Goal: Navigation & Orientation: Find specific page/section

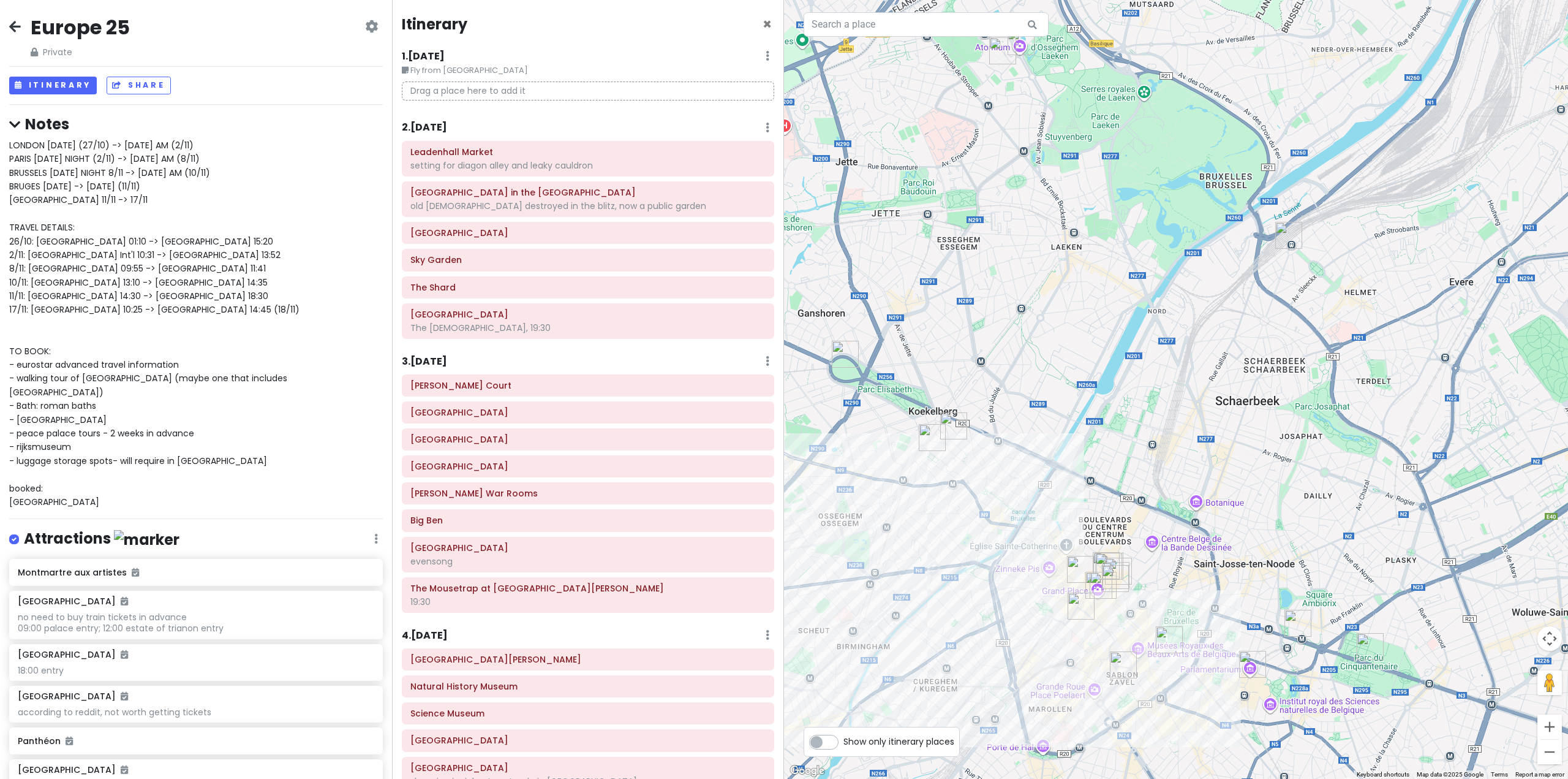
scroll to position [2513, 0]
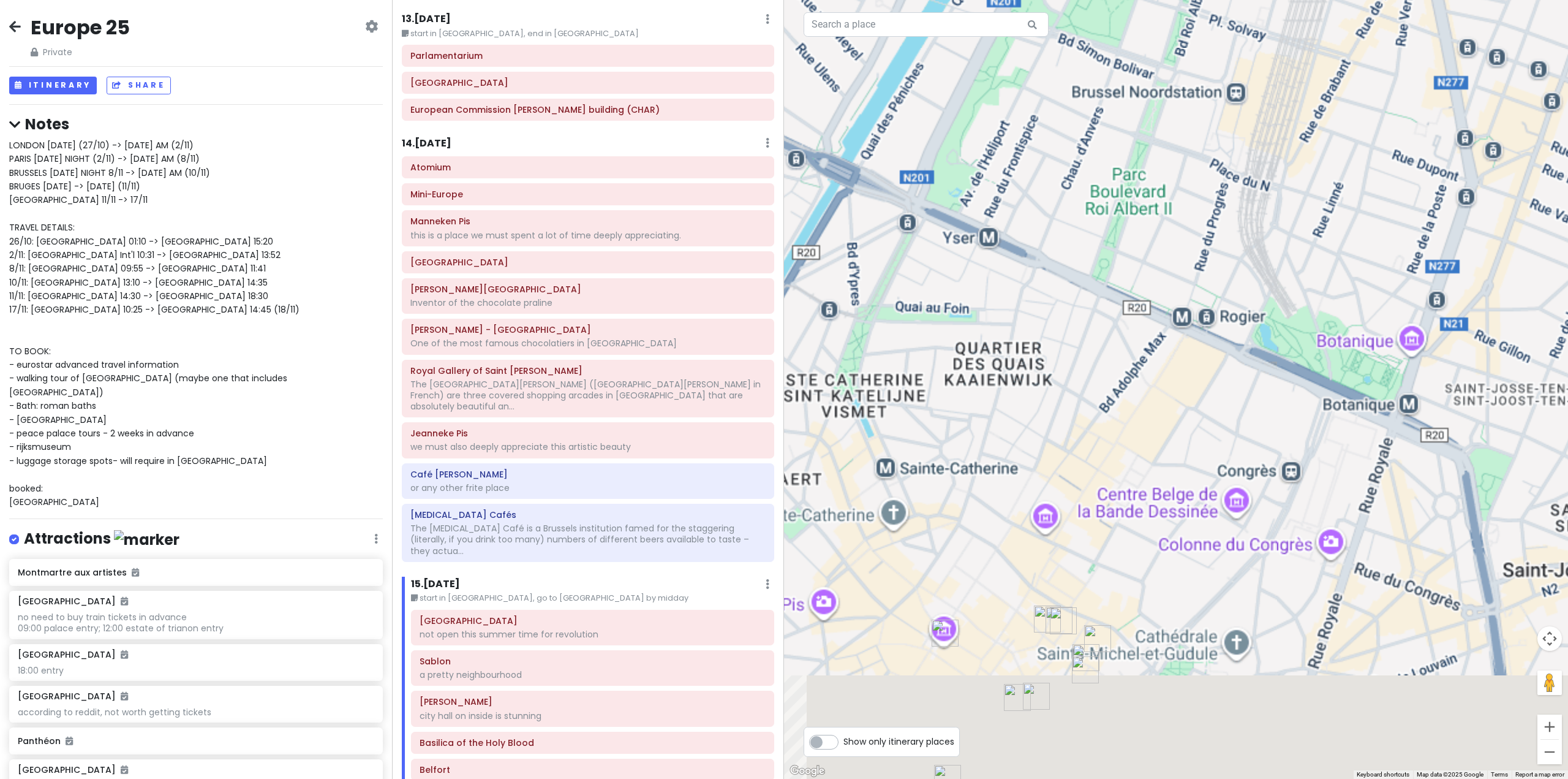
drag, startPoint x: 1028, startPoint y: 572, endPoint x: 1114, endPoint y: 318, distance: 268.2
click at [1115, 311] on div at bounding box center [1176, 389] width 784 height 779
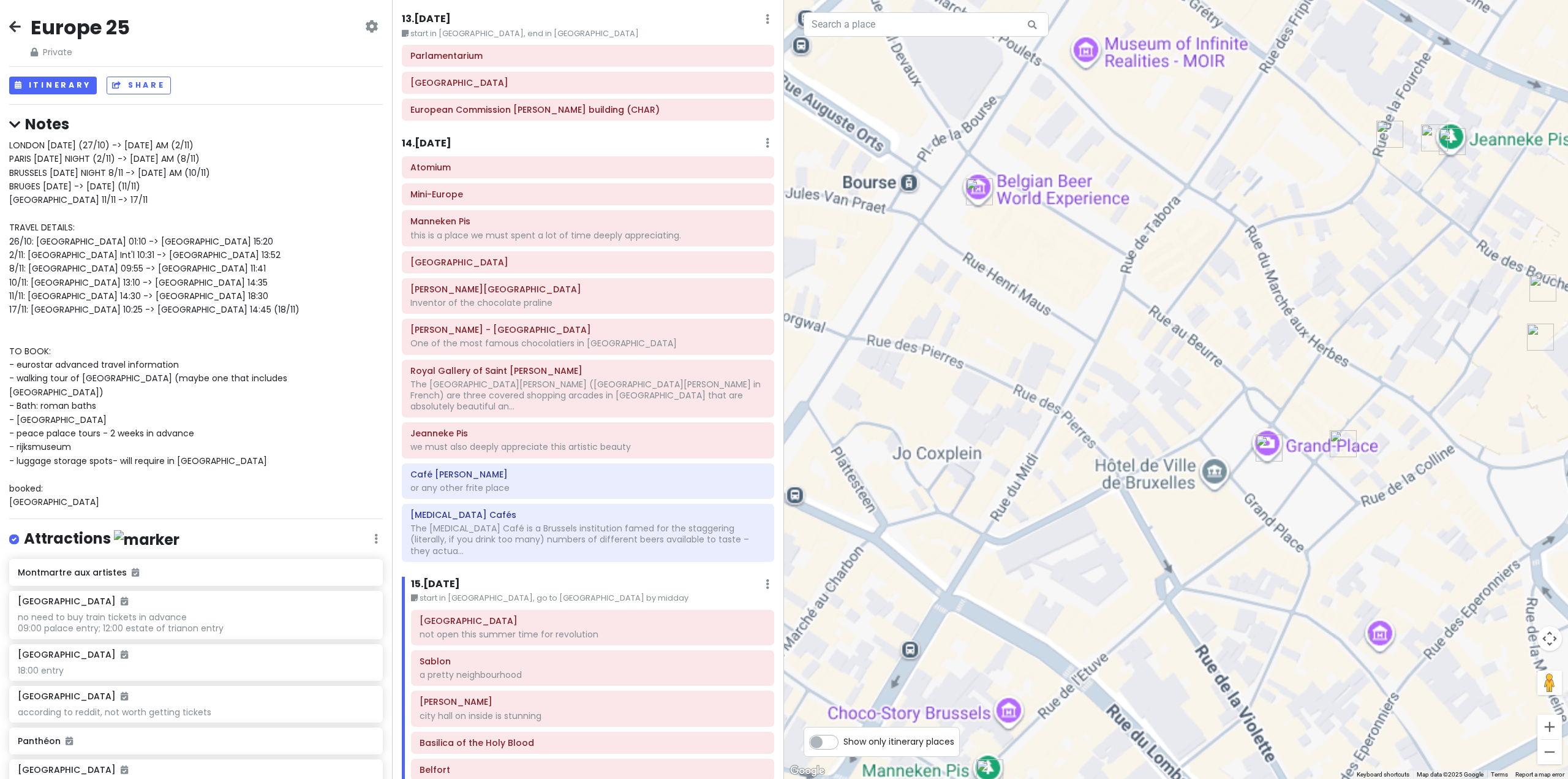
drag, startPoint x: 1029, startPoint y: 348, endPoint x: 1035, endPoint y: 364, distance: 17.1
click at [1035, 364] on div at bounding box center [1176, 389] width 784 height 779
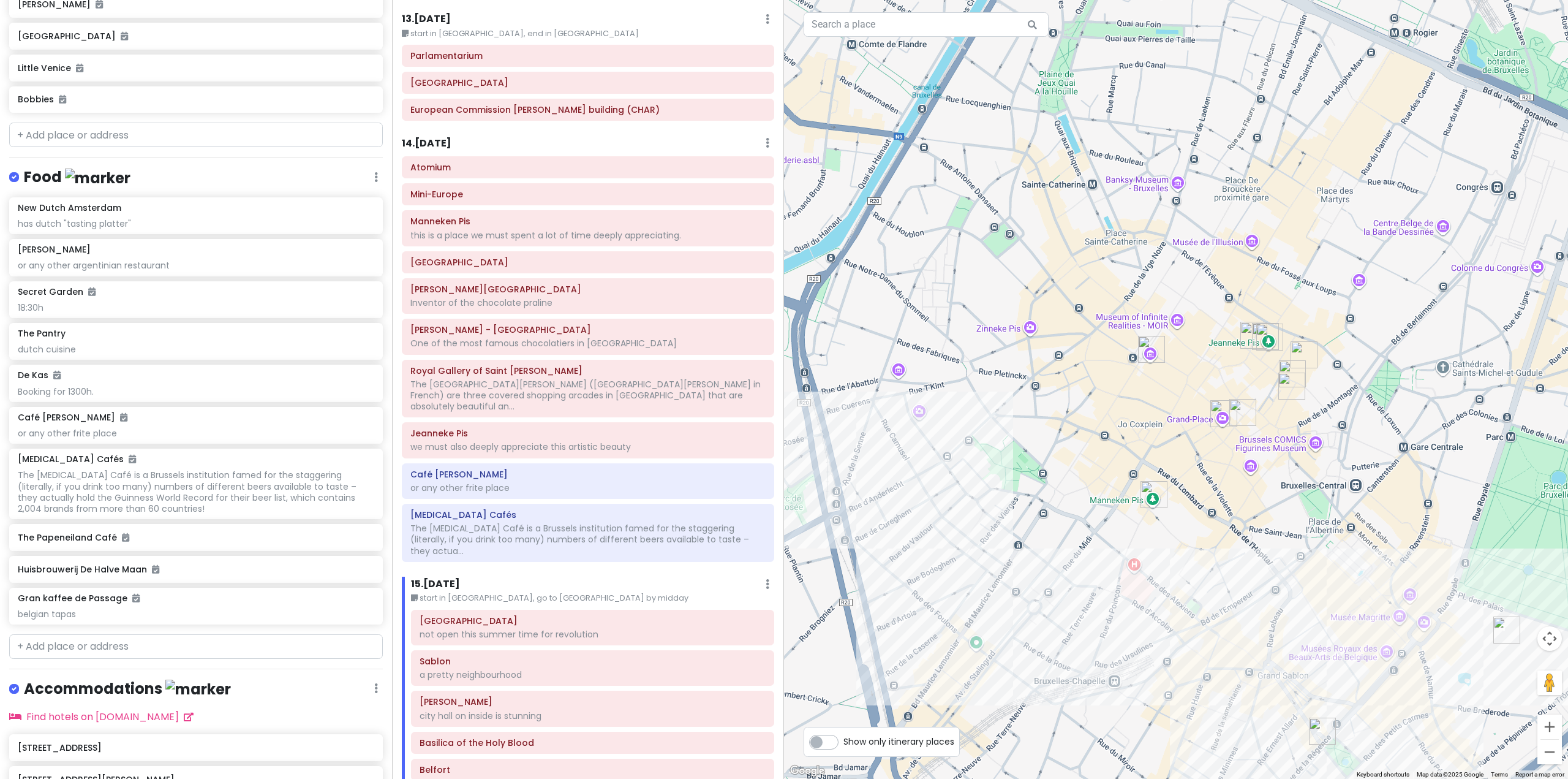
scroll to position [6574, 0]
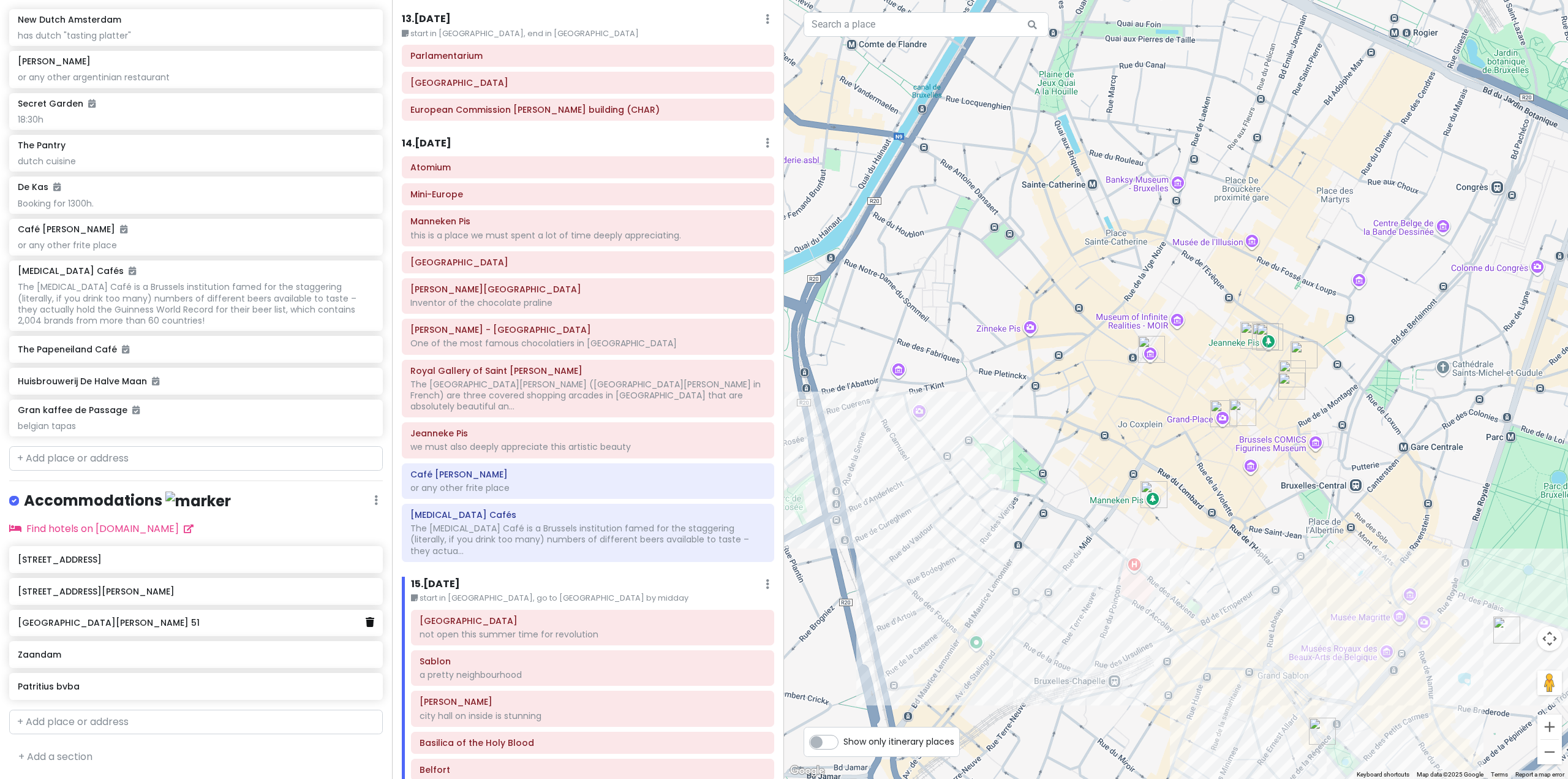
click at [366, 624] on icon at bounding box center [370, 622] width 8 height 10
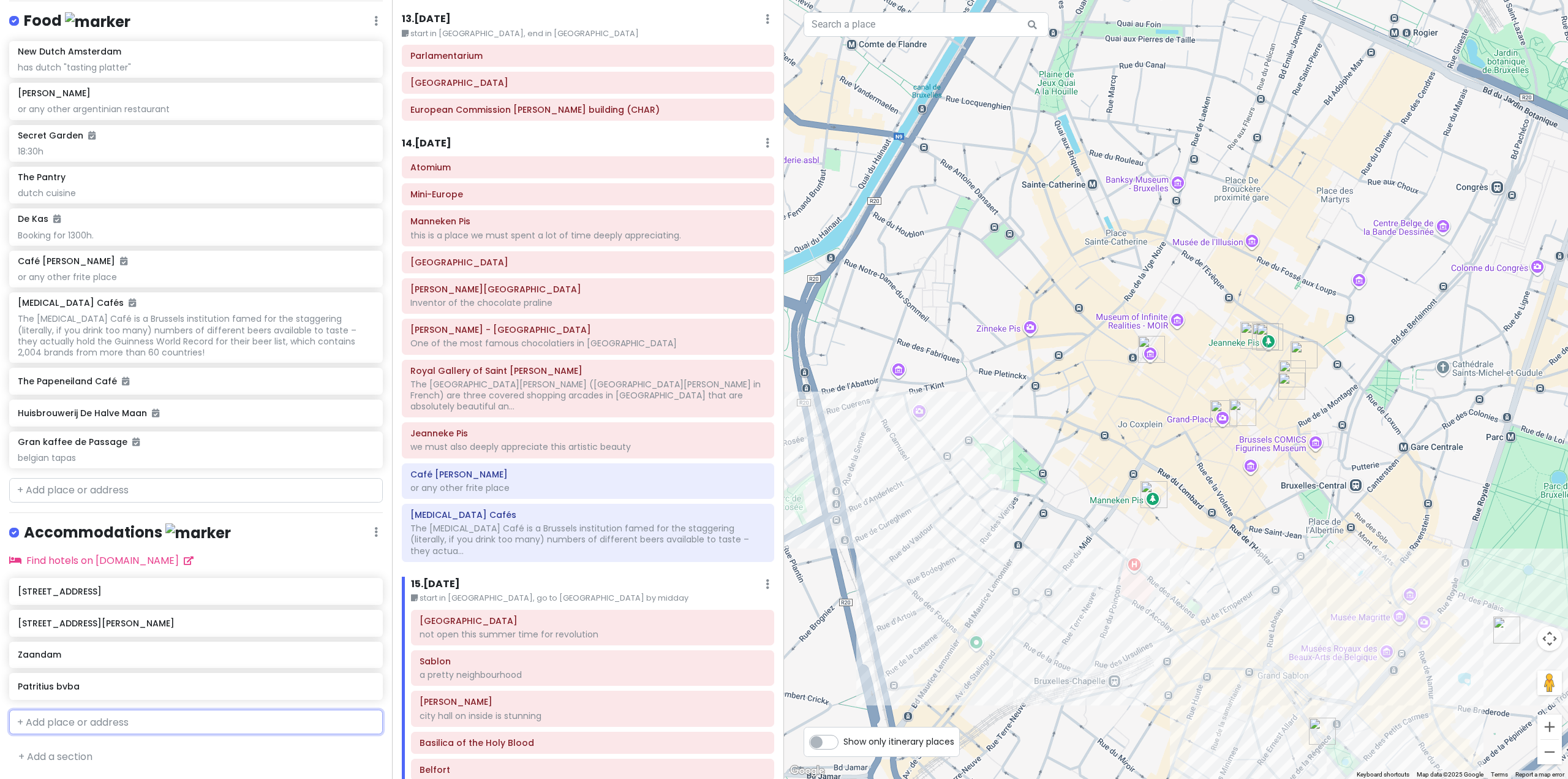
click at [248, 722] on input "text" at bounding box center [195, 721] width 373 height 25
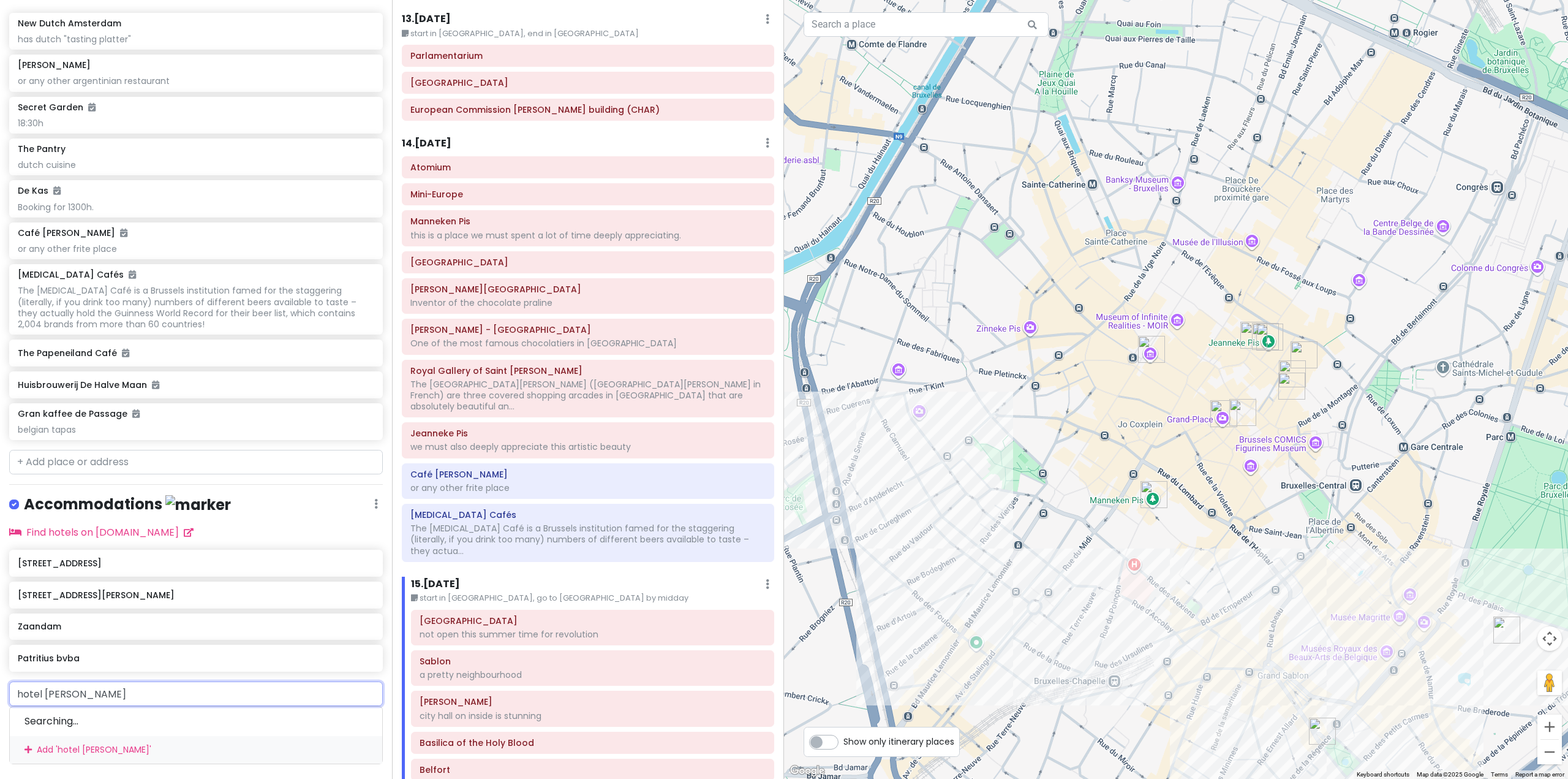
type input "hotel [PERSON_NAME]"
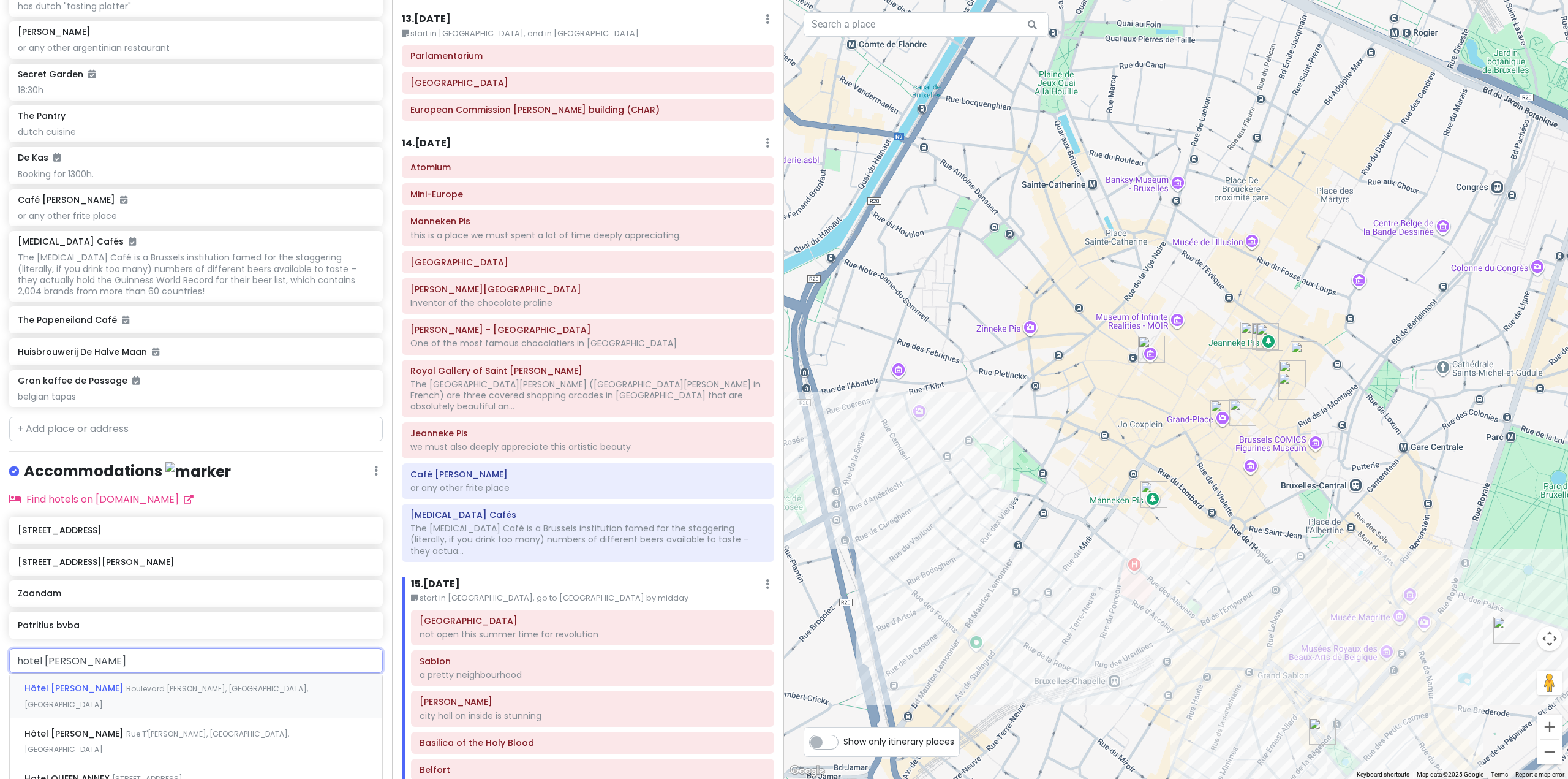
scroll to position [6604, 0]
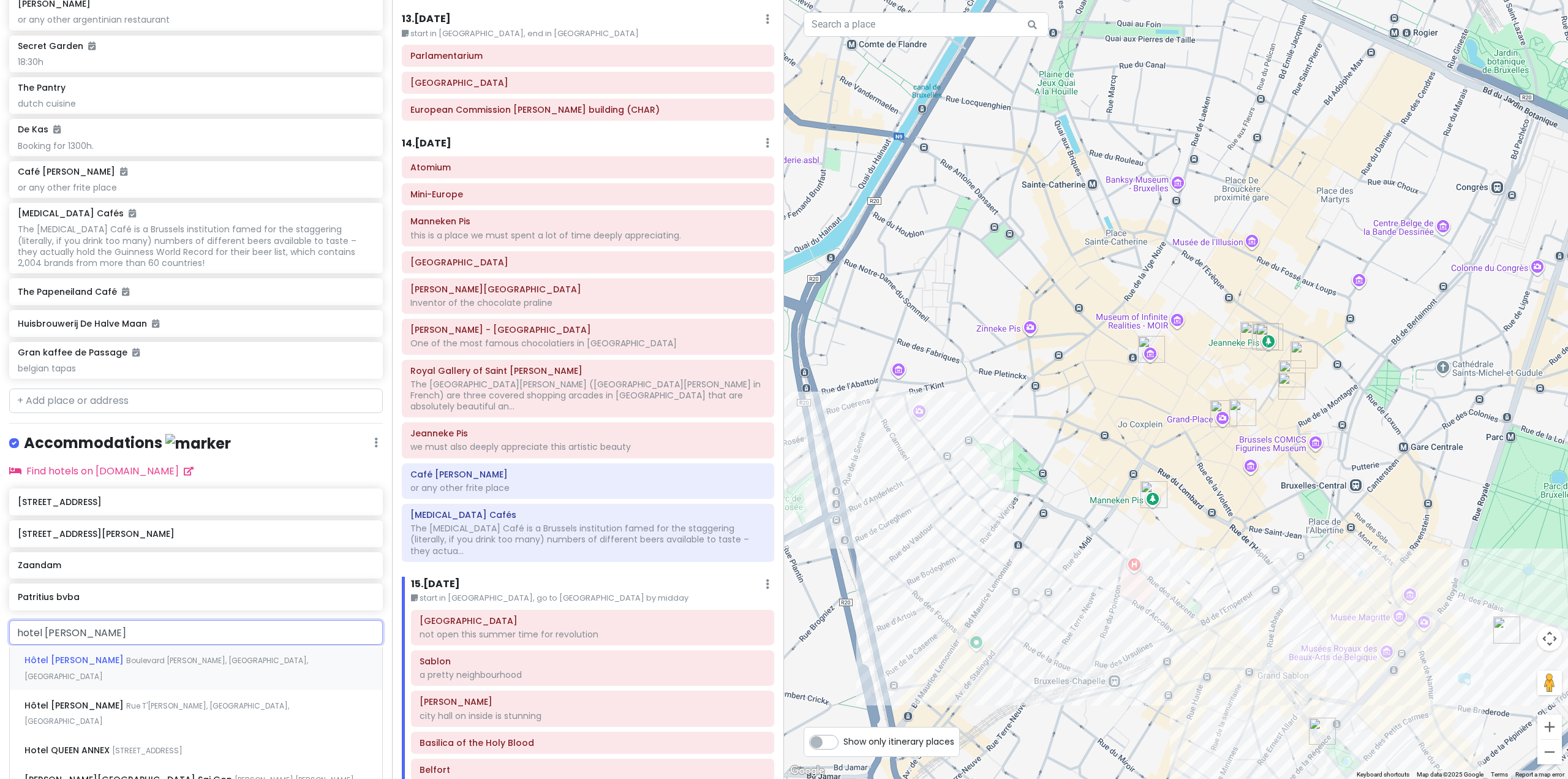
click at [253, 681] on span "Boulevard [PERSON_NAME], [GEOGRAPHIC_DATA], [GEOGRAPHIC_DATA]" at bounding box center [166, 668] width 284 height 26
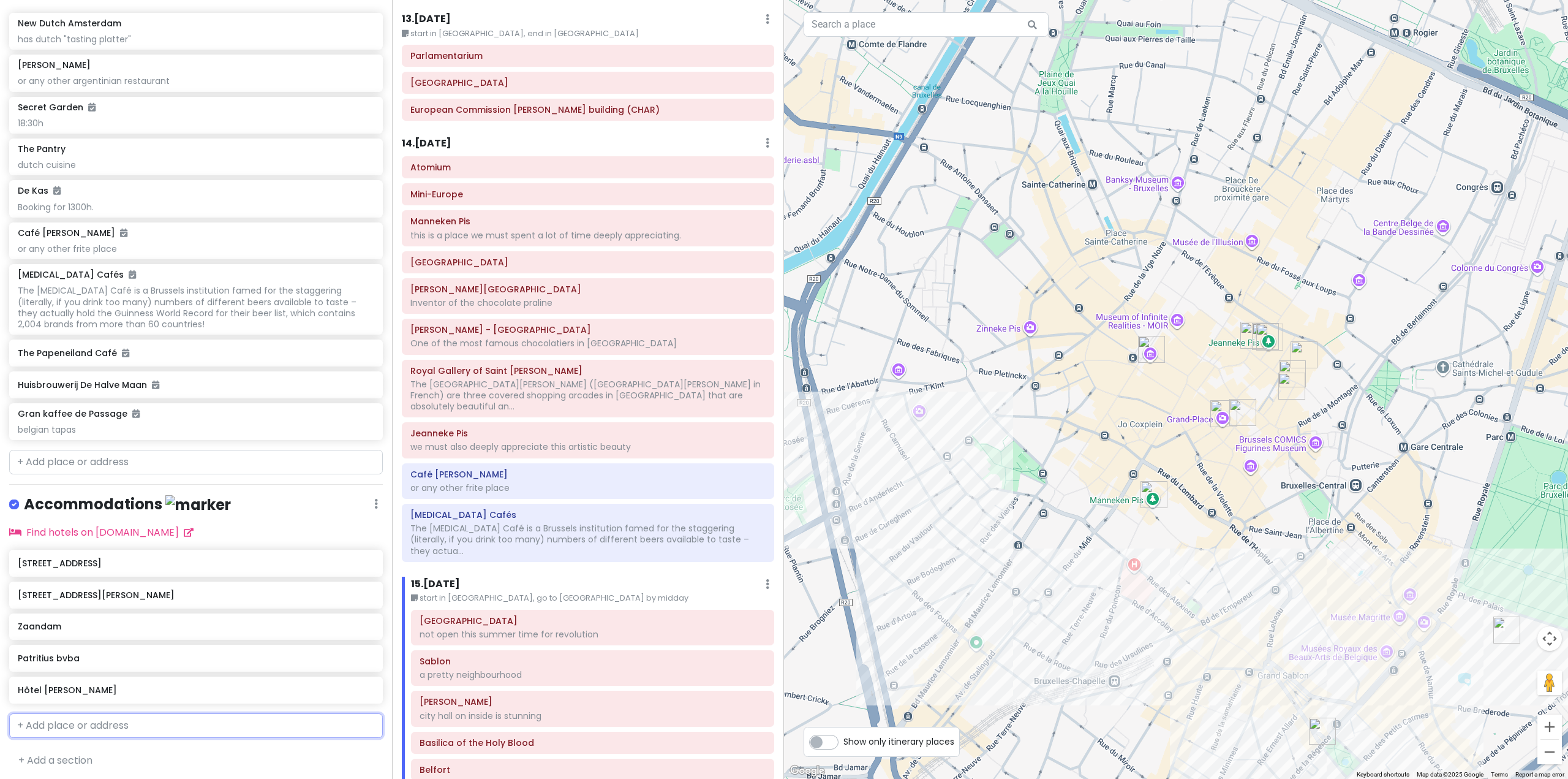
scroll to position [6574, 0]
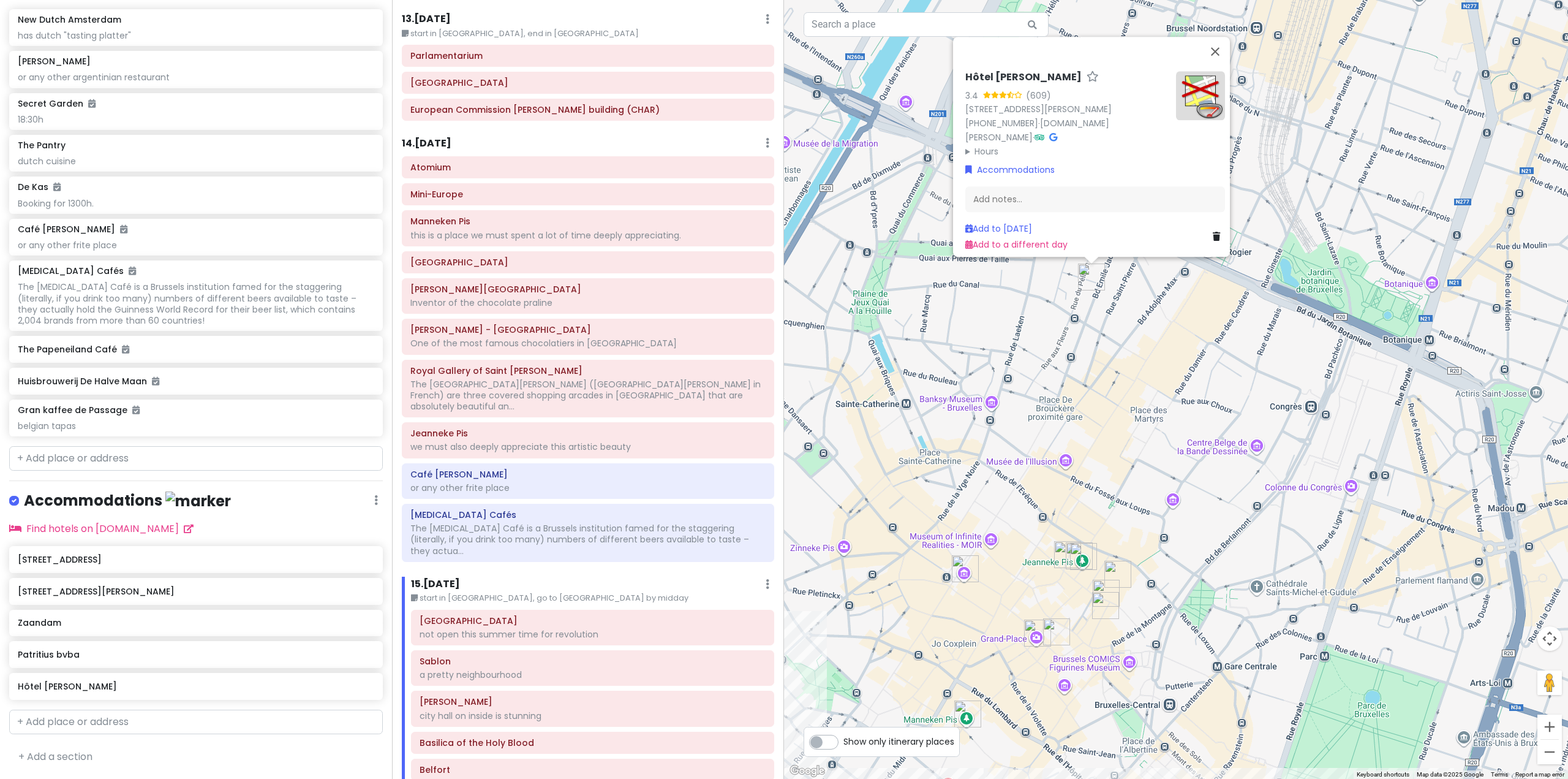
drag, startPoint x: 1161, startPoint y: 453, endPoint x: 975, endPoint y: 460, distance: 186.1
click at [975, 460] on div "Hôtel [PERSON_NAME] 3.4 (609) [STREET_ADDRESS][PERSON_NAME] [PHONE_NUMBER] · [D…" at bounding box center [1176, 389] width 784 height 779
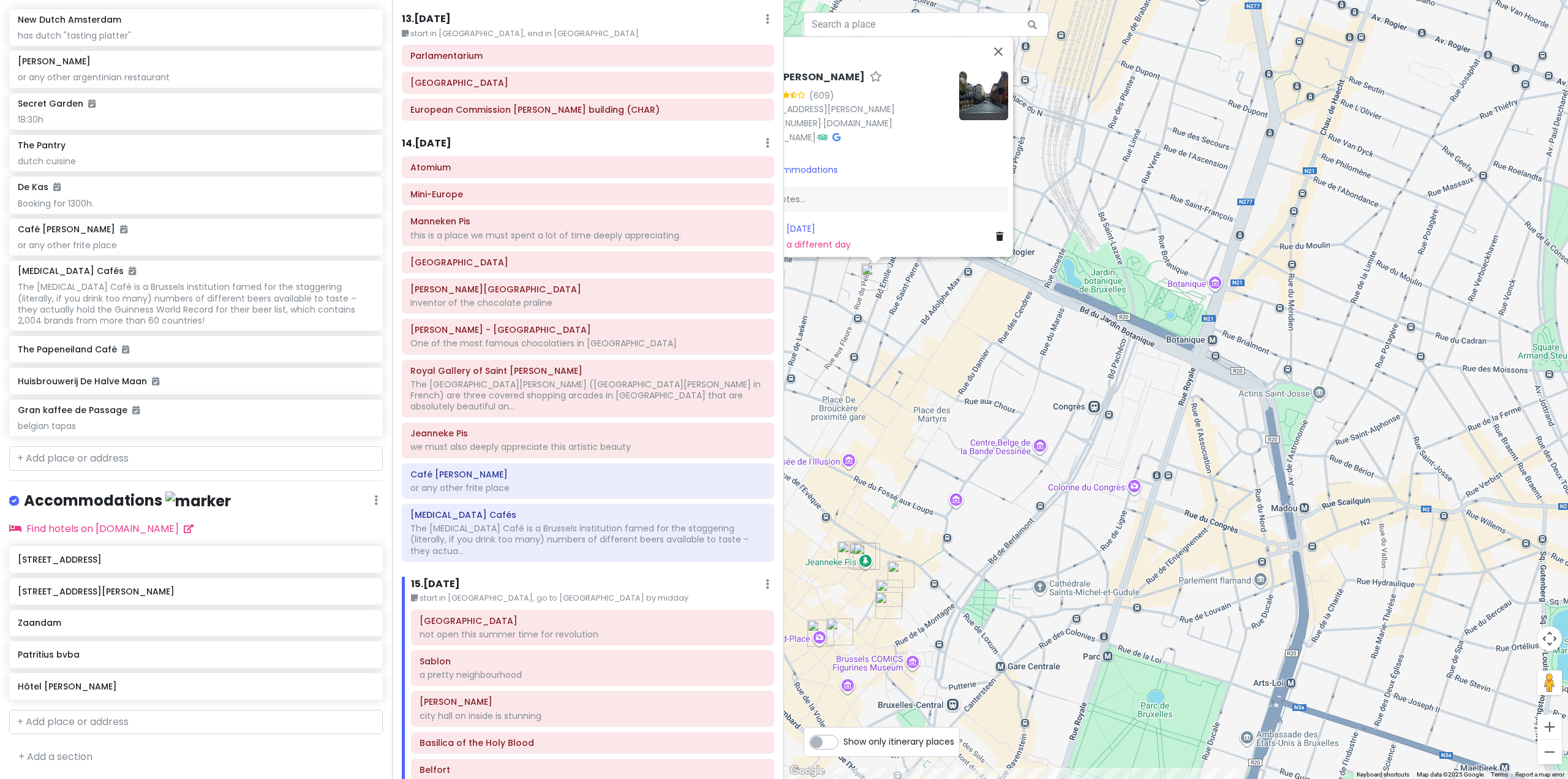
click at [892, 429] on div "Hôtel [PERSON_NAME] 3.4 (609) [STREET_ADDRESS][PERSON_NAME] [PHONE_NUMBER] · [D…" at bounding box center [1176, 389] width 784 height 779
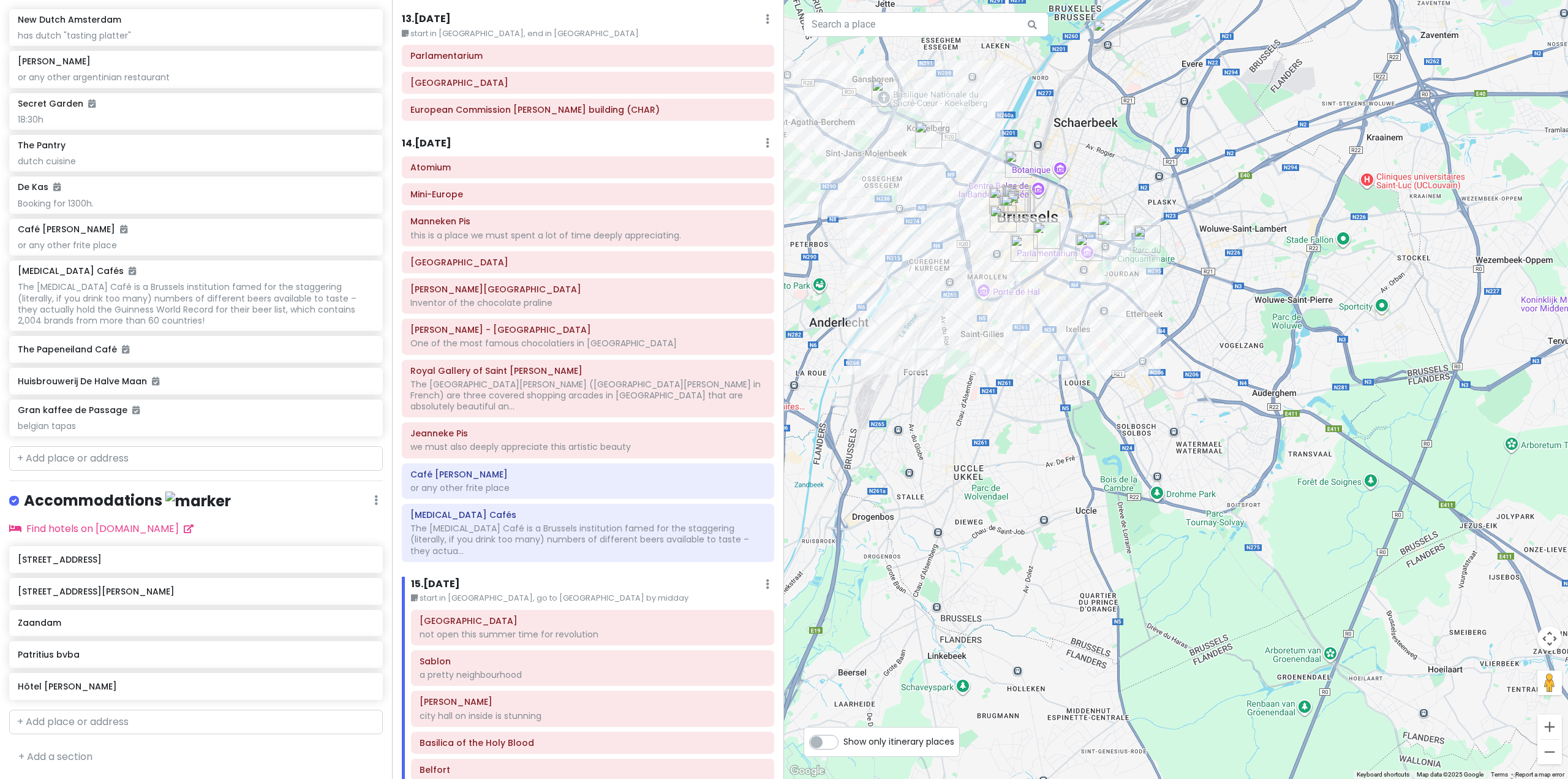
click at [1090, 151] on div at bounding box center [1176, 389] width 784 height 779
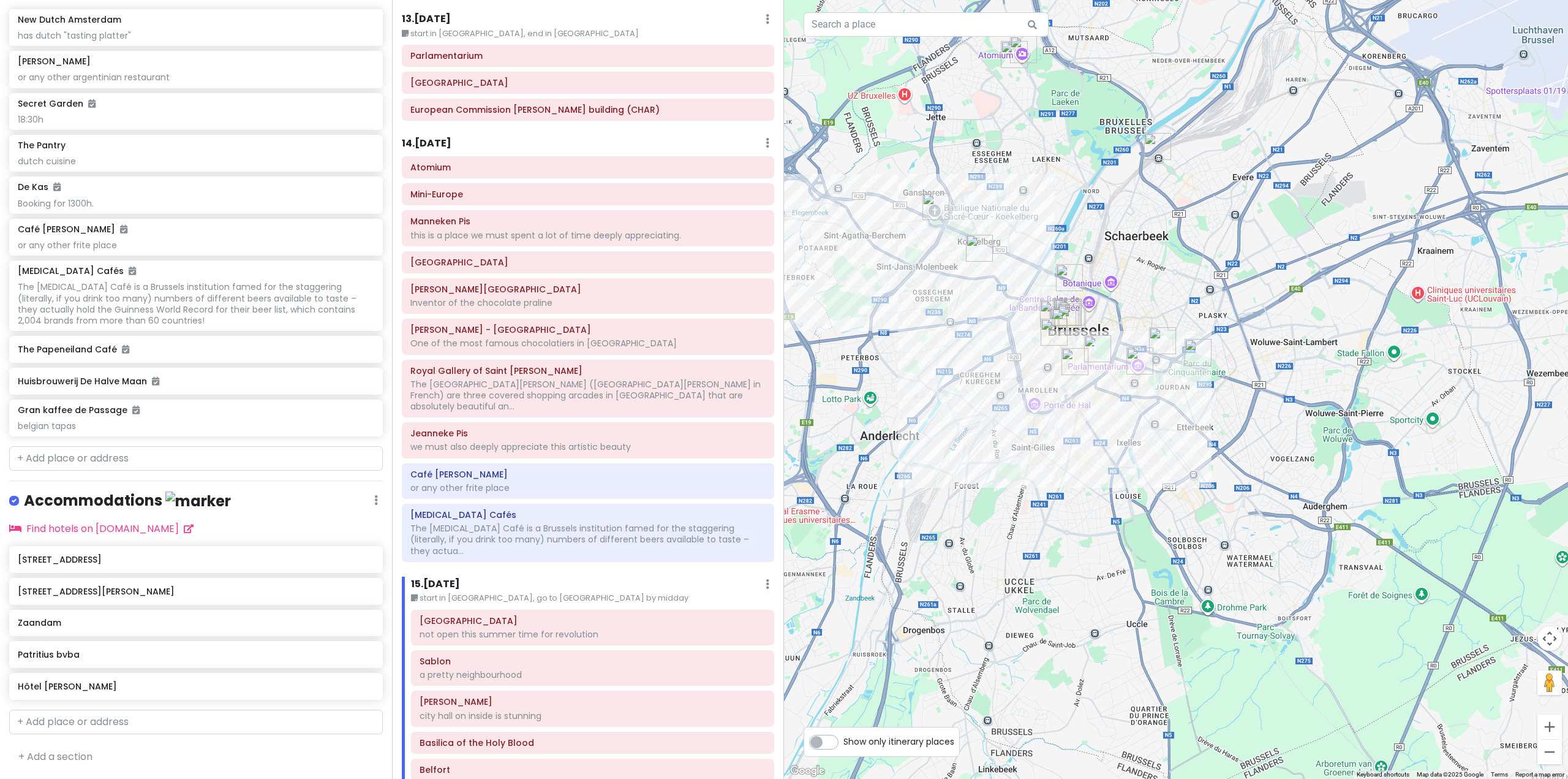
drag, startPoint x: 1090, startPoint y: 153, endPoint x: 1141, endPoint y: 269, distance: 126.7
click at [1141, 269] on div at bounding box center [1176, 389] width 784 height 779
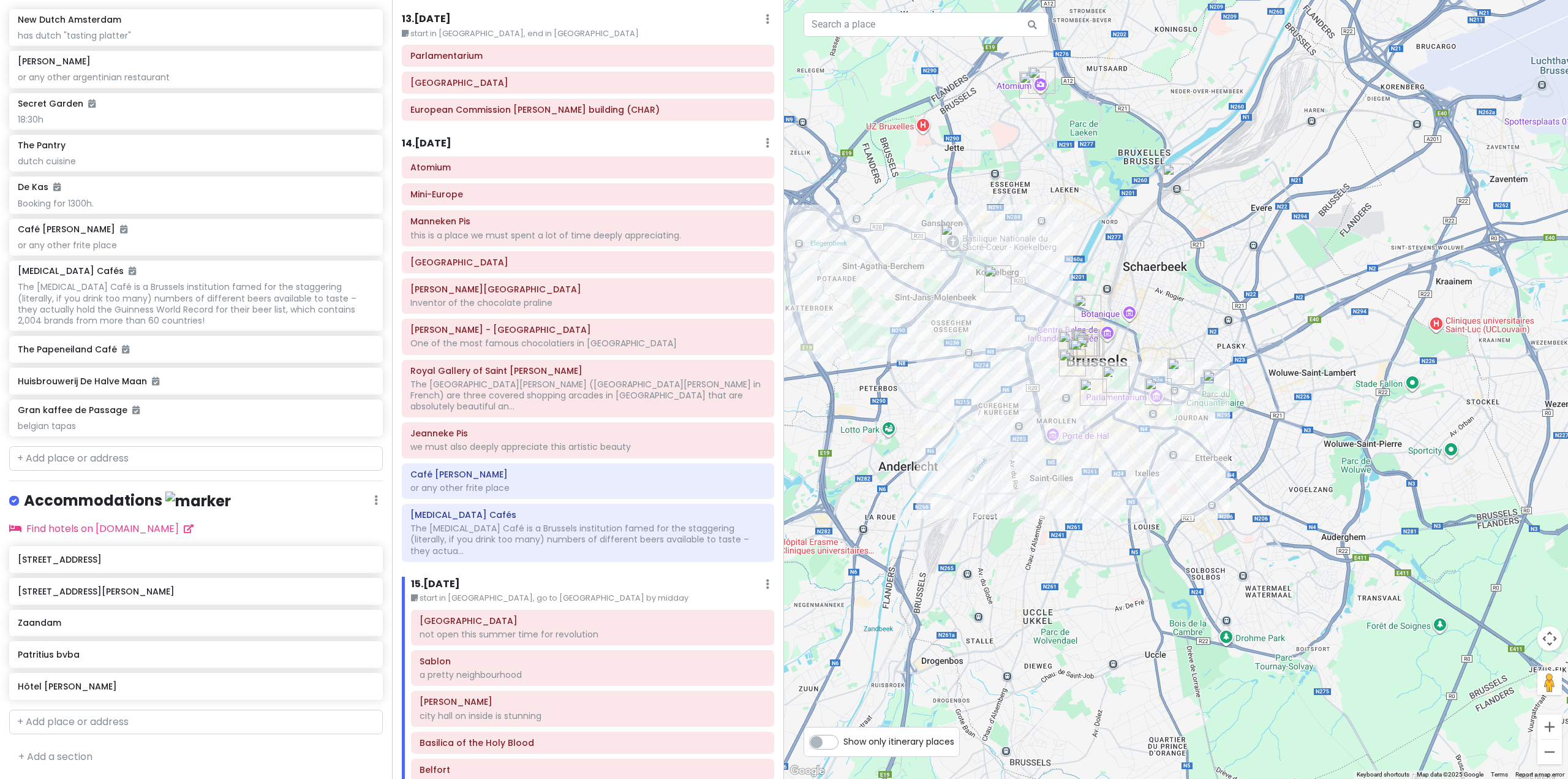
click at [1180, 169] on img "Train World" at bounding box center [1176, 177] width 27 height 27
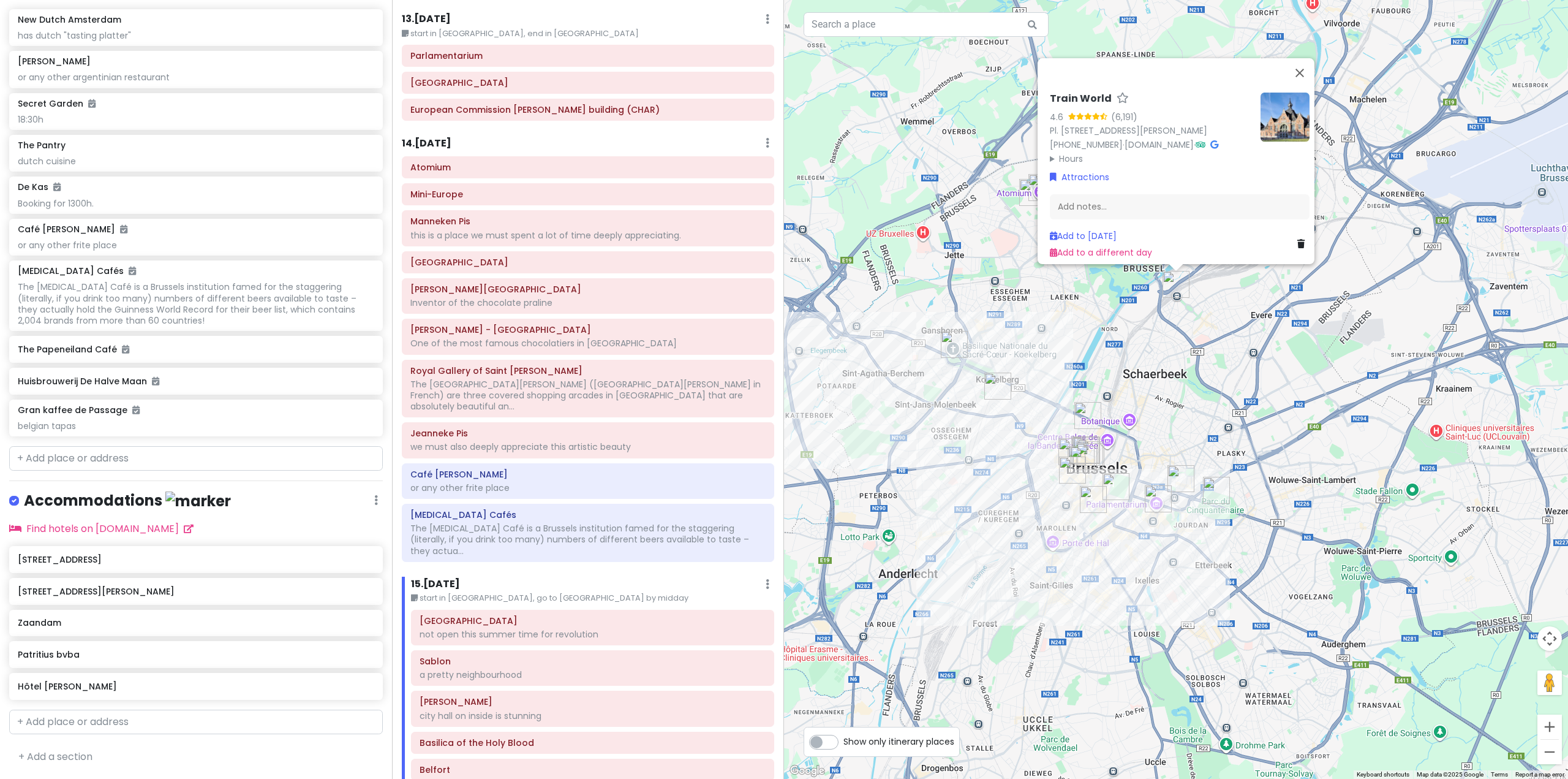
click at [1218, 387] on div "Train World 4.6 (6,191) Pl. [STREET_ADDRESS][PERSON_NAME] [PHONE_NUMBER] · [DOM…" at bounding box center [1176, 389] width 784 height 779
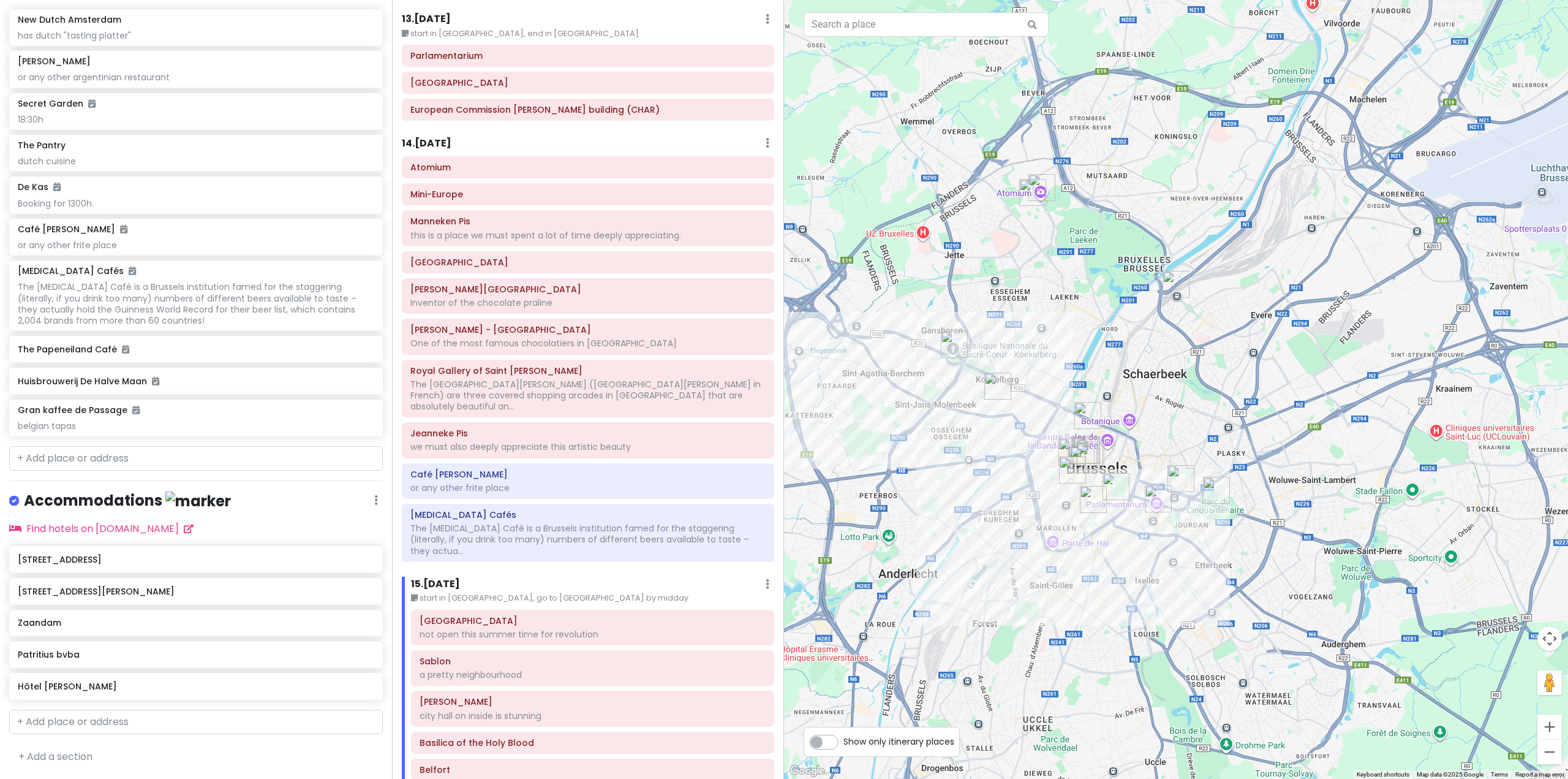
click at [958, 348] on img "National Basilica of the Sacred Heart in Koekelberg" at bounding box center [955, 344] width 27 height 27
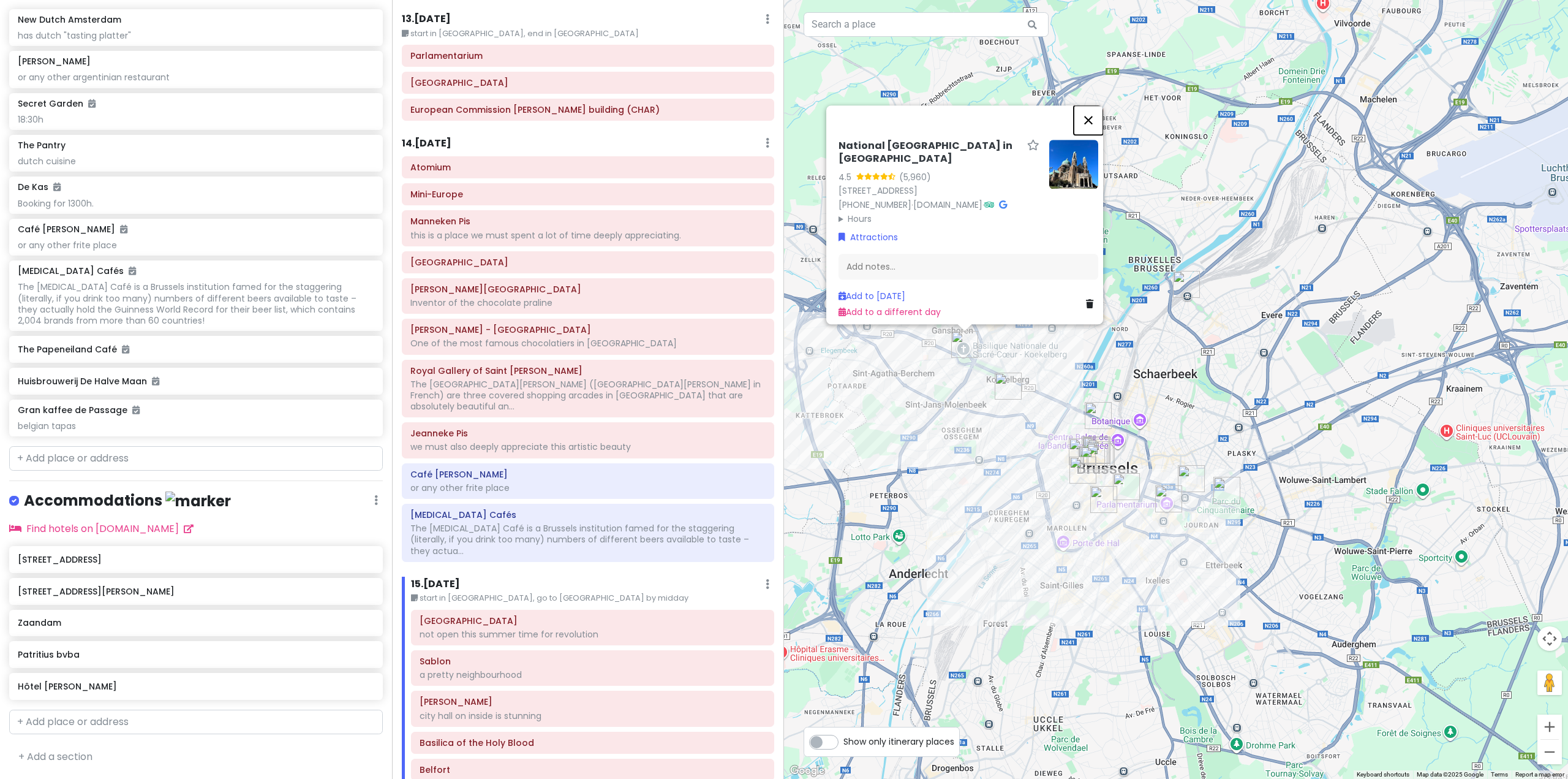
click at [1097, 105] on button "Close" at bounding box center [1088, 120] width 29 height 29
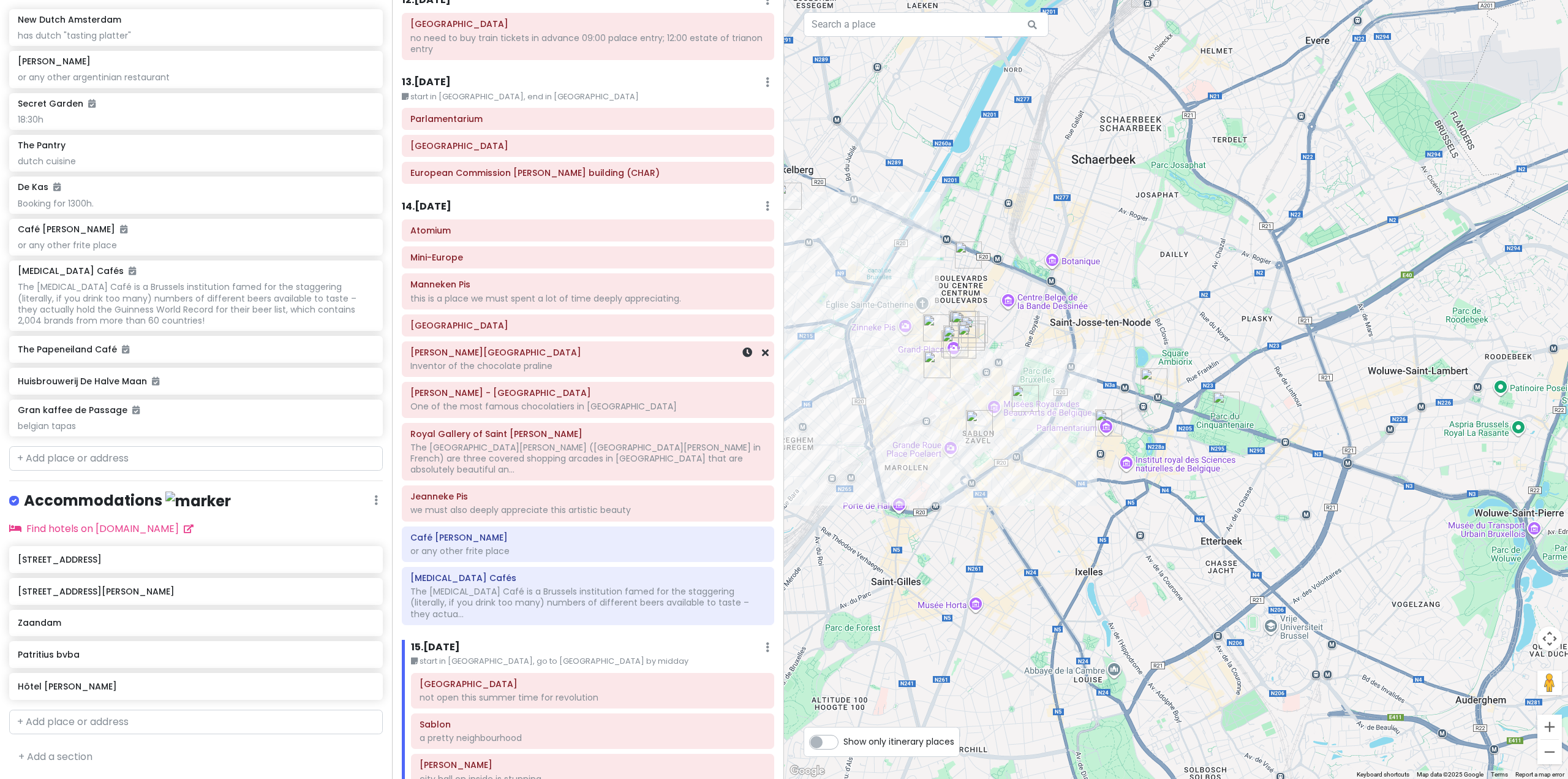
scroll to position [2451, 0]
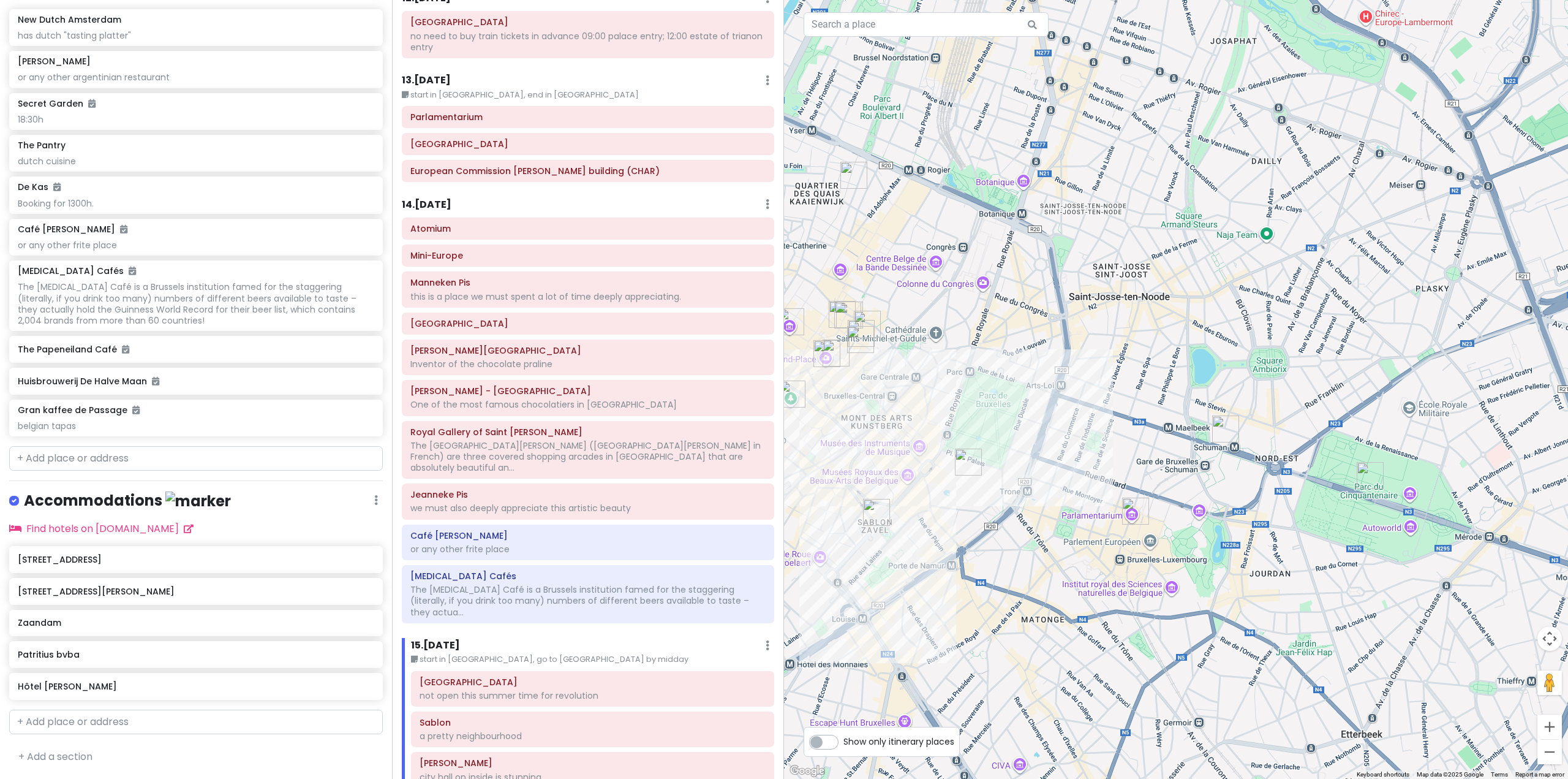
drag, startPoint x: 1128, startPoint y: 447, endPoint x: 1100, endPoint y: 470, distance: 36.2
click at [1100, 470] on div at bounding box center [1176, 389] width 784 height 779
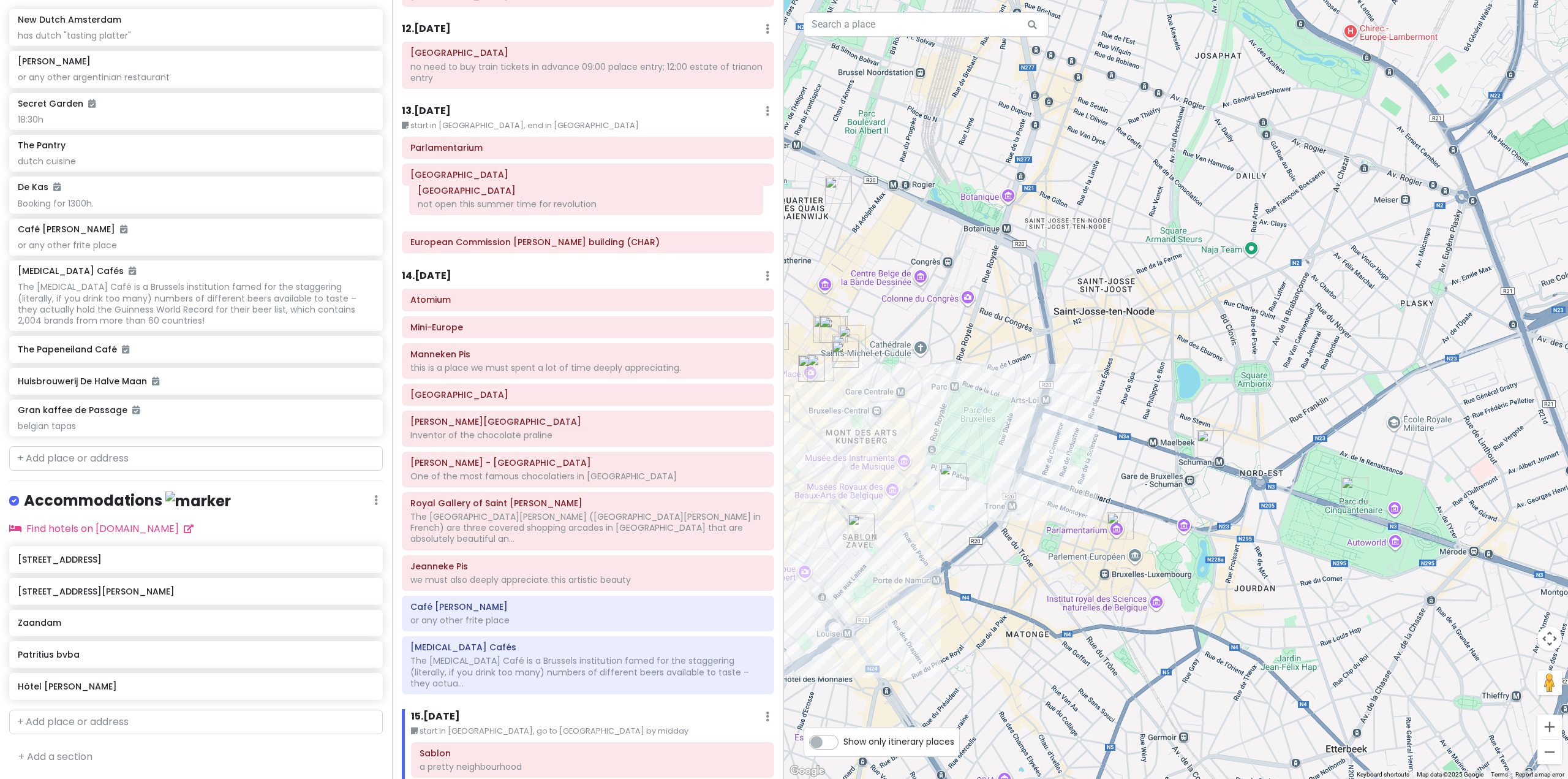
scroll to position [2416, 0]
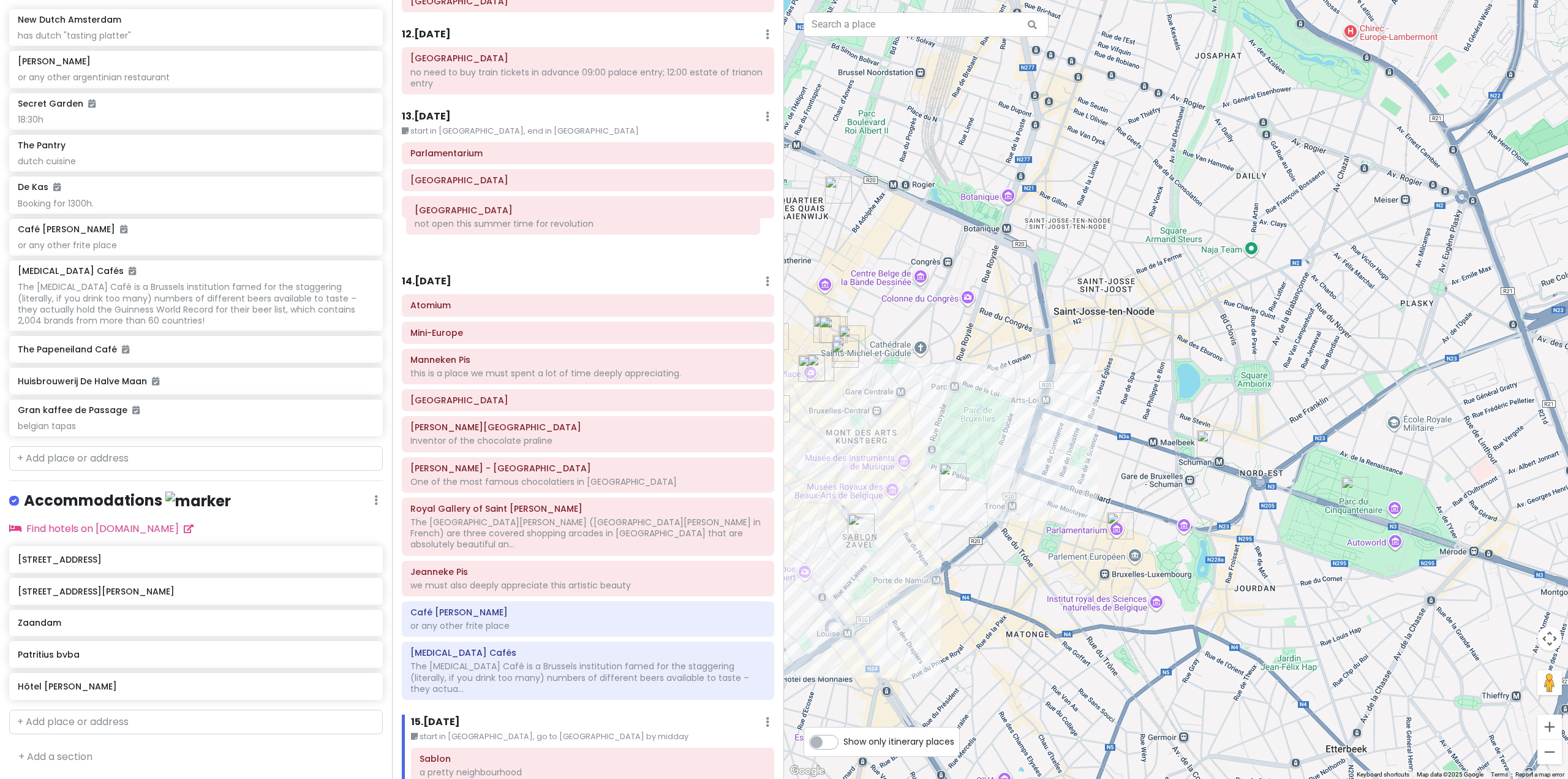
drag, startPoint x: 621, startPoint y: 648, endPoint x: 615, endPoint y: 221, distance: 427.0
click at [615, 221] on div "Itinerary × 1 . [DATE] Edit Day Notes Delete Day Fly from [GEOGRAPHIC_DATA] Dra…" at bounding box center [589, 389] width 392 height 779
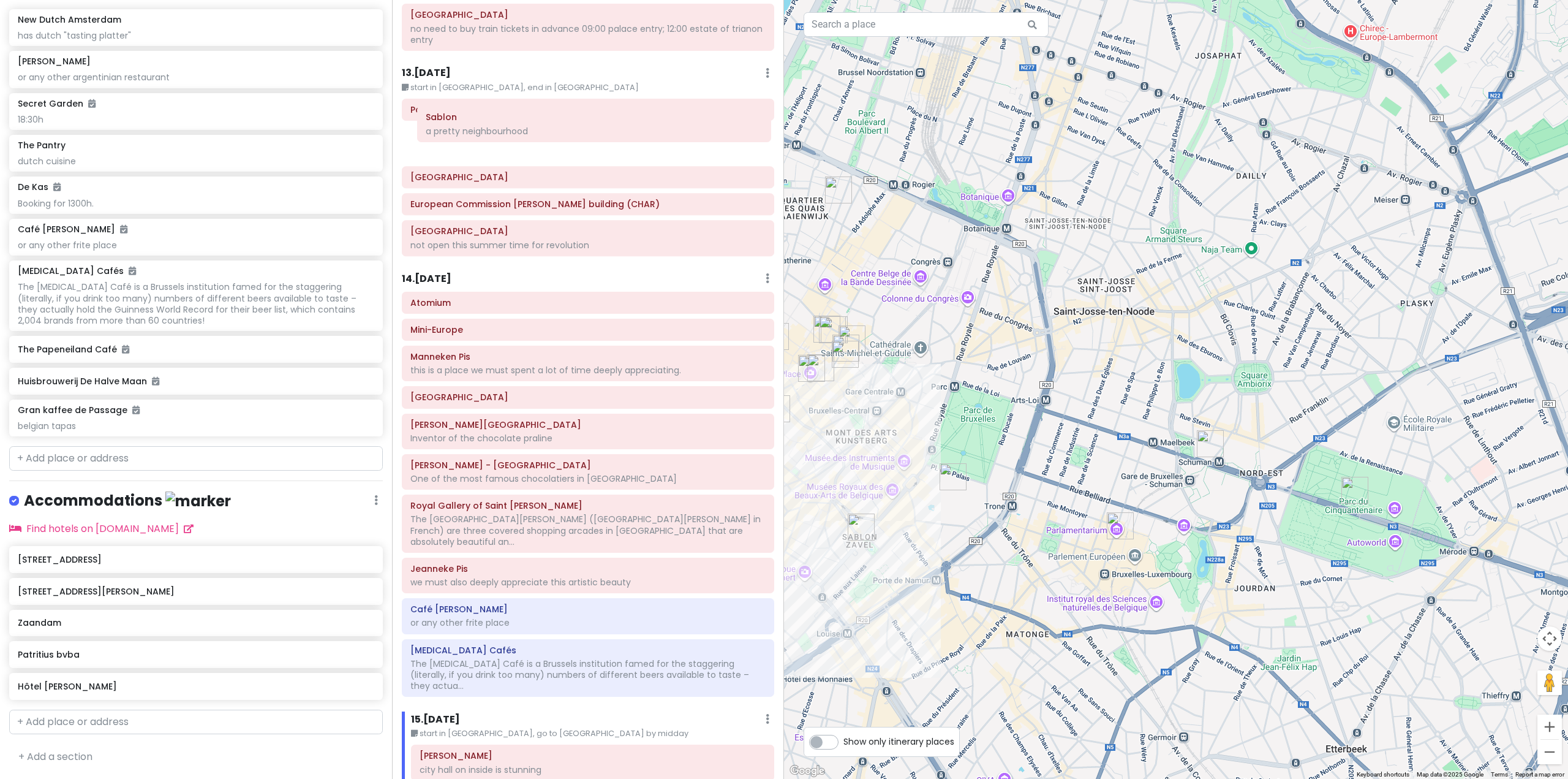
scroll to position [2455, 0]
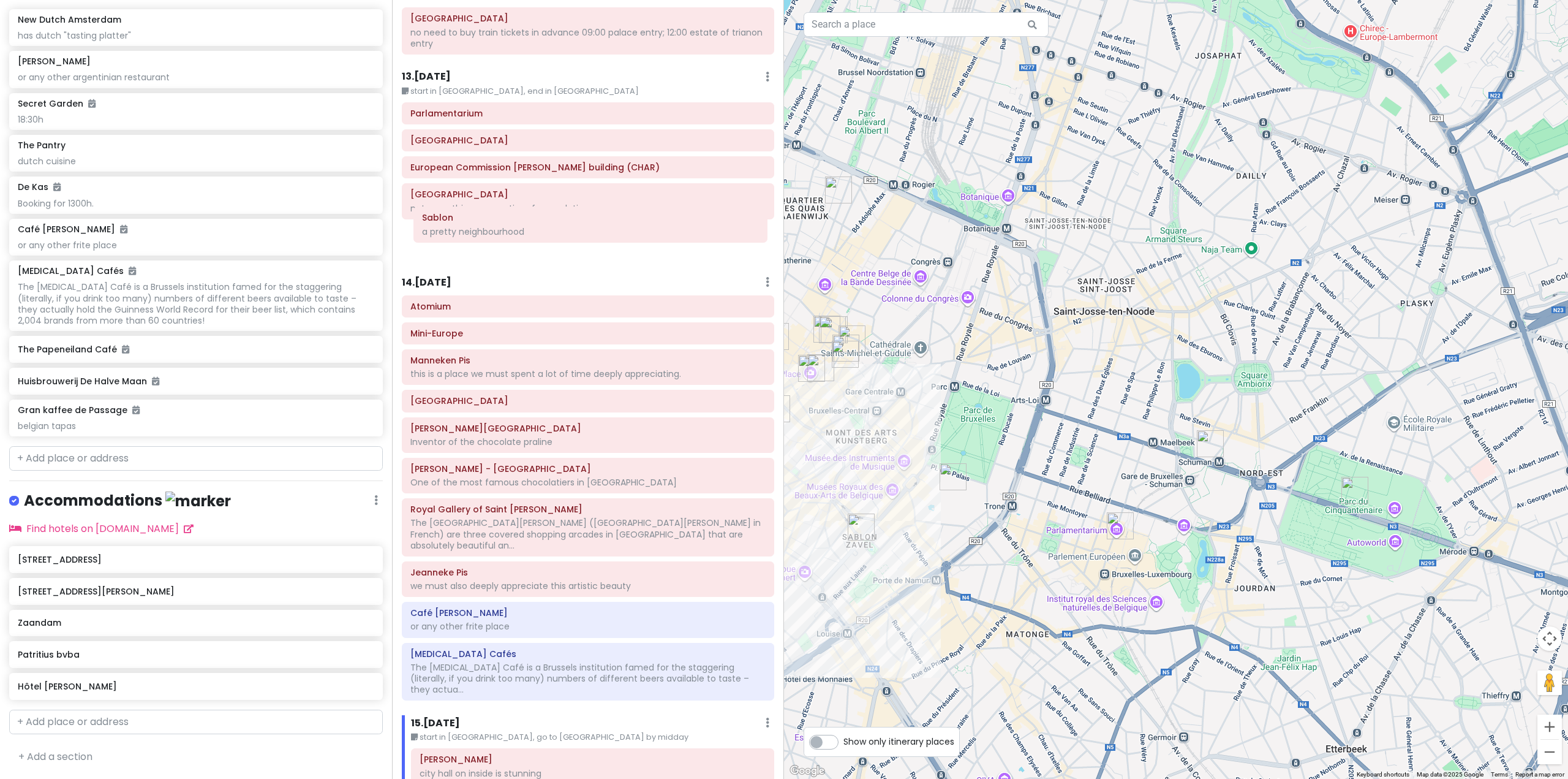
drag, startPoint x: 557, startPoint y: 657, endPoint x: 559, endPoint y: 221, distance: 436.0
click at [559, 221] on div "Itinerary × 1 . [DATE] Edit Day Notes Delete Day Fly from [GEOGRAPHIC_DATA] Dra…" at bounding box center [589, 389] width 392 height 779
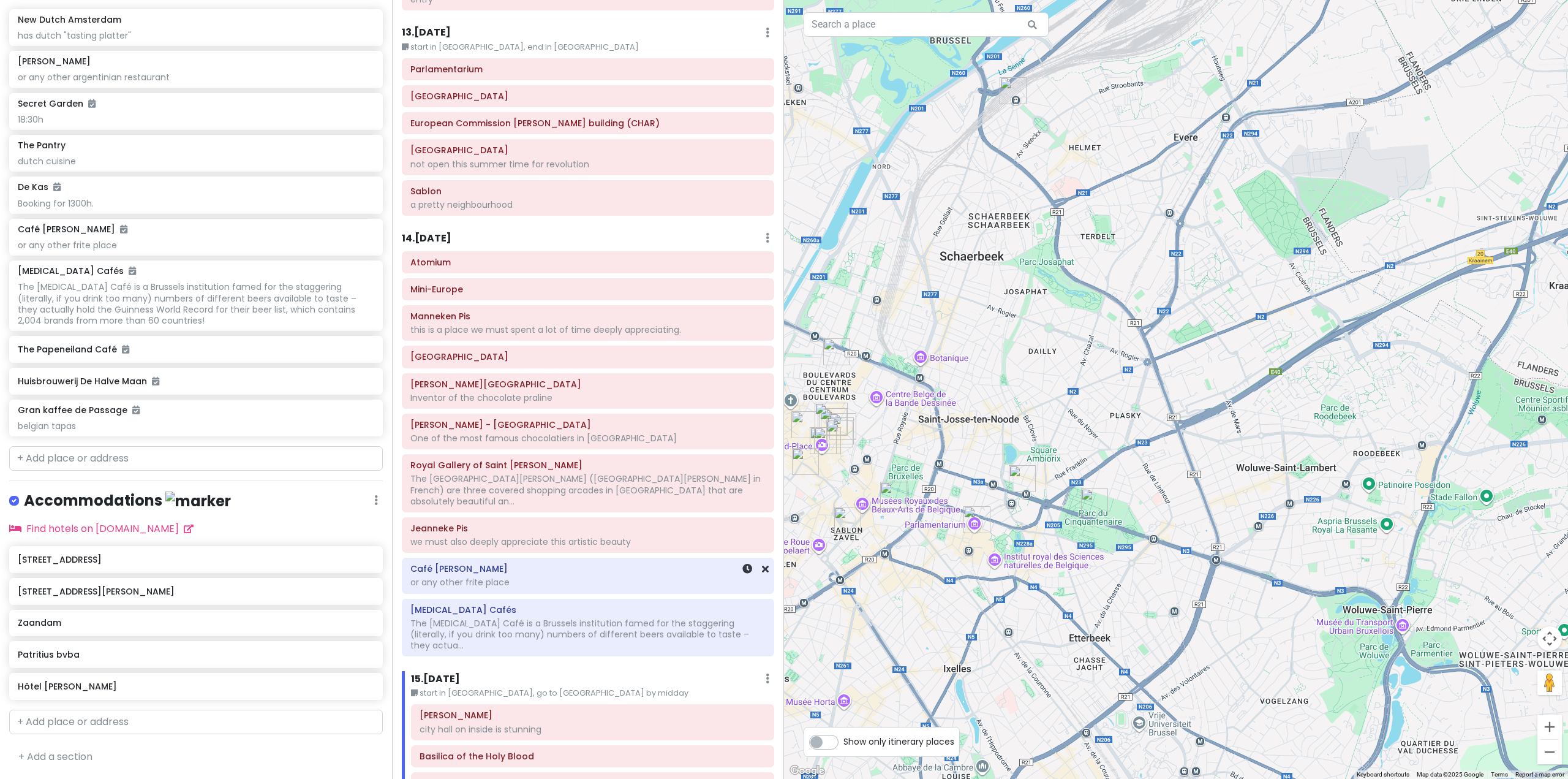
scroll to position [2517, 0]
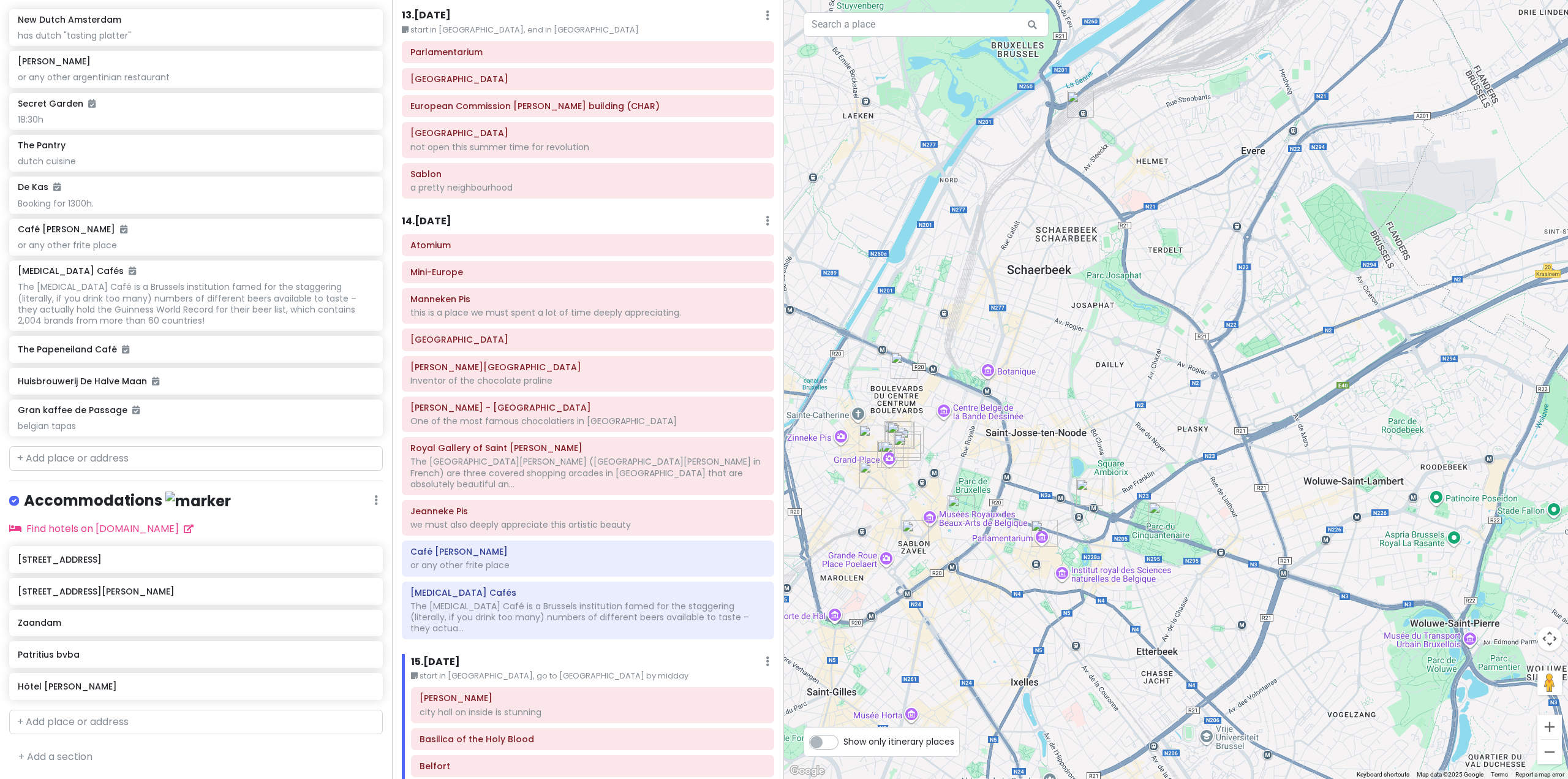
drag, startPoint x: 947, startPoint y: 584, endPoint x: 1060, endPoint y: 606, distance: 115.1
click at [1060, 606] on div at bounding box center [1176, 389] width 784 height 779
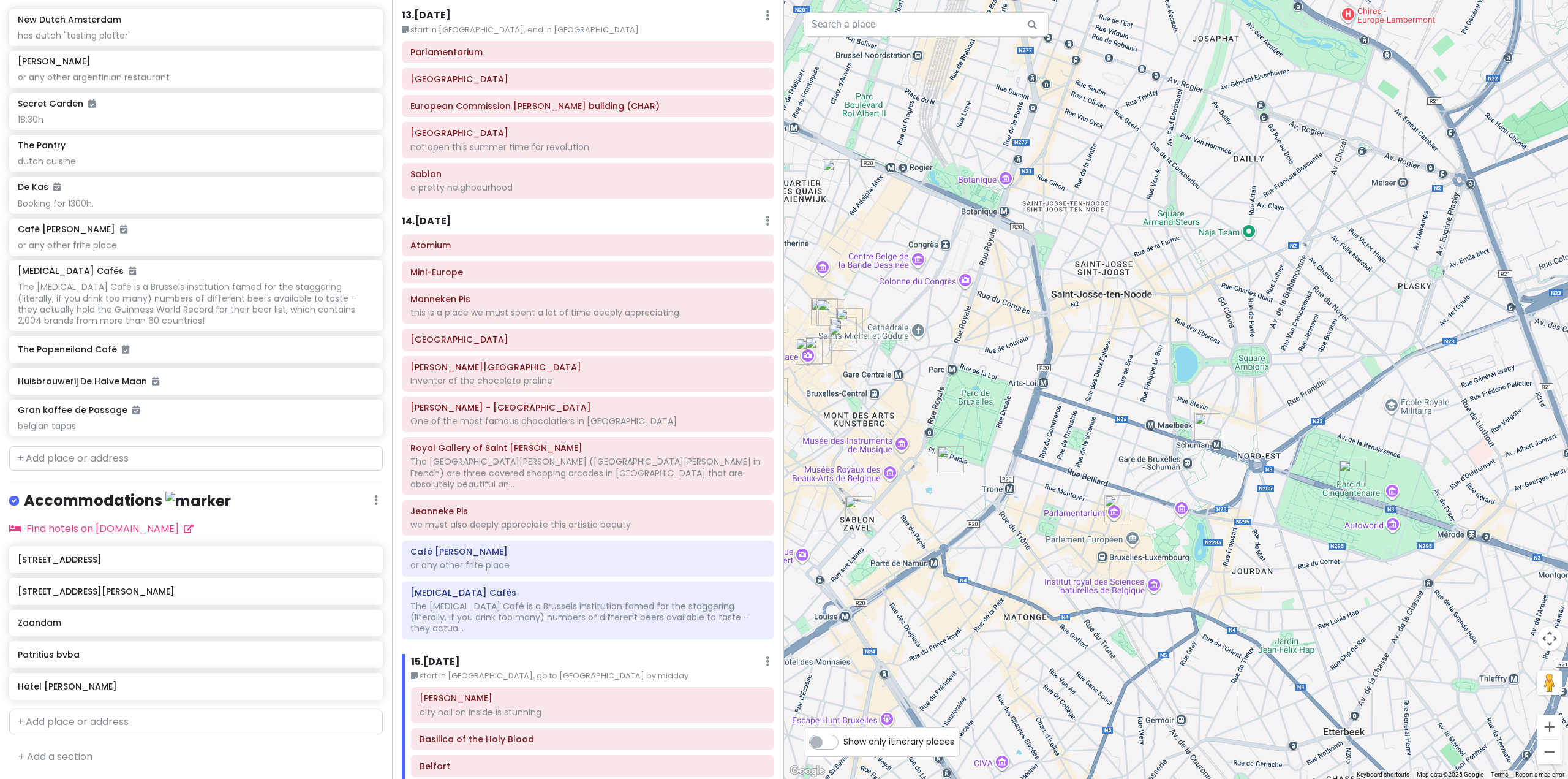
drag, startPoint x: 960, startPoint y: 563, endPoint x: 1025, endPoint y: 627, distance: 91.2
click at [1025, 627] on div at bounding box center [1176, 389] width 784 height 779
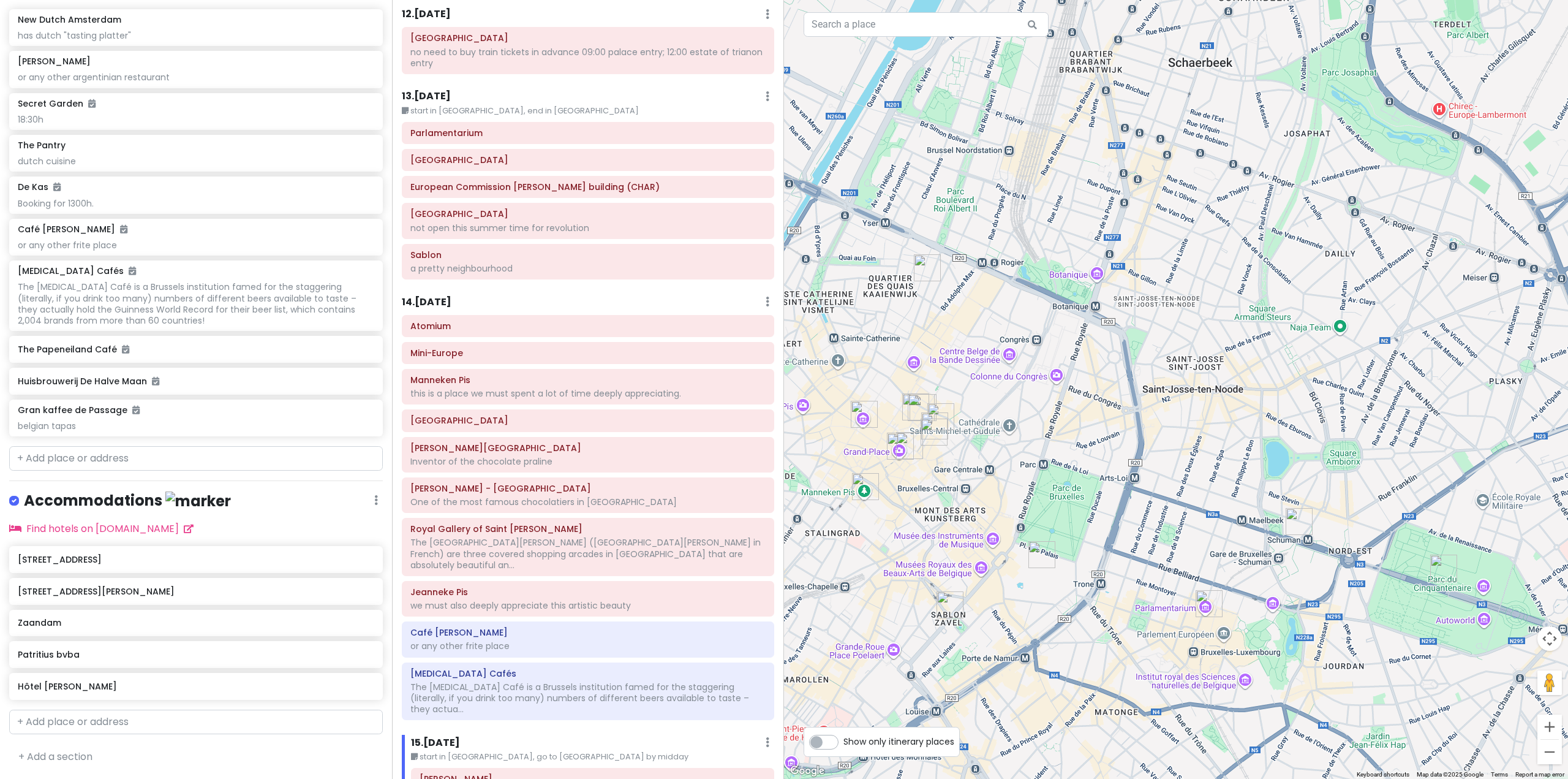
scroll to position [2394, 0]
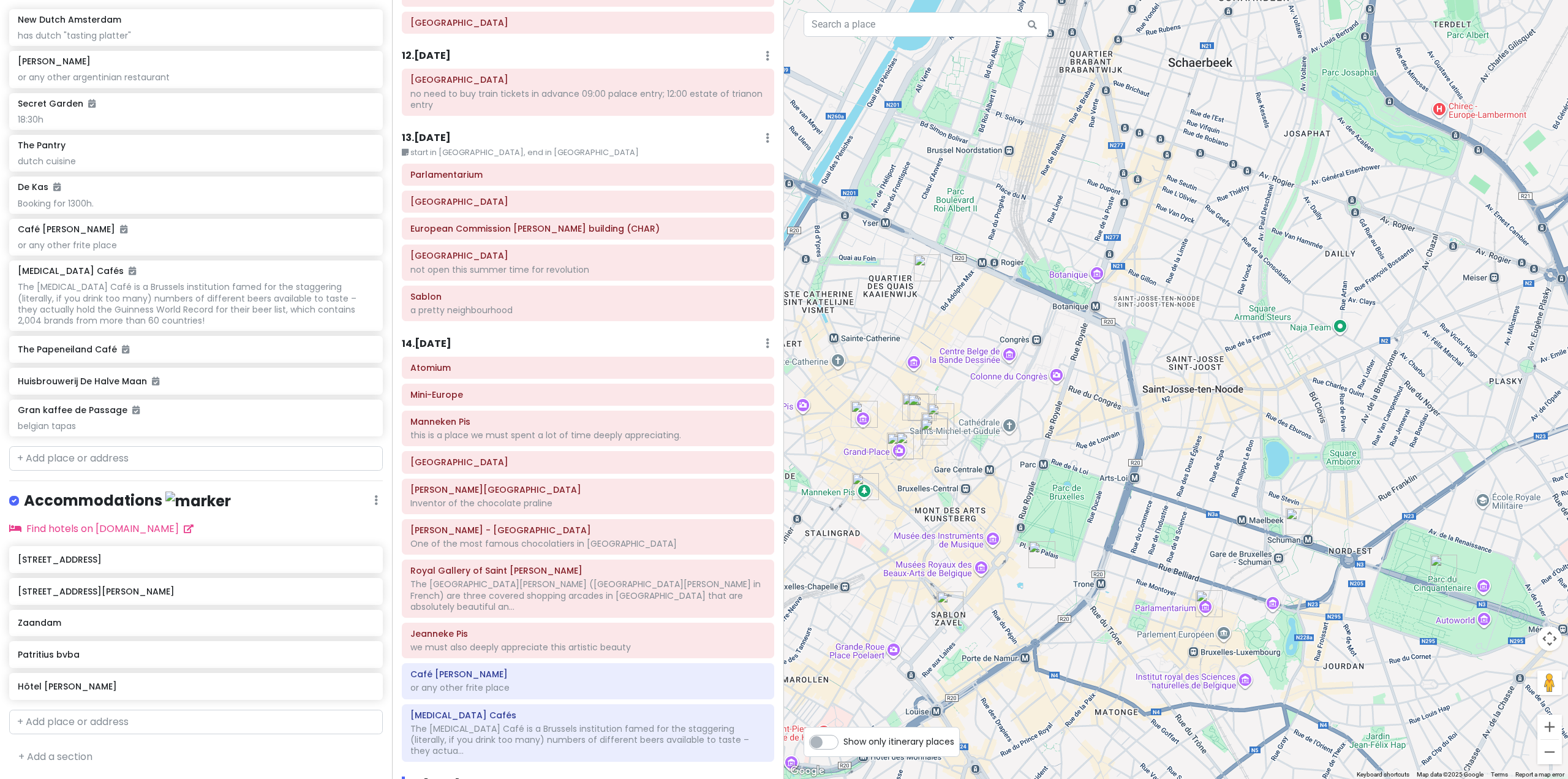
click at [444, 132] on h6 "13 . [DATE]" at bounding box center [426, 138] width 49 height 13
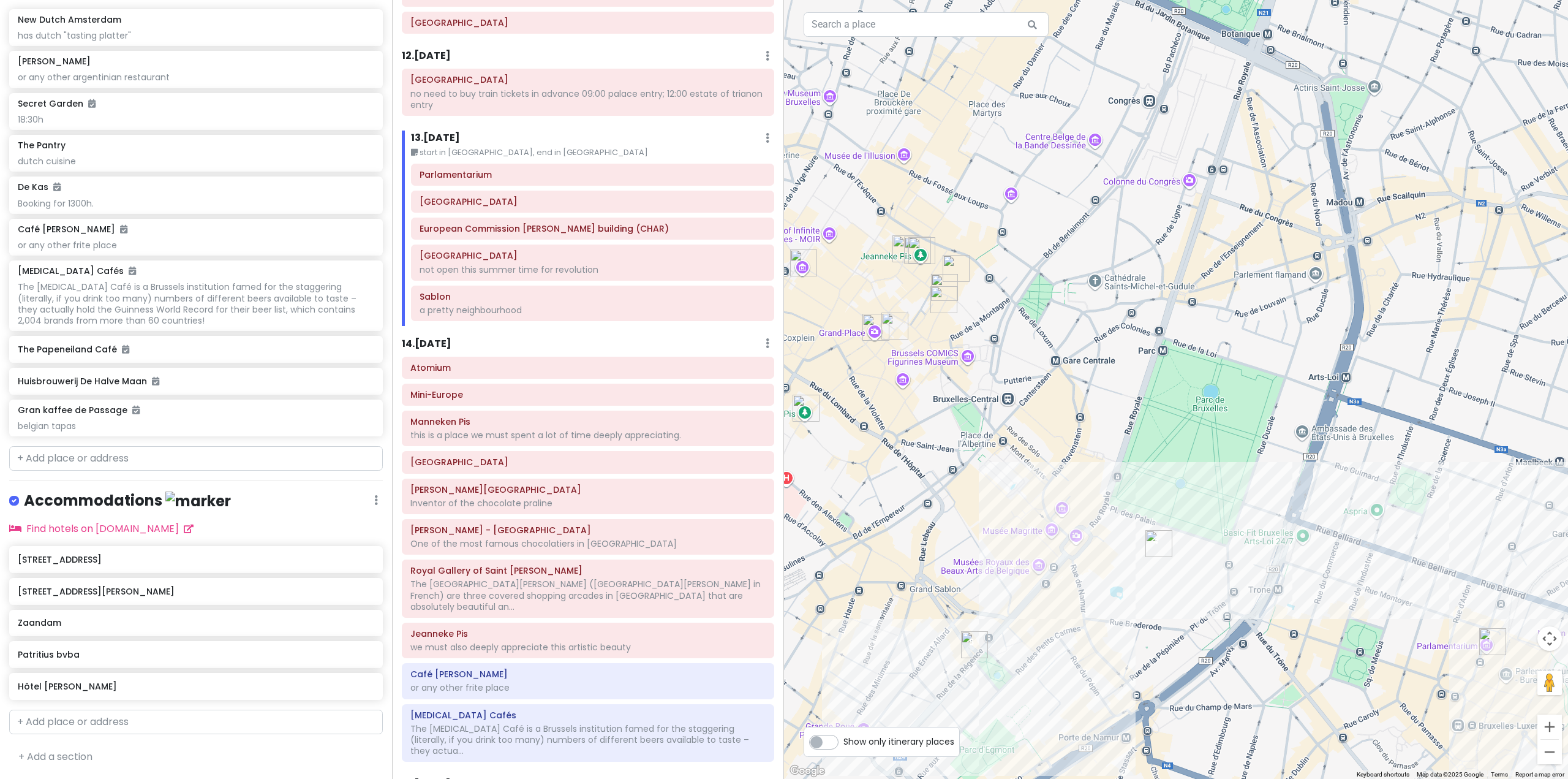
drag, startPoint x: 1044, startPoint y: 504, endPoint x: 1044, endPoint y: 494, distance: 10.0
click at [1044, 494] on div at bounding box center [1176, 389] width 784 height 779
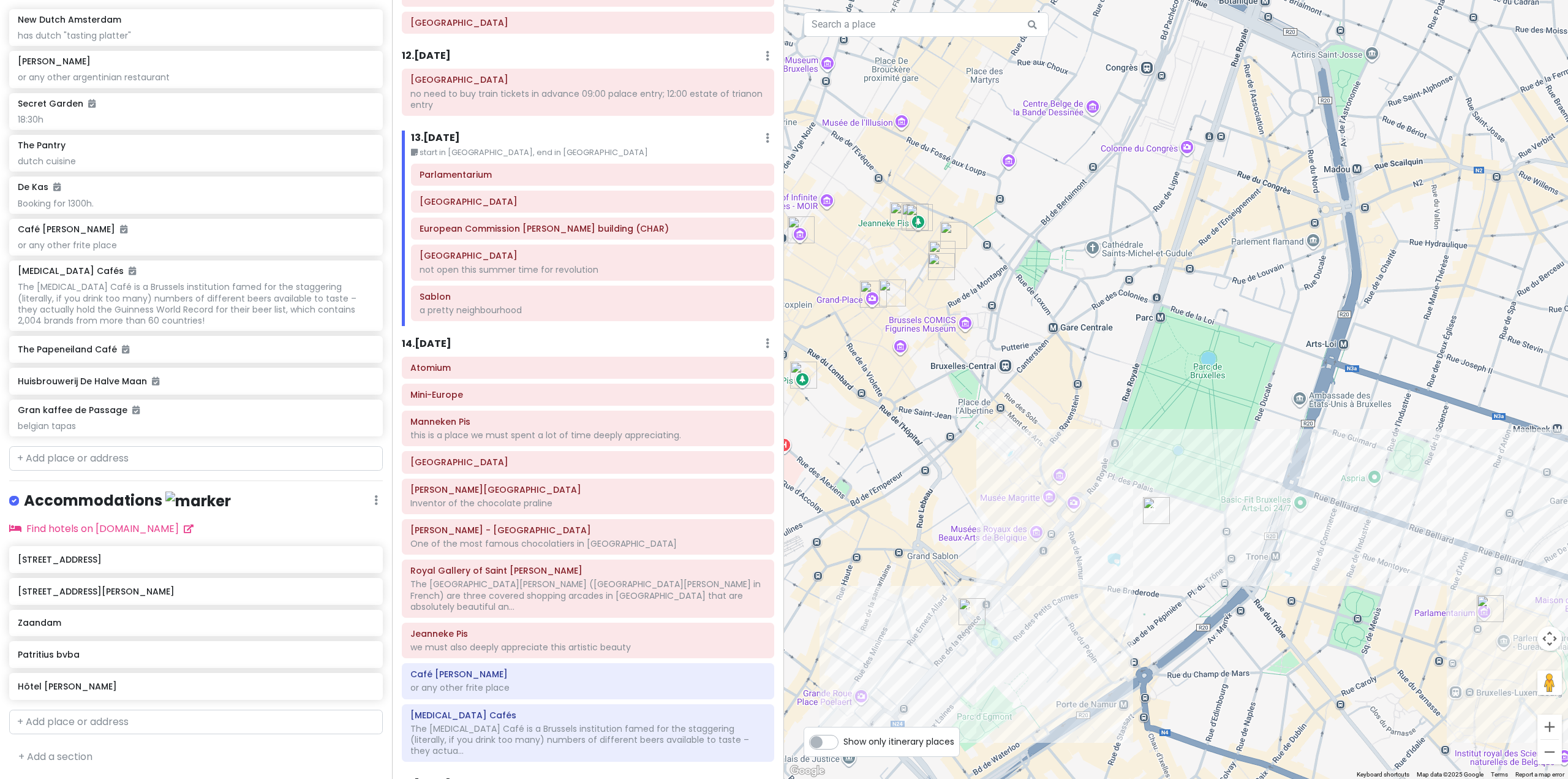
click at [968, 610] on img "Sablon" at bounding box center [972, 612] width 27 height 27
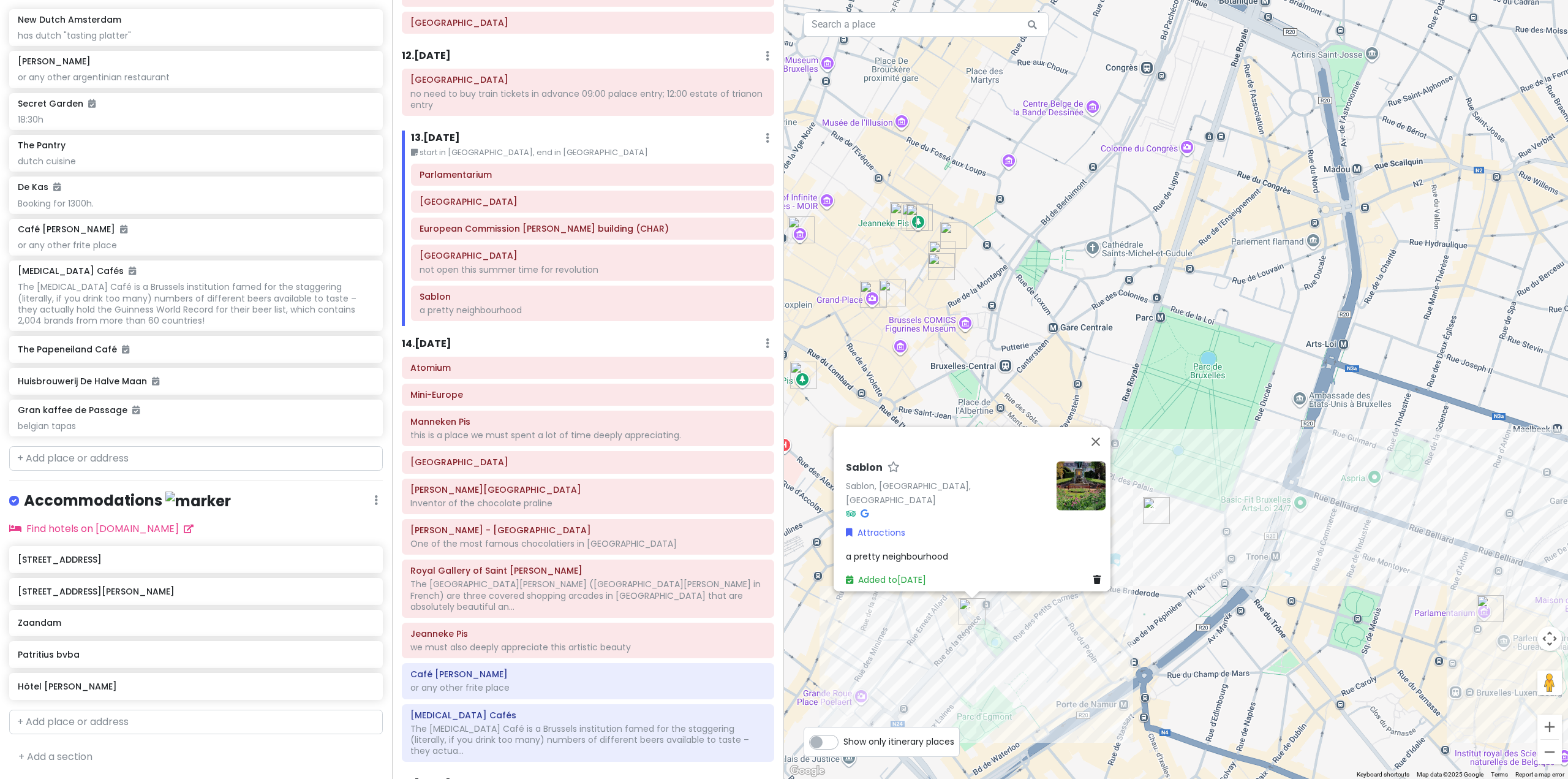
click at [1154, 515] on img "Royal Palace of Brussels" at bounding box center [1156, 511] width 27 height 27
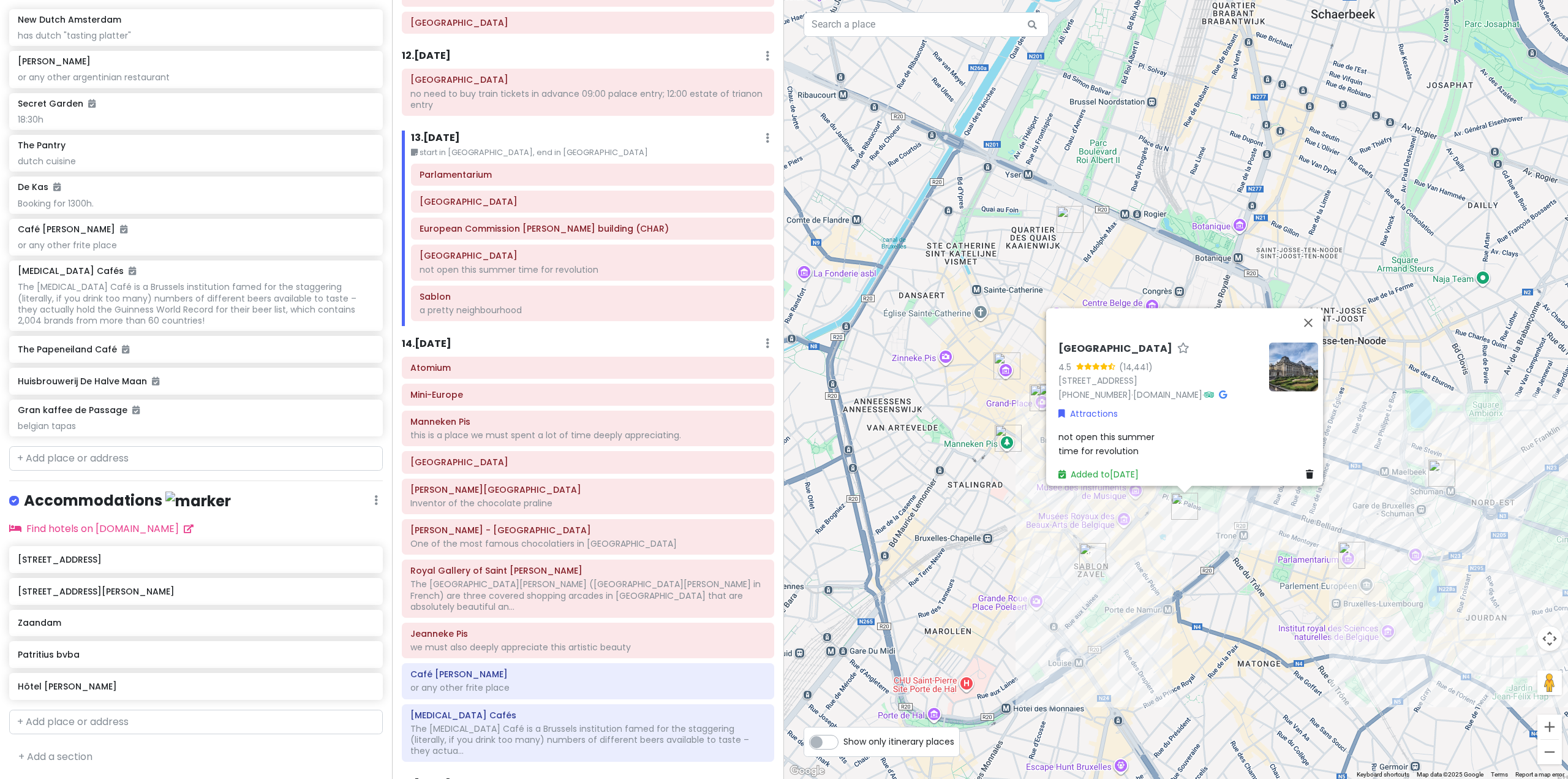
click at [1163, 585] on div "[GEOGRAPHIC_DATA] 4.5 ([GEOGRAPHIC_DATA][STREET_ADDRESS] [PHONE_NUMBER] · [DOMA…" at bounding box center [1176, 389] width 784 height 779
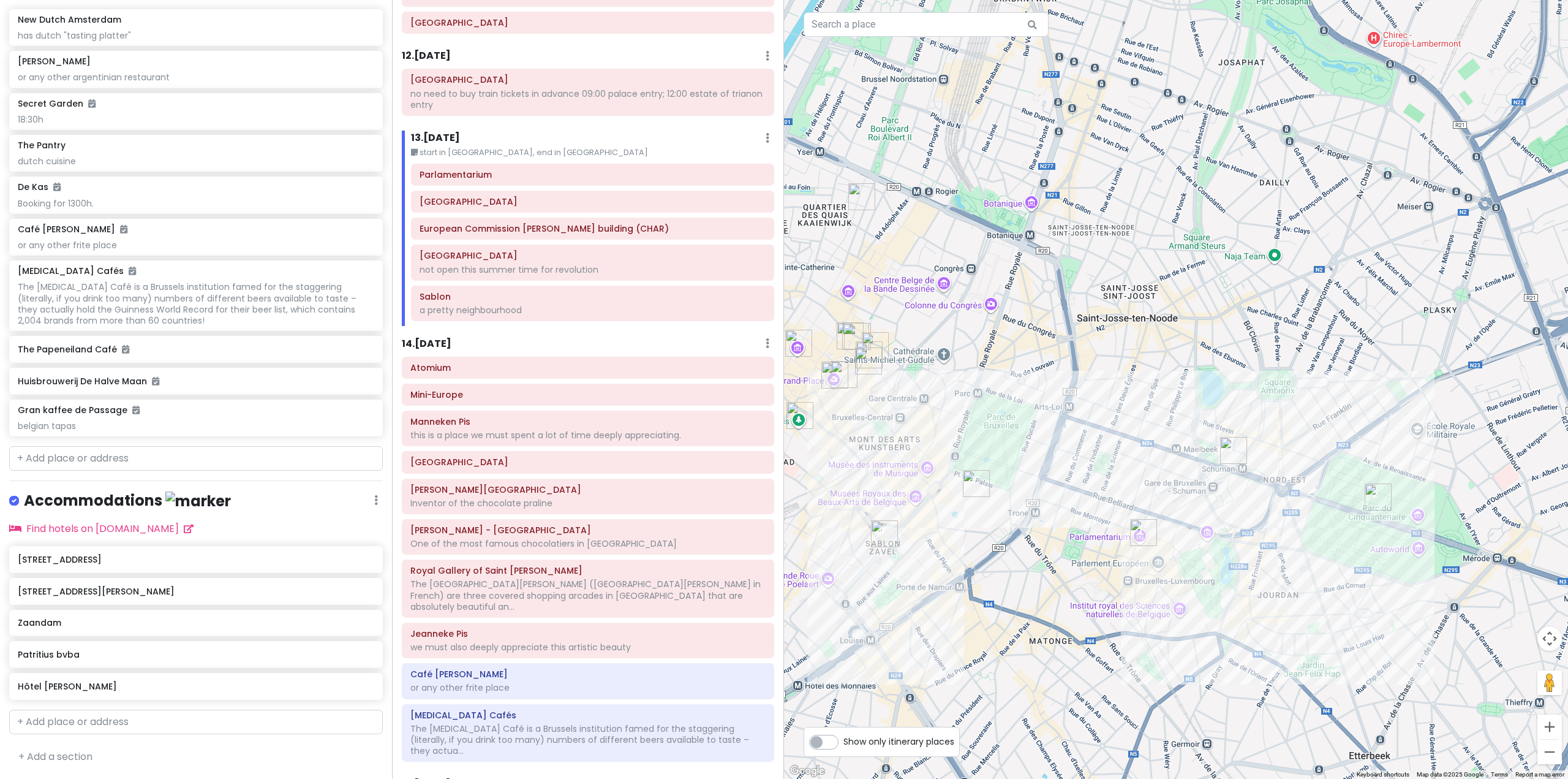
drag, startPoint x: 1383, startPoint y: 603, endPoint x: 1176, endPoint y: 581, distance: 208.2
click at [1176, 581] on div at bounding box center [1176, 389] width 784 height 779
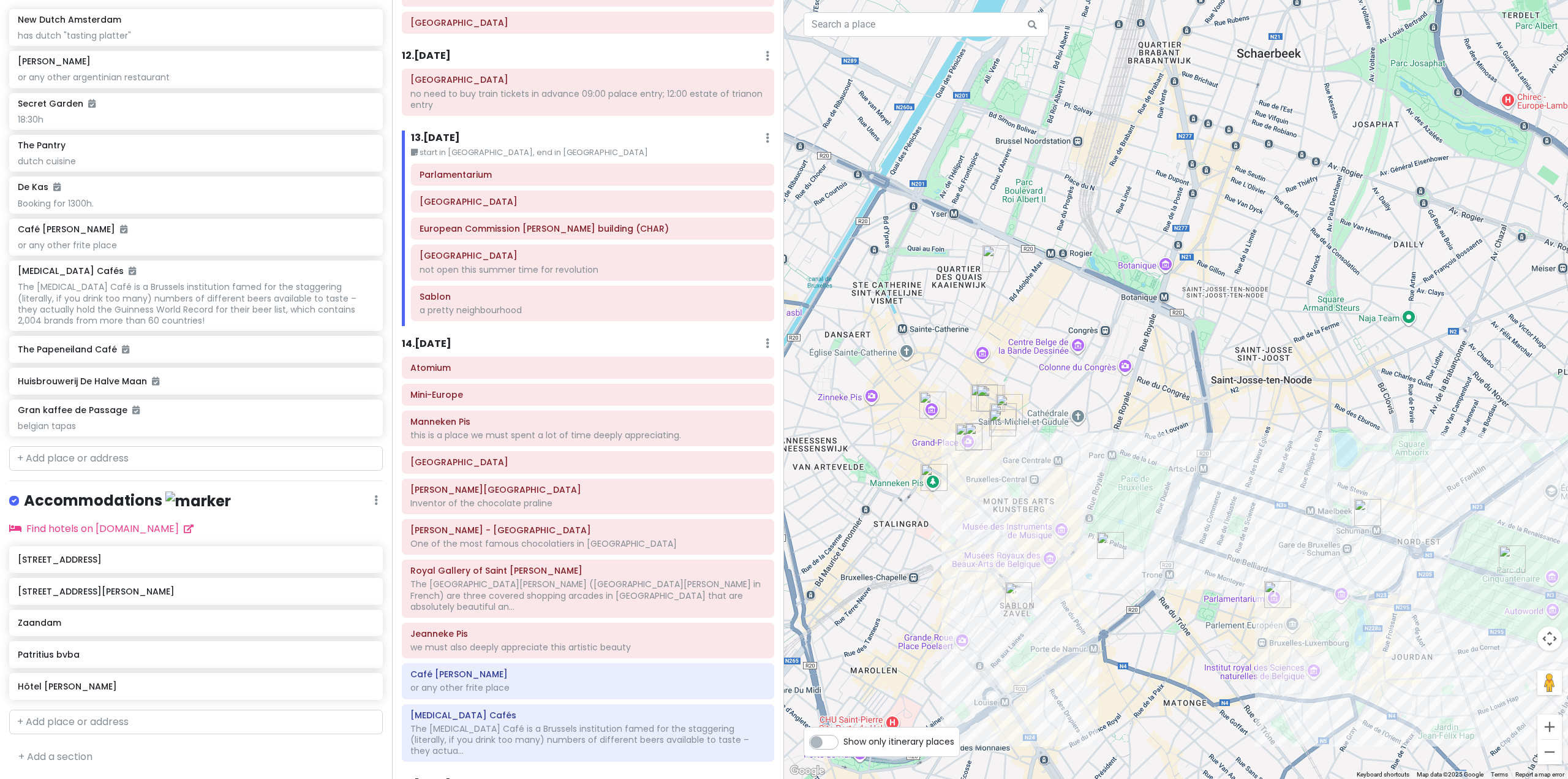
drag, startPoint x: 1041, startPoint y: 486, endPoint x: 1176, endPoint y: 542, distance: 146.2
click at [1176, 542] on div at bounding box center [1176, 389] width 784 height 779
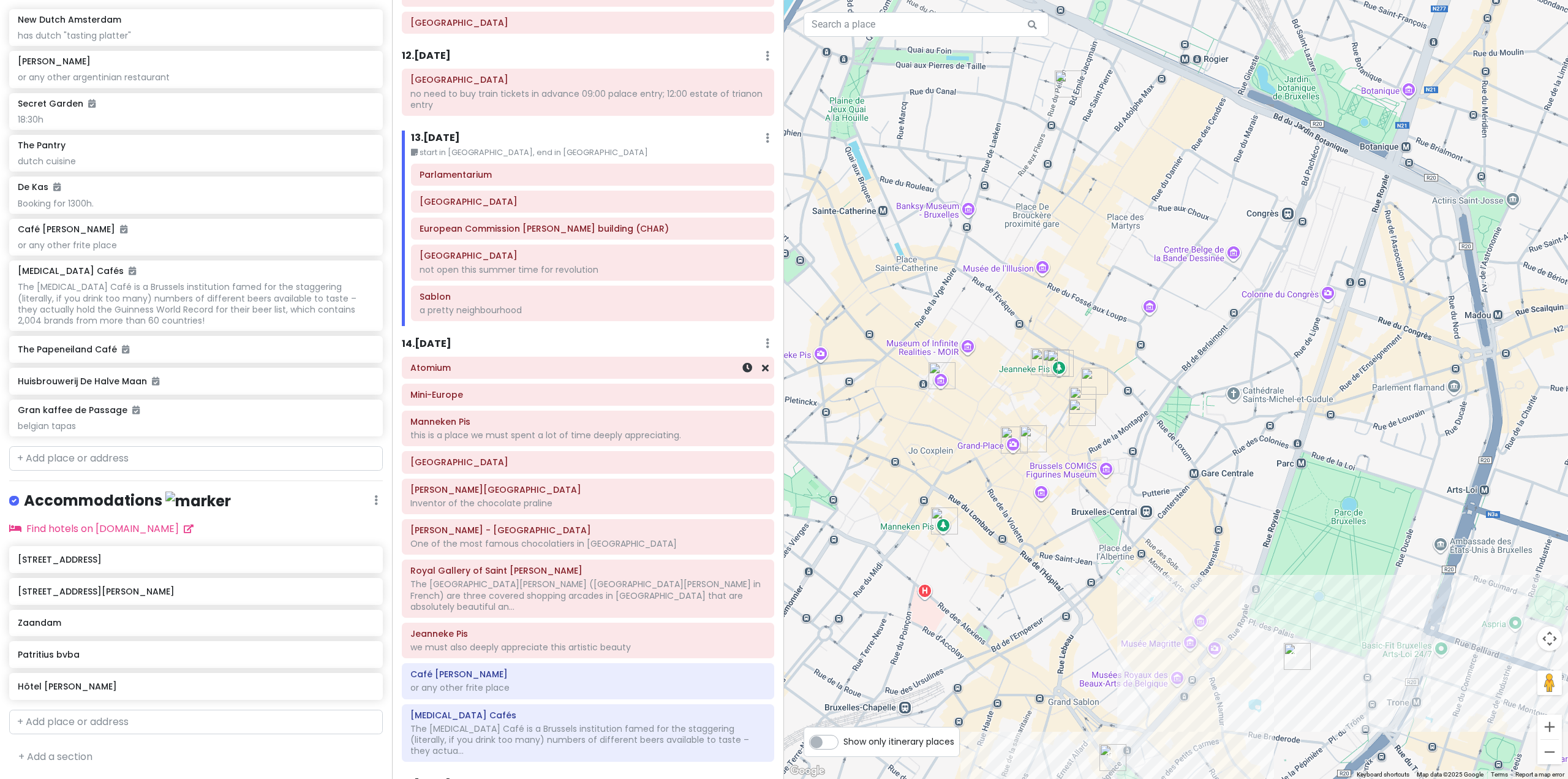
click at [493, 363] on h6 "Atomium" at bounding box center [588, 368] width 355 height 11
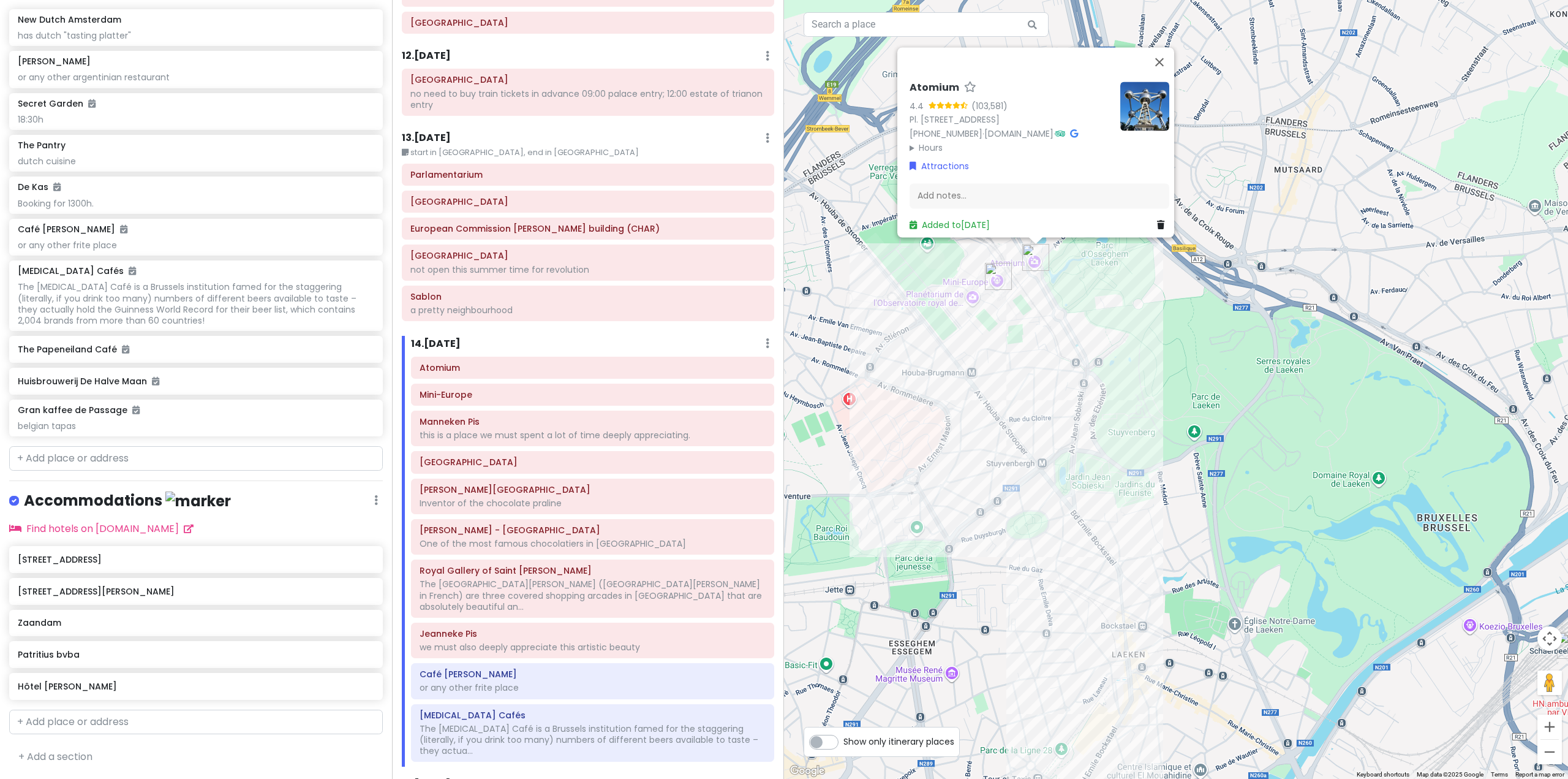
drag, startPoint x: 1104, startPoint y: 630, endPoint x: 1123, endPoint y: 418, distance: 212.8
click at [1124, 422] on div "Atomium 4.4 (103,581) Pl. de l'Atomium 1, [GEOGRAPHIC_DATA] [PHONE_NUMBER] · [D…" at bounding box center [1176, 389] width 784 height 779
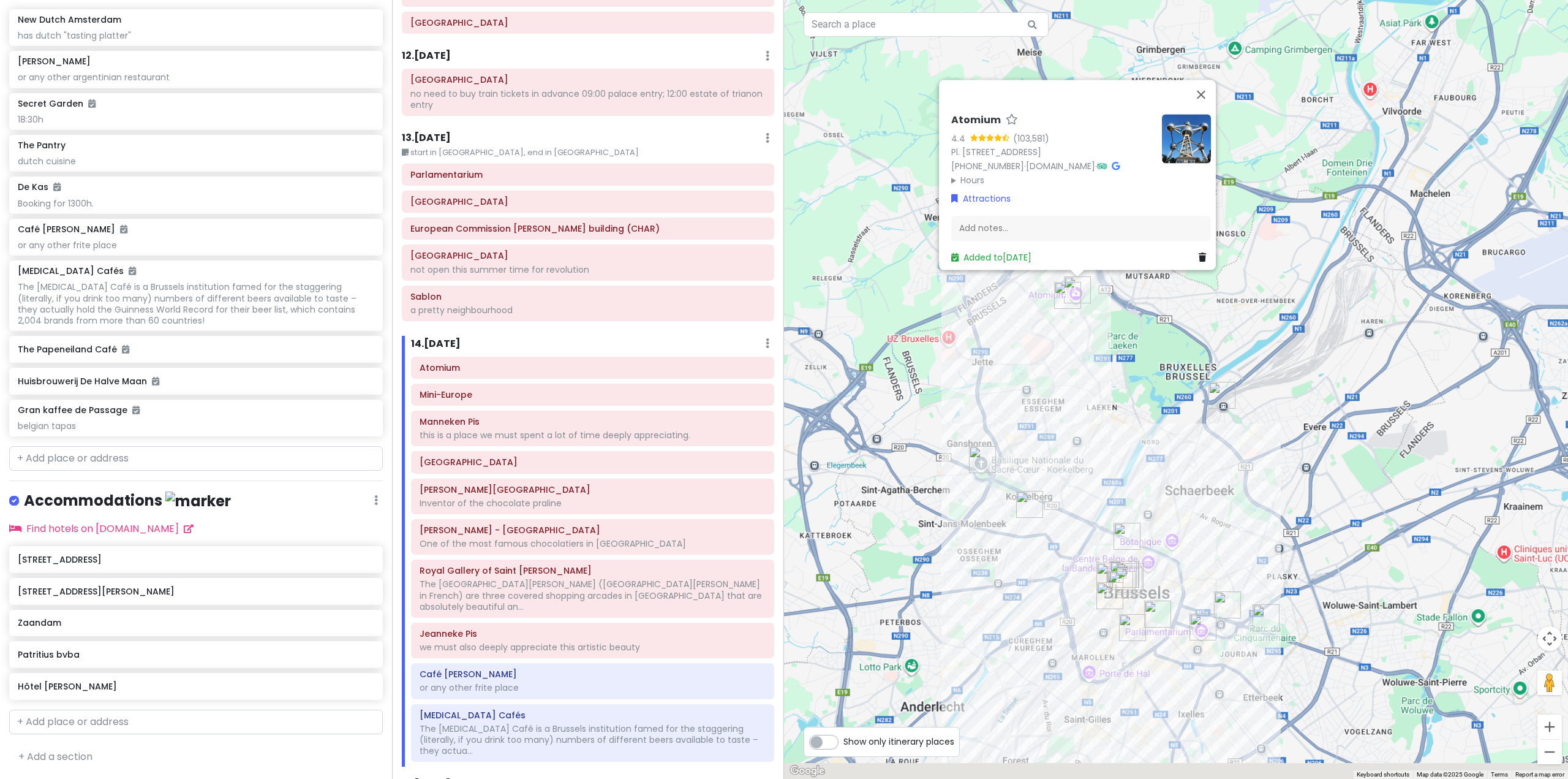
drag, startPoint x: 1097, startPoint y: 571, endPoint x: 1094, endPoint y: 484, distance: 87.1
click at [1096, 563] on img "Belgian Beer World Experience" at bounding box center [1110, 576] width 27 height 27
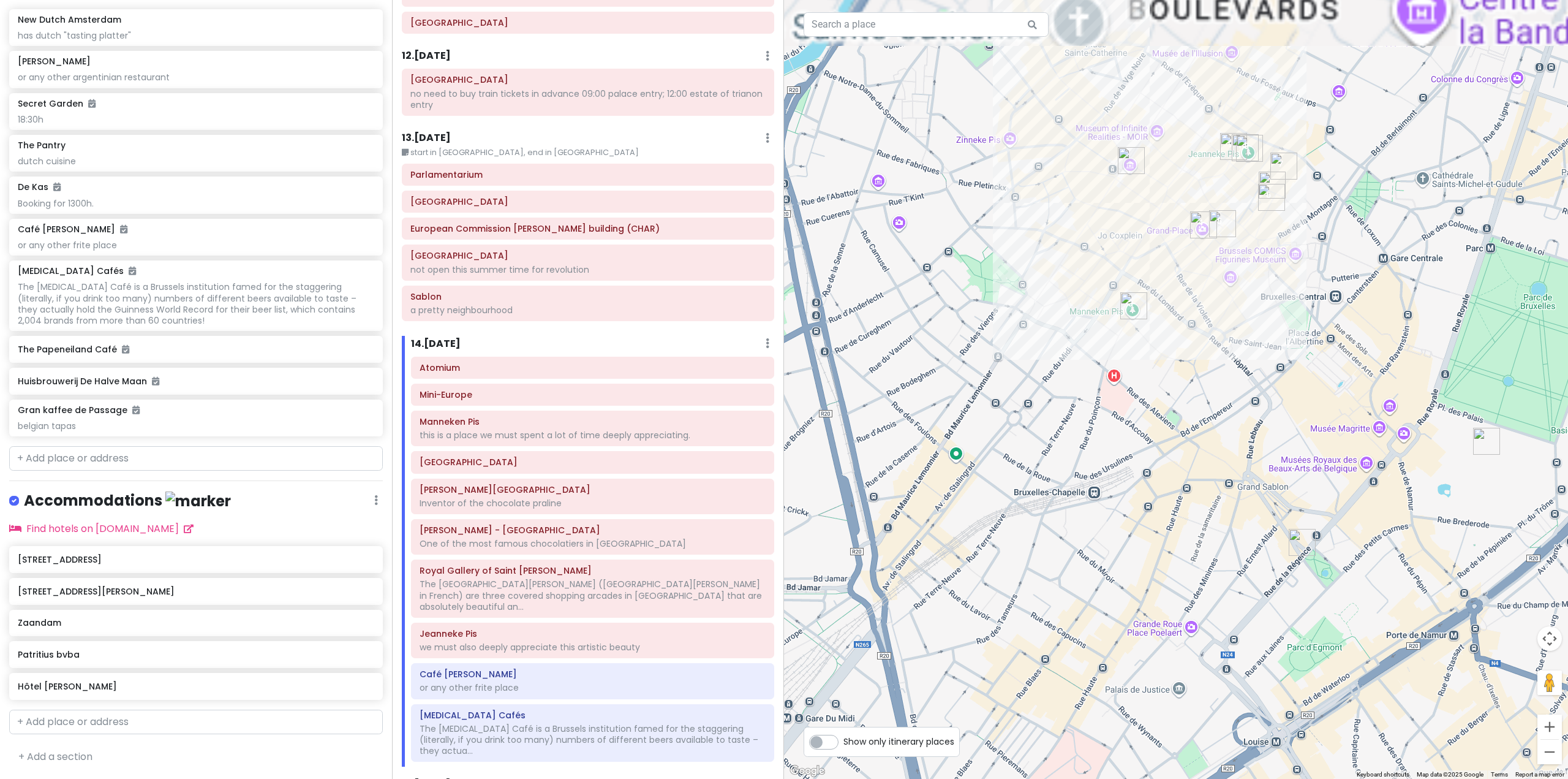
drag, startPoint x: 1120, startPoint y: 357, endPoint x: 1092, endPoint y: 585, distance: 229.7
click at [1098, 590] on div "Atomium 4.4 (103,581) Pl. de l'Atomium 1, [GEOGRAPHIC_DATA] [PHONE_NUMBER] · [D…" at bounding box center [1176, 389] width 784 height 779
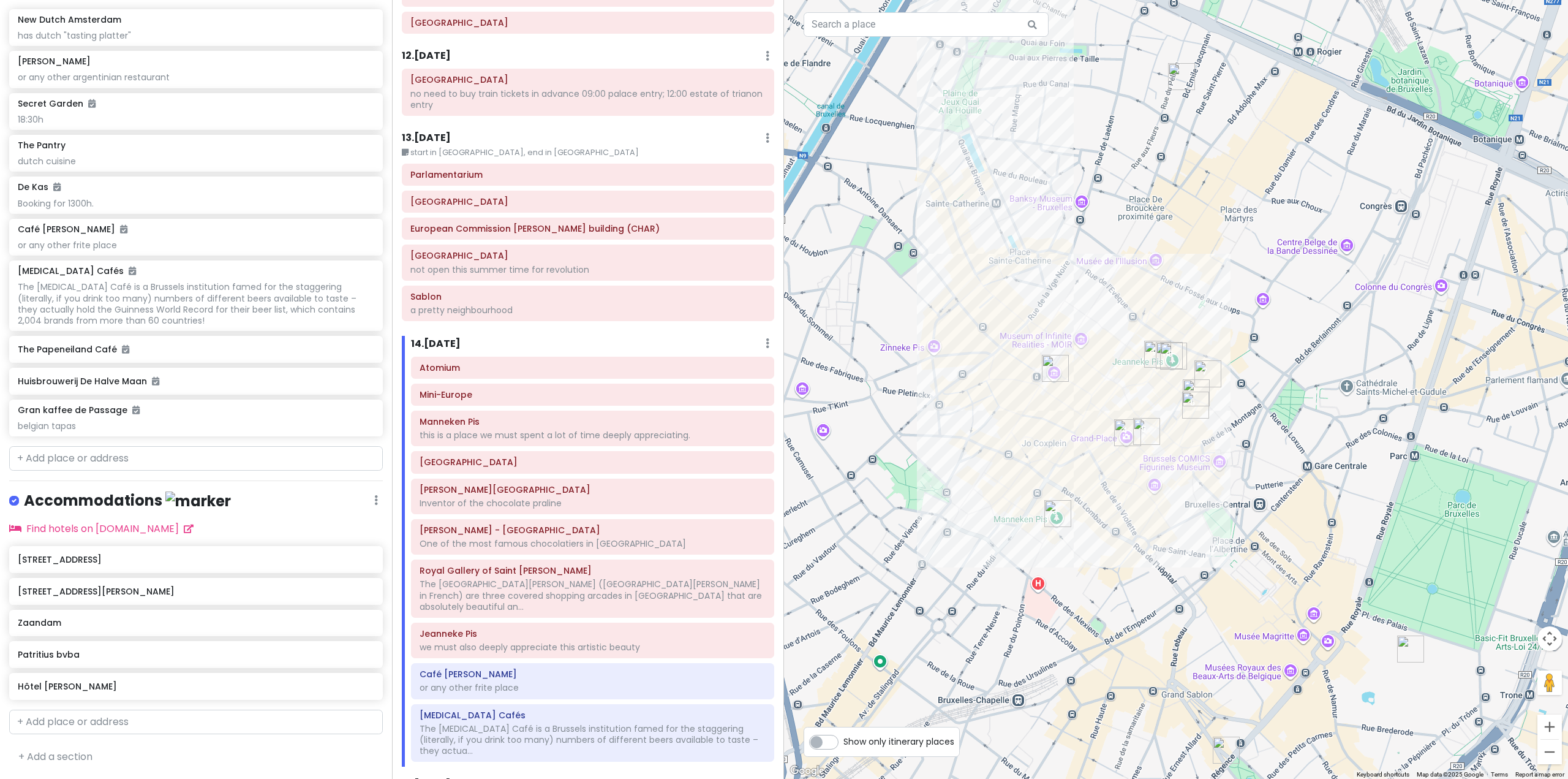
drag, startPoint x: 1140, startPoint y: 447, endPoint x: 1015, endPoint y: 452, distance: 125.1
click at [1081, 448] on div "Atomium 4.4 (103,581) Pl. de l'Atomium 1, [GEOGRAPHIC_DATA] [PHONE_NUMBER] · [D…" at bounding box center [1176, 389] width 784 height 779
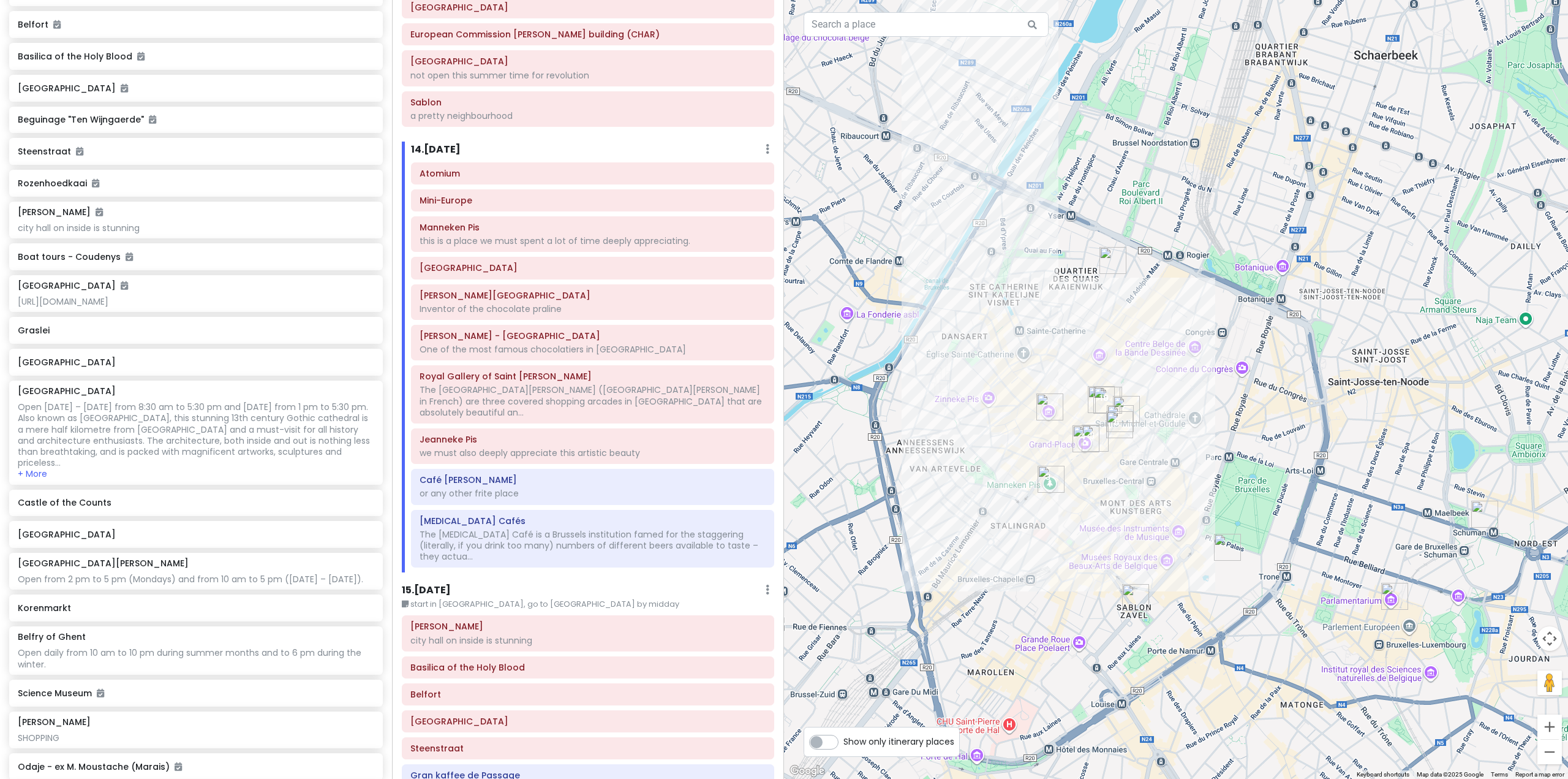
scroll to position [2578, 0]
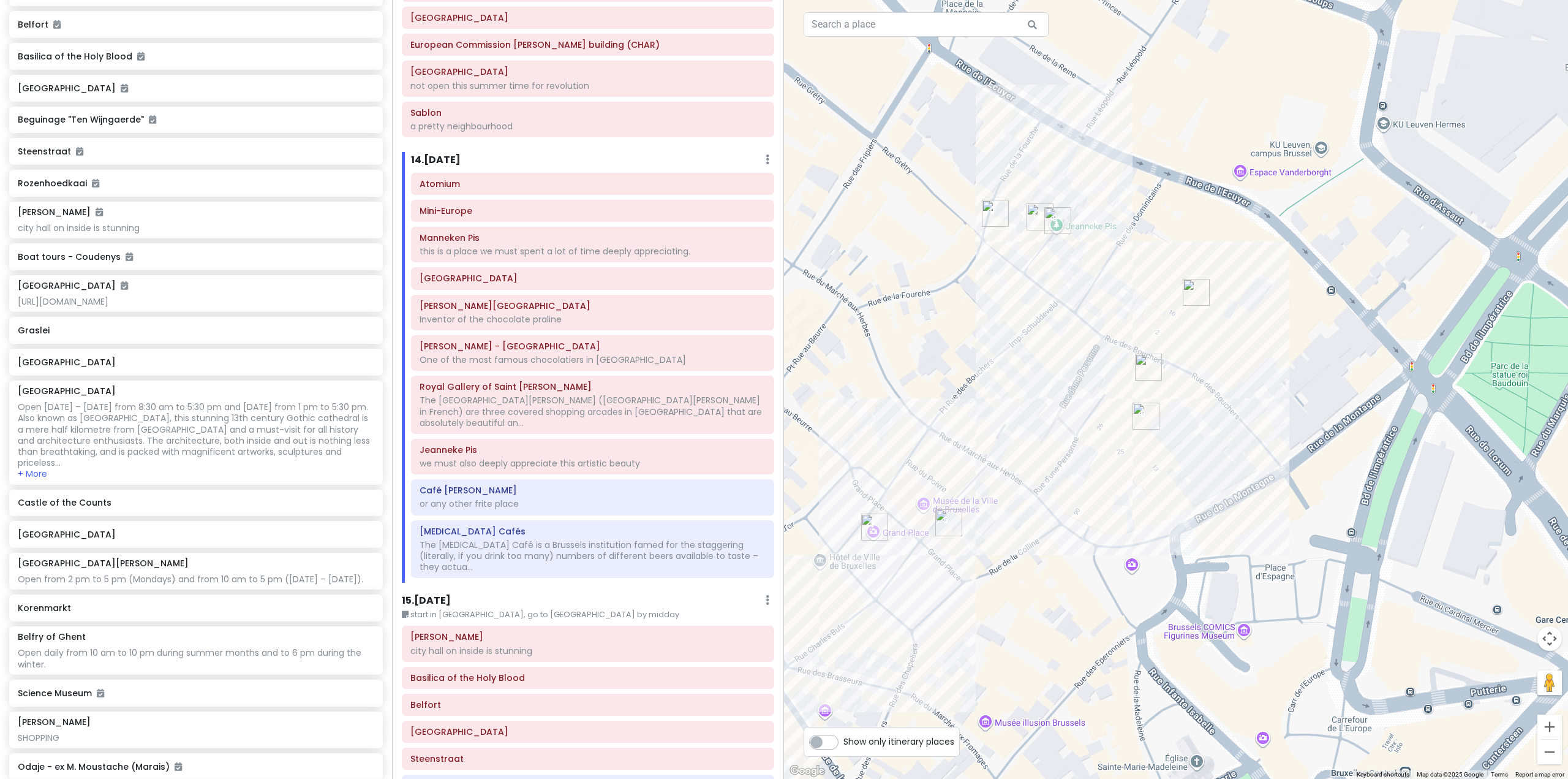
drag, startPoint x: 982, startPoint y: 373, endPoint x: 963, endPoint y: 448, distance: 77.4
click at [964, 448] on div "Atomium 4.4 (103,581) Pl. de l'Atomium 1, [GEOGRAPHIC_DATA] [PHONE_NUMBER] · [D…" at bounding box center [1176, 389] width 784 height 779
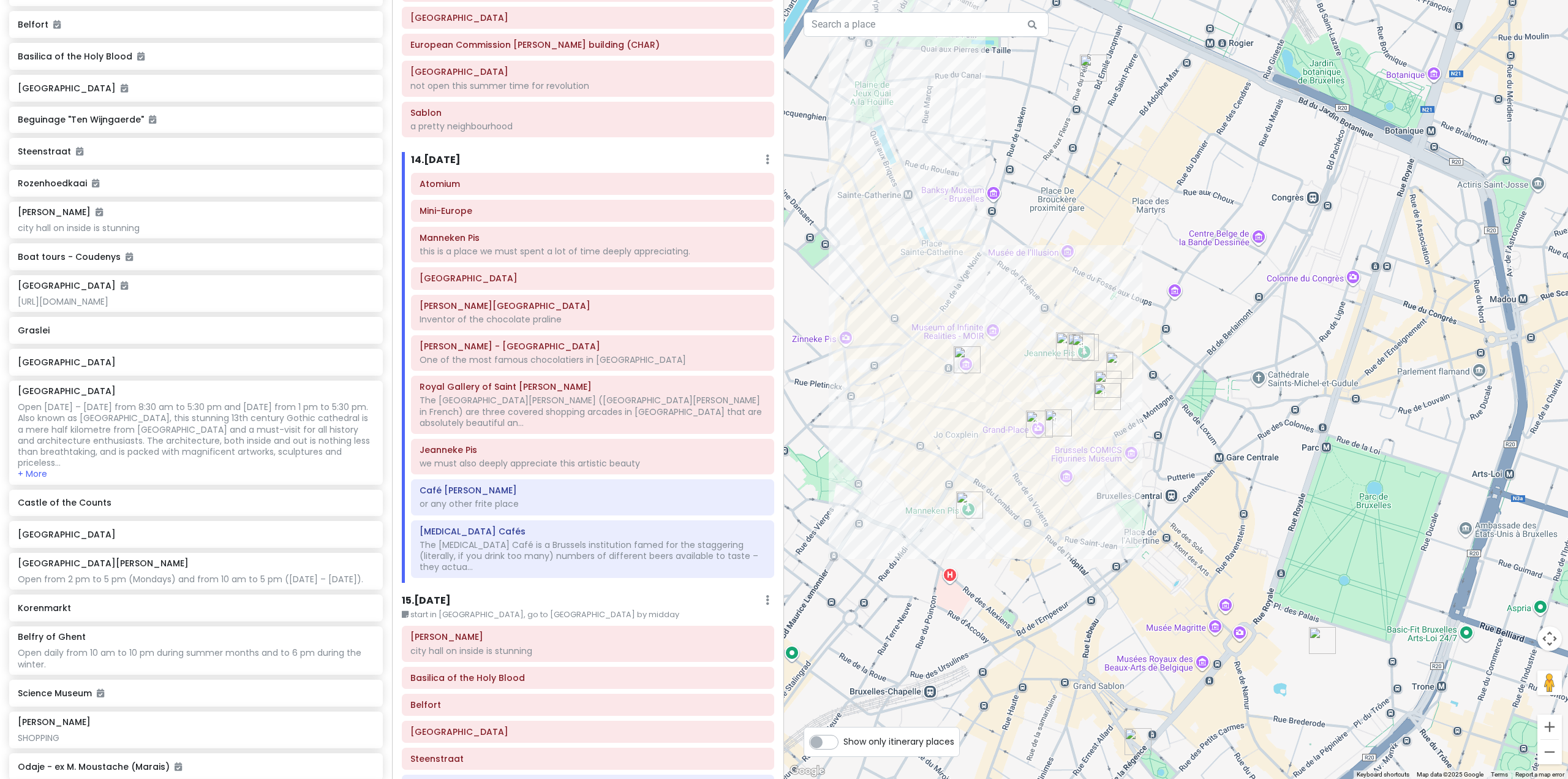
drag, startPoint x: 1021, startPoint y: 500, endPoint x: 1132, endPoint y: 464, distance: 116.7
click at [1132, 464] on div "Atomium 4.4 (103,581) Pl. de l'Atomium 1, [GEOGRAPHIC_DATA] [PHONE_NUMBER] · [D…" at bounding box center [1176, 389] width 784 height 779
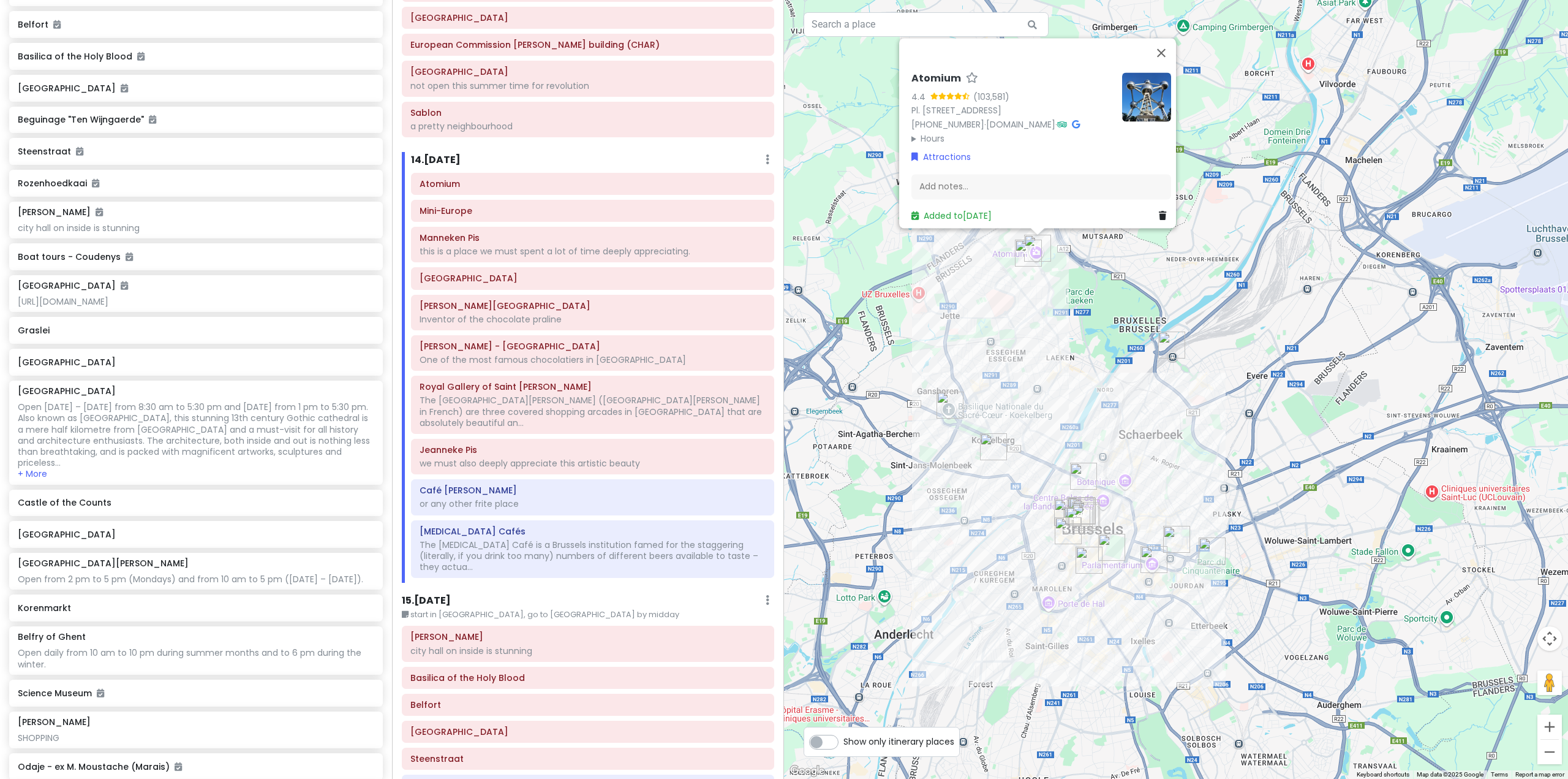
drag, startPoint x: 925, startPoint y: 462, endPoint x: 919, endPoint y: 467, distance: 7.8
click at [919, 467] on div "Atomium 4.4 (103,581) Pl. de l'Atomium 1, [GEOGRAPHIC_DATA] [PHONE_NUMBER] · [D…" at bounding box center [1176, 389] width 784 height 779
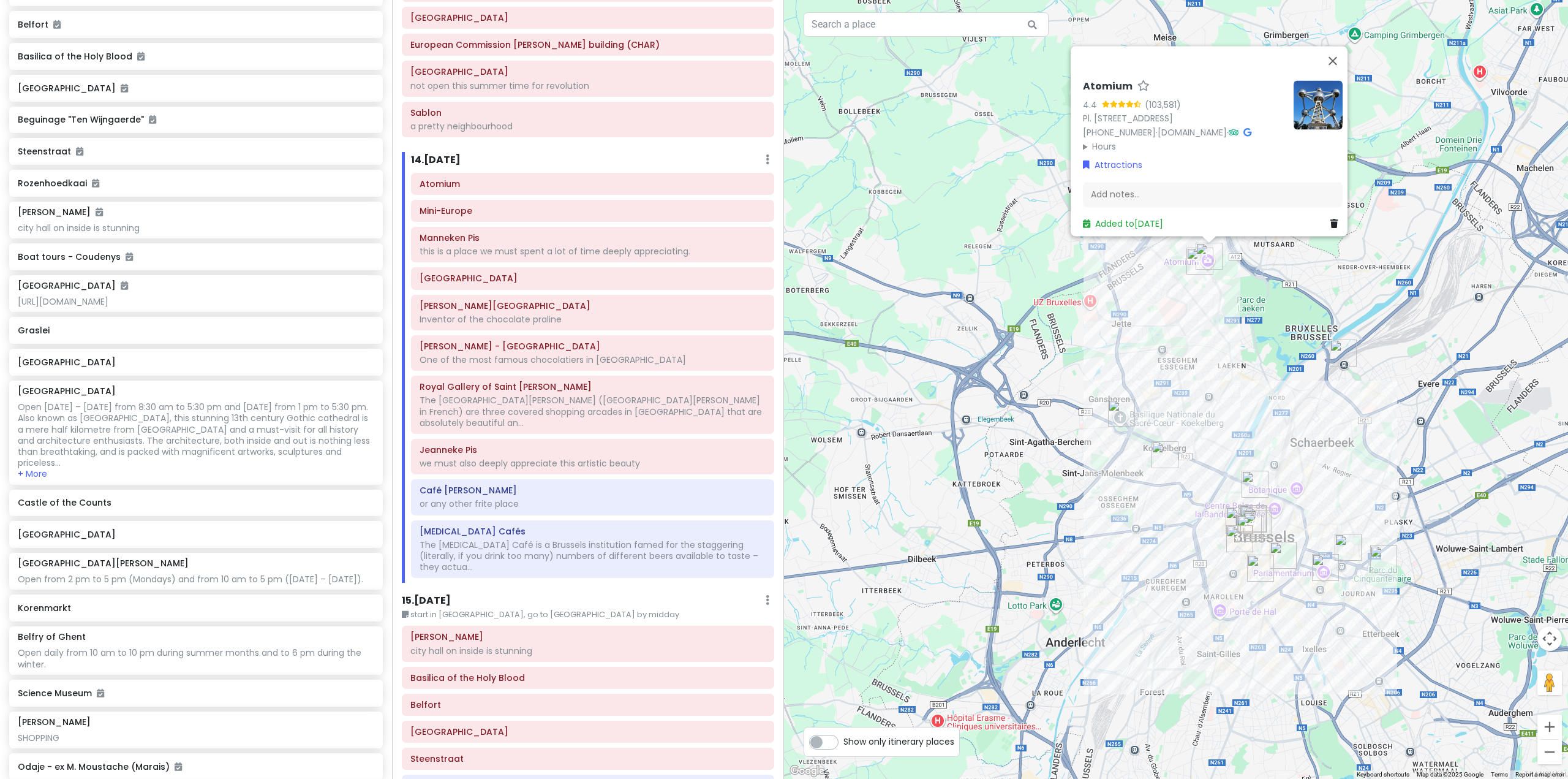
drag, startPoint x: 1049, startPoint y: 468, endPoint x: 1257, endPoint y: 491, distance: 209.3
click at [1257, 491] on div "Atomium 4.4 (103,581) Pl. de l'Atomium 1, [GEOGRAPHIC_DATA] [PHONE_NUMBER] · [D…" at bounding box center [1176, 389] width 784 height 779
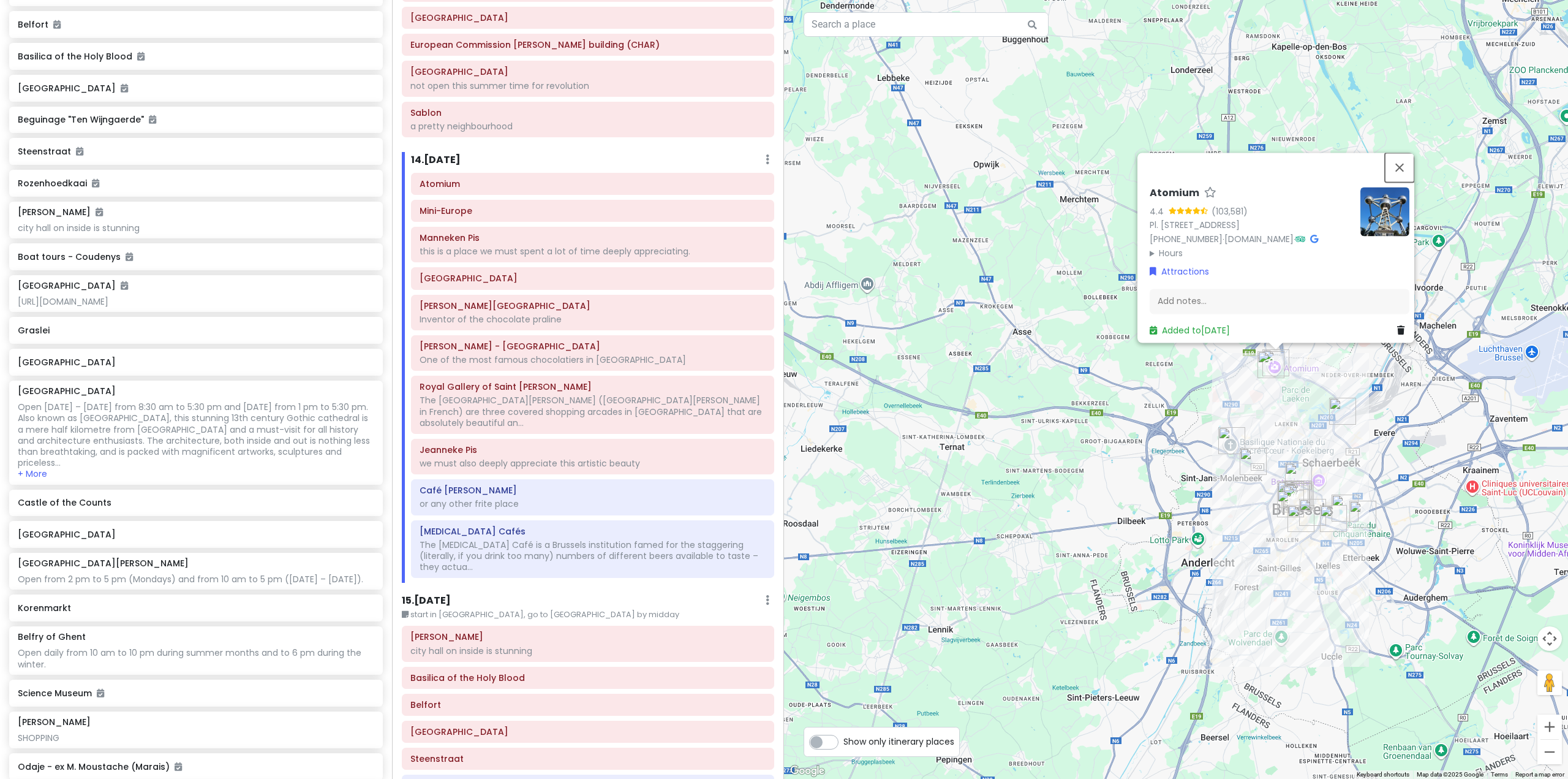
drag, startPoint x: 1402, startPoint y: 124, endPoint x: 1332, endPoint y: 133, distance: 70.6
click at [1402, 153] on button "Close" at bounding box center [1399, 167] width 29 height 29
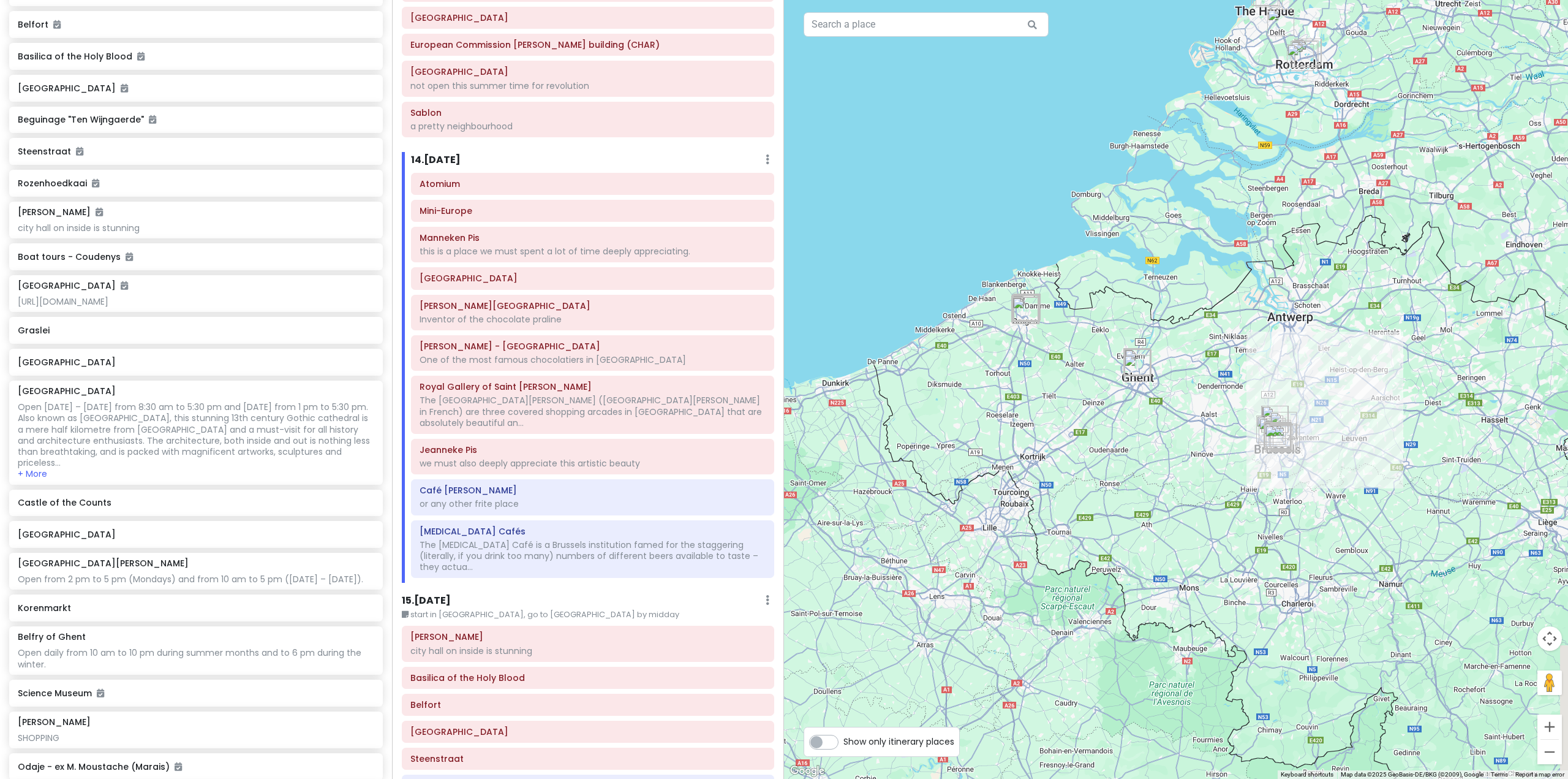
drag, startPoint x: 1224, startPoint y: 334, endPoint x: 1199, endPoint y: 408, distance: 78.1
click at [1200, 407] on div at bounding box center [1176, 389] width 784 height 779
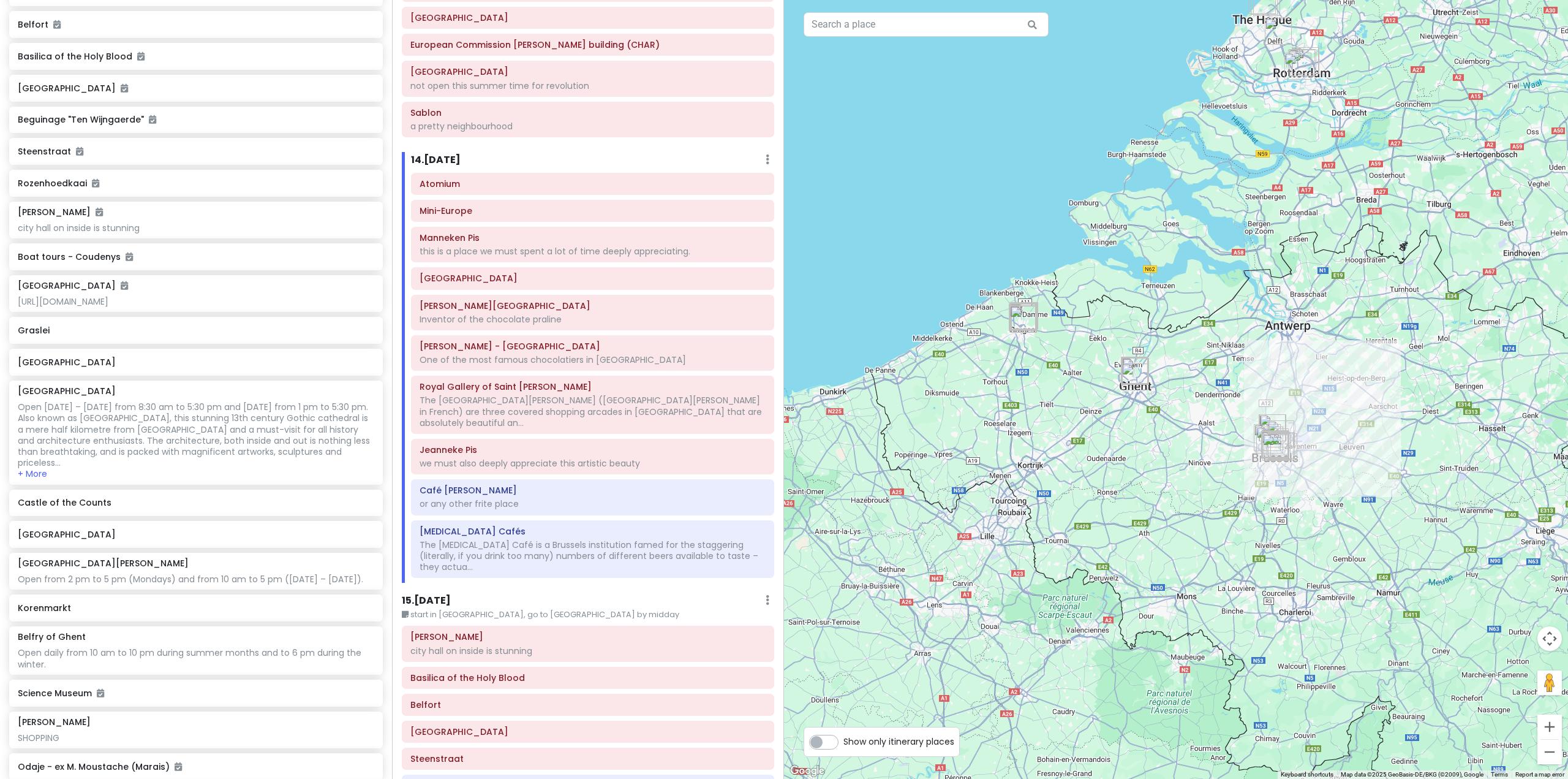
click at [442, 595] on h6 "15 . [DATE]" at bounding box center [426, 601] width 49 height 13
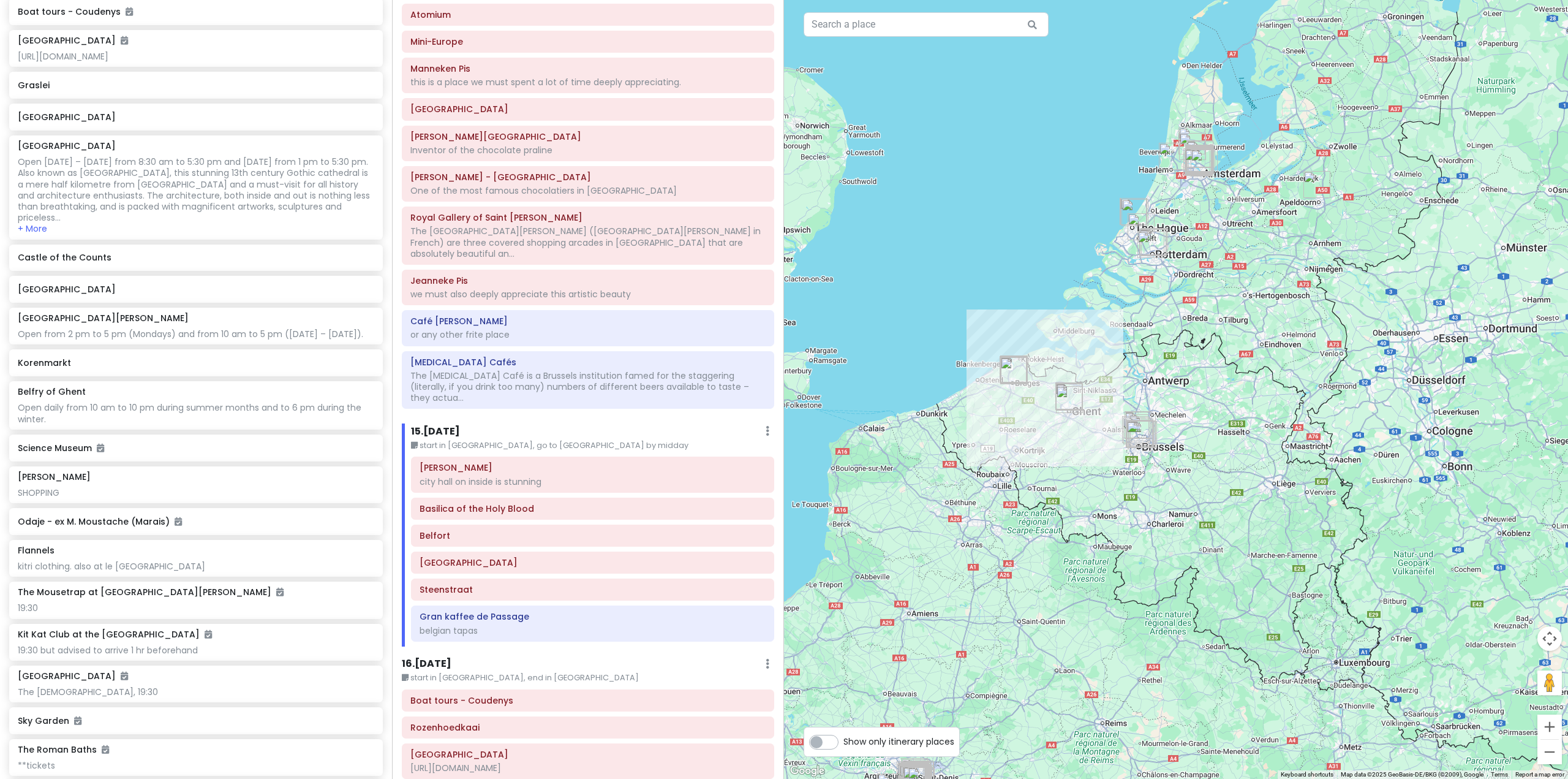
scroll to position [2762, 0]
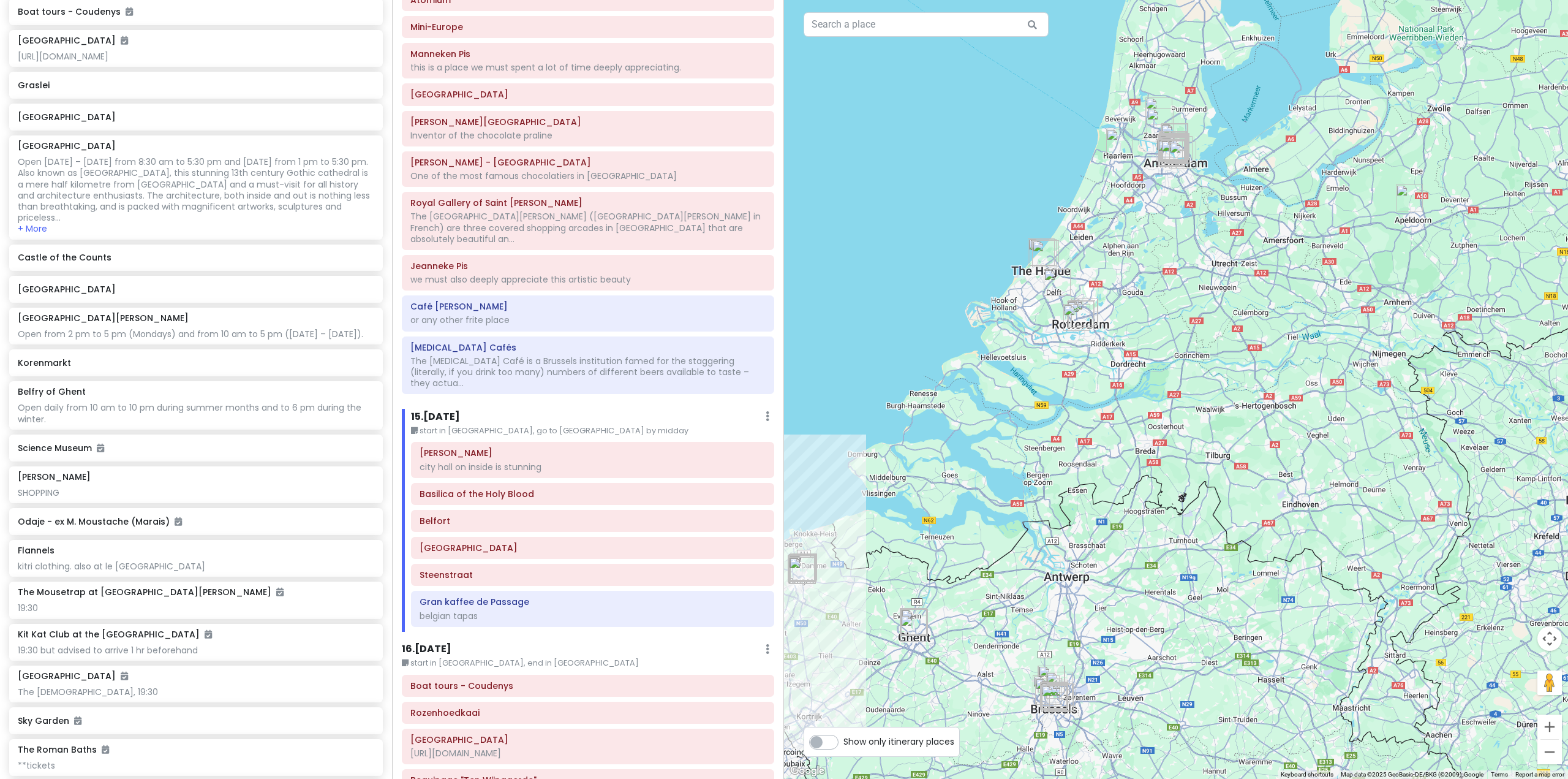
drag, startPoint x: 1163, startPoint y: 318, endPoint x: 1212, endPoint y: 463, distance: 153.1
click at [1212, 463] on div at bounding box center [1176, 389] width 784 height 779
click at [1407, 195] on img "Paleis Het Loo" at bounding box center [1409, 198] width 27 height 27
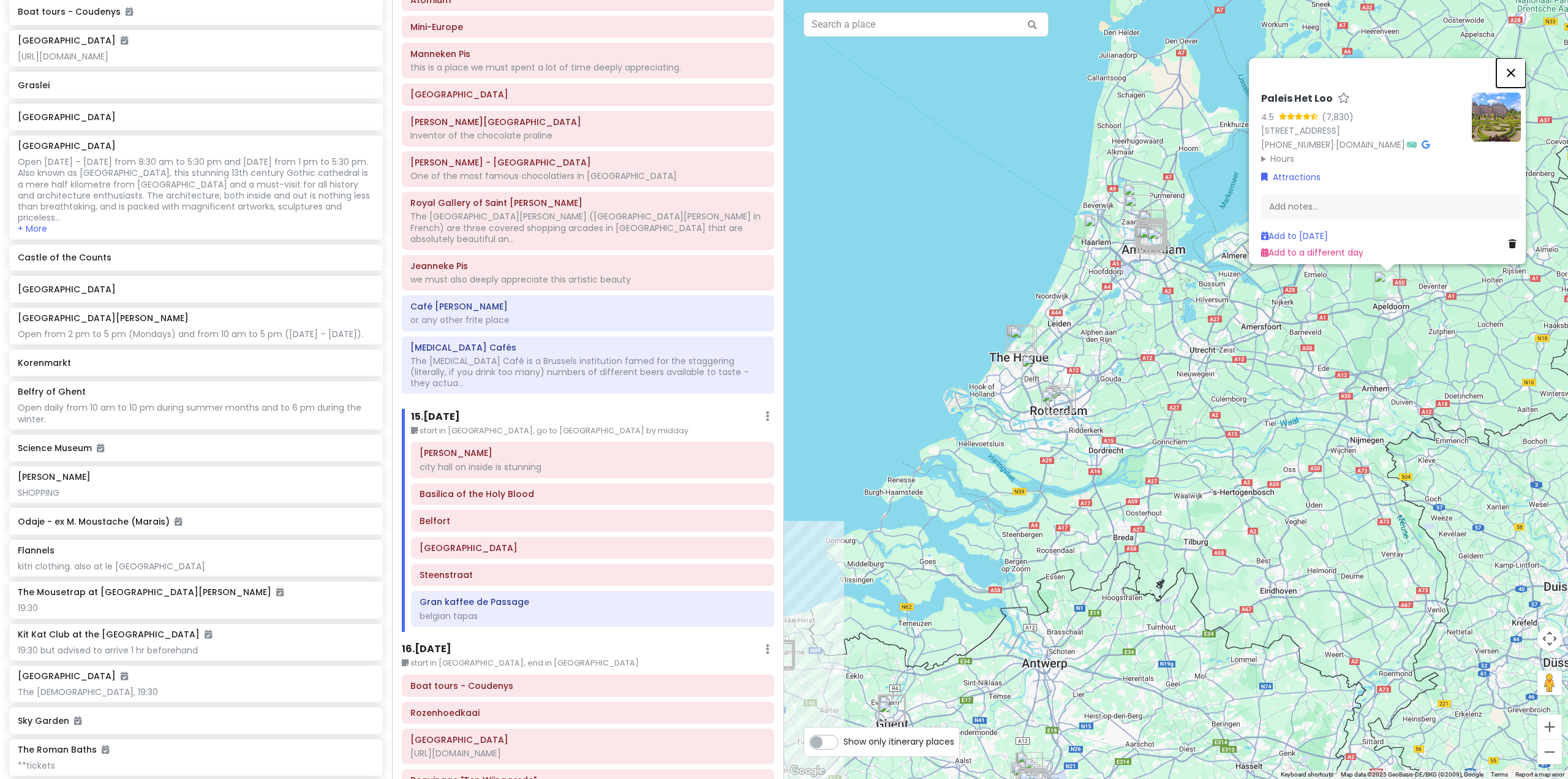
click at [1519, 58] on button "Close" at bounding box center [1511, 73] width 29 height 29
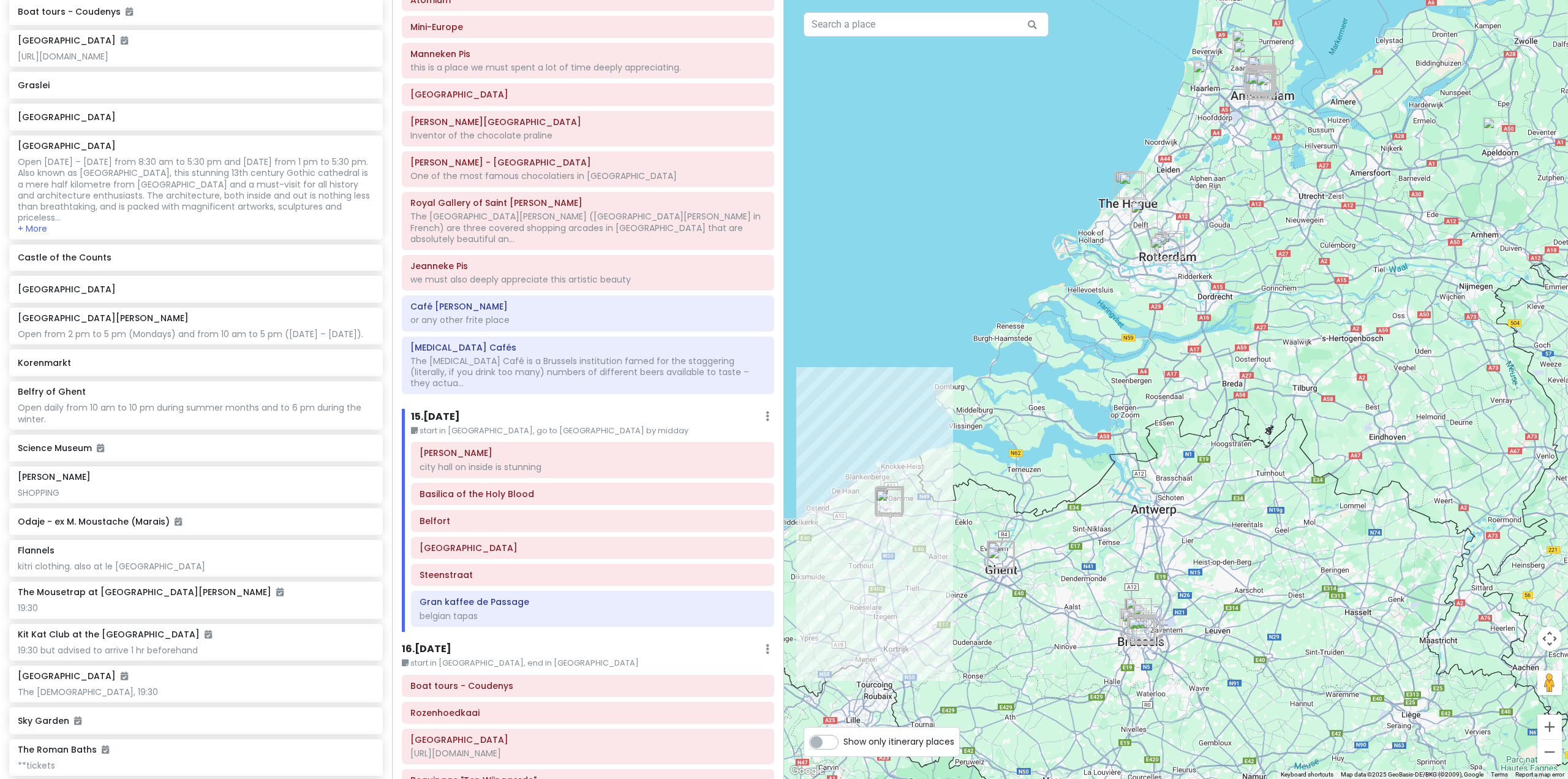
drag, startPoint x: 1118, startPoint y: 393, endPoint x: 1228, endPoint y: 237, distance: 190.9
click at [1228, 237] on div at bounding box center [1176, 389] width 784 height 779
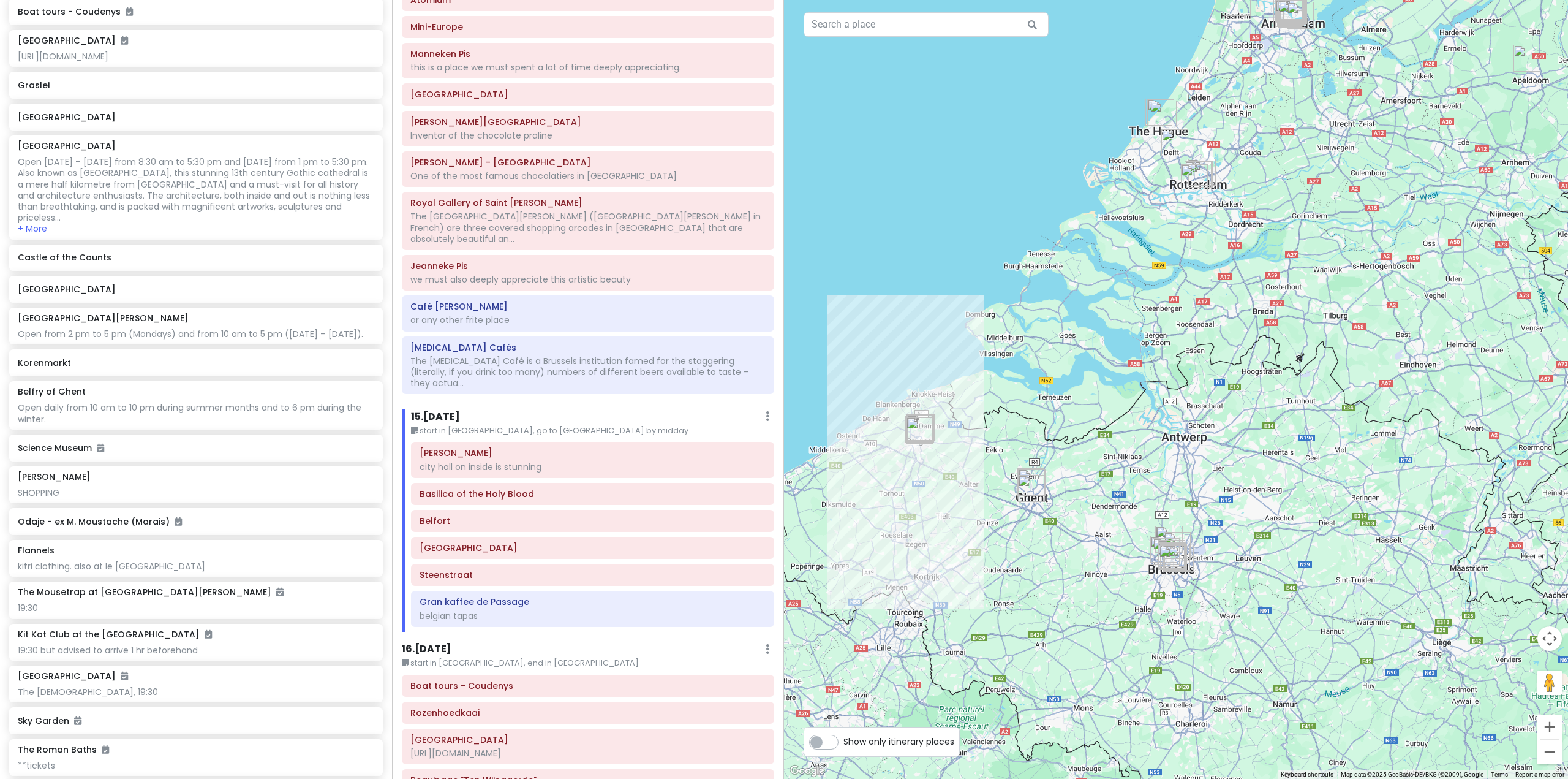
drag, startPoint x: 1202, startPoint y: 472, endPoint x: 1221, endPoint y: 422, distance: 53.5
click at [1221, 422] on div at bounding box center [1176, 389] width 784 height 779
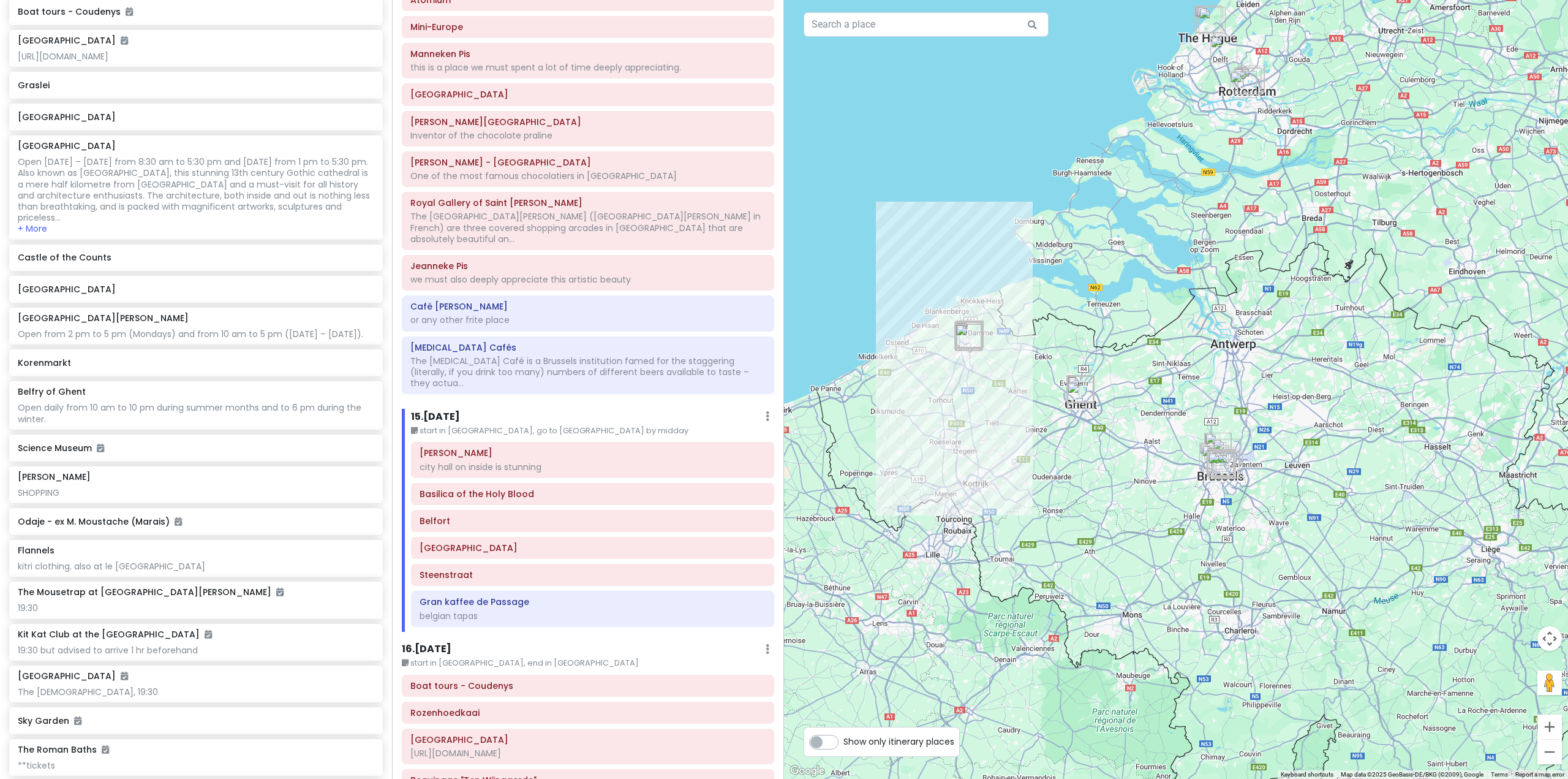
drag, startPoint x: 1234, startPoint y: 396, endPoint x: 1335, endPoint y: 329, distance: 121.2
click at [1335, 329] on div at bounding box center [1176, 389] width 784 height 779
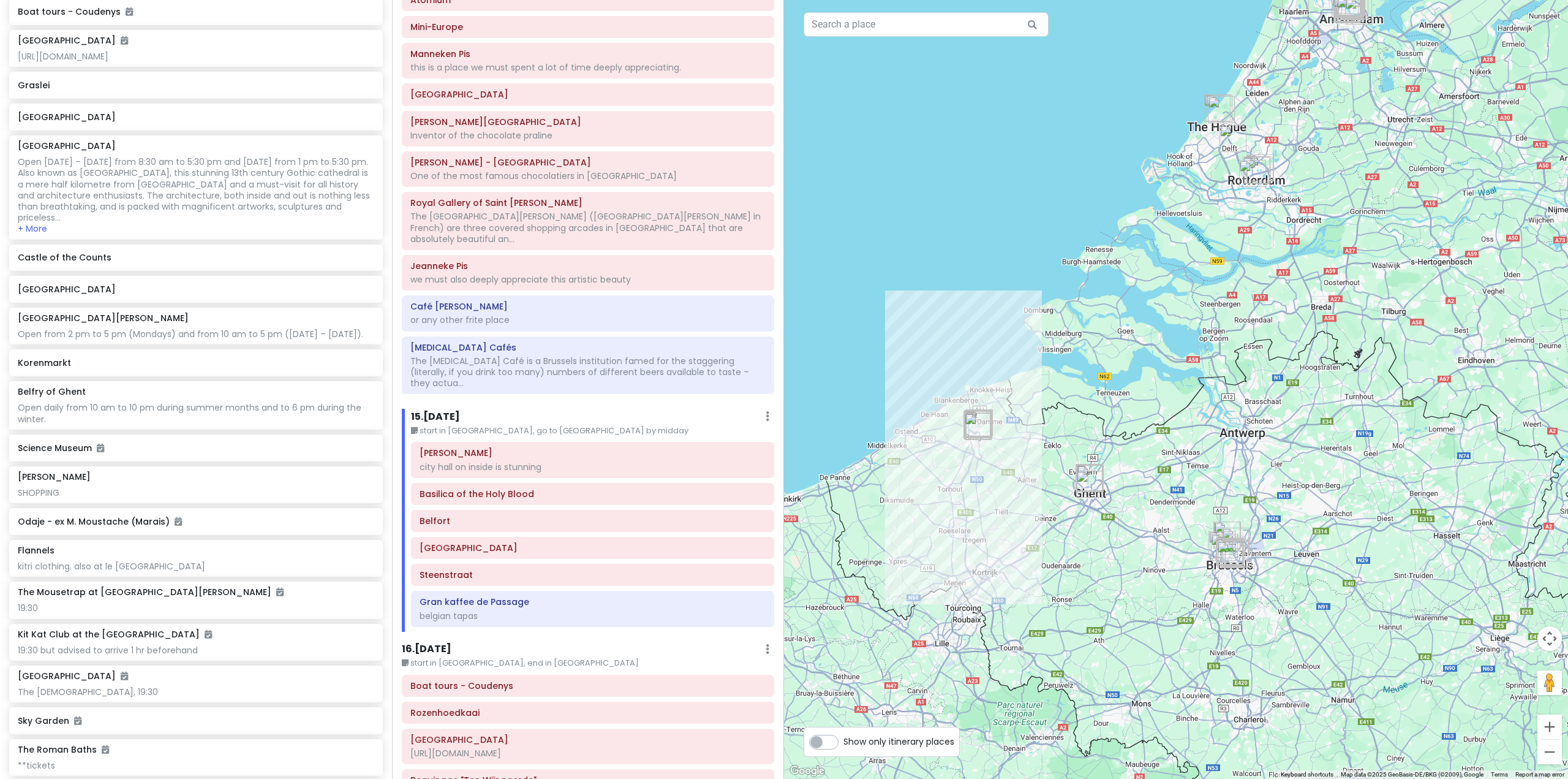
drag, startPoint x: 1213, startPoint y: 496, endPoint x: 1088, endPoint y: 643, distance: 193.0
click at [1088, 643] on div at bounding box center [1176, 389] width 784 height 779
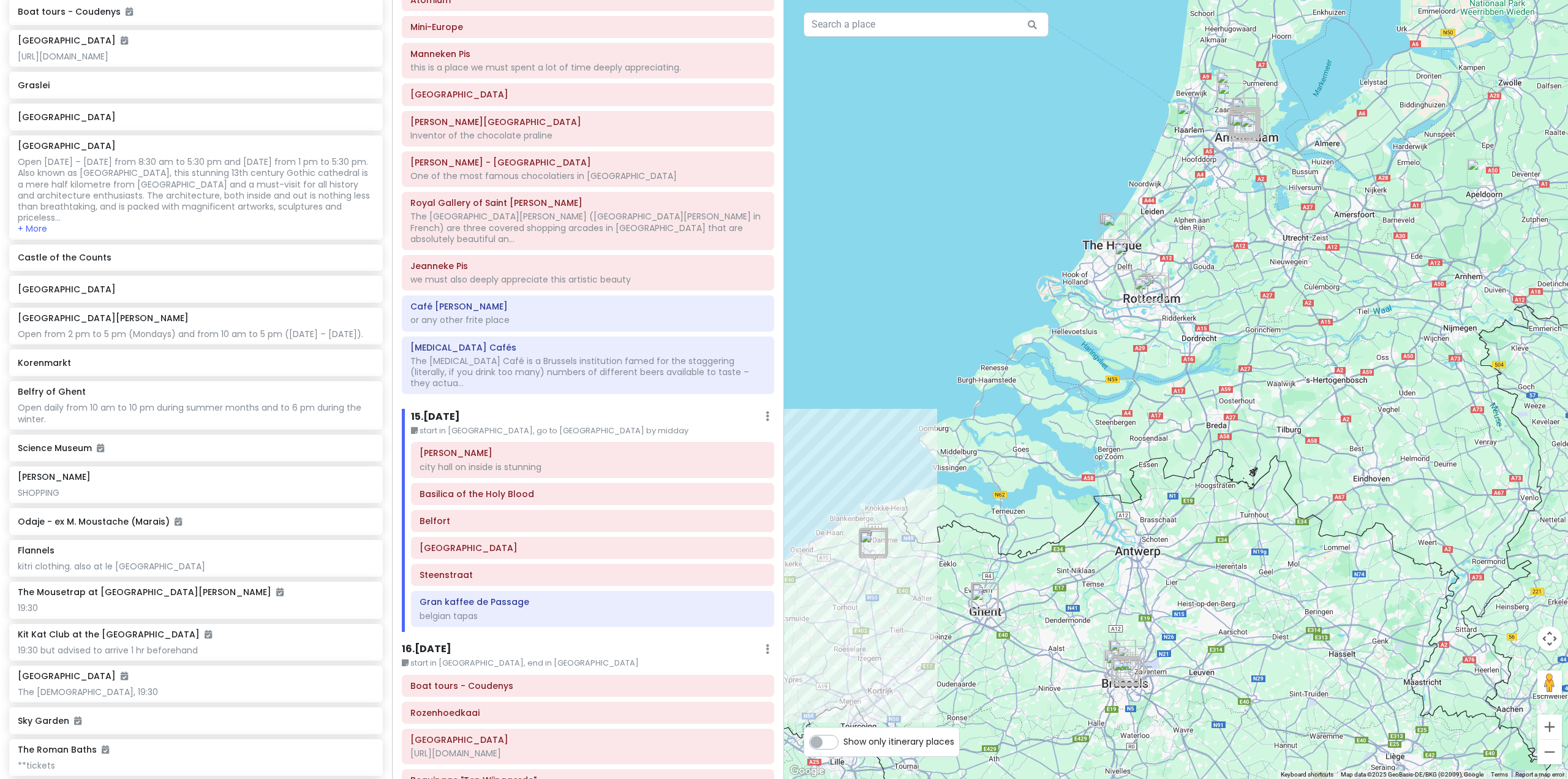
drag, startPoint x: 1266, startPoint y: 532, endPoint x: 1269, endPoint y: 627, distance: 95.0
click at [1269, 627] on div at bounding box center [1176, 389] width 784 height 779
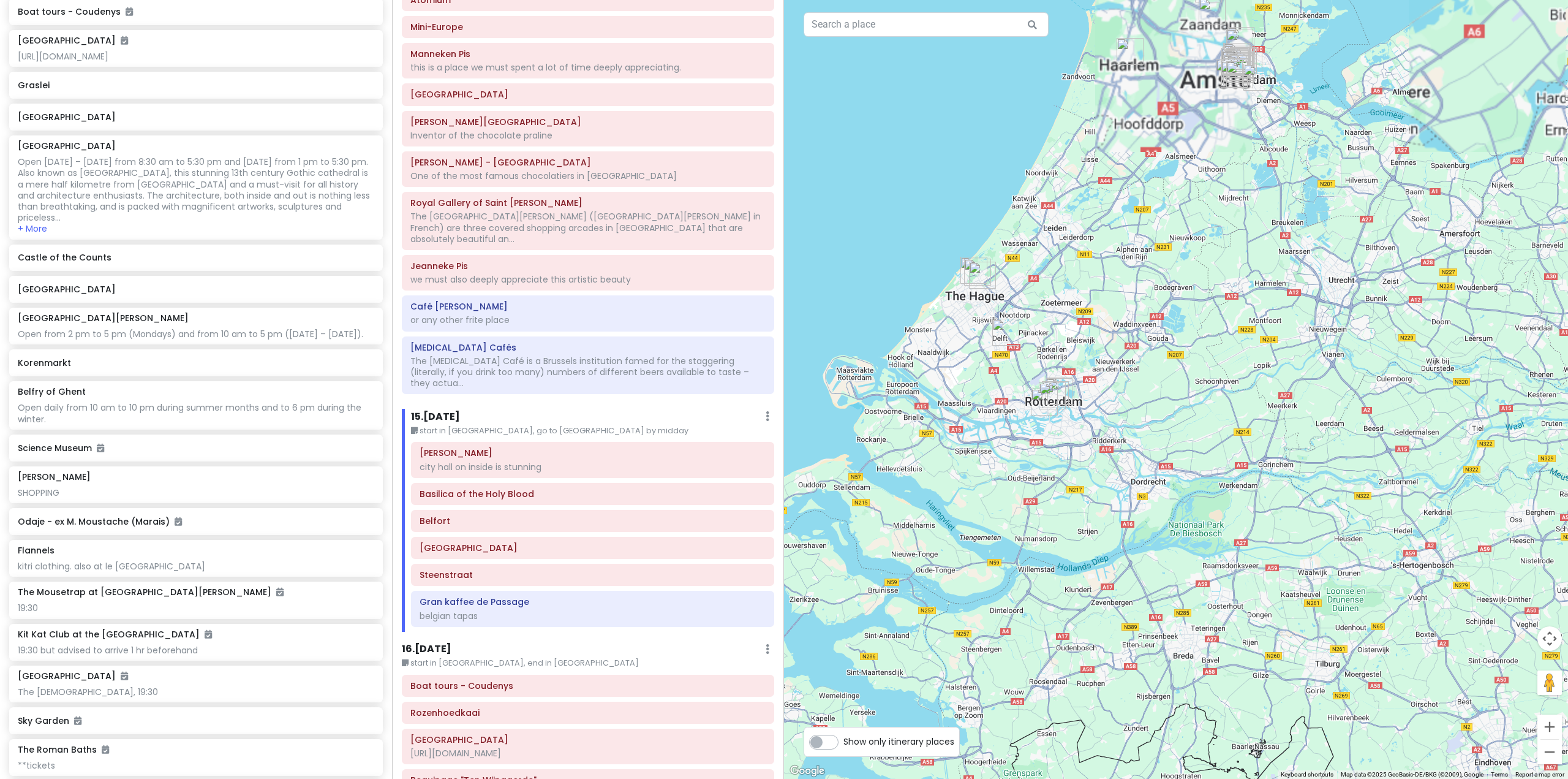
drag, startPoint x: 1195, startPoint y: 343, endPoint x: 1206, endPoint y: 519, distance: 176.3
click at [1206, 519] on div at bounding box center [1176, 389] width 784 height 779
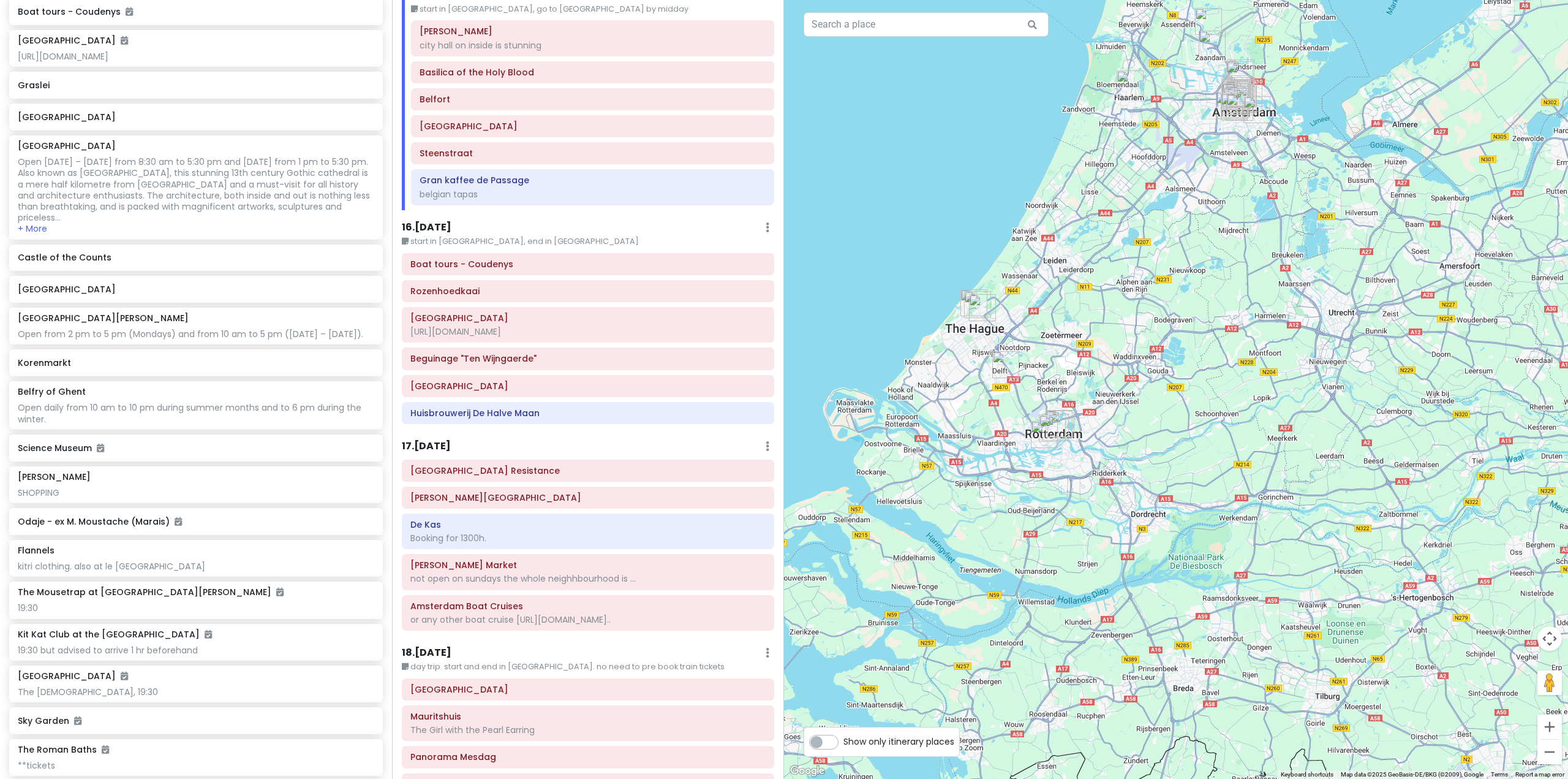
scroll to position [3191, 0]
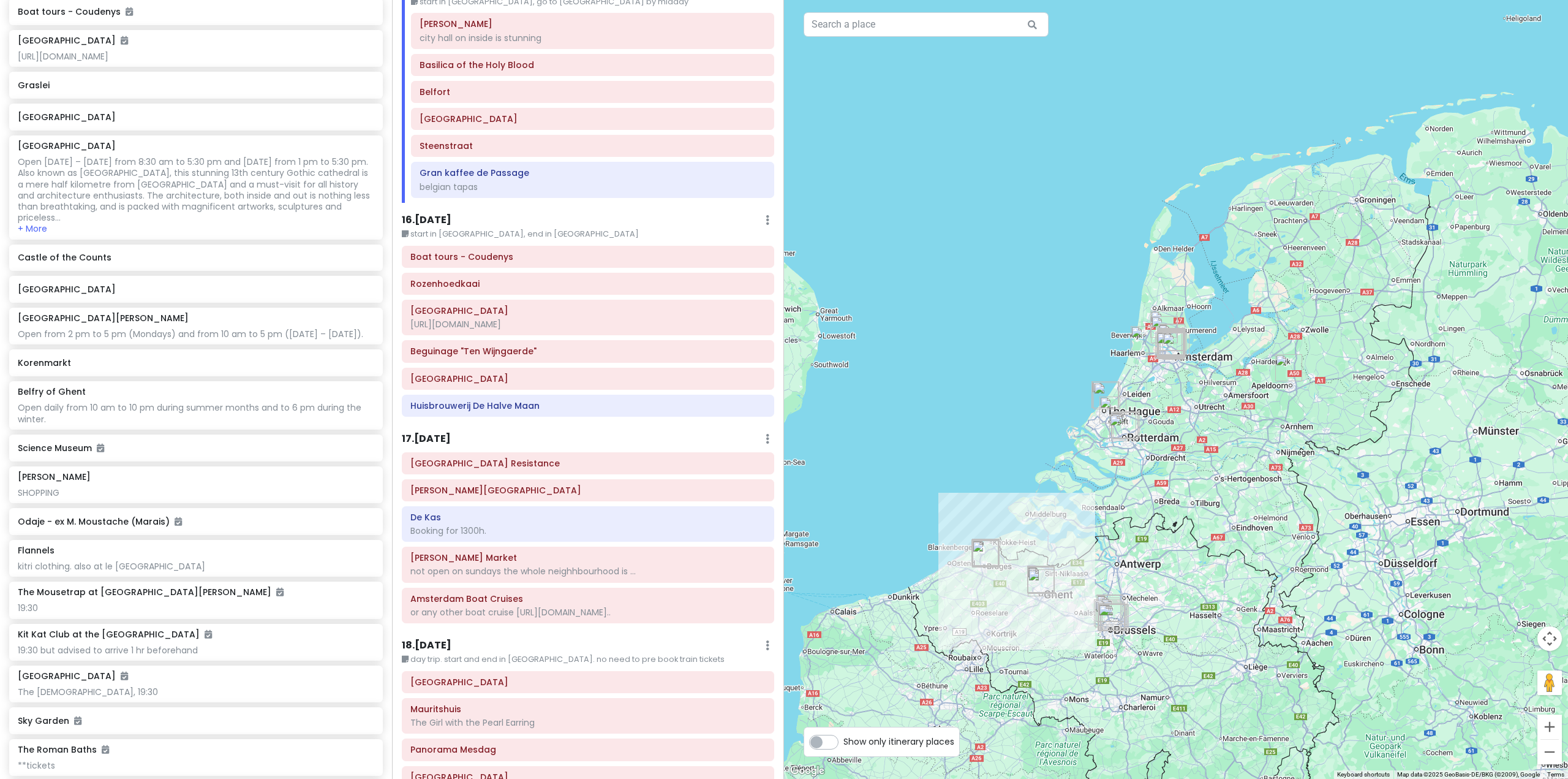
drag, startPoint x: 1102, startPoint y: 642, endPoint x: 1138, endPoint y: 493, distance: 153.3
click at [1139, 492] on div at bounding box center [1176, 389] width 784 height 779
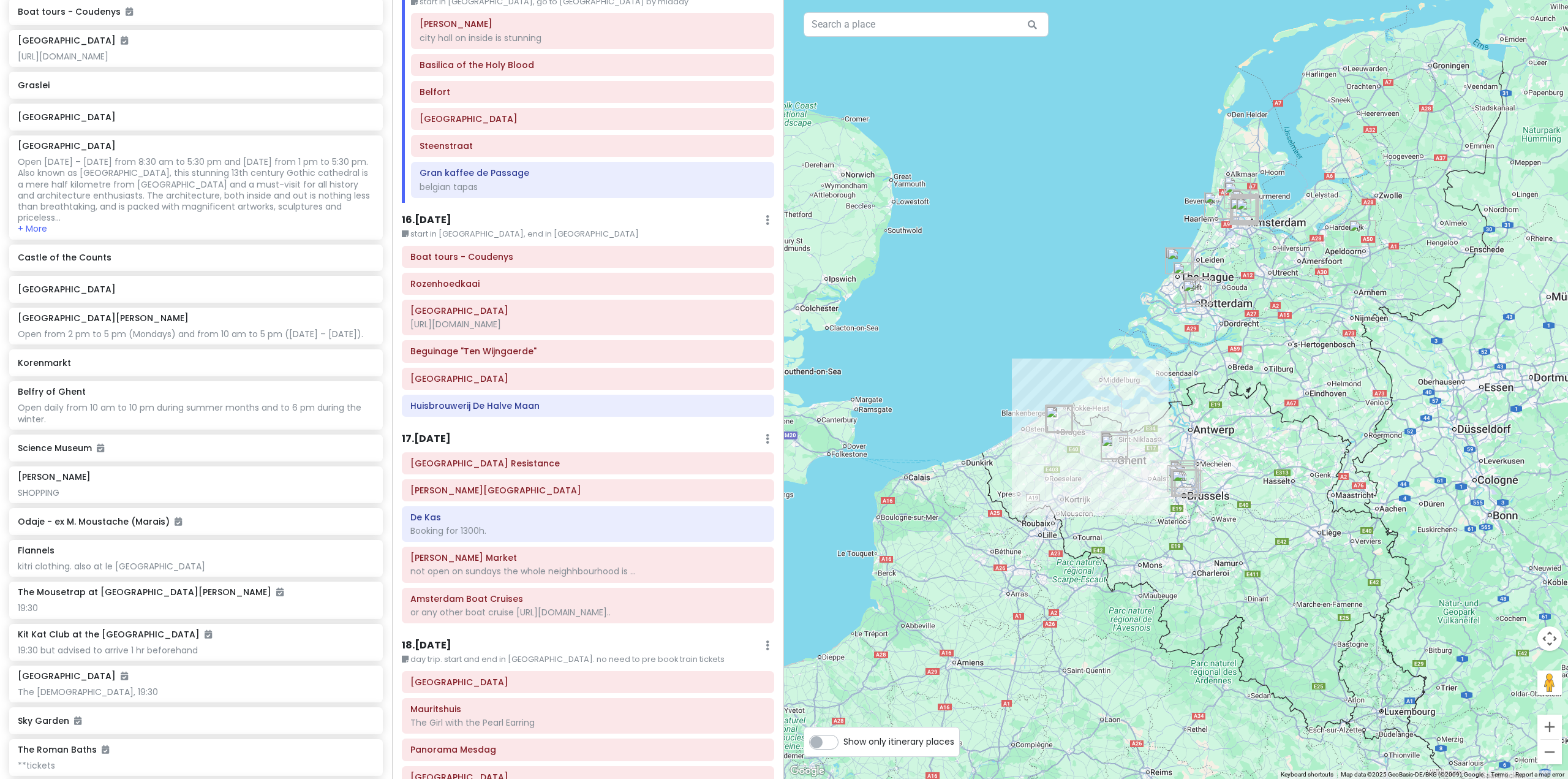
drag, startPoint x: 1035, startPoint y: 594, endPoint x: 1055, endPoint y: 573, distance: 29.0
click at [1055, 573] on div at bounding box center [1176, 389] width 784 height 779
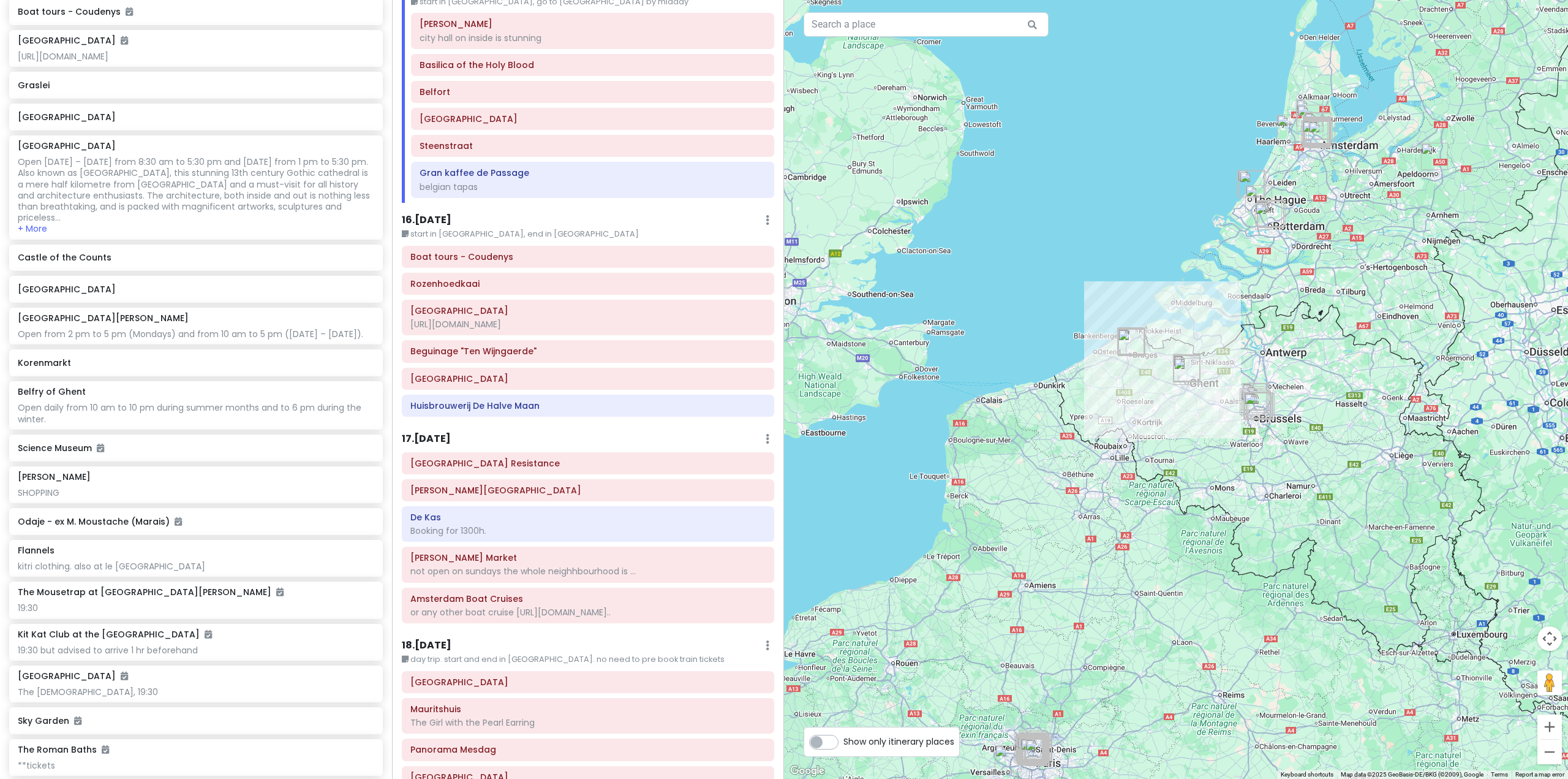
drag, startPoint x: 997, startPoint y: 679, endPoint x: 1083, endPoint y: 588, distance: 125.2
click at [1083, 588] on div at bounding box center [1176, 389] width 784 height 779
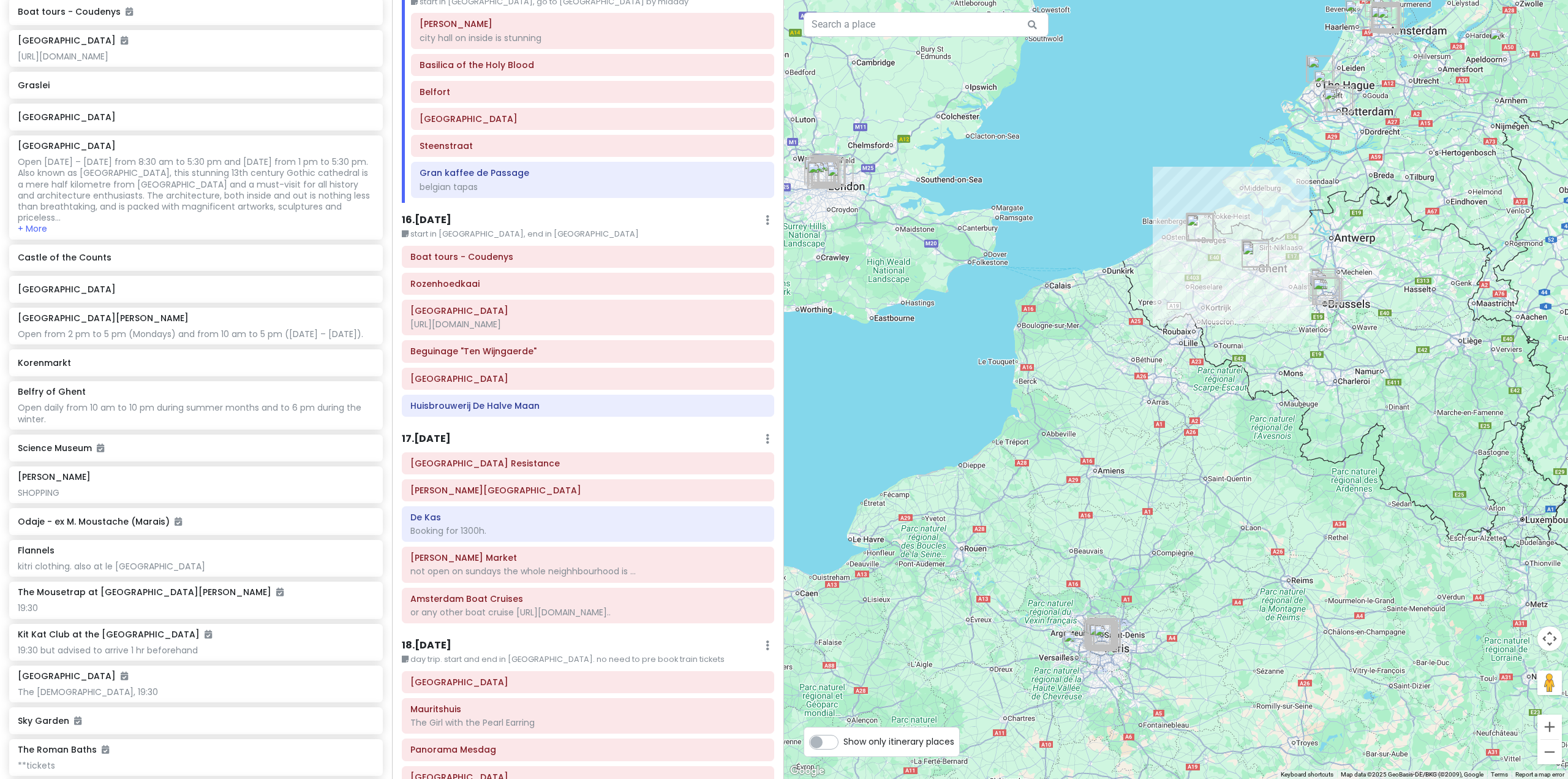
drag, startPoint x: 1039, startPoint y: 679, endPoint x: 1071, endPoint y: 596, distance: 89.0
click at [1071, 596] on div at bounding box center [1176, 389] width 784 height 779
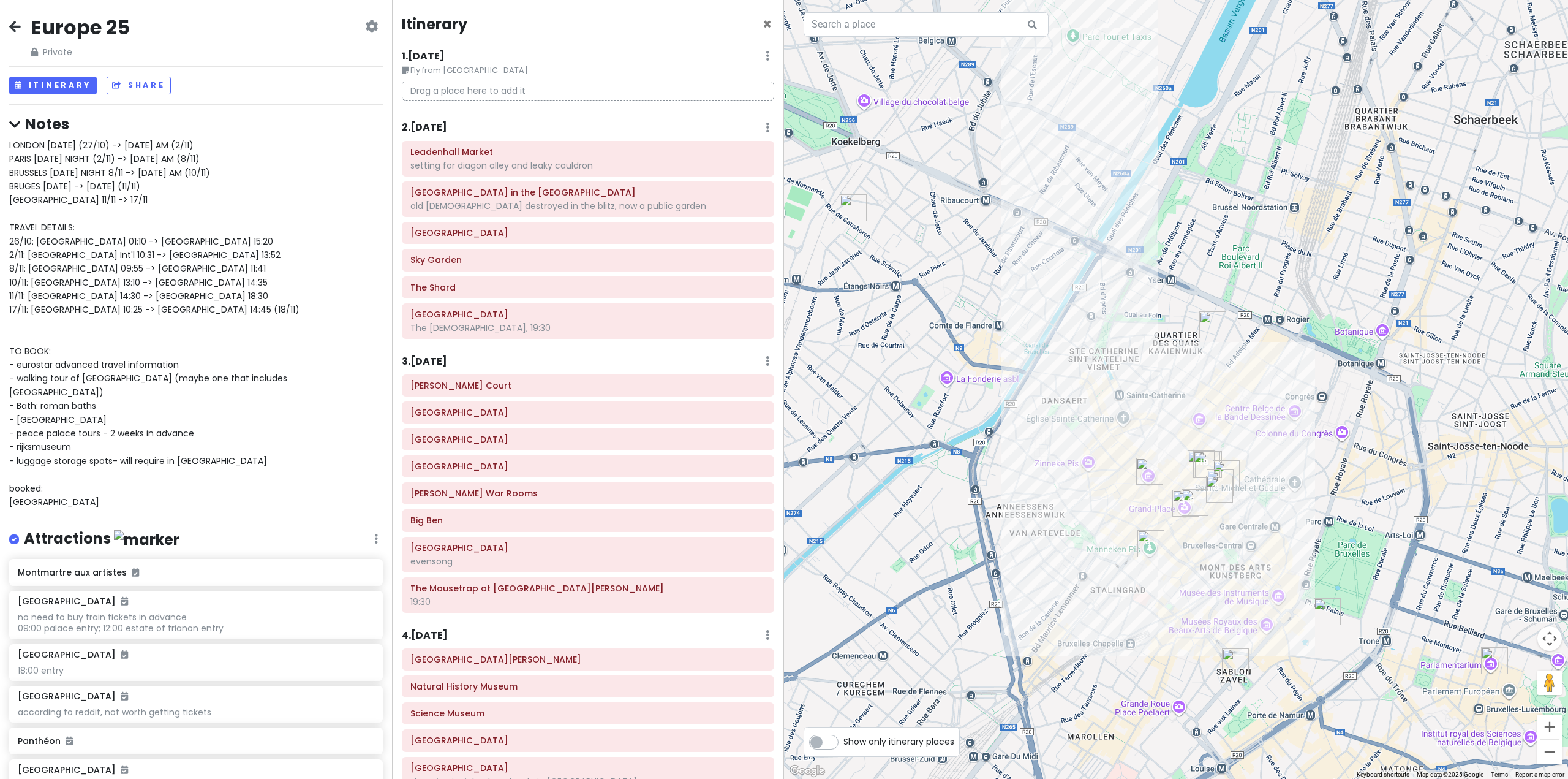
scroll to position [2455, 0]
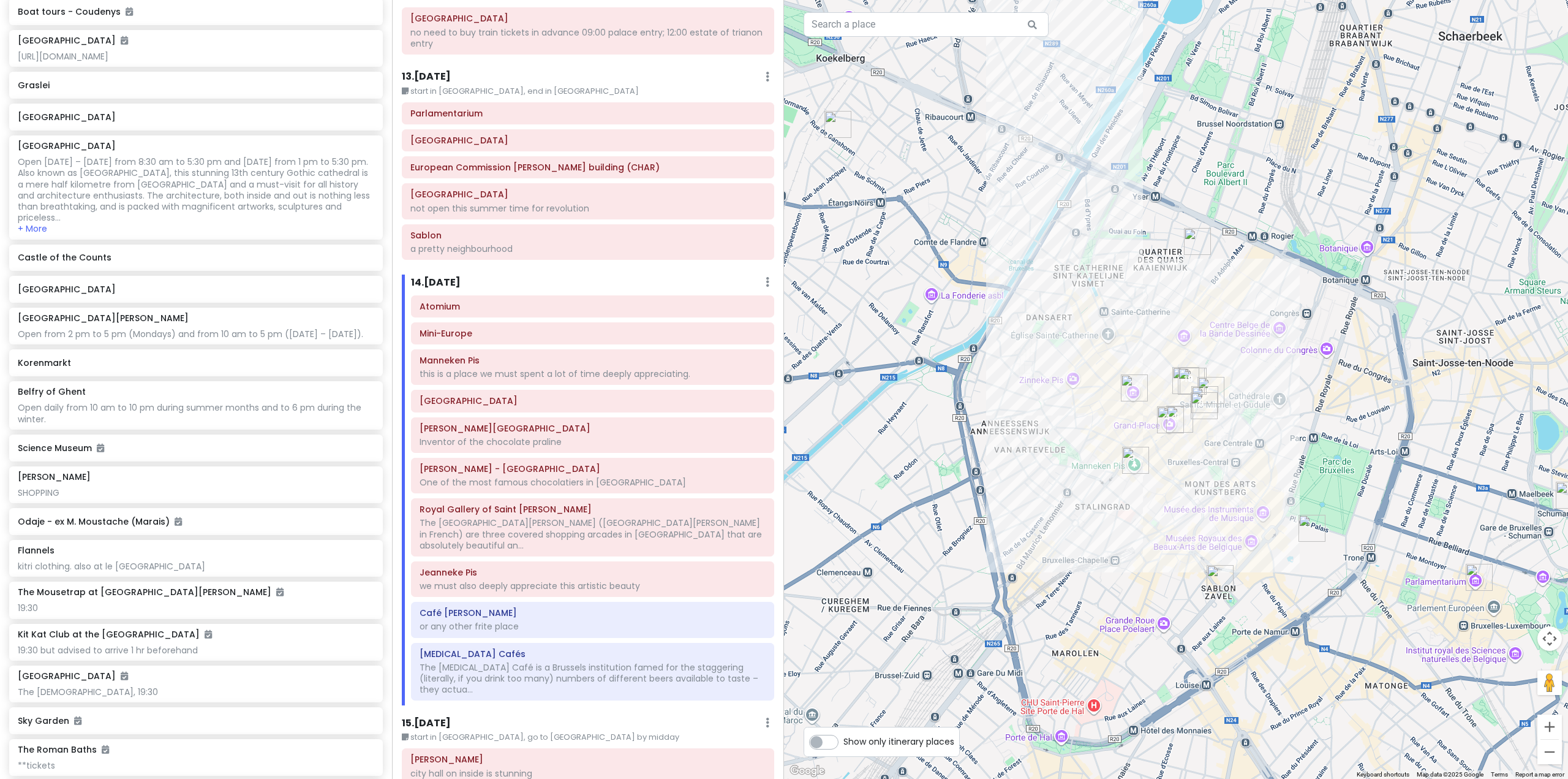
click at [1217, 484] on div at bounding box center [1176, 389] width 784 height 779
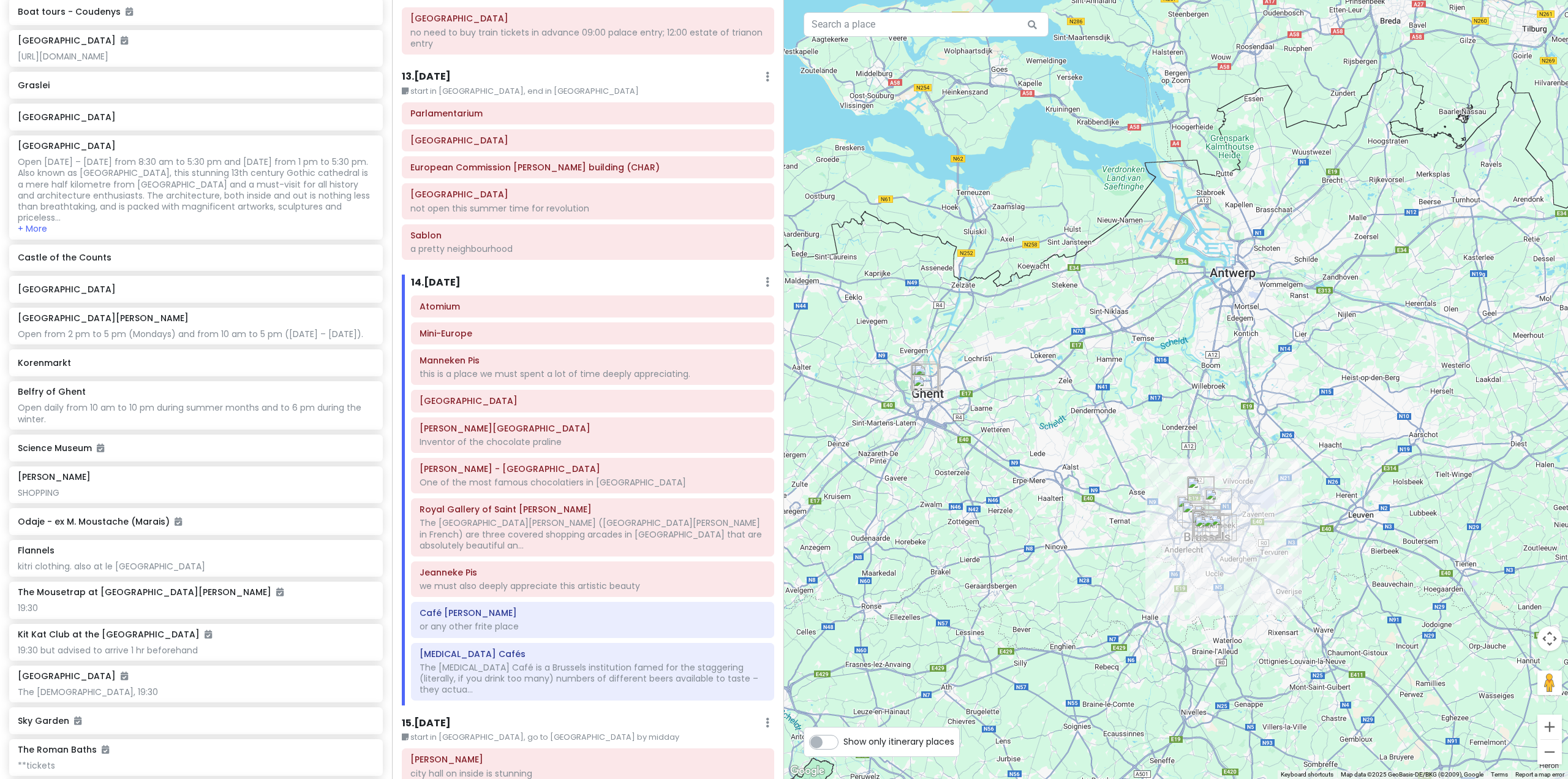
drag, startPoint x: 1132, startPoint y: 609, endPoint x: 1249, endPoint y: 506, distance: 155.9
click at [1248, 507] on div at bounding box center [1176, 389] width 784 height 779
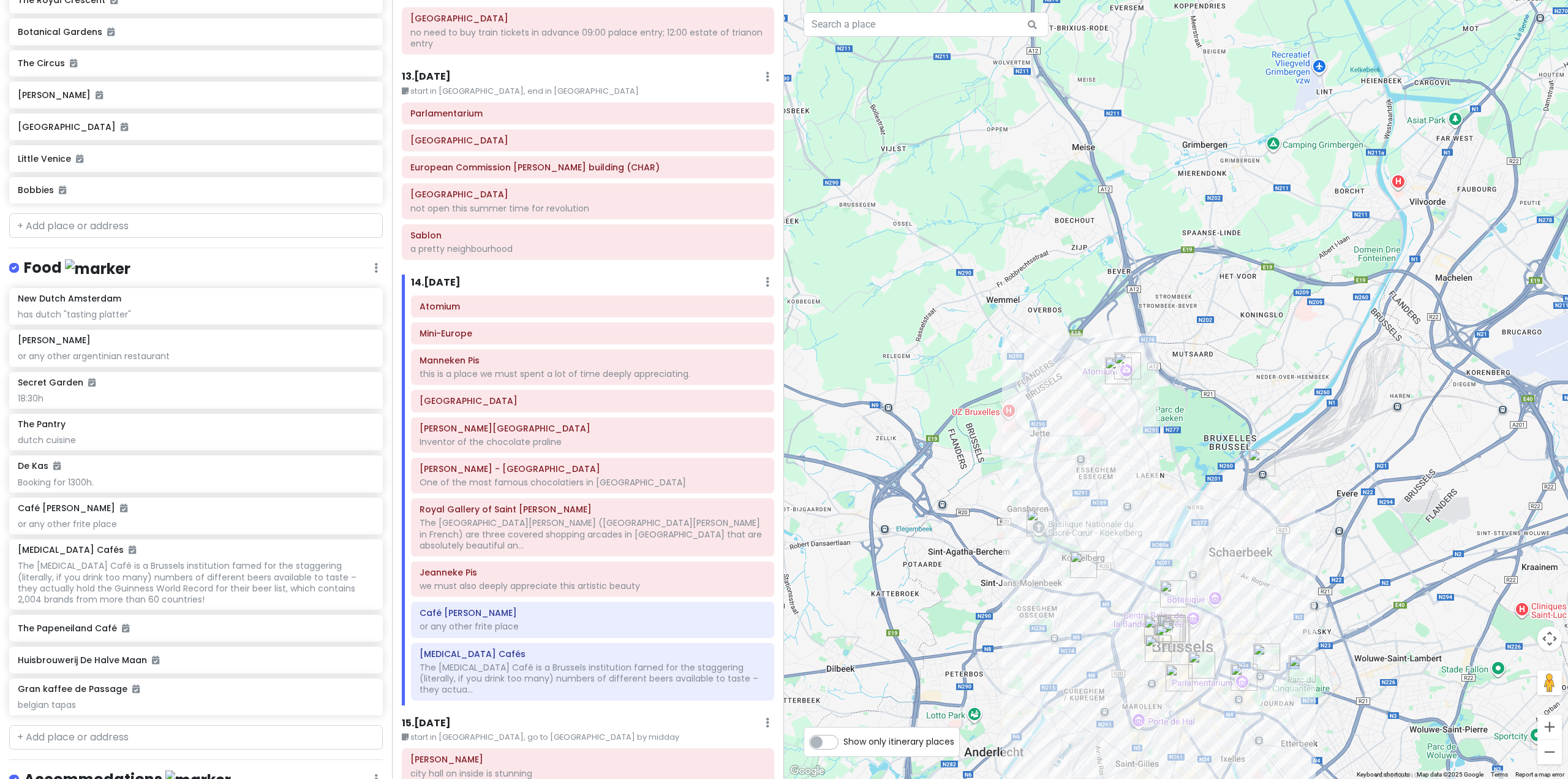
scroll to position [6574, 0]
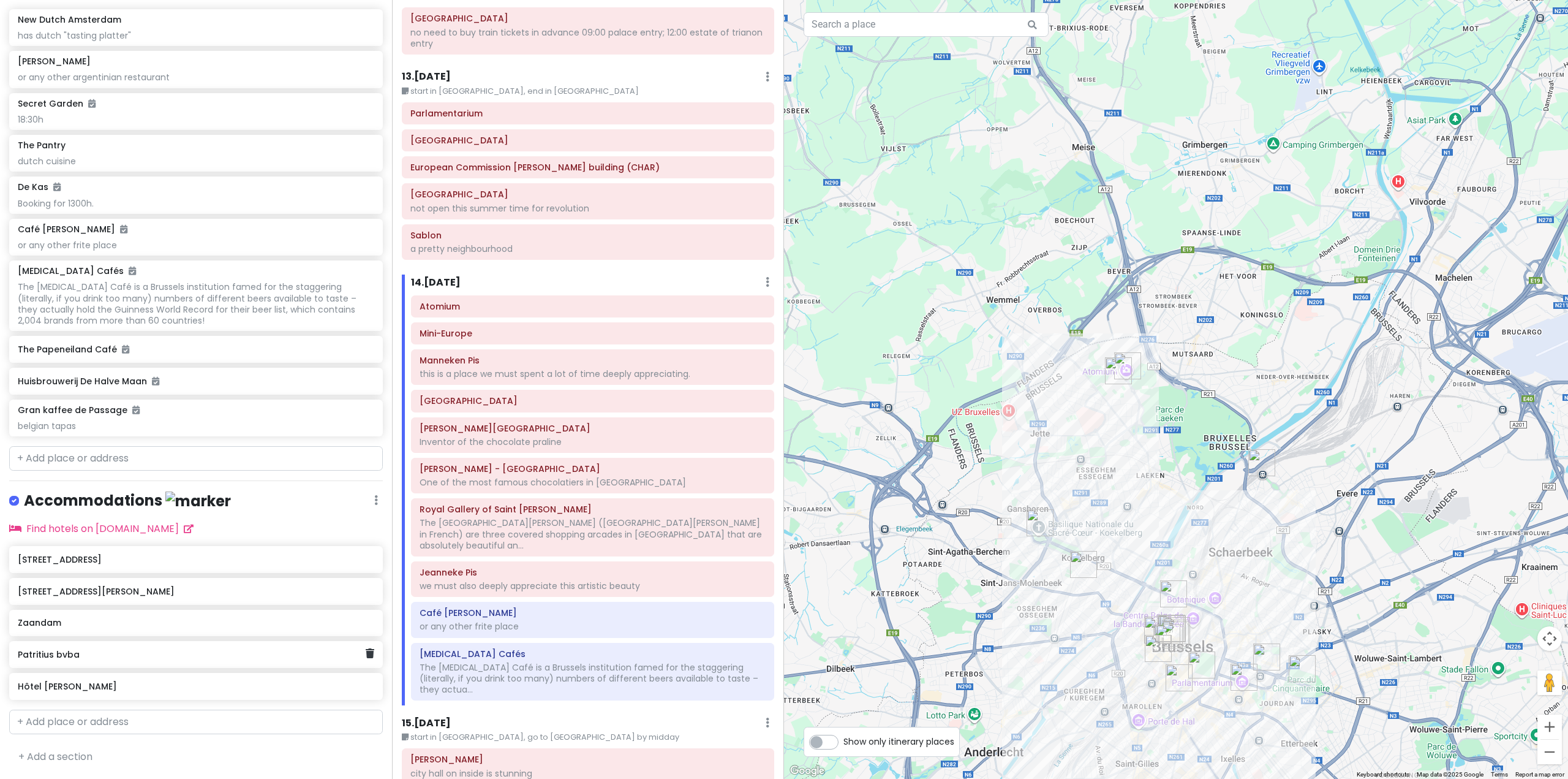
click at [170, 654] on h6 "Patritius bvba" at bounding box center [191, 655] width 348 height 11
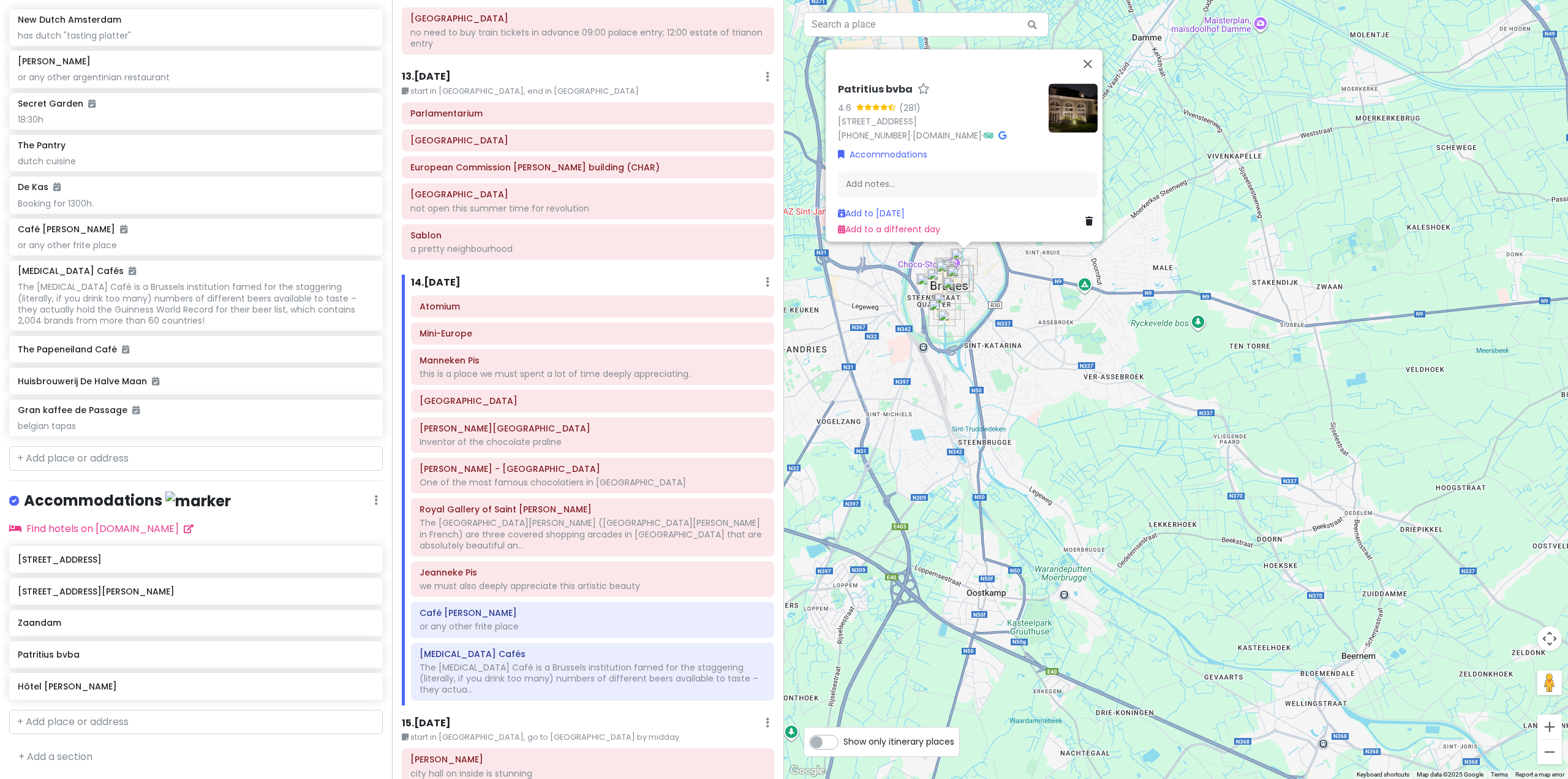
click at [1100, 389] on div "Patritius bvba 4.6 (281) Riddersstraat 11, 8000 Brugge, Belgium +32 50 33 84 54…" at bounding box center [1176, 389] width 784 height 779
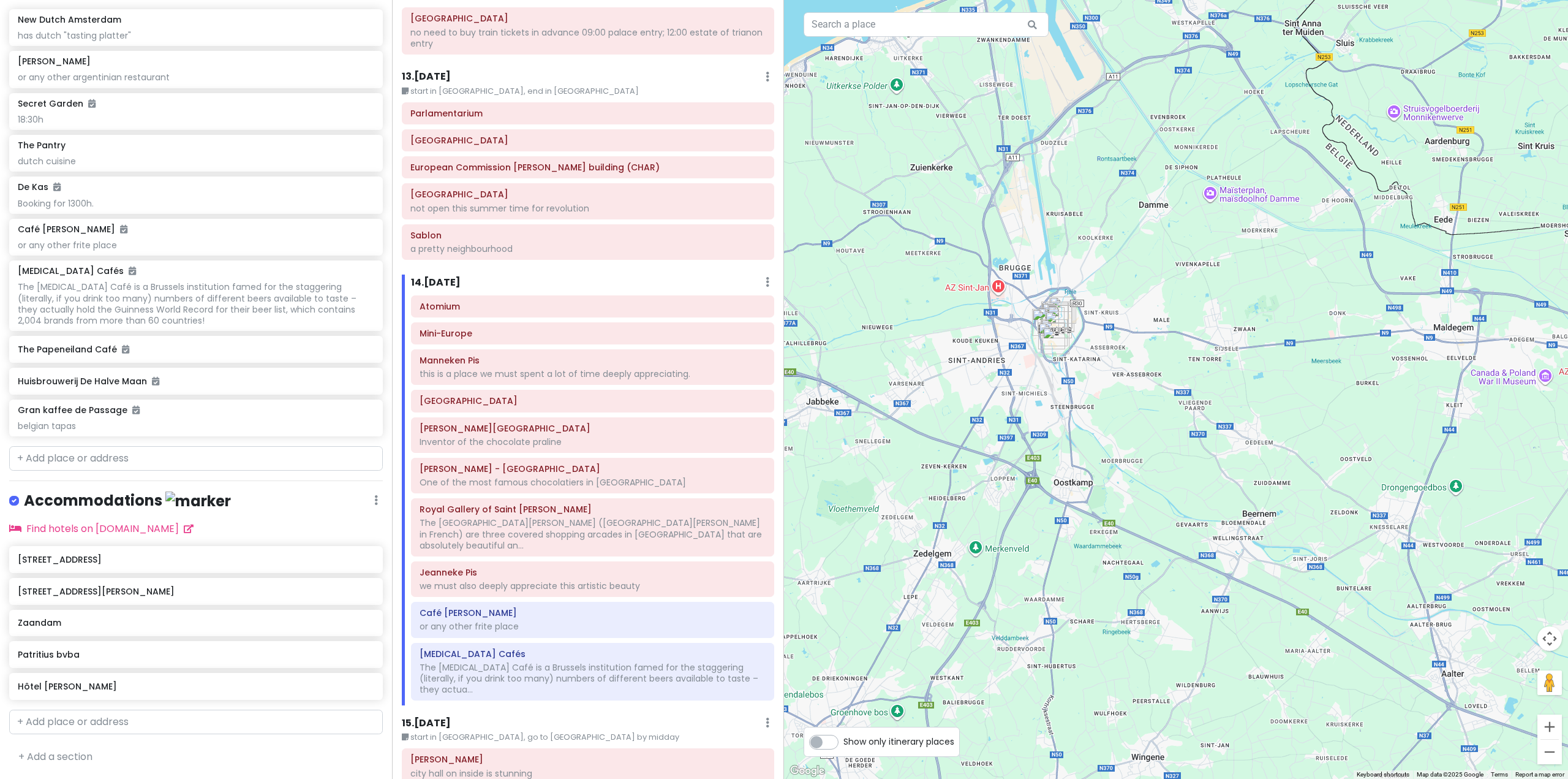
drag, startPoint x: 1221, startPoint y: 498, endPoint x: 1023, endPoint y: 371, distance: 235.2
click at [1039, 393] on div at bounding box center [1176, 389] width 784 height 779
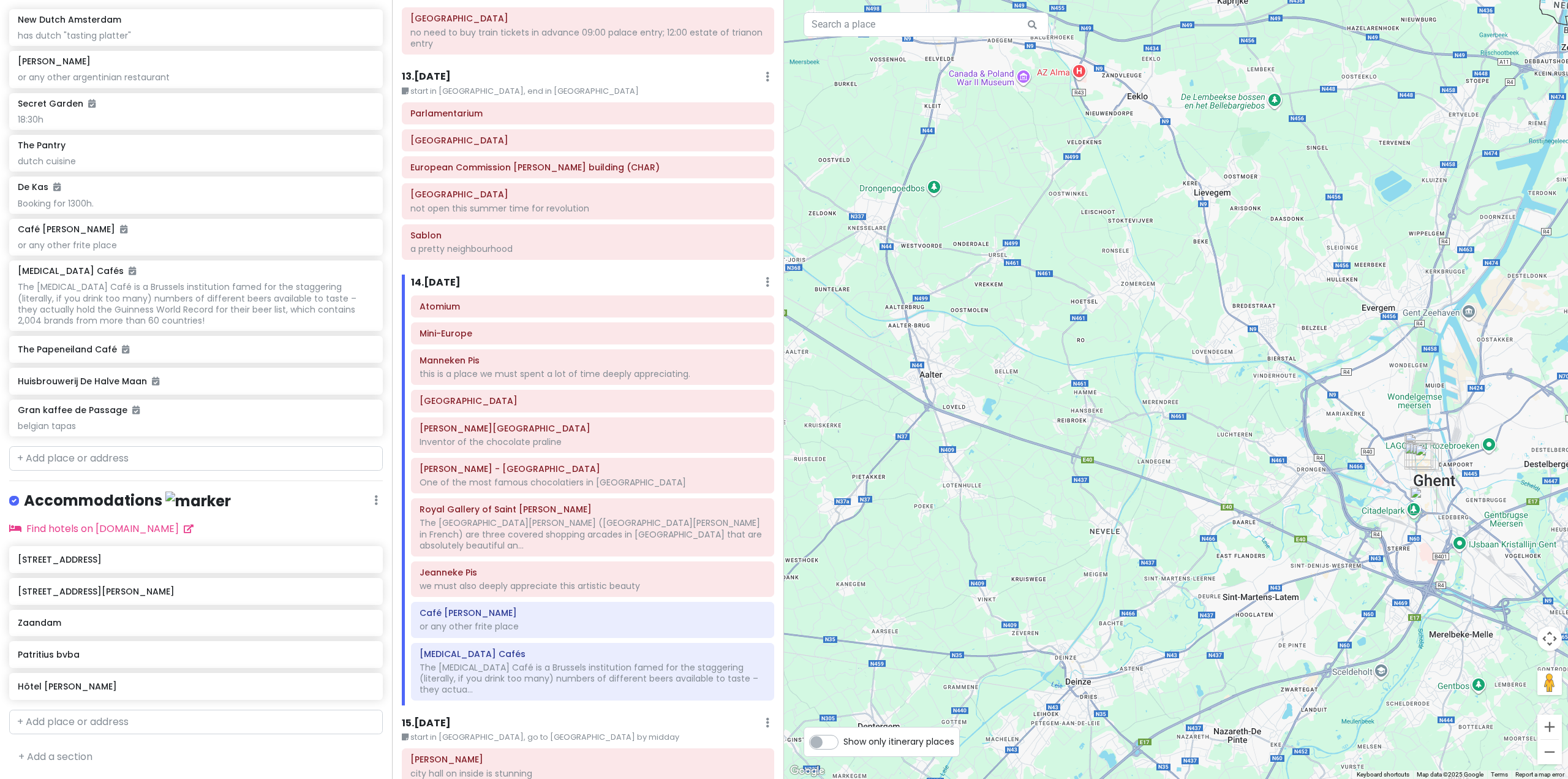
drag, startPoint x: 1116, startPoint y: 494, endPoint x: 967, endPoint y: 439, distance: 158.8
click at [967, 439] on div at bounding box center [1176, 389] width 784 height 779
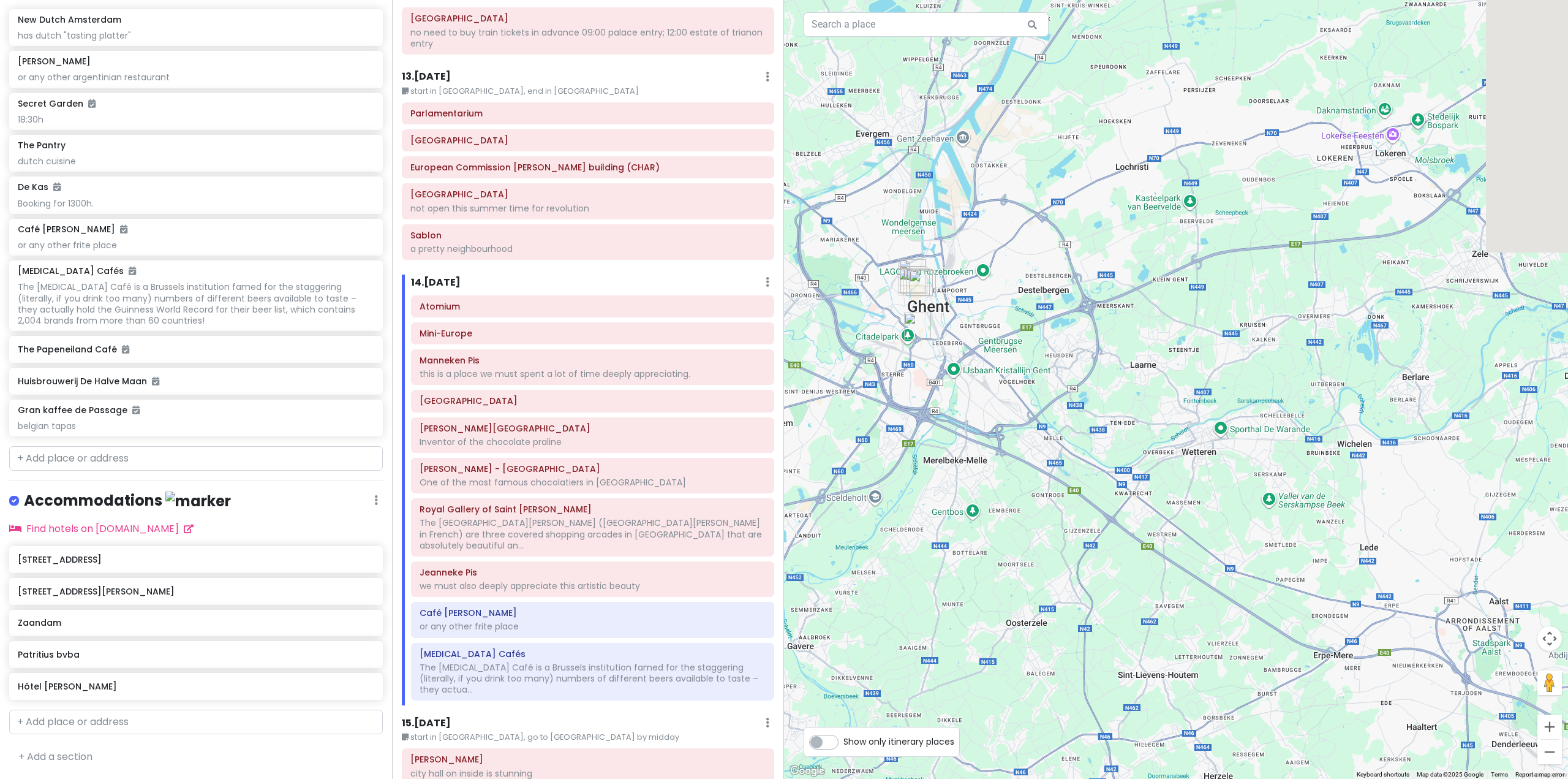
drag, startPoint x: 1145, startPoint y: 489, endPoint x: 1005, endPoint y: 414, distance: 158.8
click at [1023, 428] on div at bounding box center [1176, 389] width 784 height 779
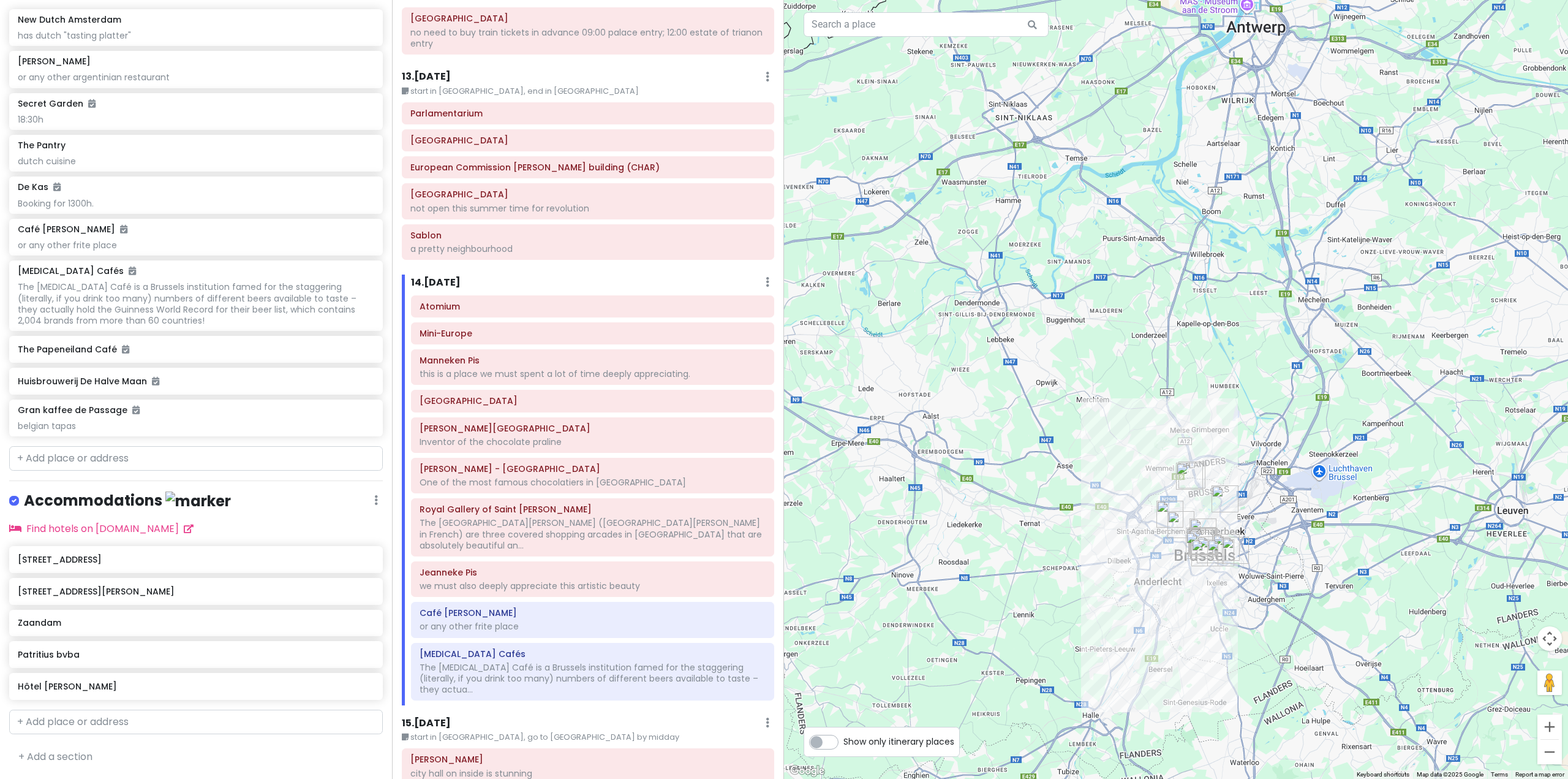
drag, startPoint x: 1332, startPoint y: 562, endPoint x: 980, endPoint y: 490, distance: 359.3
click at [1064, 491] on div at bounding box center [1176, 389] width 784 height 779
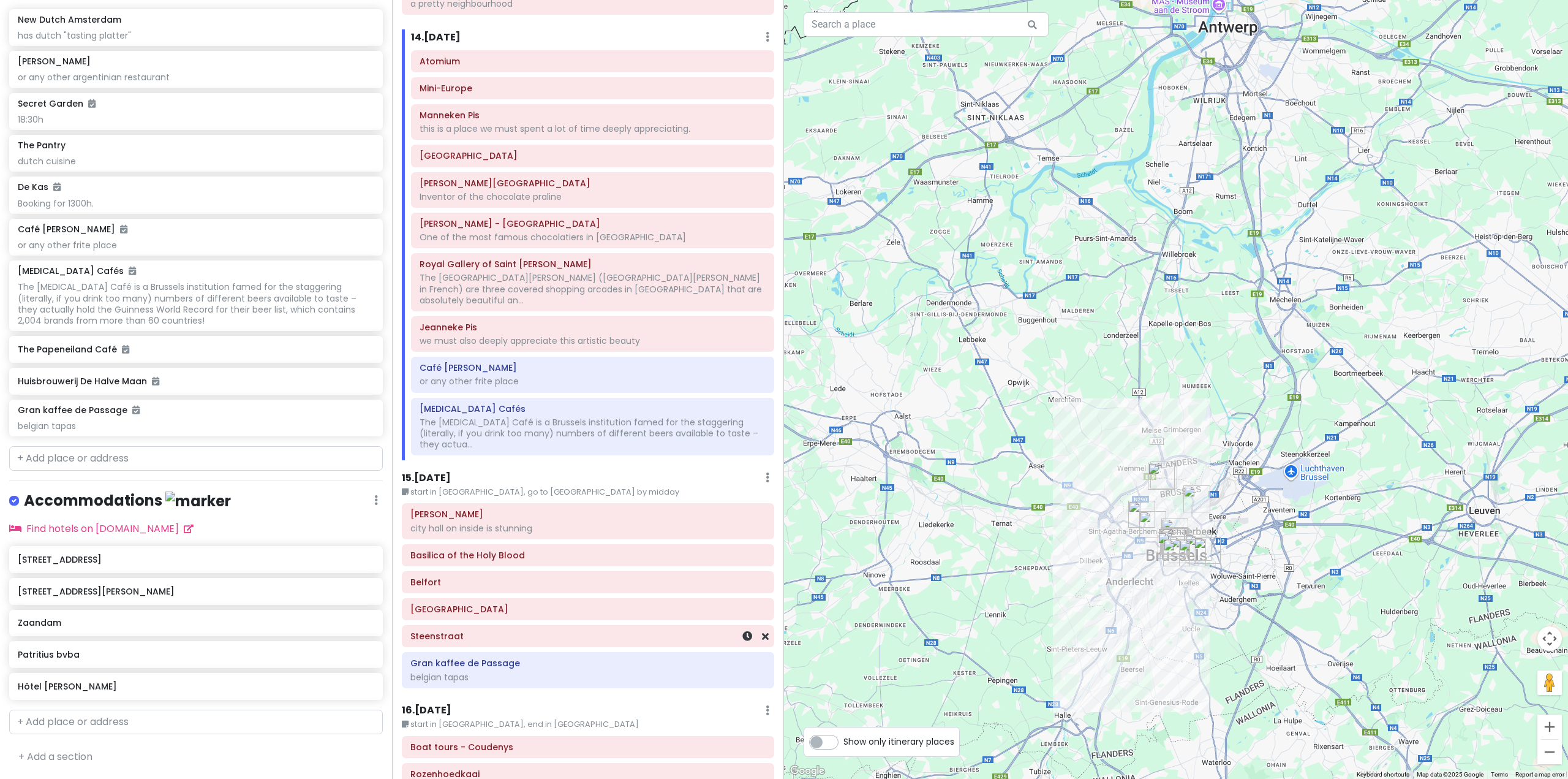
scroll to position [2884, 0]
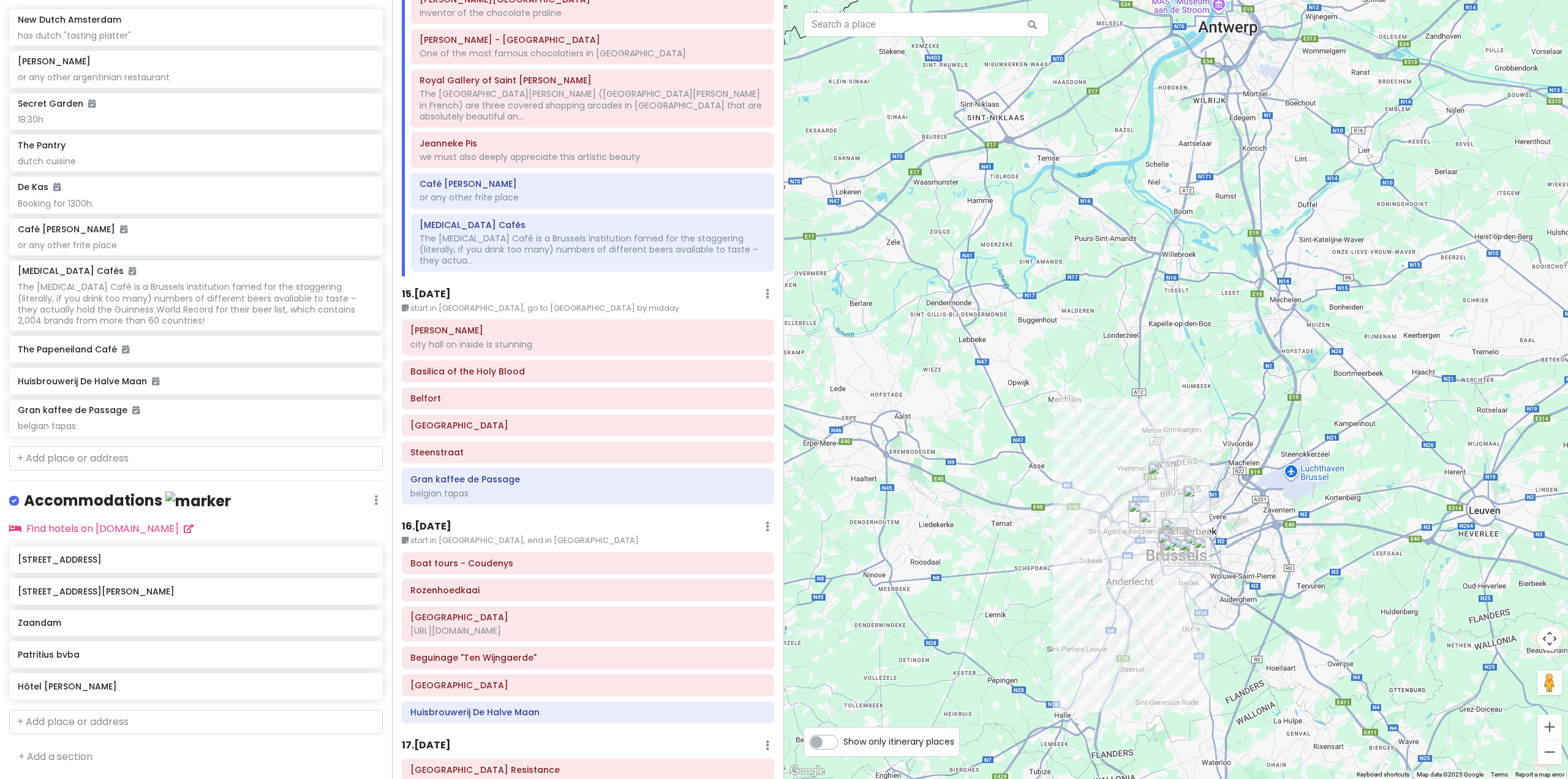
click at [441, 288] on h6 "15 . [DATE]" at bounding box center [426, 294] width 49 height 13
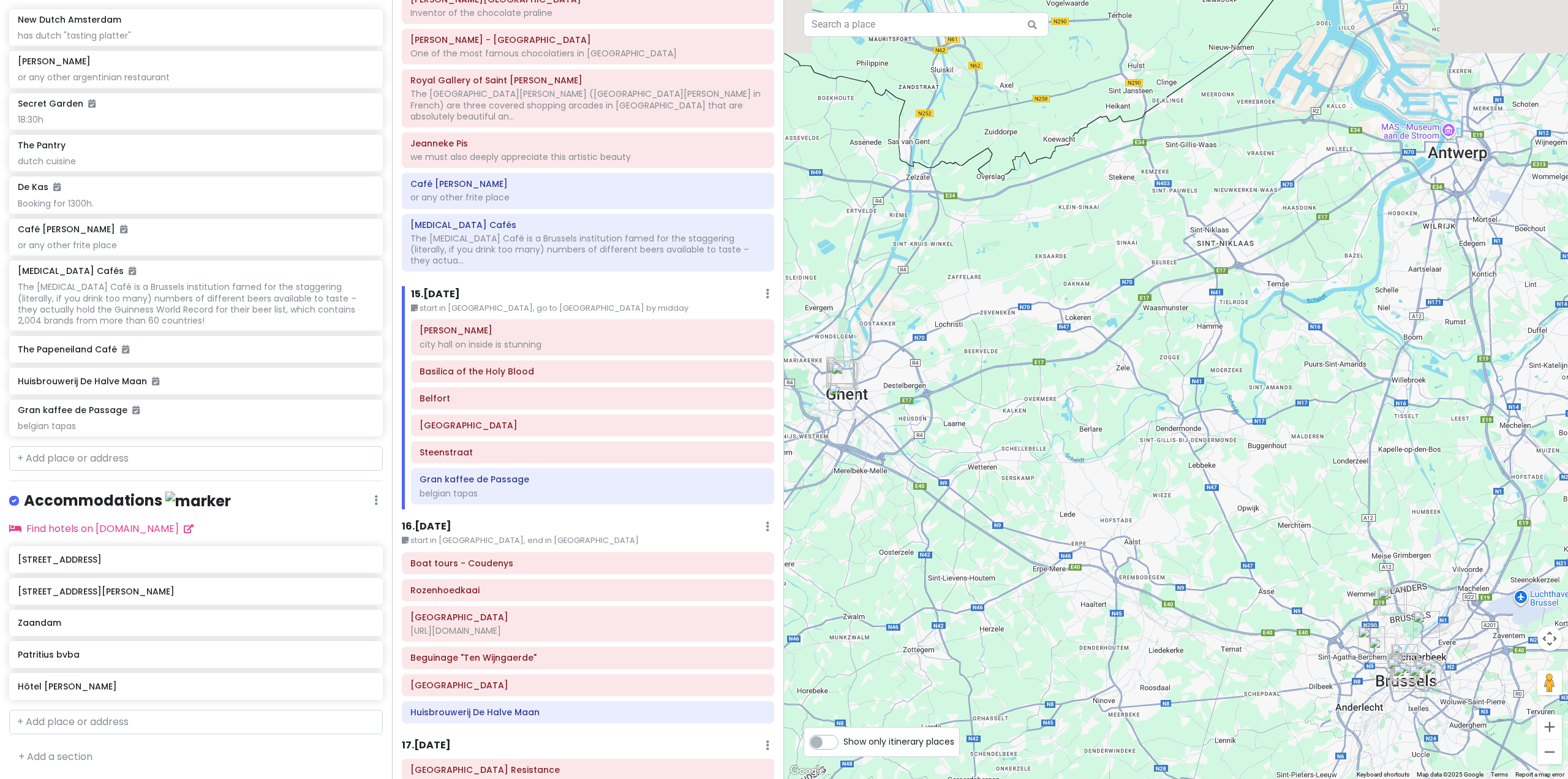
drag, startPoint x: 1015, startPoint y: 416, endPoint x: 1372, endPoint y: 588, distance: 396.3
click at [1372, 588] on div at bounding box center [1176, 389] width 784 height 779
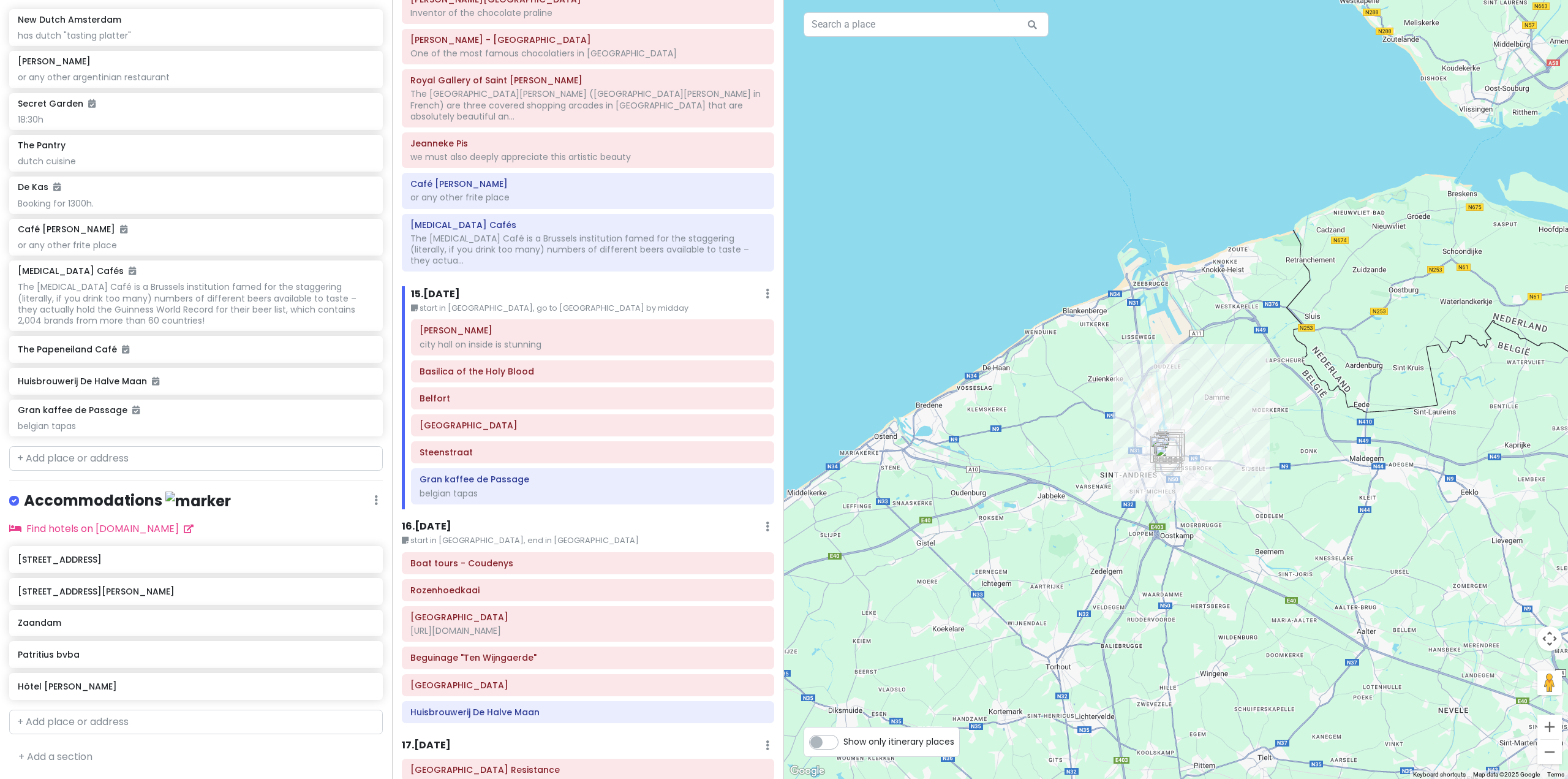
drag, startPoint x: 1030, startPoint y: 505, endPoint x: 975, endPoint y: 446, distance: 80.7
click at [975, 446] on div at bounding box center [1176, 389] width 784 height 779
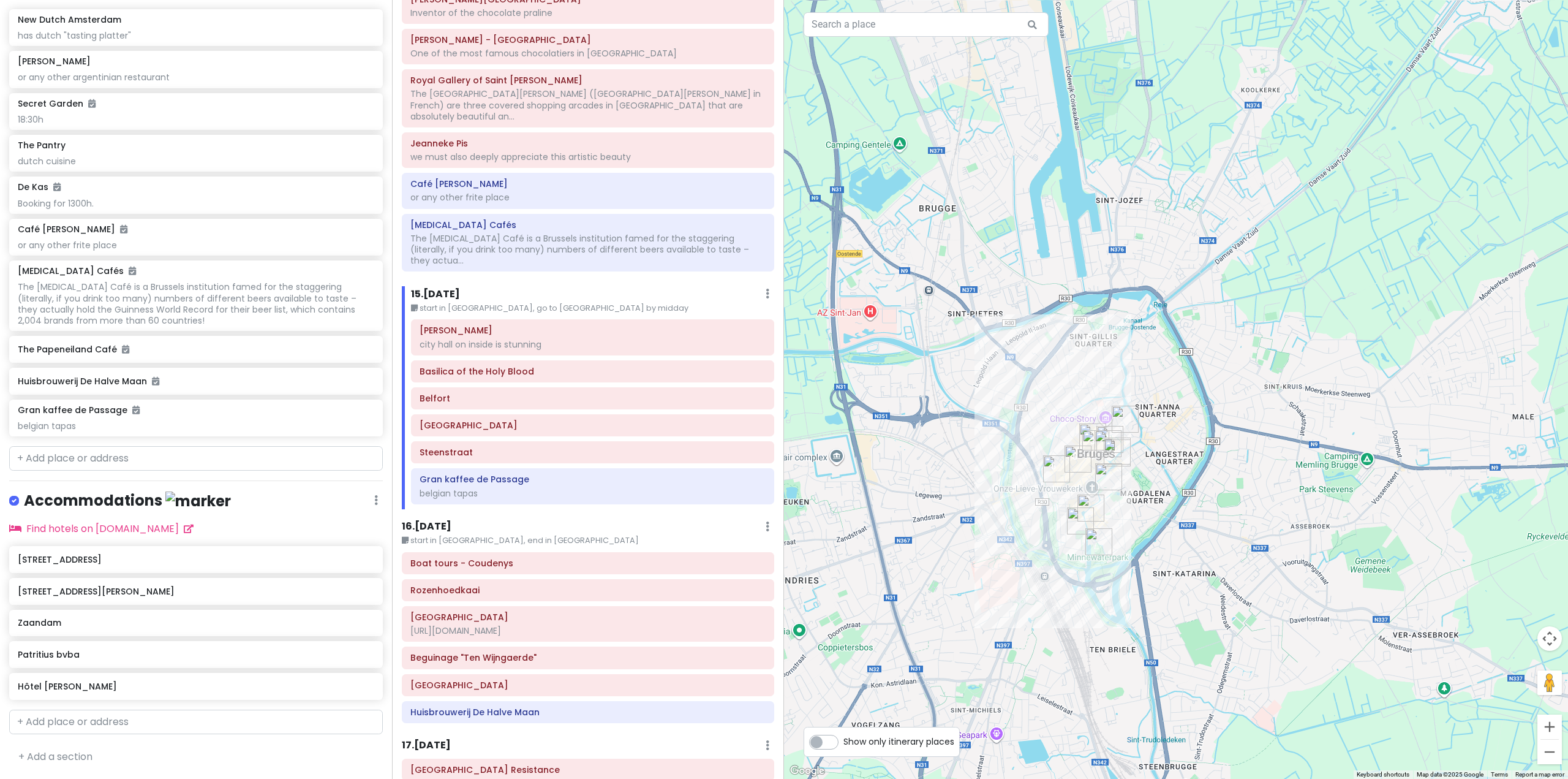
drag, startPoint x: 1239, startPoint y: 342, endPoint x: 894, endPoint y: 626, distance: 446.9
click at [895, 626] on div at bounding box center [1176, 389] width 784 height 779
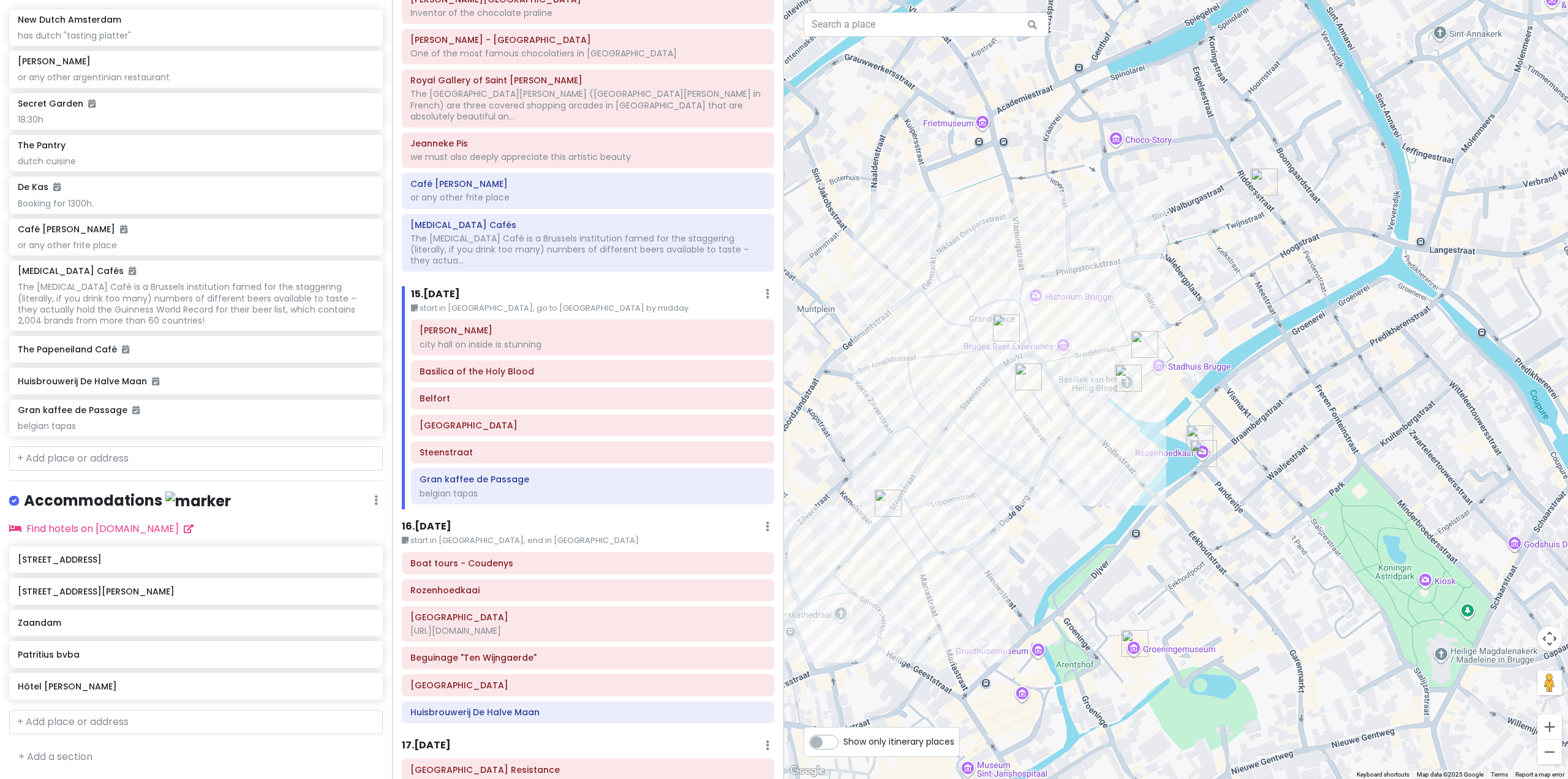
drag, startPoint x: 1115, startPoint y: 456, endPoint x: 1173, endPoint y: 452, distance: 58.1
click at [1173, 452] on div at bounding box center [1176, 389] width 784 height 779
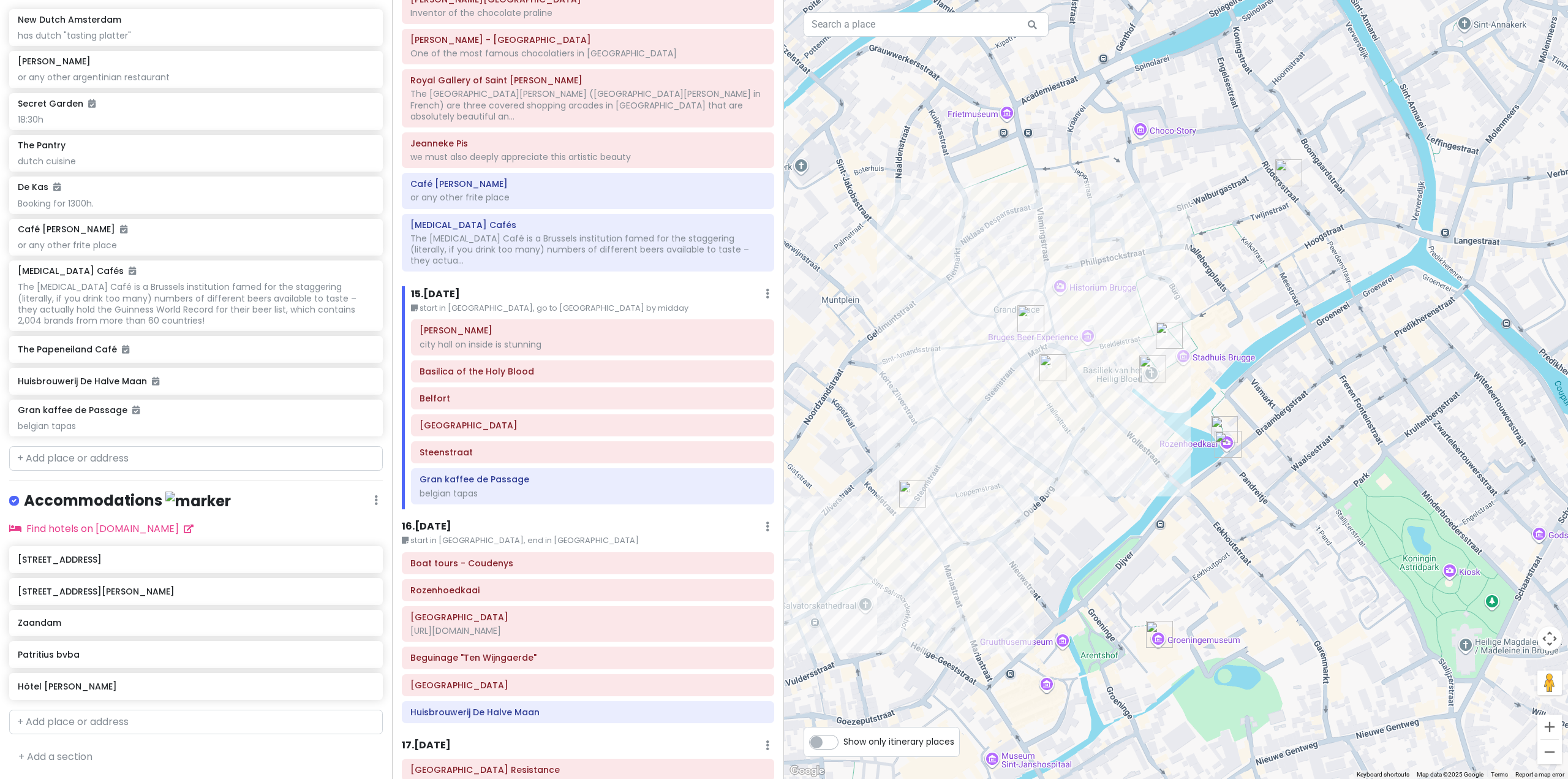
click at [445, 519] on div "16 . Tue 11/11 Edit Day Notes Delete Day" at bounding box center [588, 529] width 372 height 21
click at [448, 521] on h6 "16 . Tue 11/11" at bounding box center [426, 527] width 49 height 13
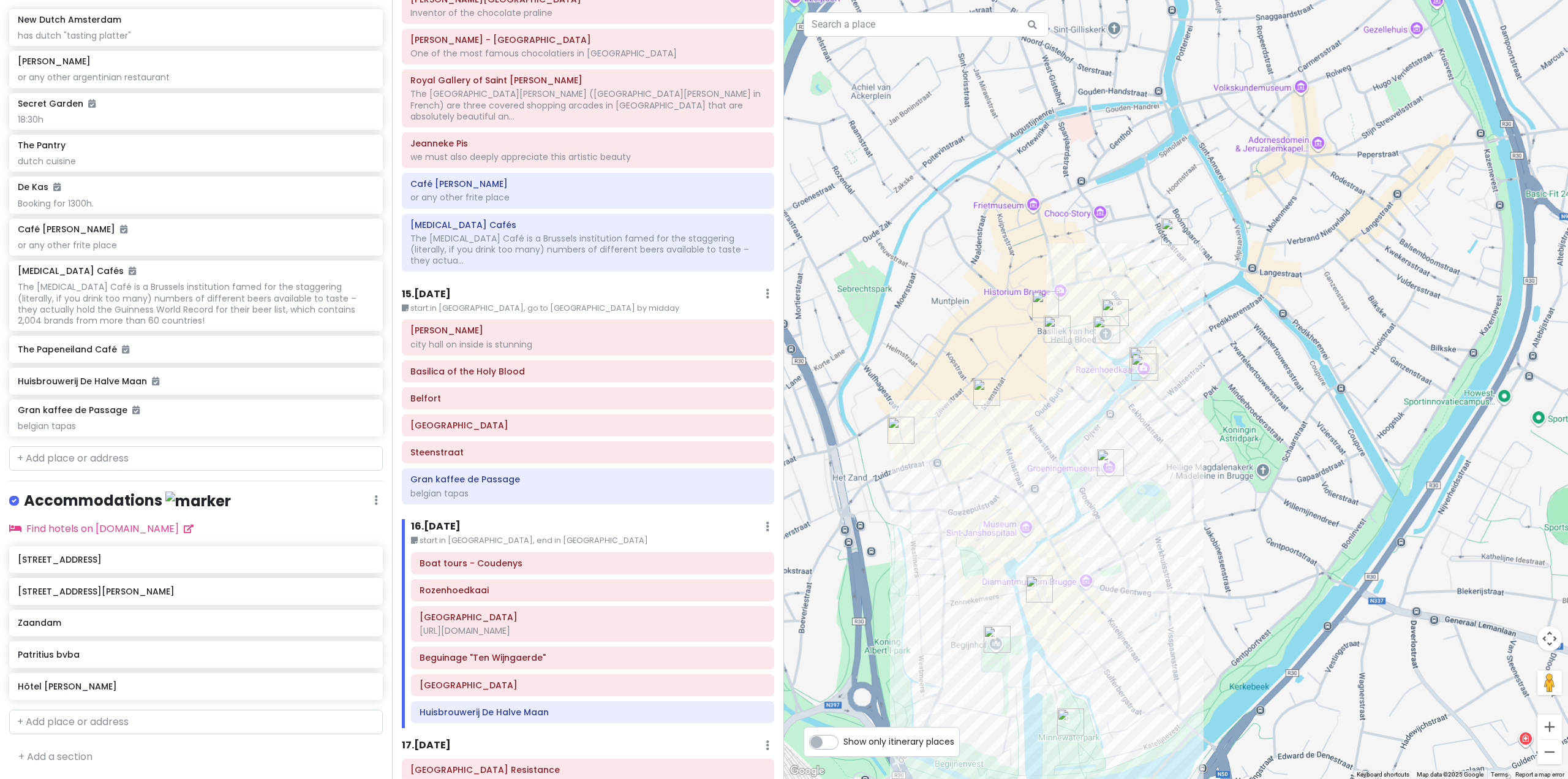
drag, startPoint x: 1004, startPoint y: 635, endPoint x: 1030, endPoint y: 517, distance: 120.8
click at [1030, 517] on div at bounding box center [1176, 389] width 784 height 779
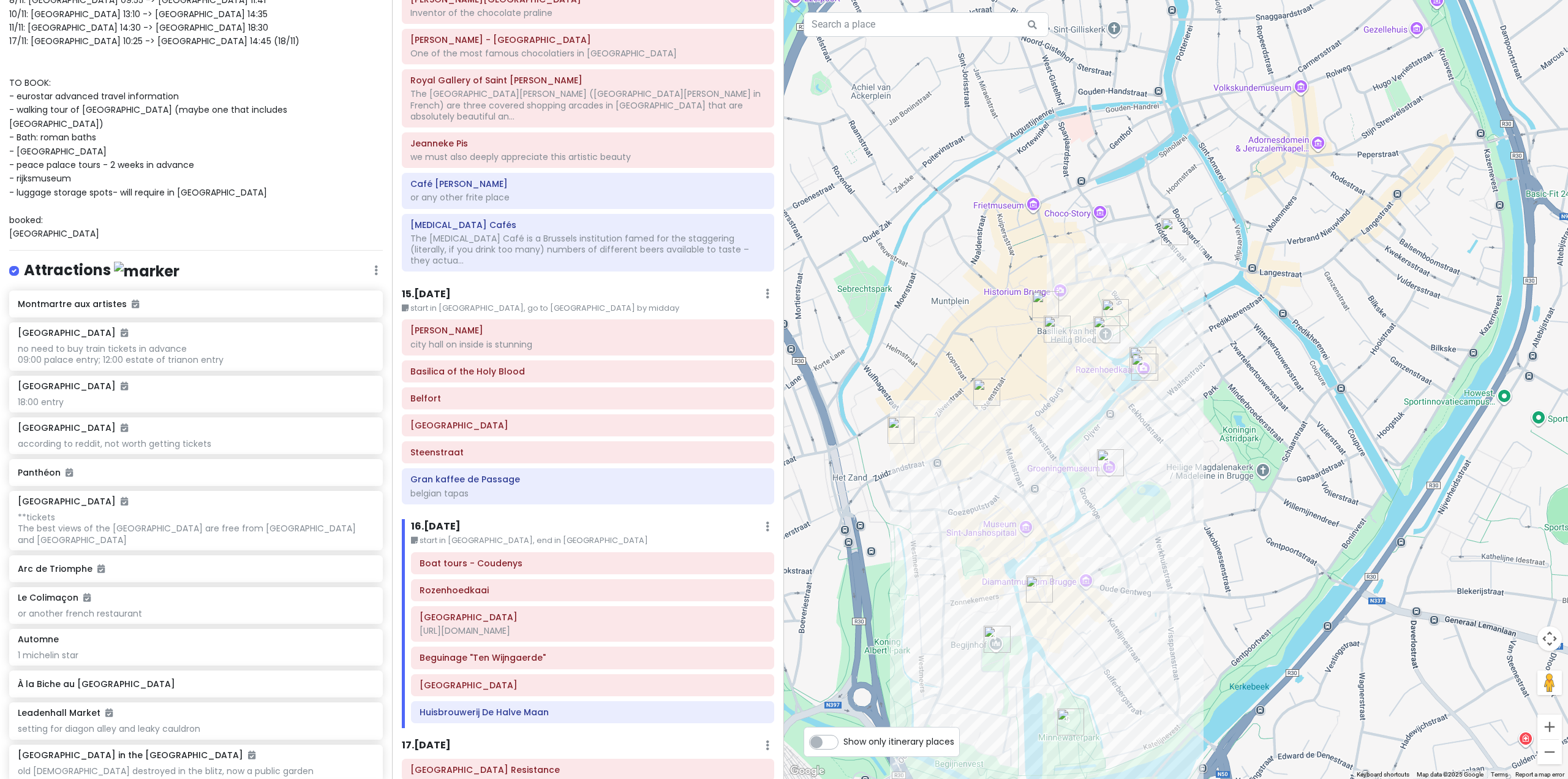
scroll to position [0, 0]
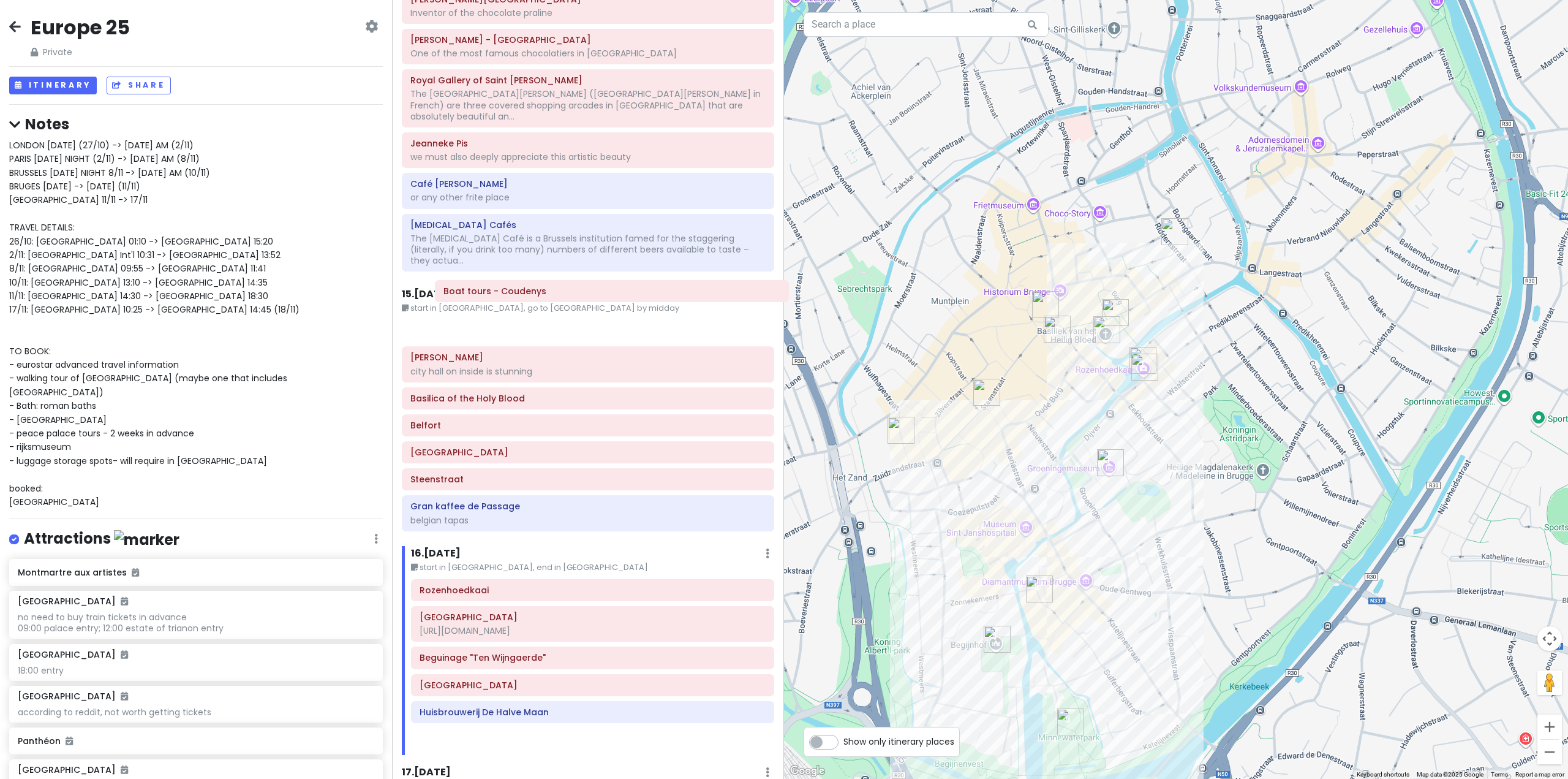
drag, startPoint x: 491, startPoint y: 526, endPoint x: 515, endPoint y: 299, distance: 228.3
click at [515, 299] on div "Itinerary × 1 . [DATE] Edit Day Notes Delete Day Fly from [GEOGRAPHIC_DATA] Dra…" at bounding box center [589, 389] width 392 height 779
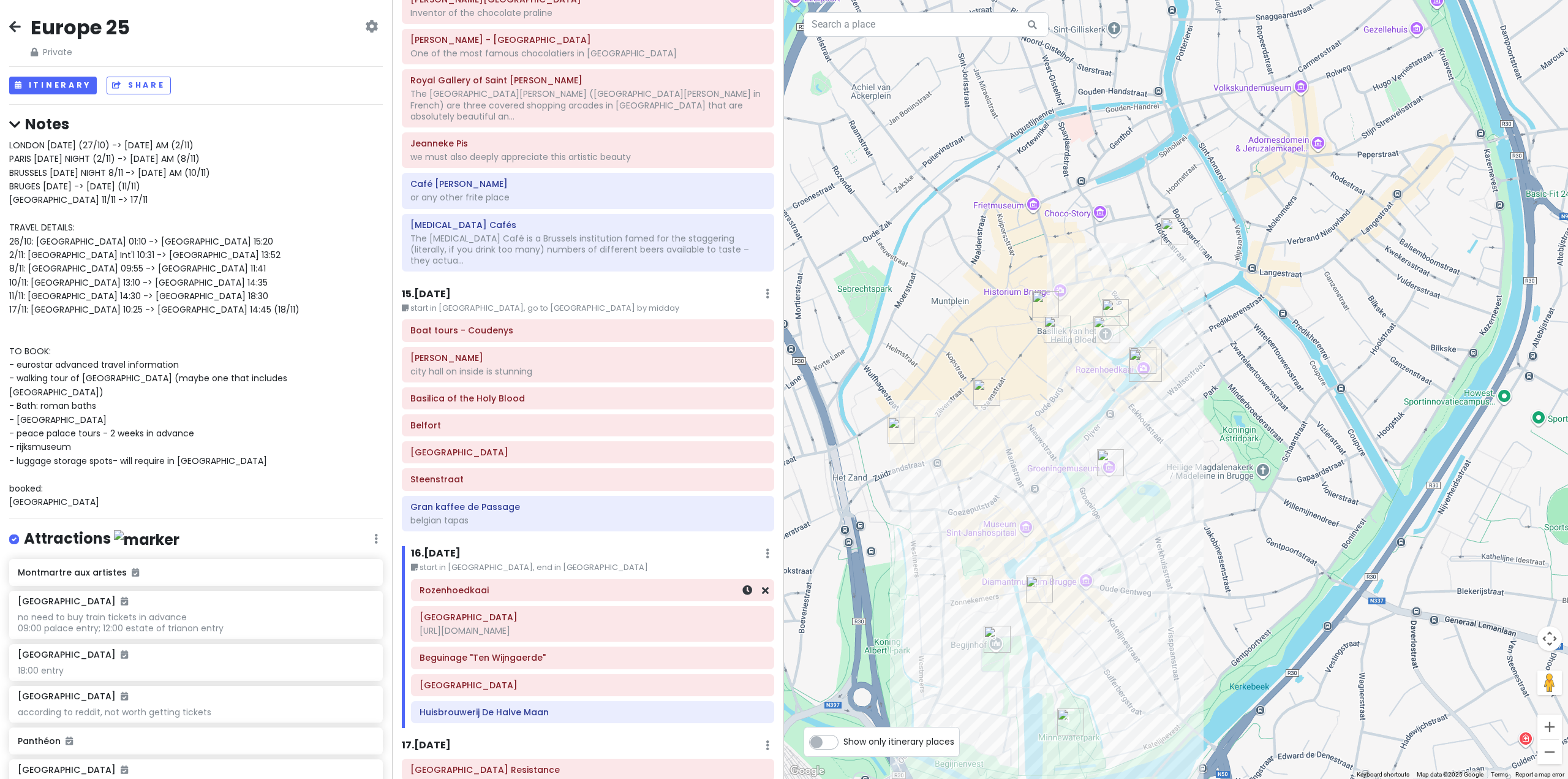
click at [539, 582] on div "Rozenhoedkaai" at bounding box center [592, 590] width 346 height 17
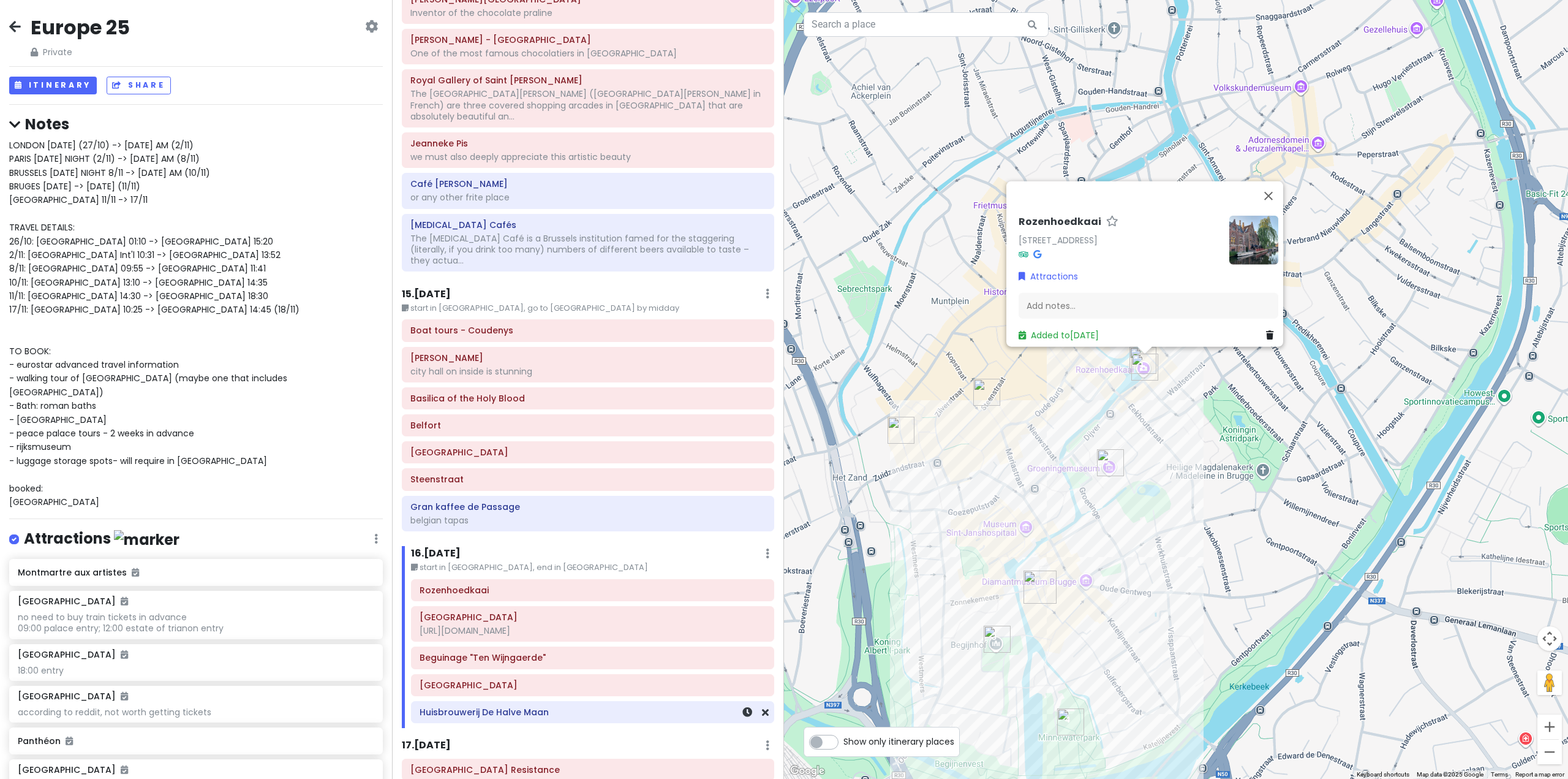
click at [568, 701] on div "Huisbrouwerij De Halve Maan" at bounding box center [592, 711] width 362 height 21
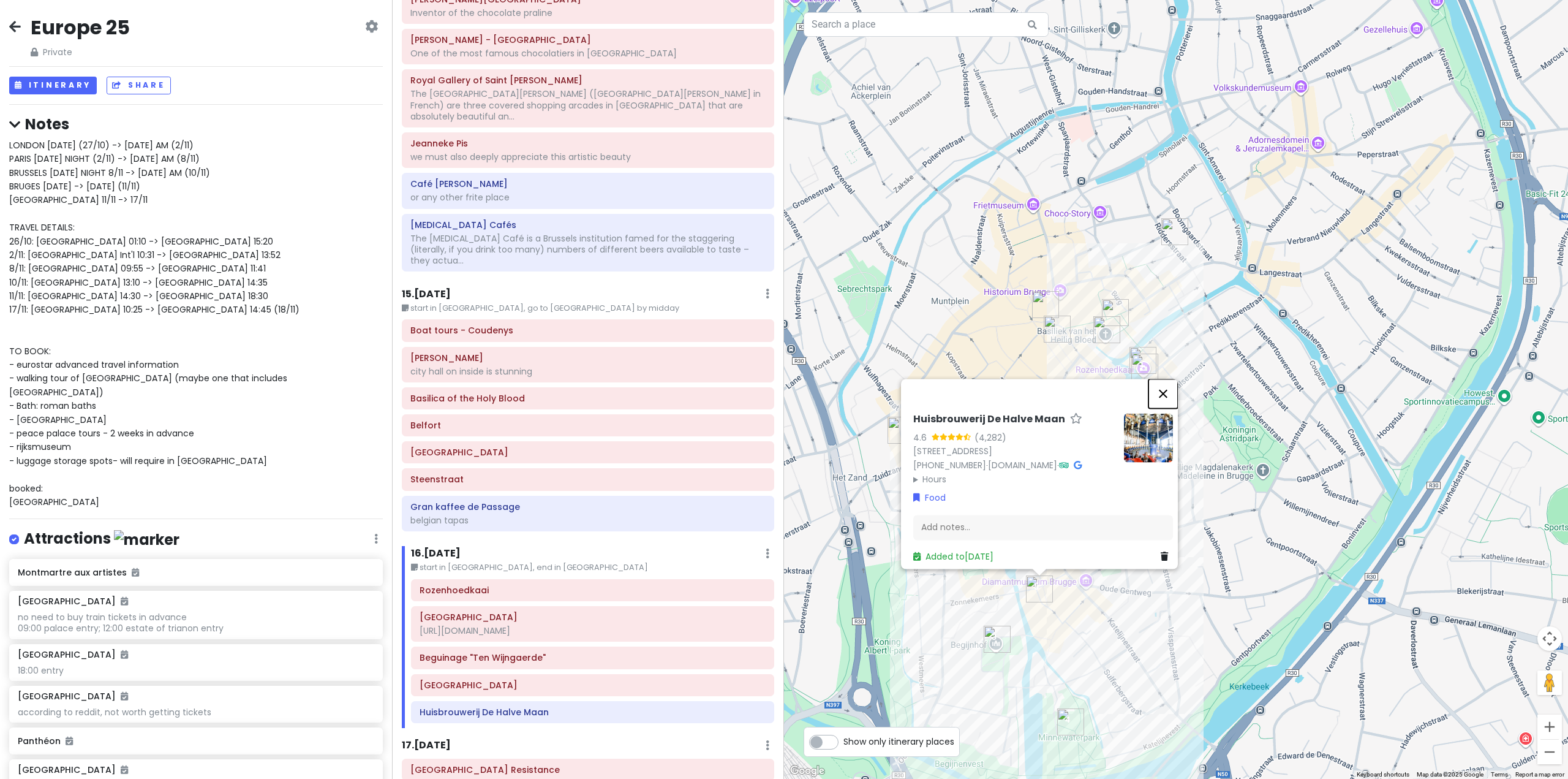
click at [1176, 393] on button "Close" at bounding box center [1163, 394] width 29 height 29
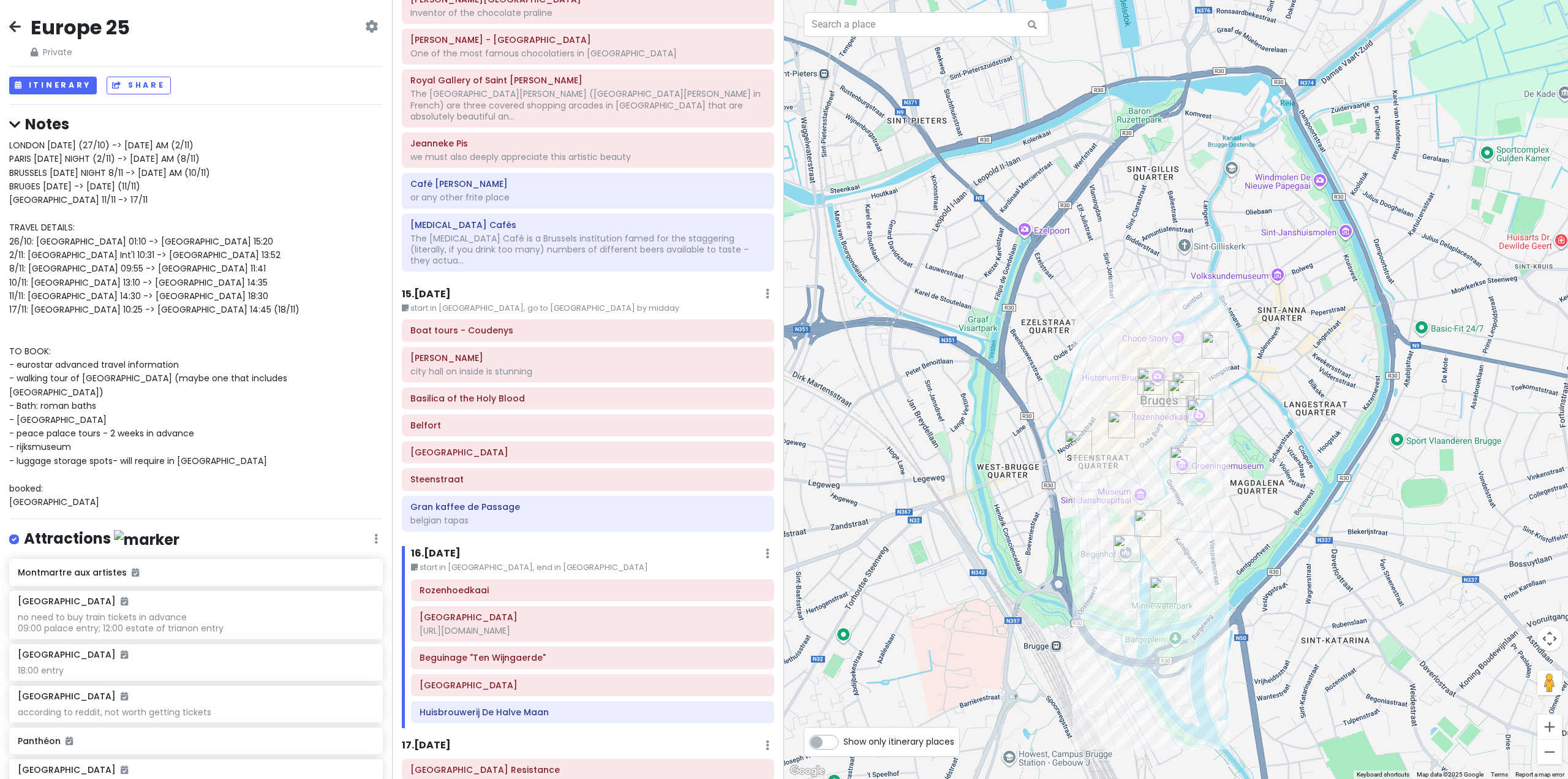
click at [1208, 343] on img "Patritius bvba" at bounding box center [1216, 345] width 27 height 27
drag, startPoint x: 1374, startPoint y: 517, endPoint x: 1287, endPoint y: 476, distance: 96.2
click at [1287, 476] on div at bounding box center [1176, 389] width 784 height 779
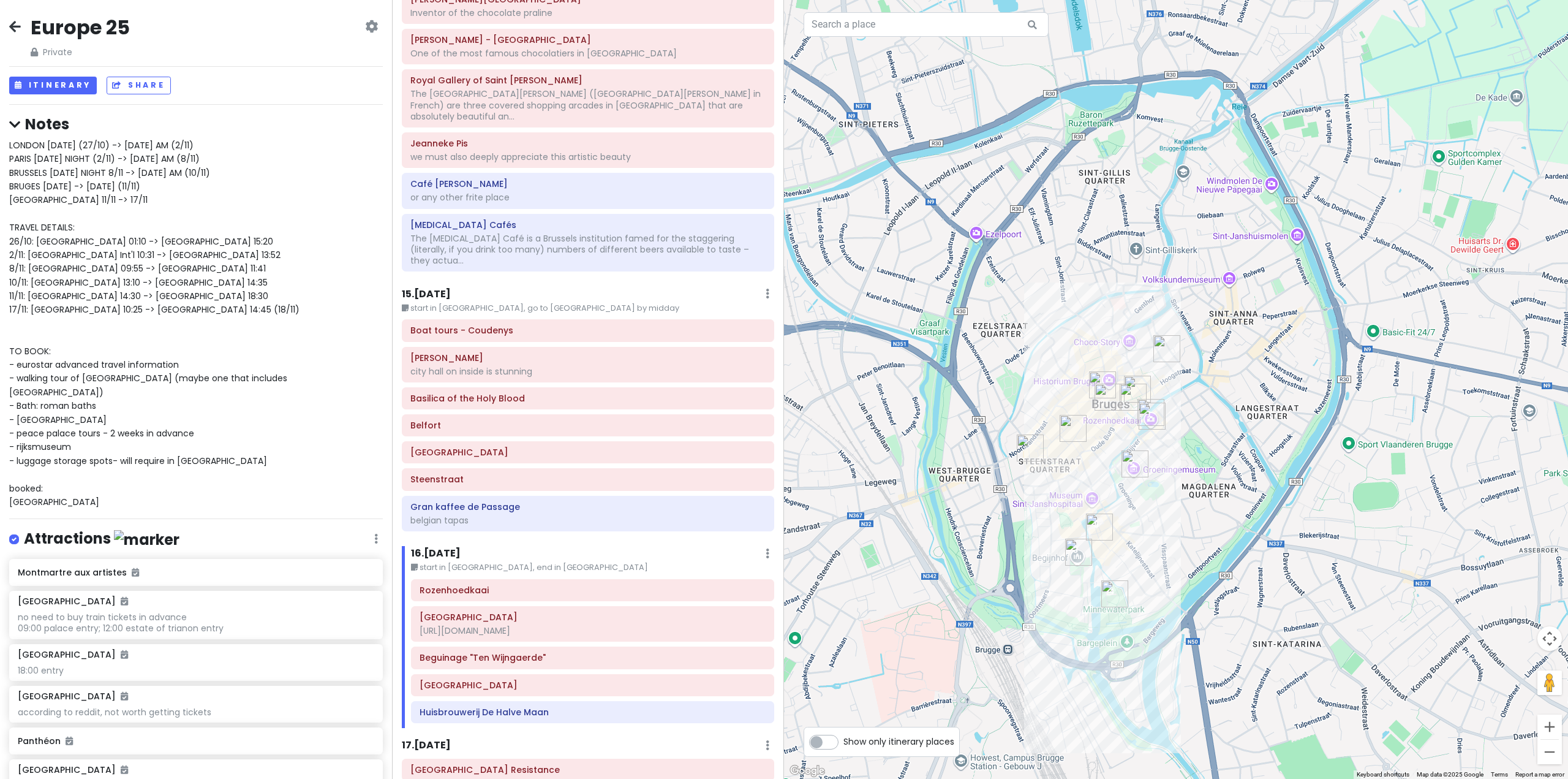
drag, startPoint x: 1247, startPoint y: 445, endPoint x: 1203, endPoint y: 452, distance: 44.6
click at [1203, 452] on div at bounding box center [1176, 389] width 784 height 779
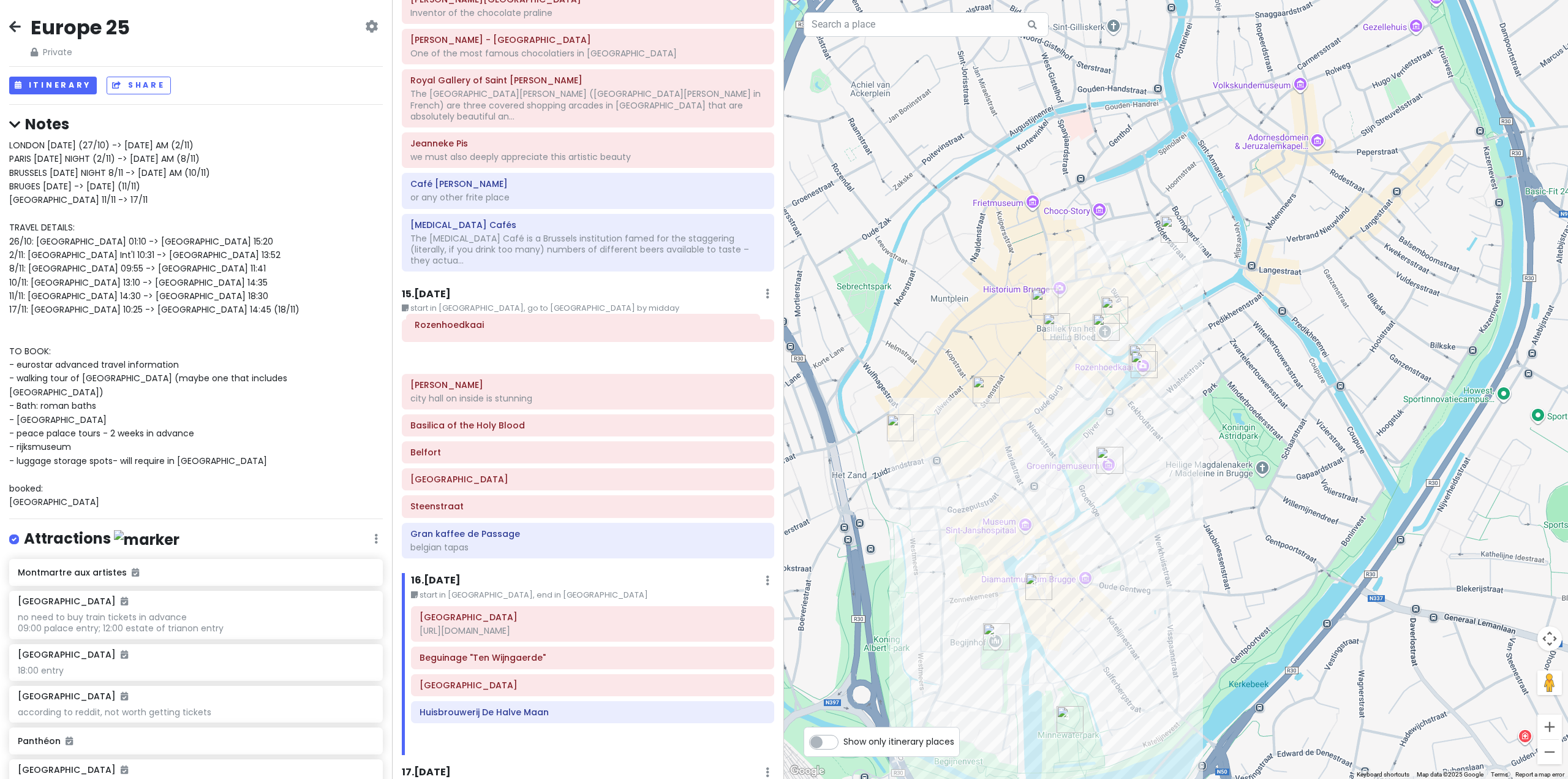
drag, startPoint x: 622, startPoint y: 517, endPoint x: 617, endPoint y: 324, distance: 193.1
click at [617, 324] on div "Itinerary × 1 . [DATE] Edit Day Notes Delete Day Fly from [GEOGRAPHIC_DATA] Dra…" at bounding box center [589, 389] width 392 height 779
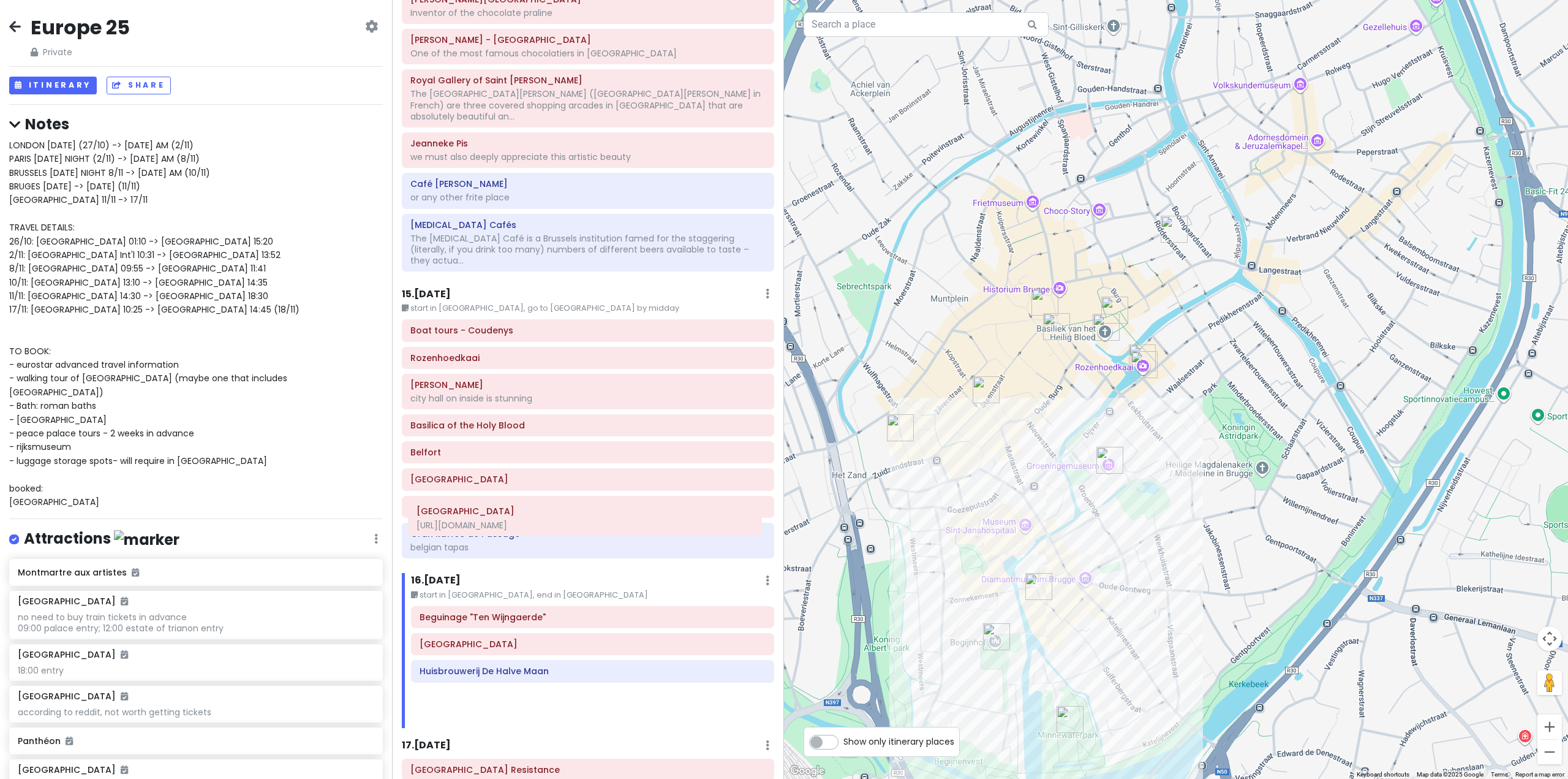
scroll to position [2885, 0]
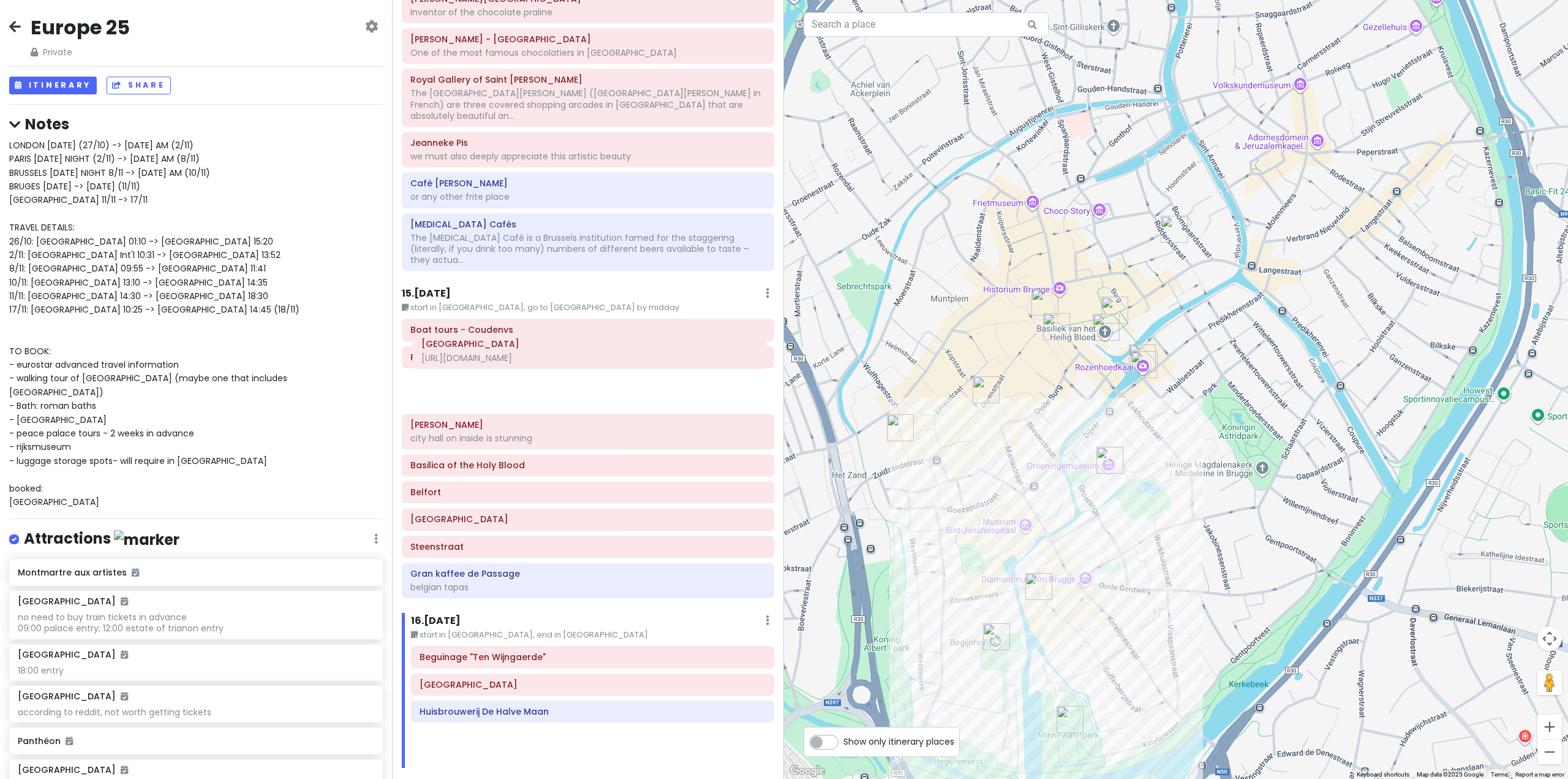
drag, startPoint x: 561, startPoint y: 589, endPoint x: 563, endPoint y: 361, distance: 228.0
click at [563, 361] on div "Itinerary × 1 . [DATE] Edit Day Notes Delete Day Fly from [GEOGRAPHIC_DATA] Dra…" at bounding box center [589, 389] width 392 height 779
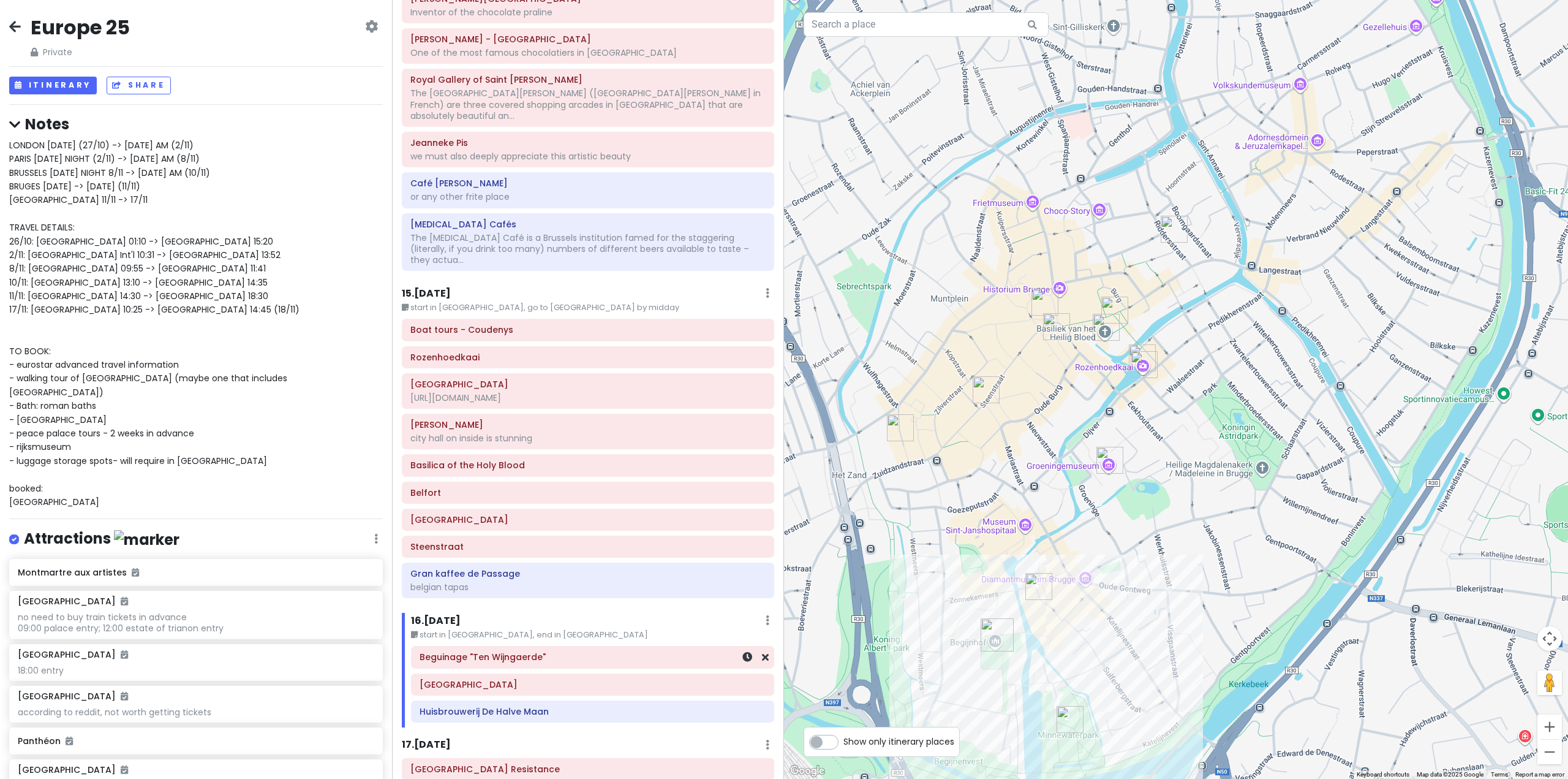
scroll to position [2886, 0]
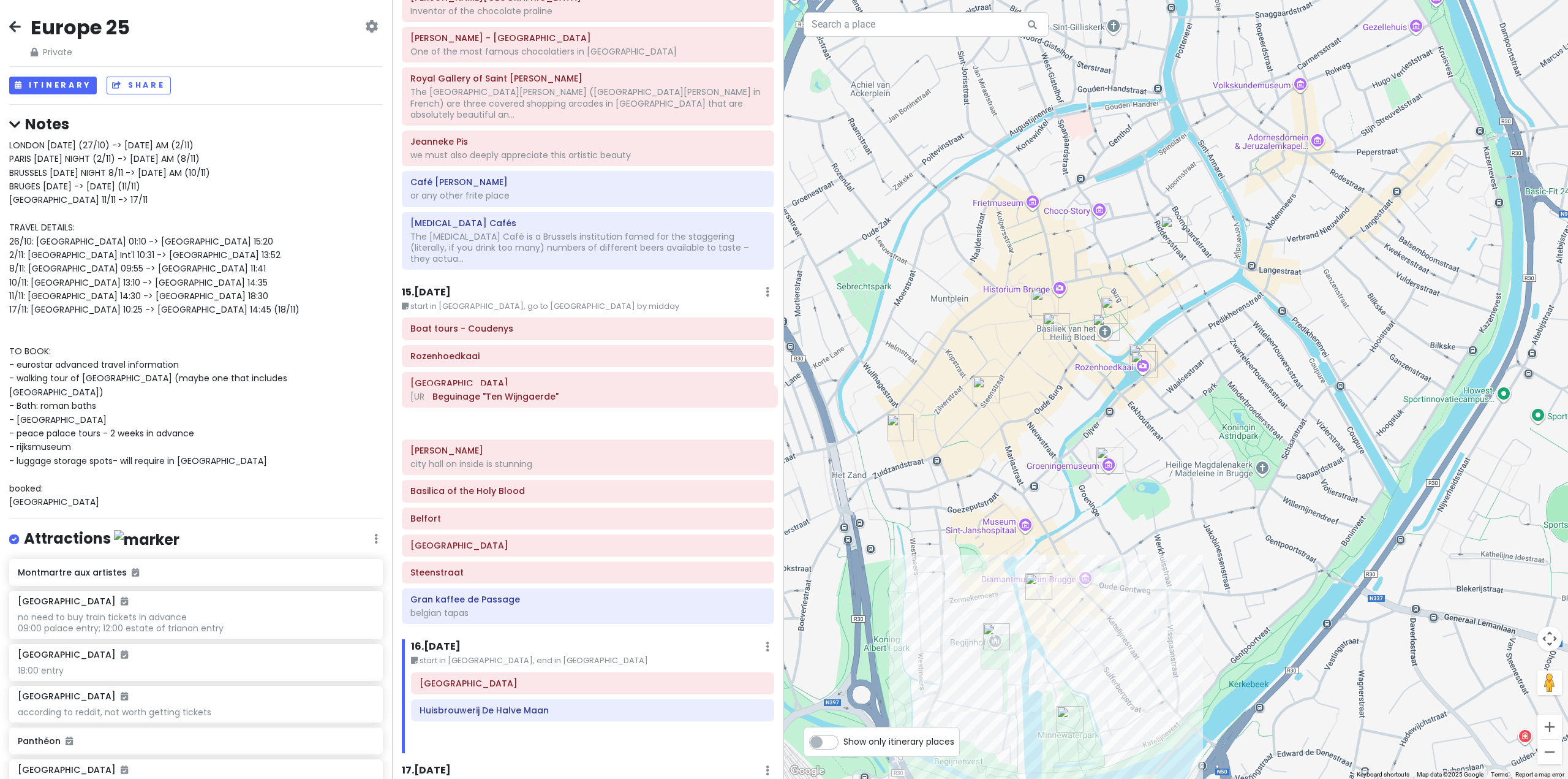
drag, startPoint x: 535, startPoint y: 619, endPoint x: 546, endPoint y: 394, distance: 225.3
click at [546, 394] on div "Itinerary × 1 . [DATE] Edit Day Notes Delete Day Fly from [GEOGRAPHIC_DATA] Dra…" at bounding box center [589, 389] width 392 height 779
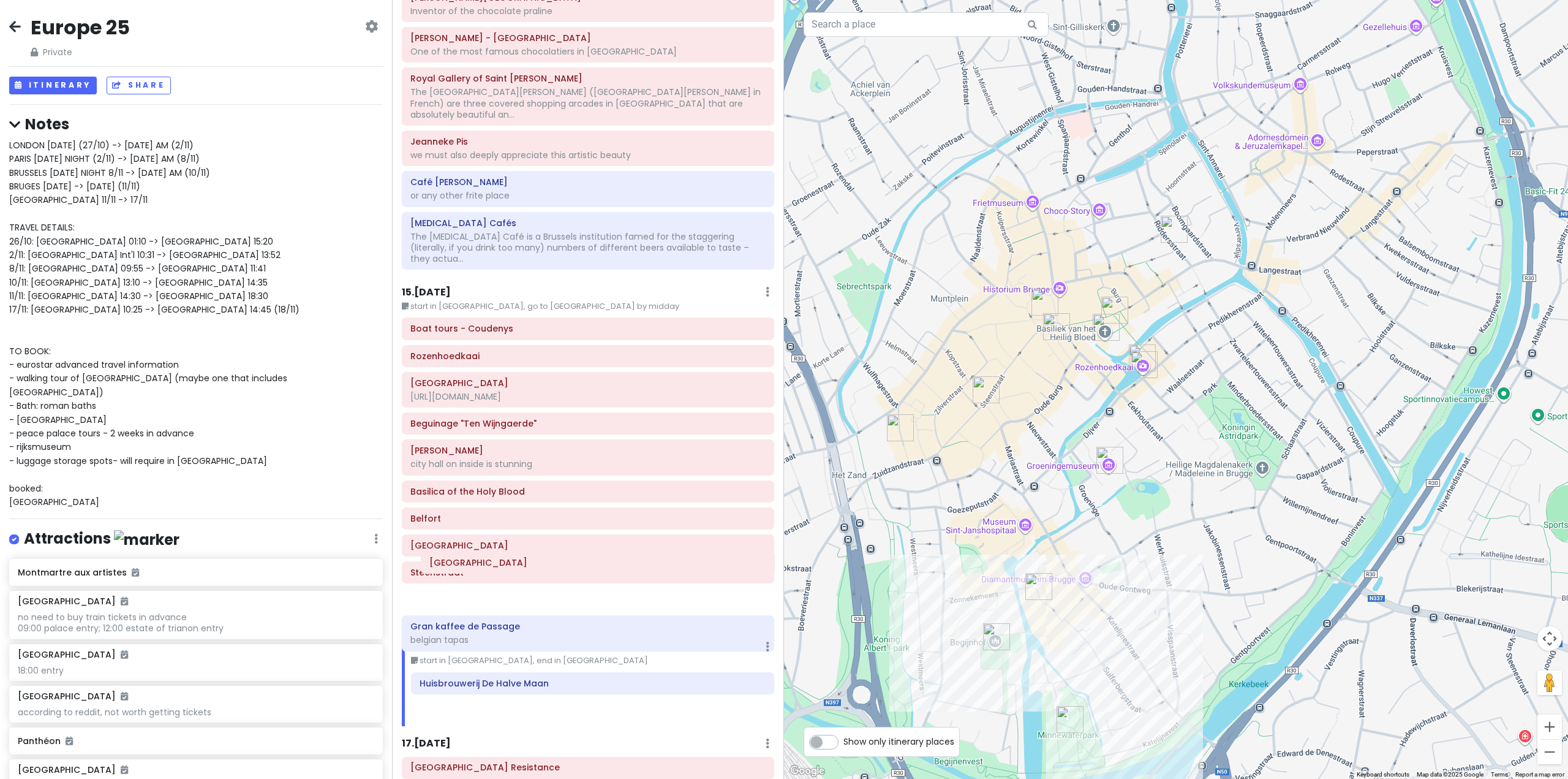
scroll to position [2888, 0]
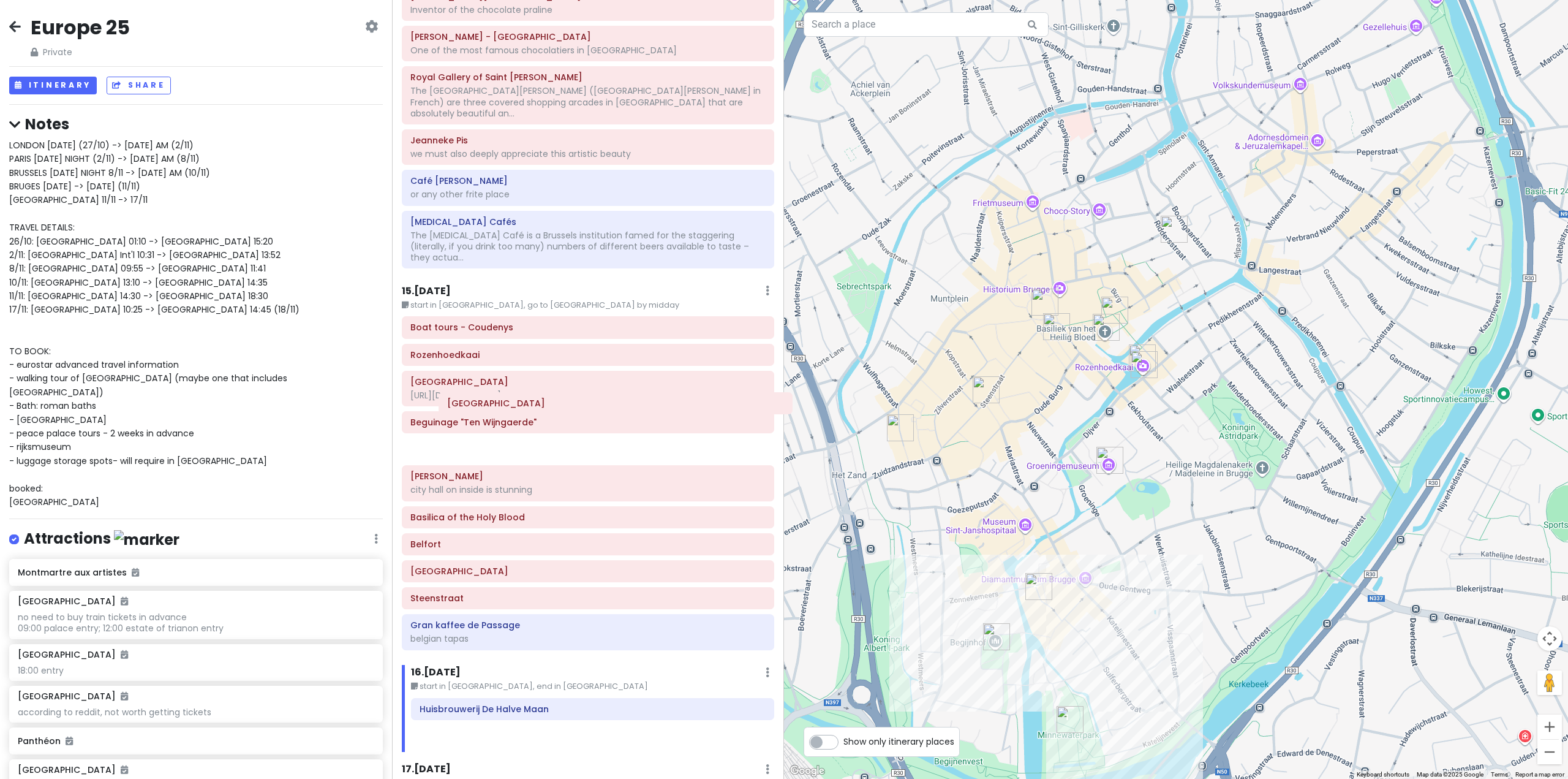
drag, startPoint x: 500, startPoint y: 638, endPoint x: 528, endPoint y: 404, distance: 235.7
click at [528, 404] on div "Itinerary × 1 . [DATE] Edit Day Notes Delete Day Fly from [GEOGRAPHIC_DATA] Dra…" at bounding box center [589, 389] width 392 height 779
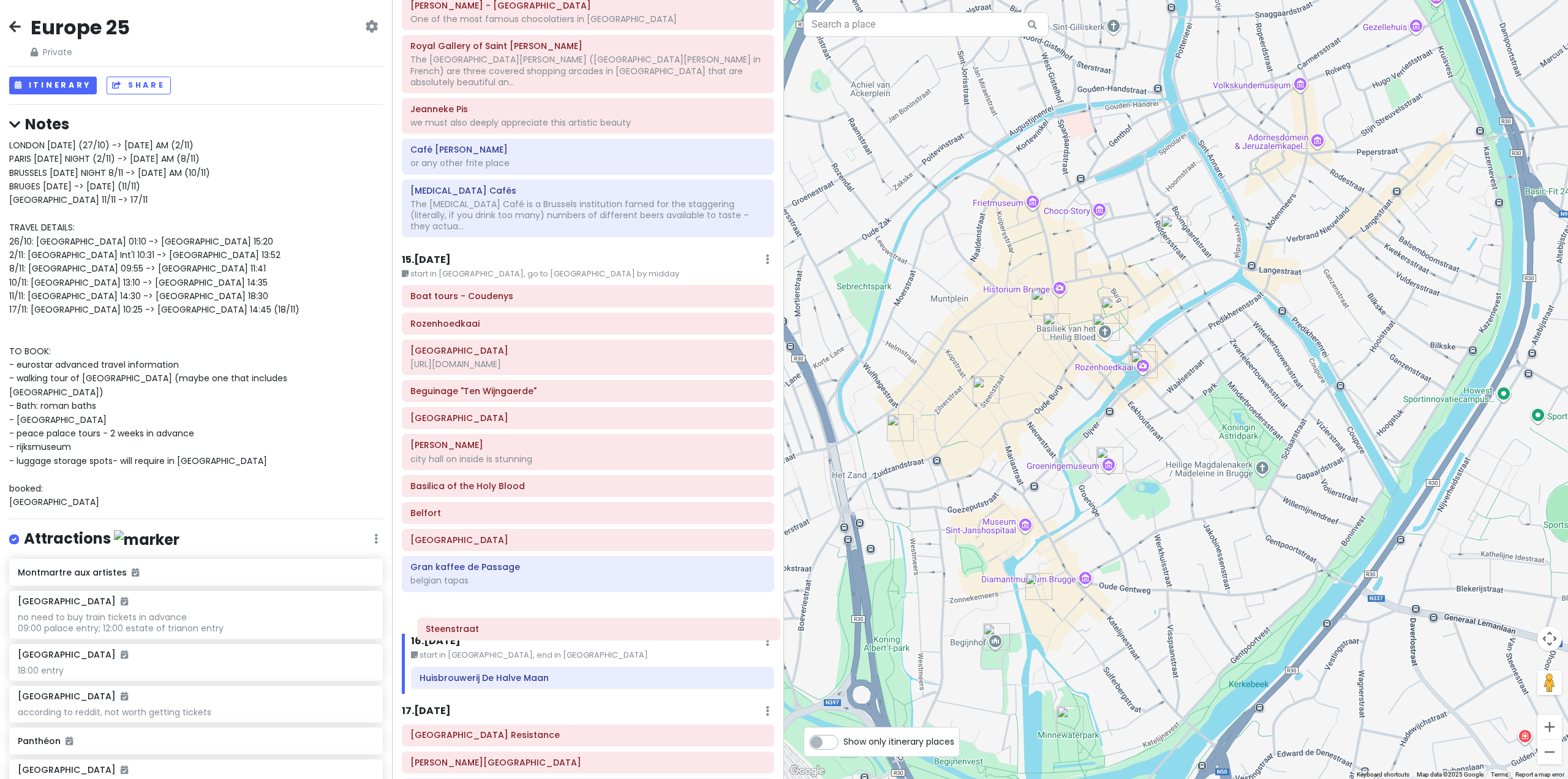
scroll to position [2953, 0]
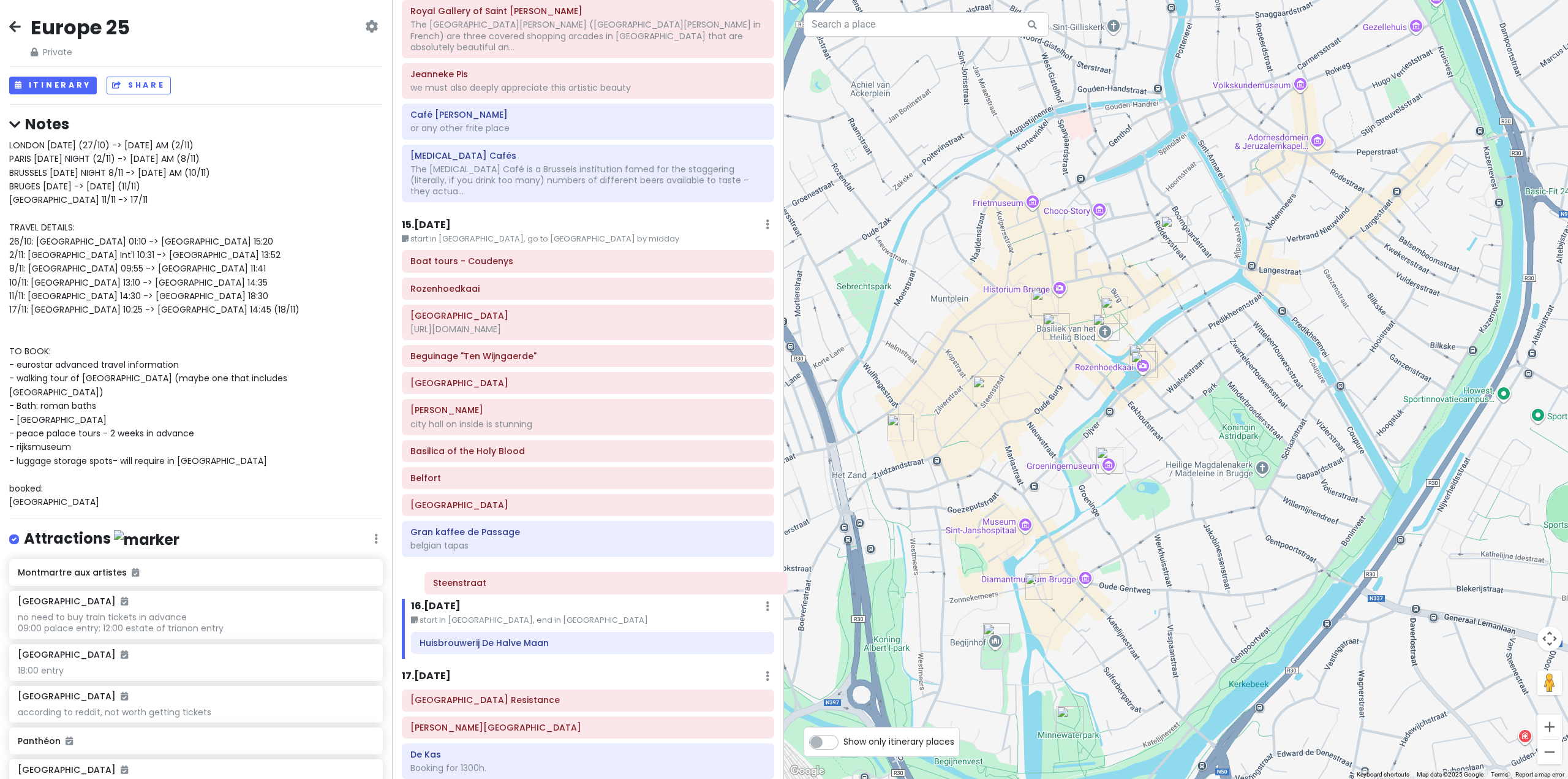
drag, startPoint x: 506, startPoint y: 558, endPoint x: 528, endPoint y: 587, distance: 36.4
click at [528, 587] on div "Itinerary × 1 . [DATE] Edit Day Notes Delete Day Fly from [GEOGRAPHIC_DATA] Dra…" at bounding box center [589, 389] width 392 height 779
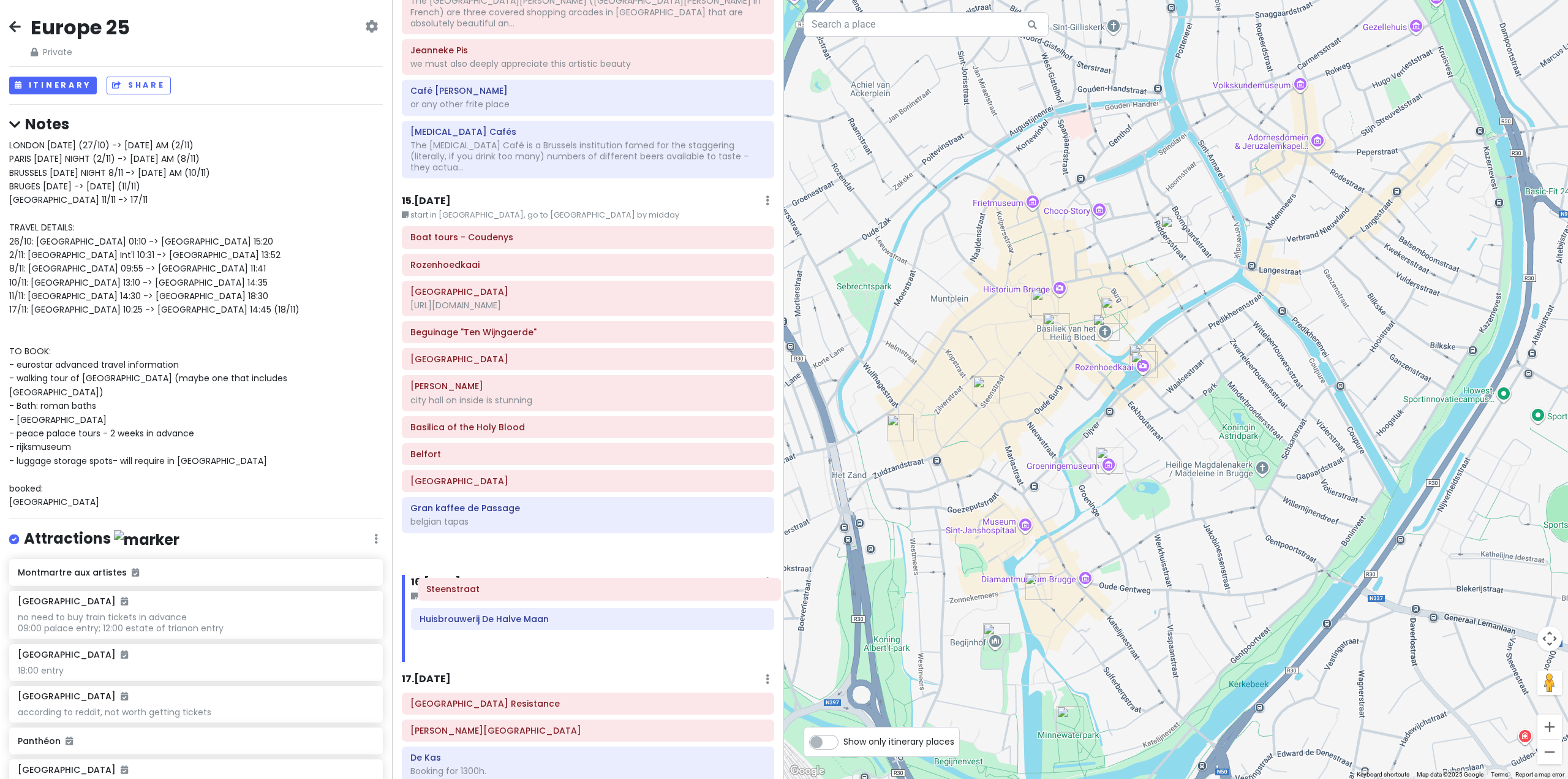
scroll to position [2979, 0]
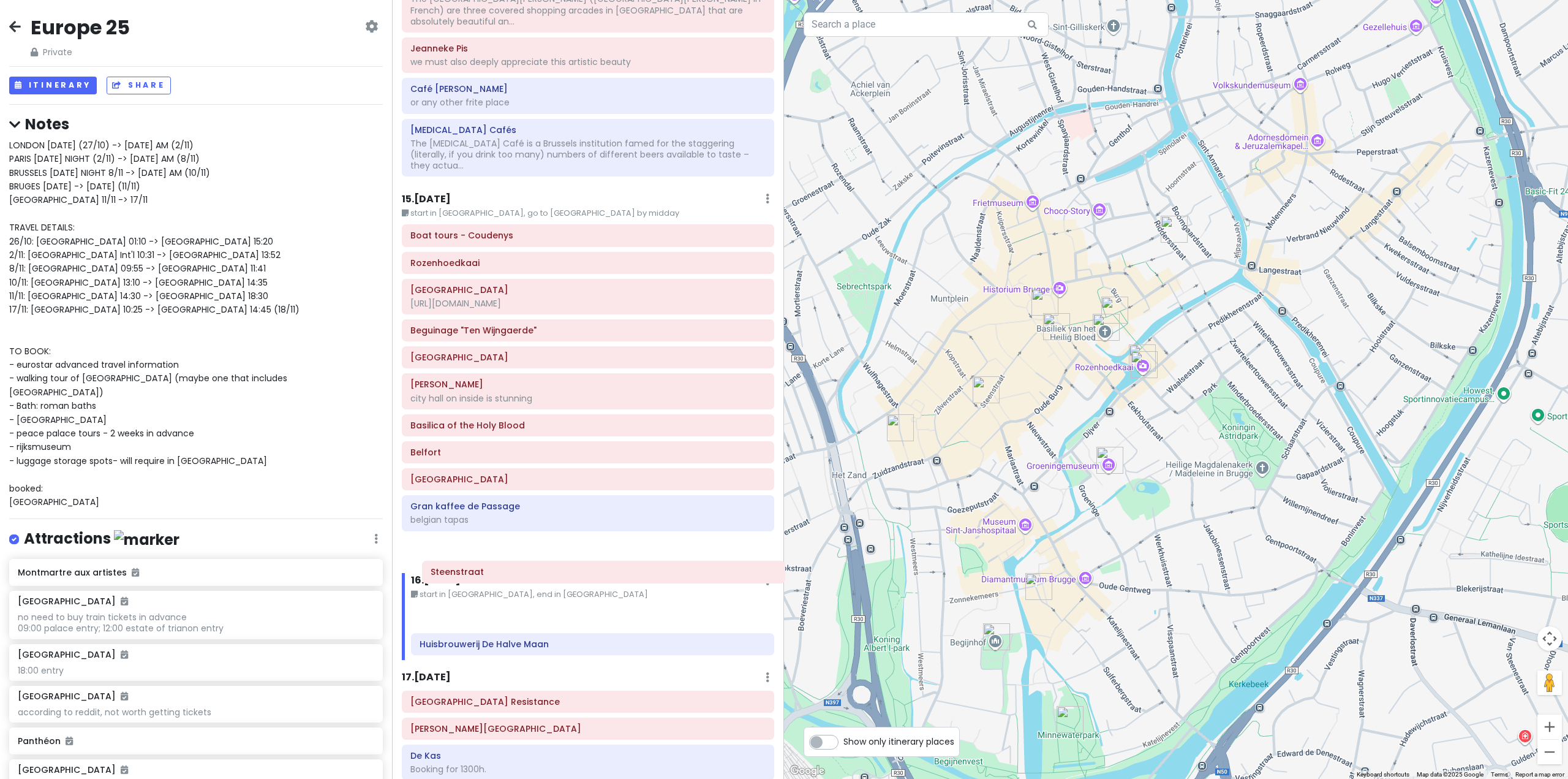
drag, startPoint x: 525, startPoint y: 493, endPoint x: 543, endPoint y: 576, distance: 84.9
click at [543, 576] on div "Itinerary × 1 . [DATE] Edit Day Notes Delete Day Fly from [GEOGRAPHIC_DATA] Dra…" at bounding box center [589, 389] width 392 height 779
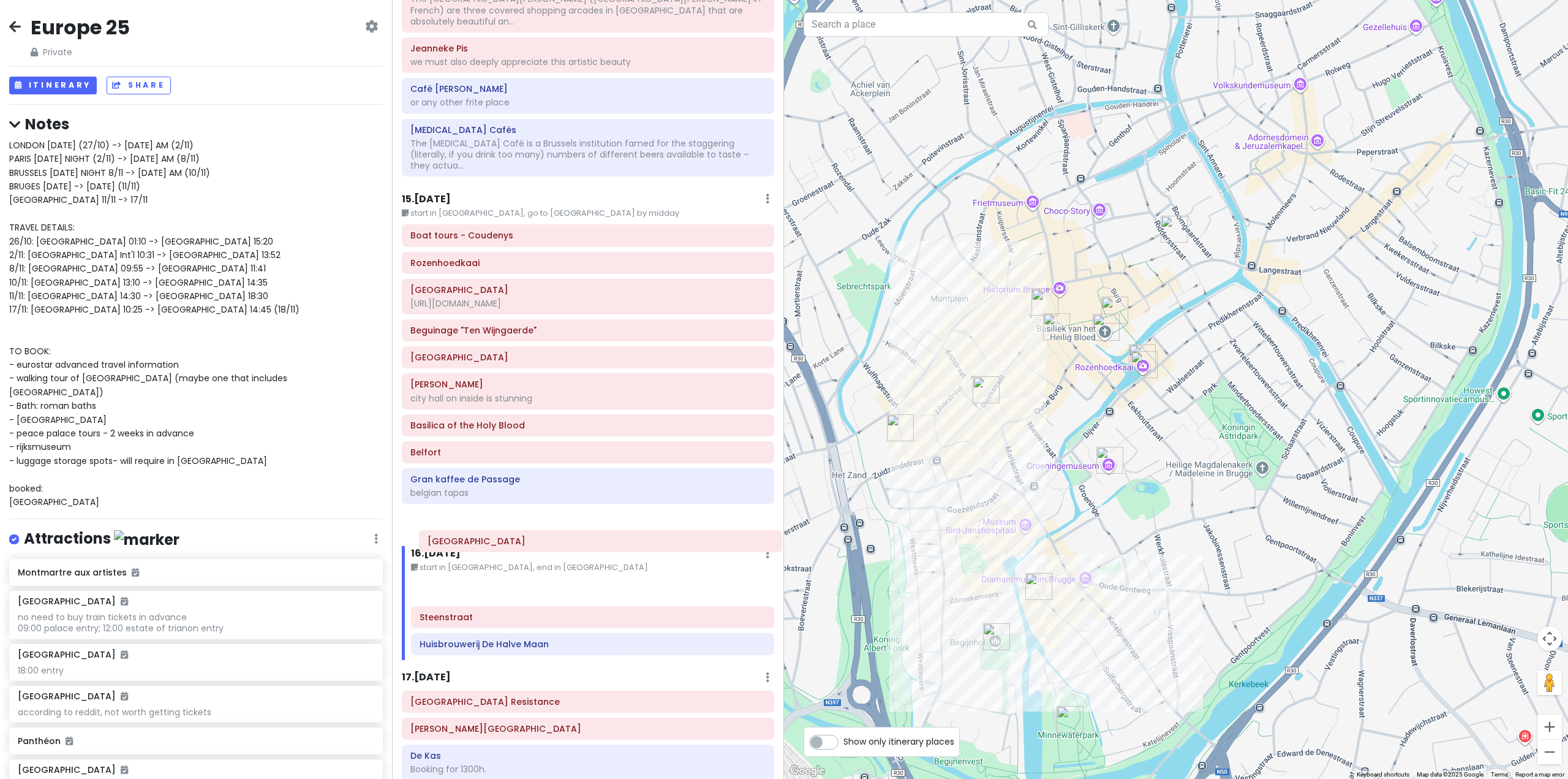
drag, startPoint x: 495, startPoint y: 450, endPoint x: 509, endPoint y: 547, distance: 98.0
click at [509, 547] on div "Itinerary × 1 . [DATE] Edit Day Notes Delete Day Fly from [GEOGRAPHIC_DATA] Dra…" at bounding box center [589, 389] width 392 height 779
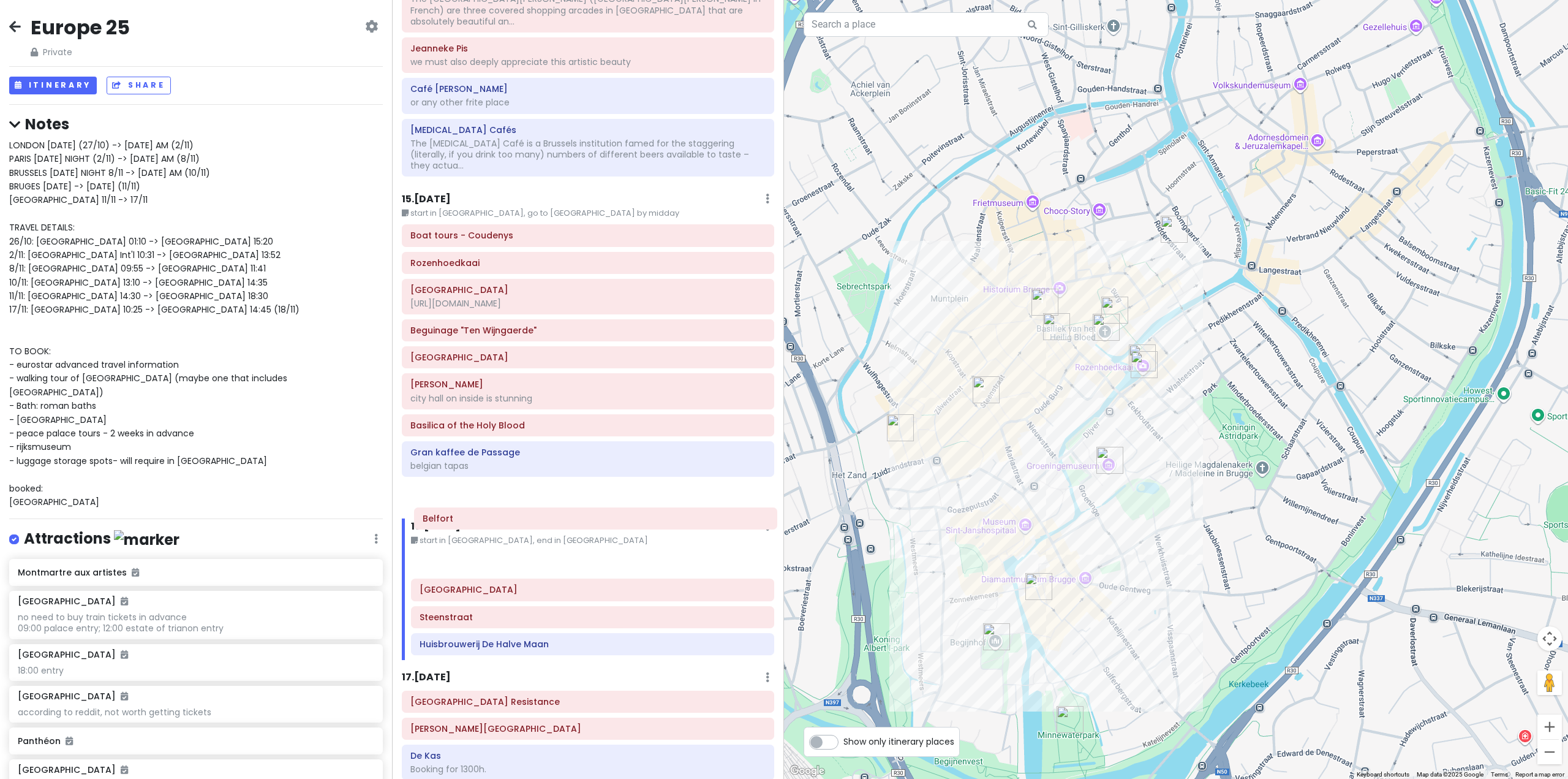
drag, startPoint x: 498, startPoint y: 411, endPoint x: 510, endPoint y: 521, distance: 110.7
click at [510, 521] on div "Itinerary × 1 . [DATE] Edit Day Notes Delete Day Fly from [GEOGRAPHIC_DATA] Dra…" at bounding box center [589, 389] width 392 height 779
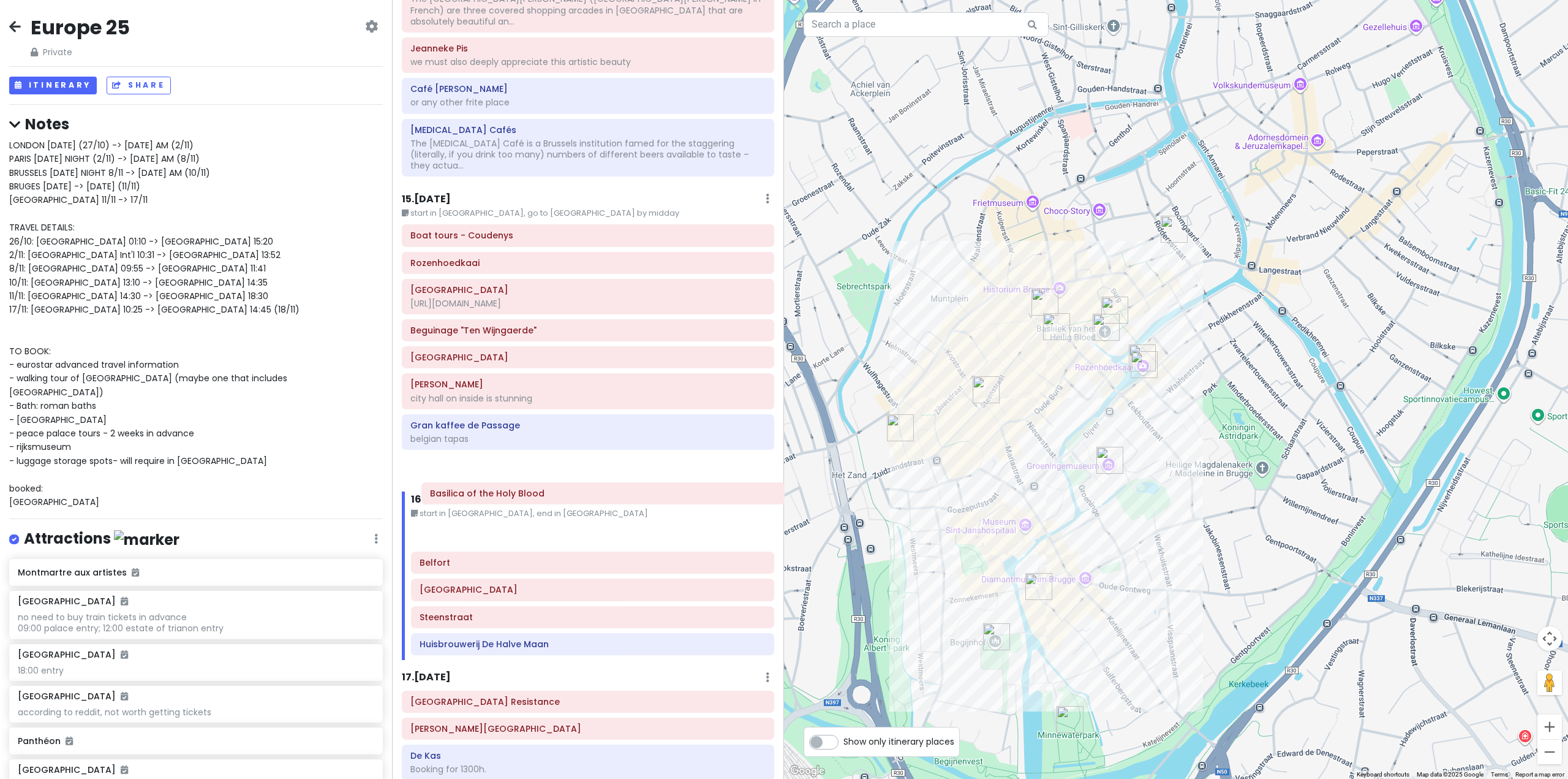
drag, startPoint x: 502, startPoint y: 384, endPoint x: 521, endPoint y: 498, distance: 115.6
click at [521, 498] on div "Itinerary × 1 . [DATE] Edit Day Notes Delete Day Fly from [GEOGRAPHIC_DATA] Dra…" at bounding box center [589, 389] width 392 height 779
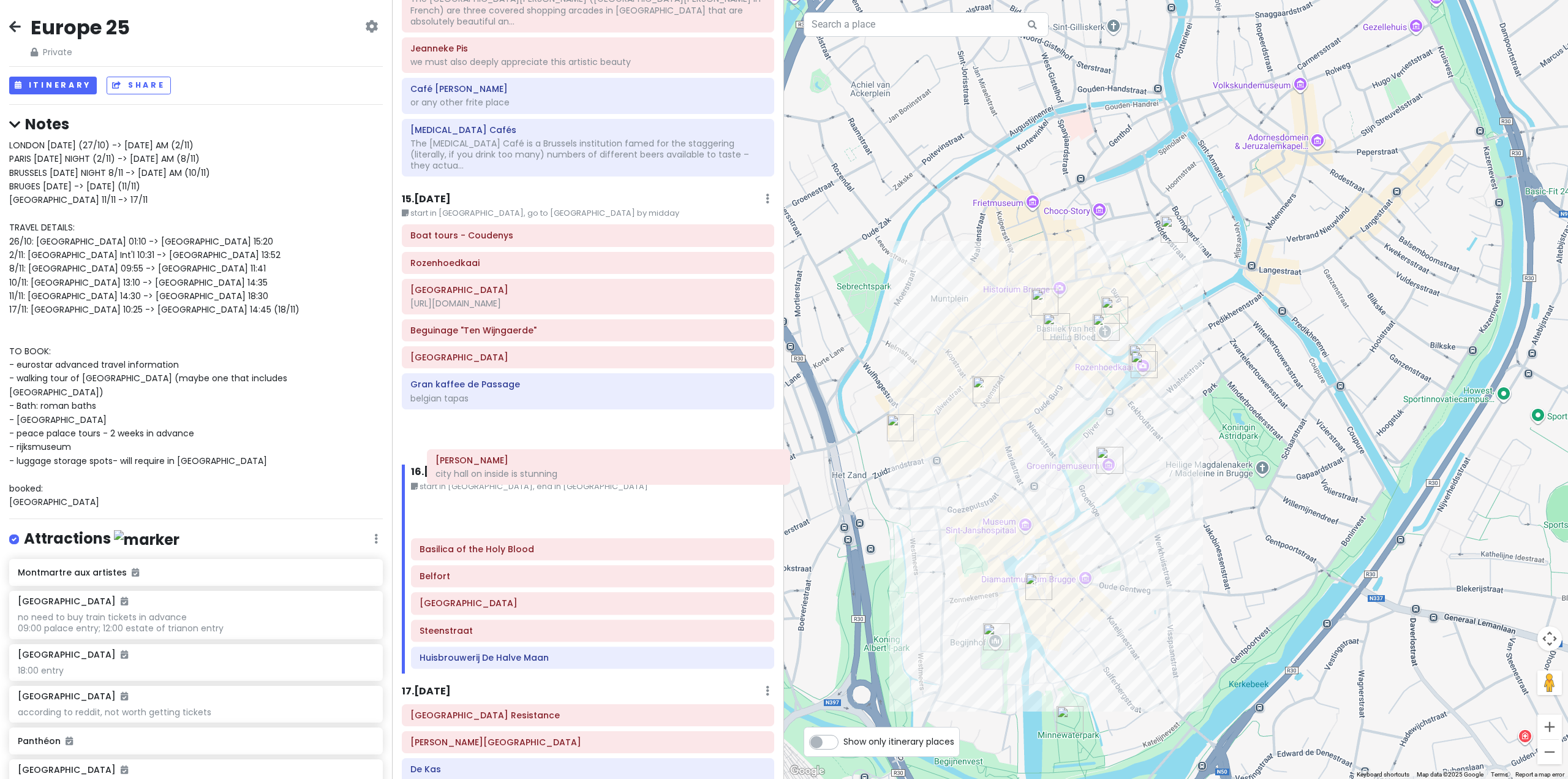
drag, startPoint x: 502, startPoint y: 360, endPoint x: 526, endPoint y: 478, distance: 120.4
click at [526, 478] on div "Itinerary × 1 . [DATE] Edit Day Notes Delete Day Fly from [GEOGRAPHIC_DATA] Dra…" at bounding box center [589, 389] width 392 height 779
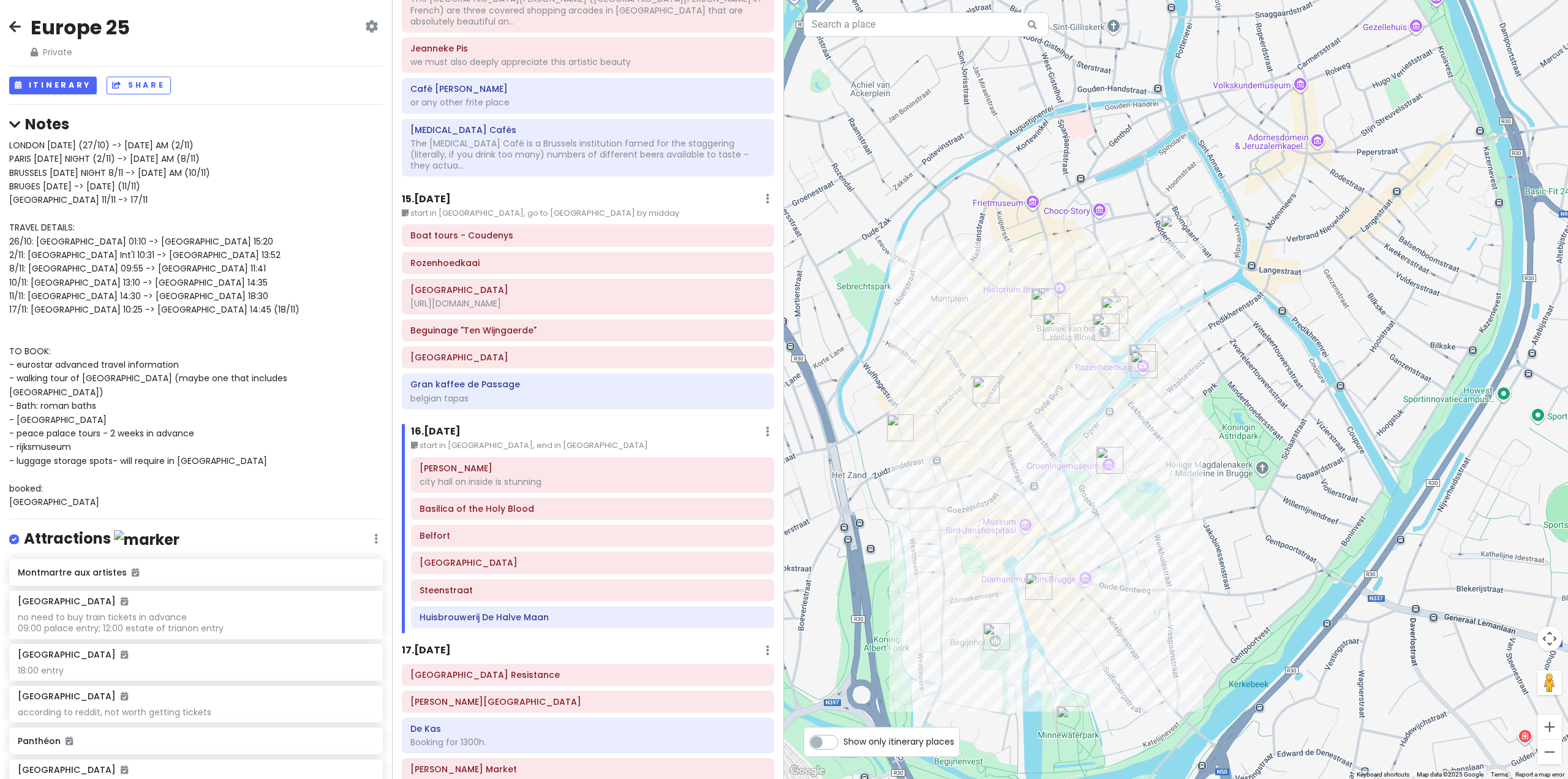
click at [423, 193] on h6 "15 . [DATE]" at bounding box center [426, 199] width 49 height 13
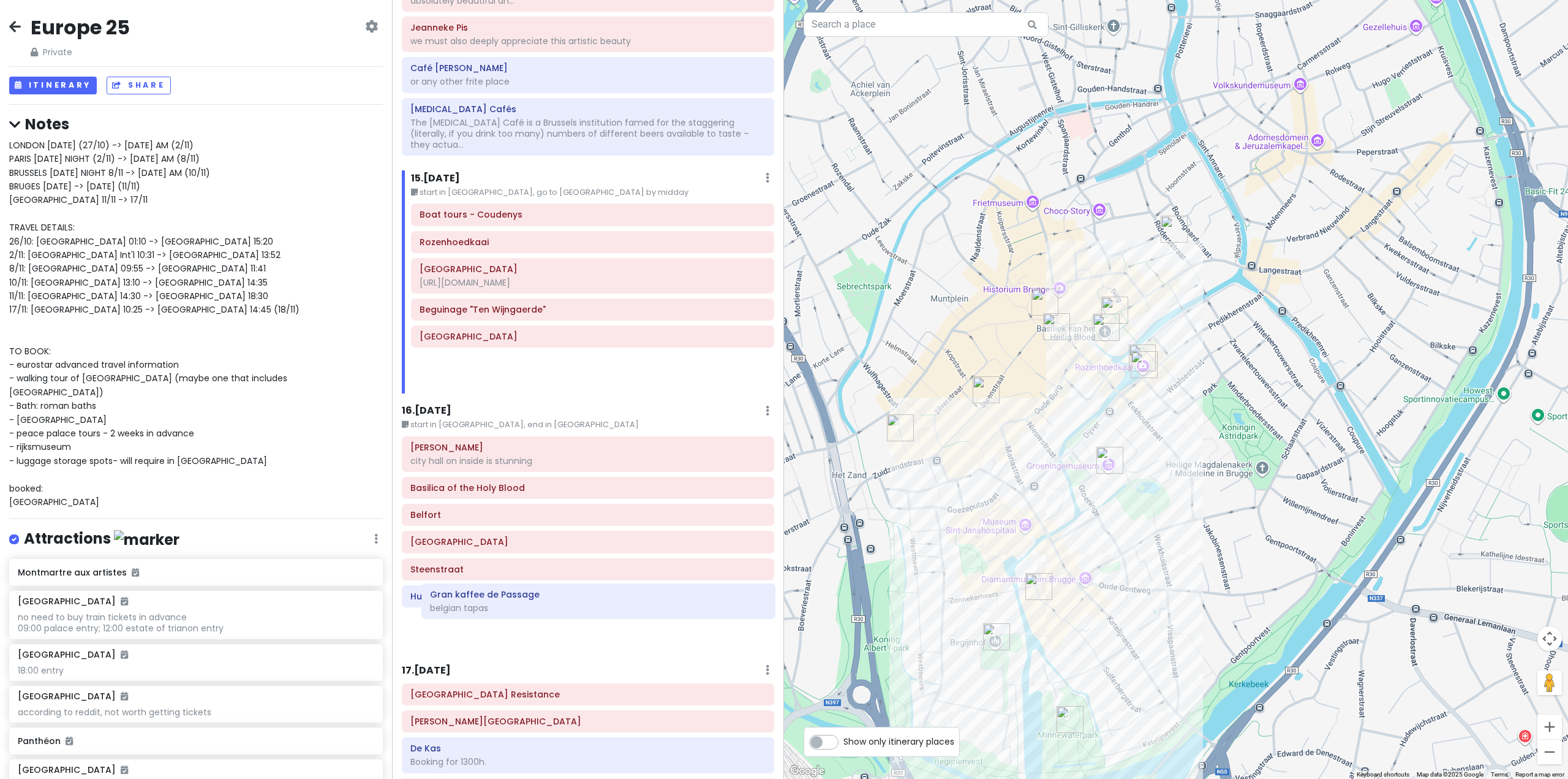
scroll to position [3009, 0]
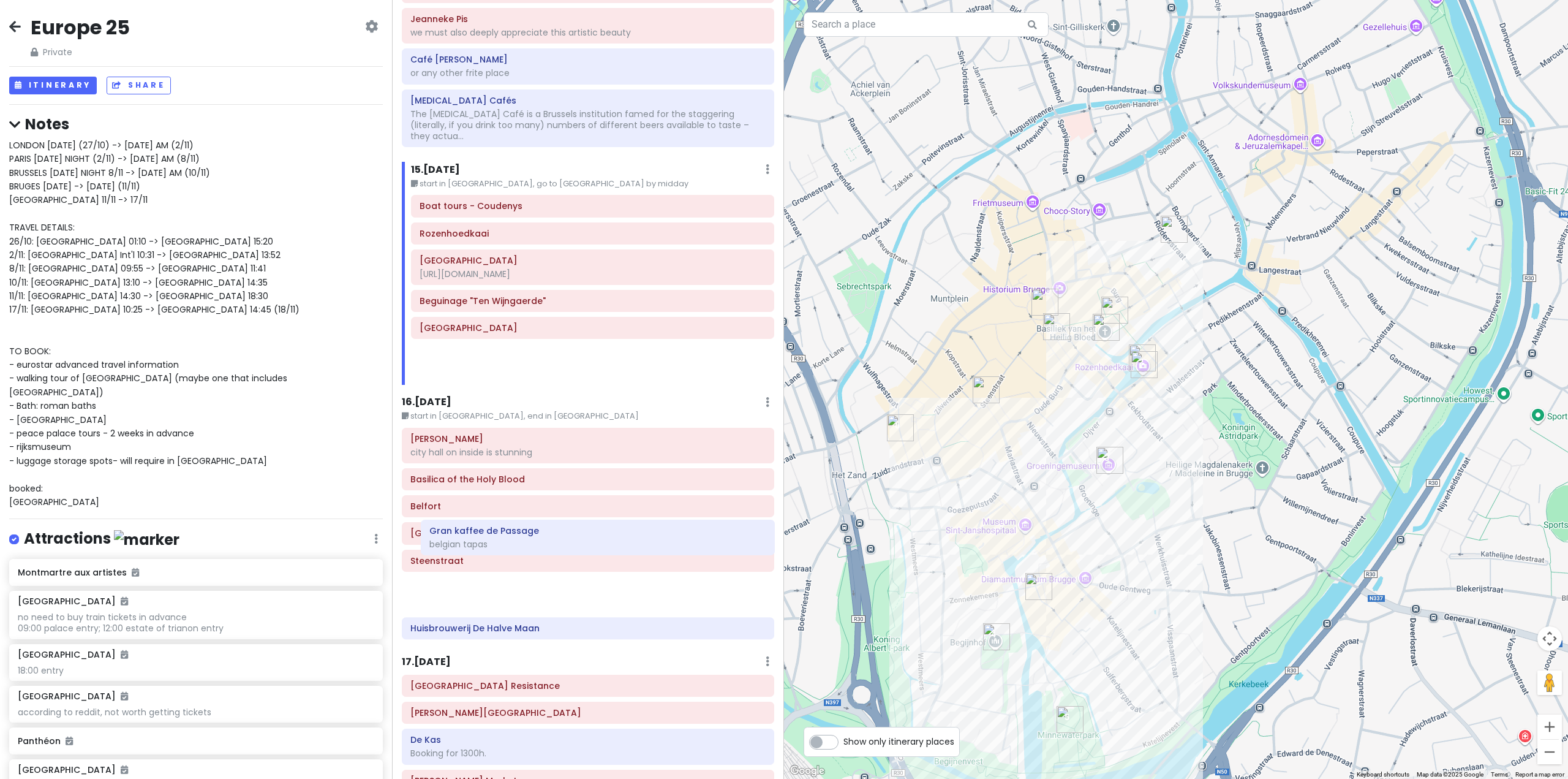
drag, startPoint x: 509, startPoint y: 349, endPoint x: 519, endPoint y: 544, distance: 195.3
click at [519, 544] on div "Itinerary × 1 . [DATE] Edit Day Notes Delete Day Fly from [GEOGRAPHIC_DATA] Dra…" at bounding box center [589, 389] width 392 height 779
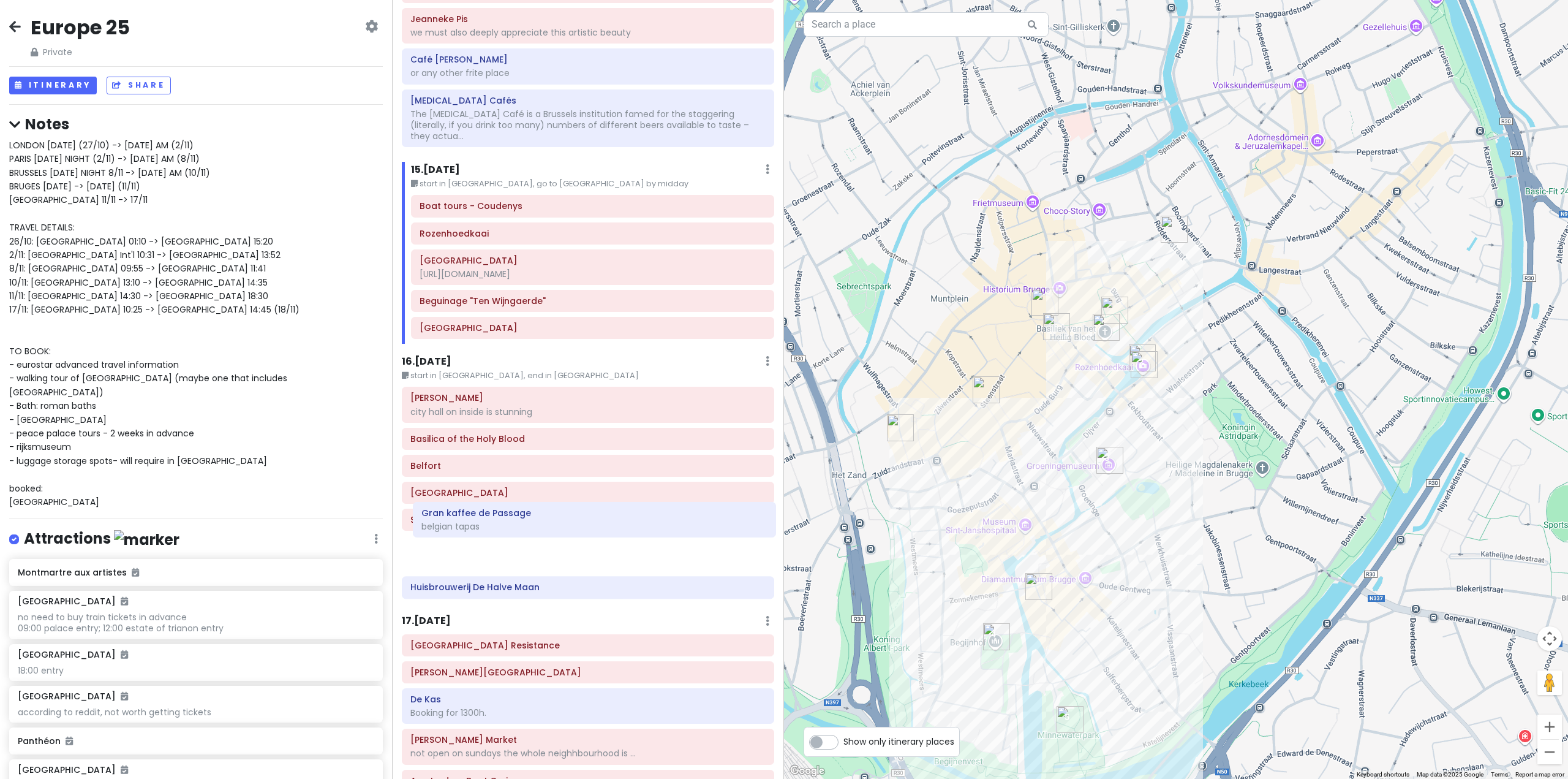
drag, startPoint x: 523, startPoint y: 487, endPoint x: 536, endPoint y: 531, distance: 45.9
click at [536, 531] on div "De Burg city hall on inside is stunning Basilica of the Holy Blood Belfort Mark…" at bounding box center [588, 494] width 391 height 216
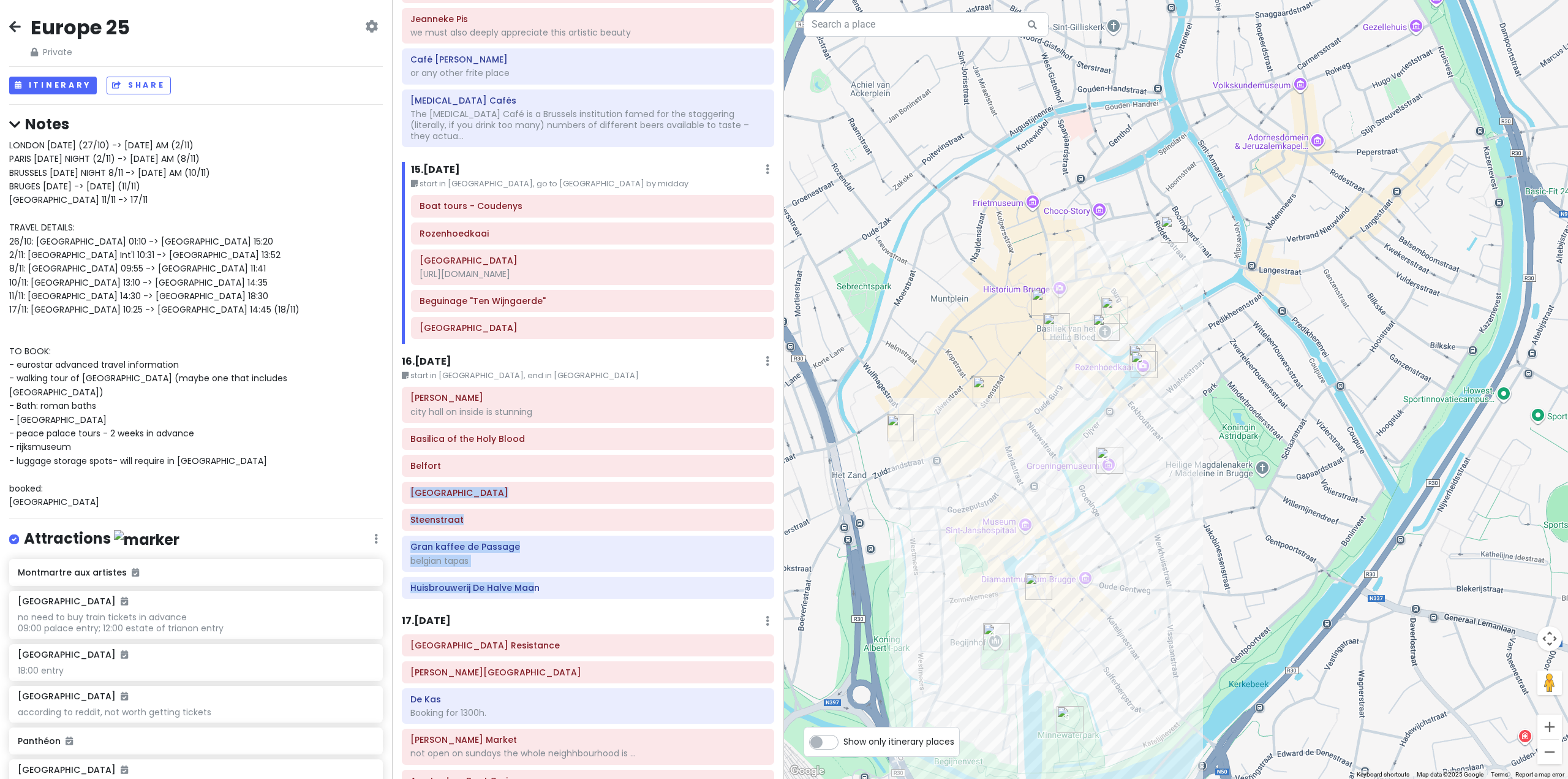
drag, startPoint x: 530, startPoint y: 556, endPoint x: 535, endPoint y: 418, distance: 138.1
click at [535, 418] on div "De Burg city hall on inside is stunning Basilica of the Holy Blood Belfort Mark…" at bounding box center [588, 494] width 391 height 216
click at [512, 546] on div "De Burg city hall on inside is stunning Basilica of the Holy Blood Belfort Mark…" at bounding box center [588, 494] width 391 height 216
click at [547, 554] on div "De Burg city hall on inside is stunning Basilica of the Holy Blood Belfort Mark…" at bounding box center [588, 494] width 391 height 216
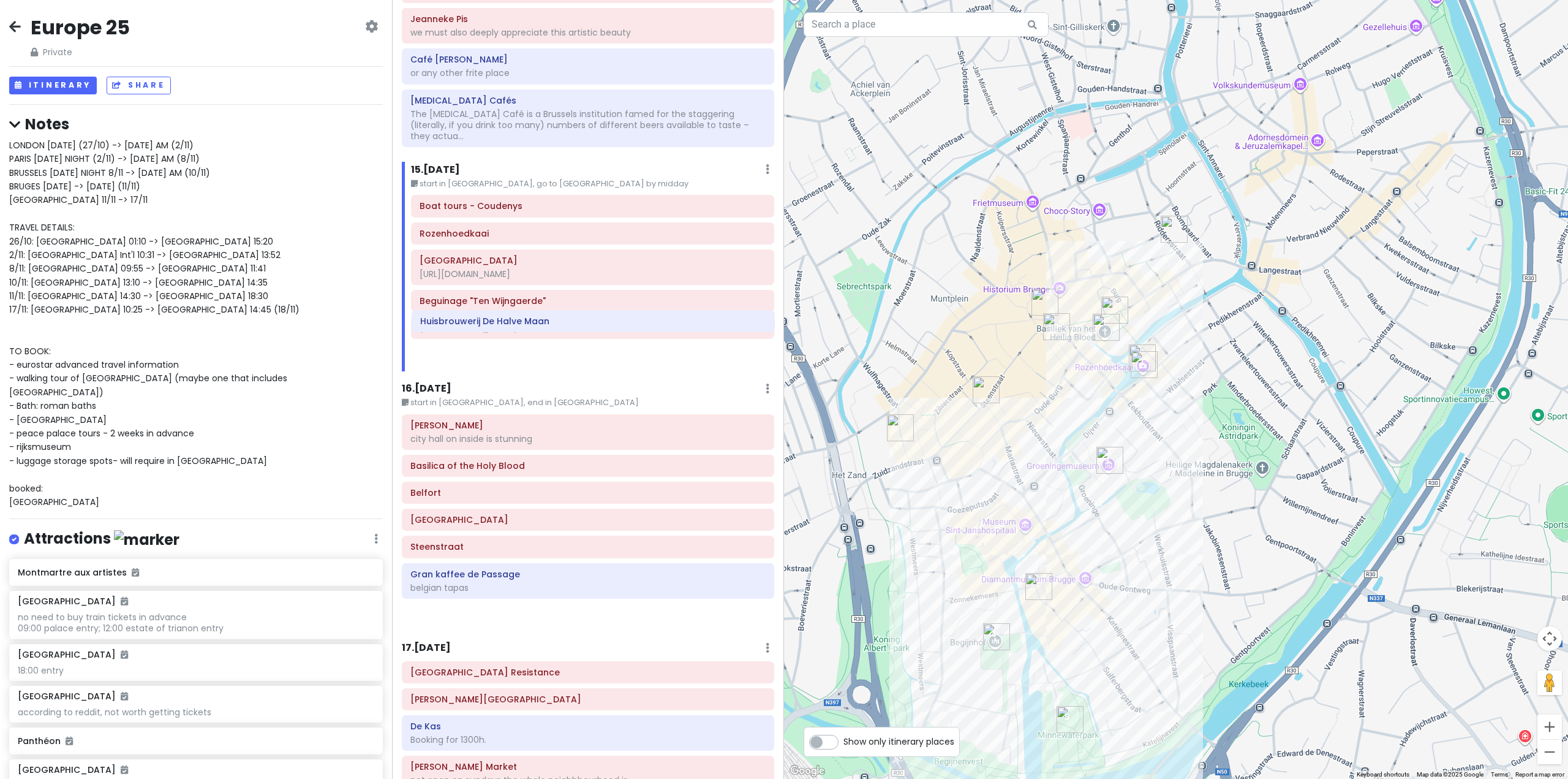
drag, startPoint x: 547, startPoint y: 545, endPoint x: 556, endPoint y: 323, distance: 222.2
click at [556, 323] on div "Itinerary × 1 . [DATE] Edit Day Notes Delete Day Fly from [GEOGRAPHIC_DATA] Dra…" at bounding box center [589, 389] width 392 height 779
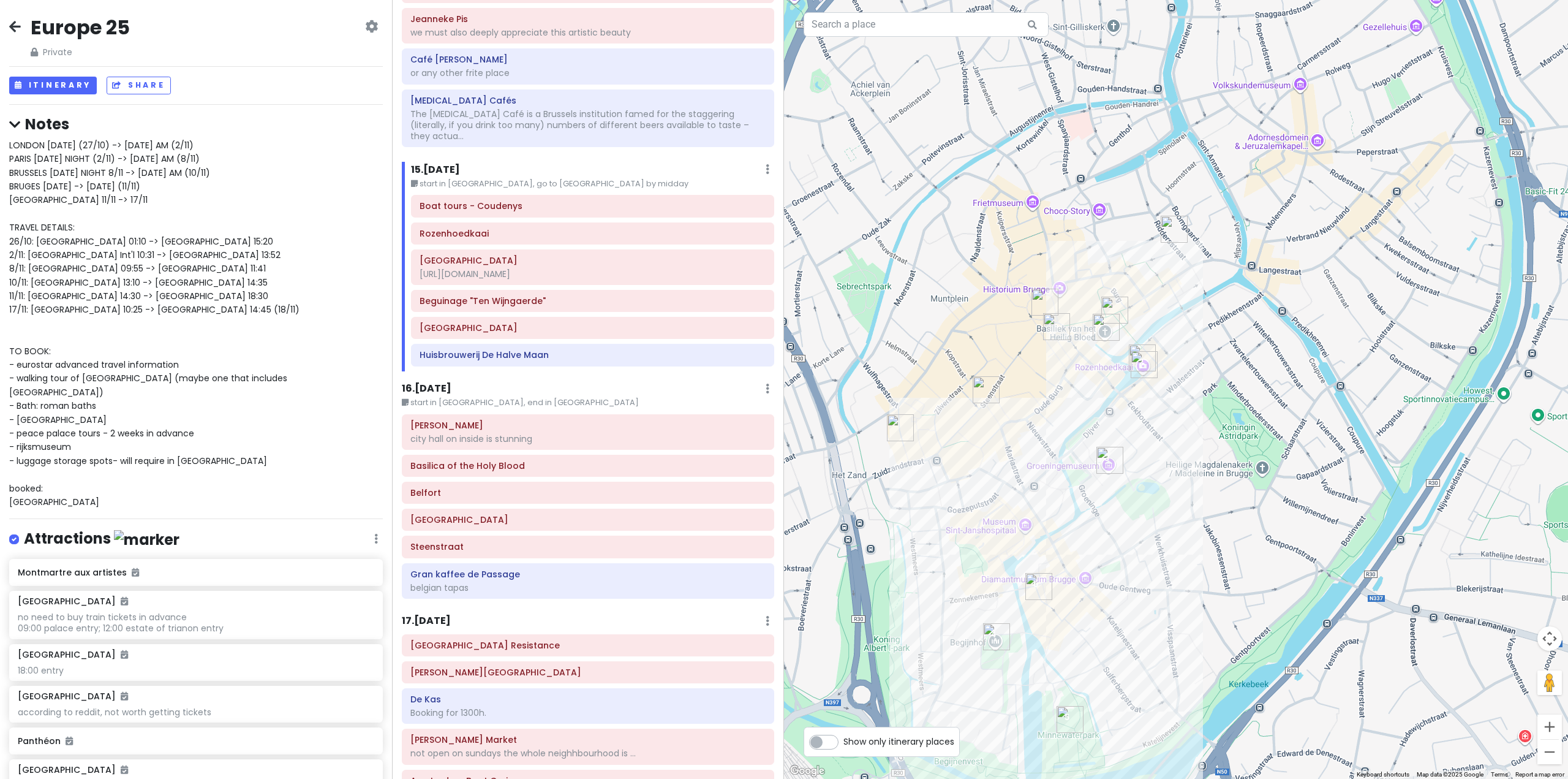
click at [459, 163] on h6 "15 . [DATE]" at bounding box center [435, 170] width 49 height 13
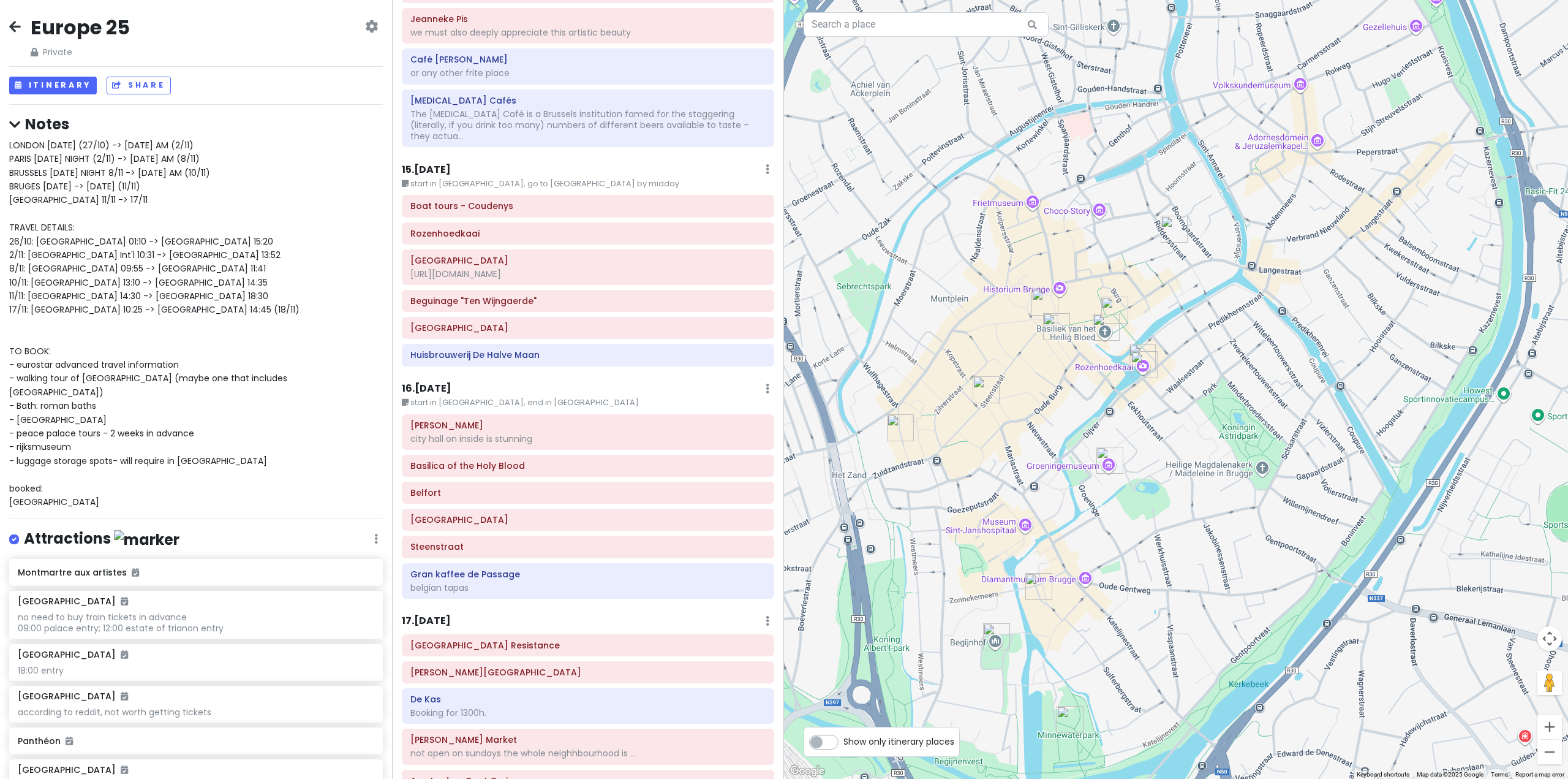
click at [451, 163] on h6 "15 . [DATE]" at bounding box center [426, 170] width 49 height 13
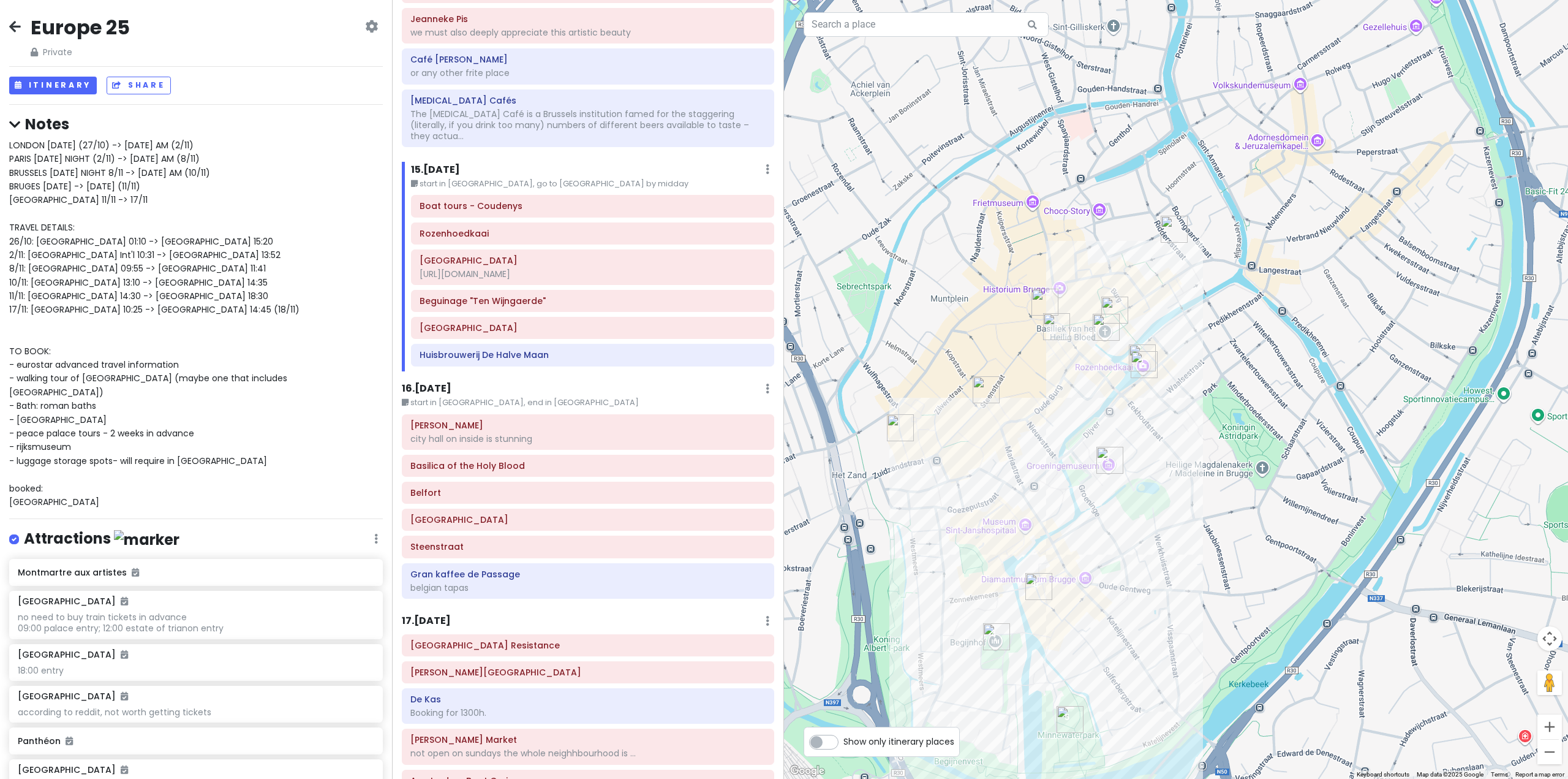
click at [436, 383] on h6 "16 . Tue 11/11" at bounding box center [426, 389] width 49 height 13
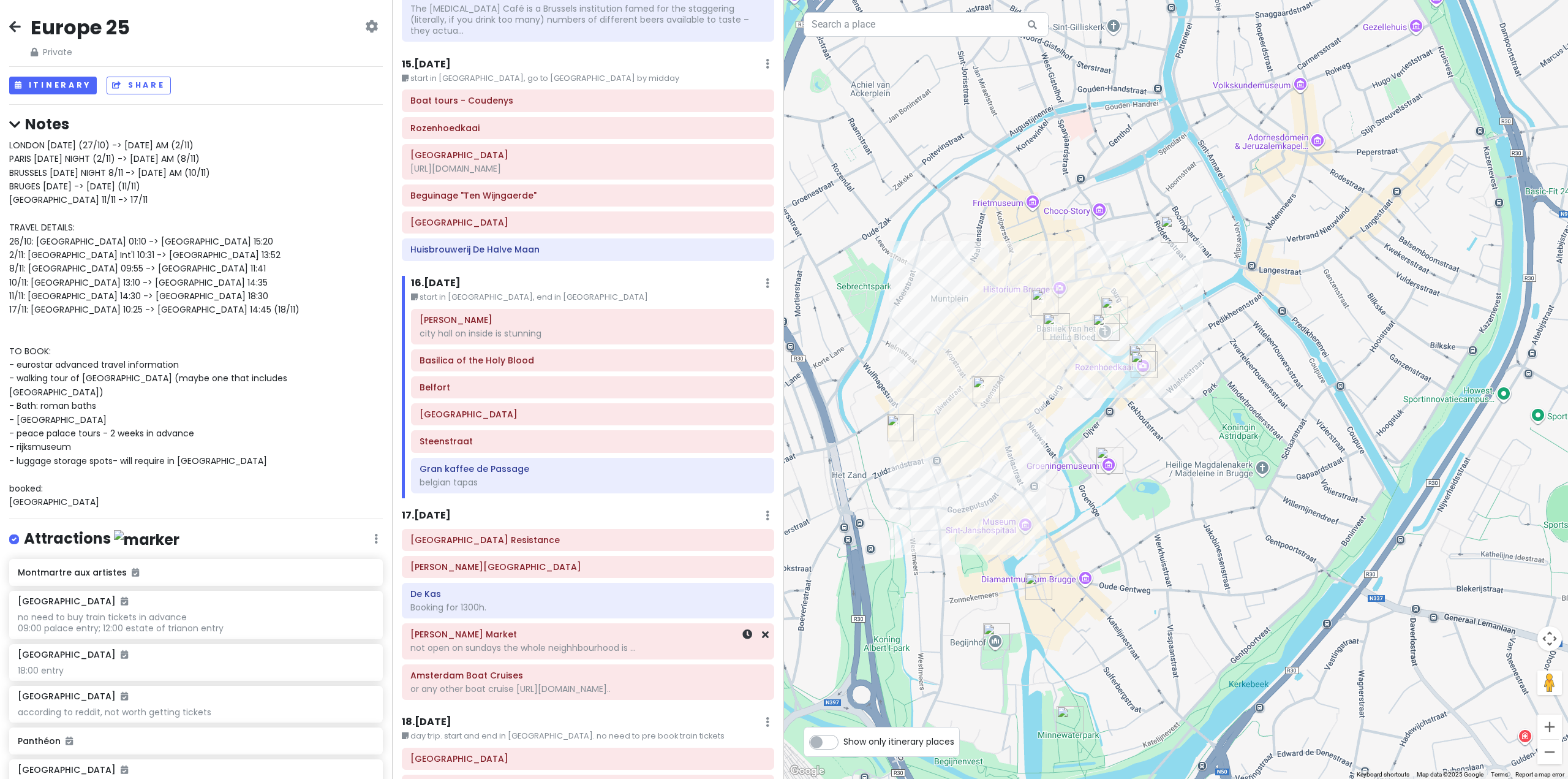
scroll to position [3132, 0]
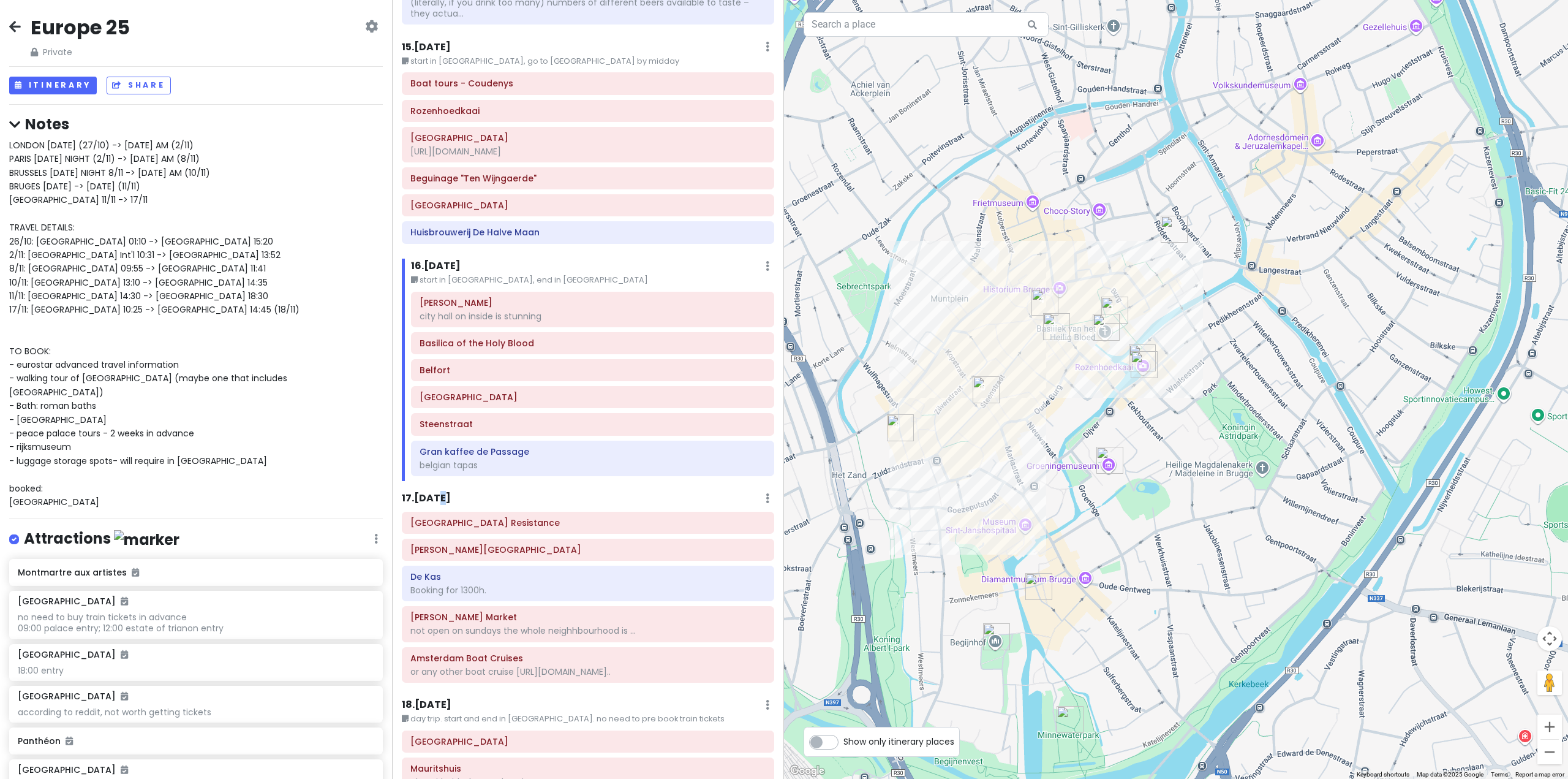
drag, startPoint x: 440, startPoint y: 451, endPoint x: 446, endPoint y: 452, distance: 6.1
click at [446, 492] on h6 "17 . Wed 11/12" at bounding box center [426, 499] width 49 height 13
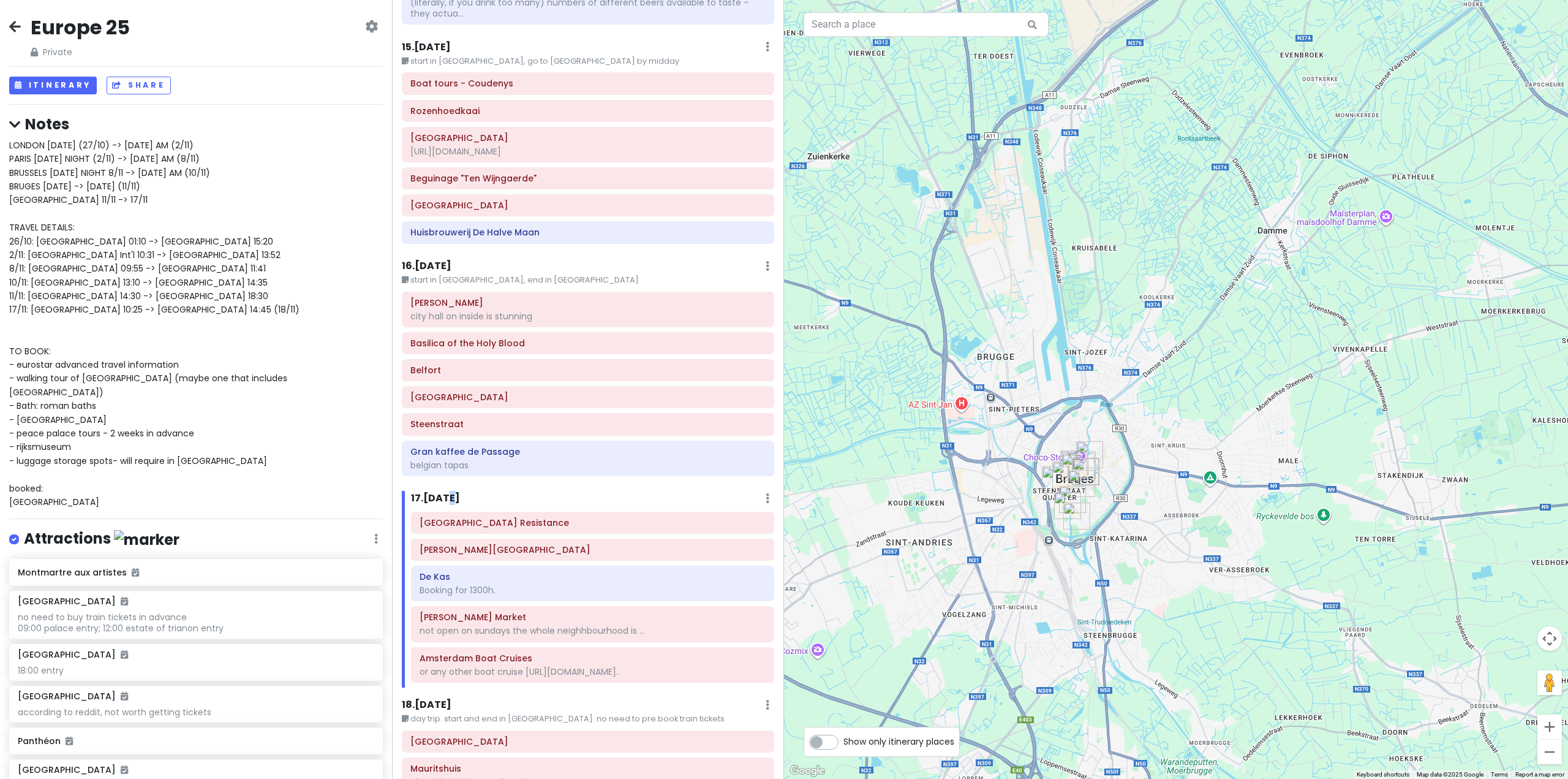
drag, startPoint x: 1207, startPoint y: 563, endPoint x: 1048, endPoint y: 459, distance: 190.0
click at [1053, 463] on div at bounding box center [1176, 389] width 784 height 779
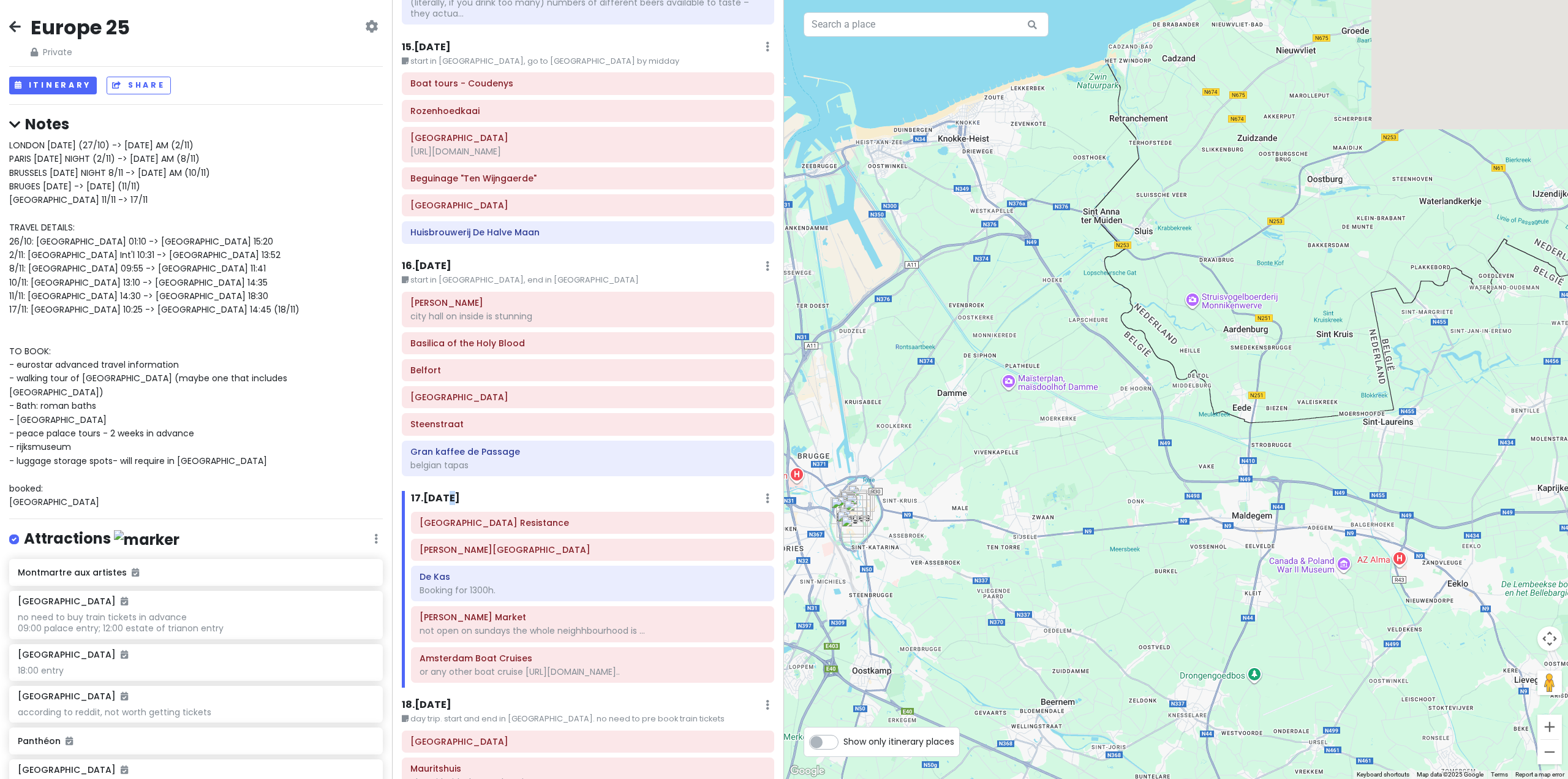
drag, startPoint x: 1126, startPoint y: 236, endPoint x: 1080, endPoint y: 494, distance: 262.1
click at [1083, 491] on div at bounding box center [1176, 389] width 784 height 779
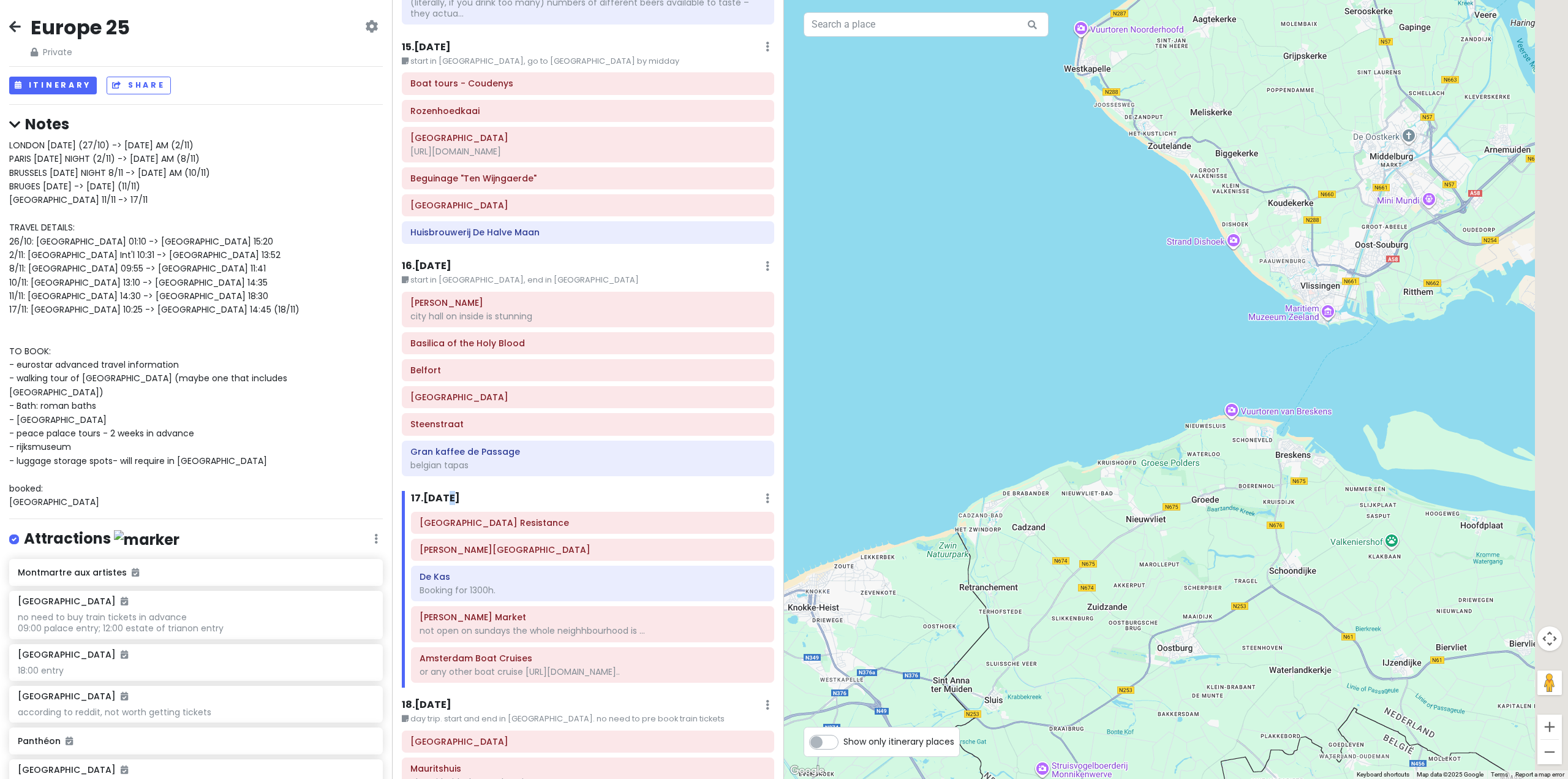
drag, startPoint x: 1236, startPoint y: 464, endPoint x: 977, endPoint y: 454, distance: 259.2
click at [977, 454] on div at bounding box center [1176, 389] width 784 height 779
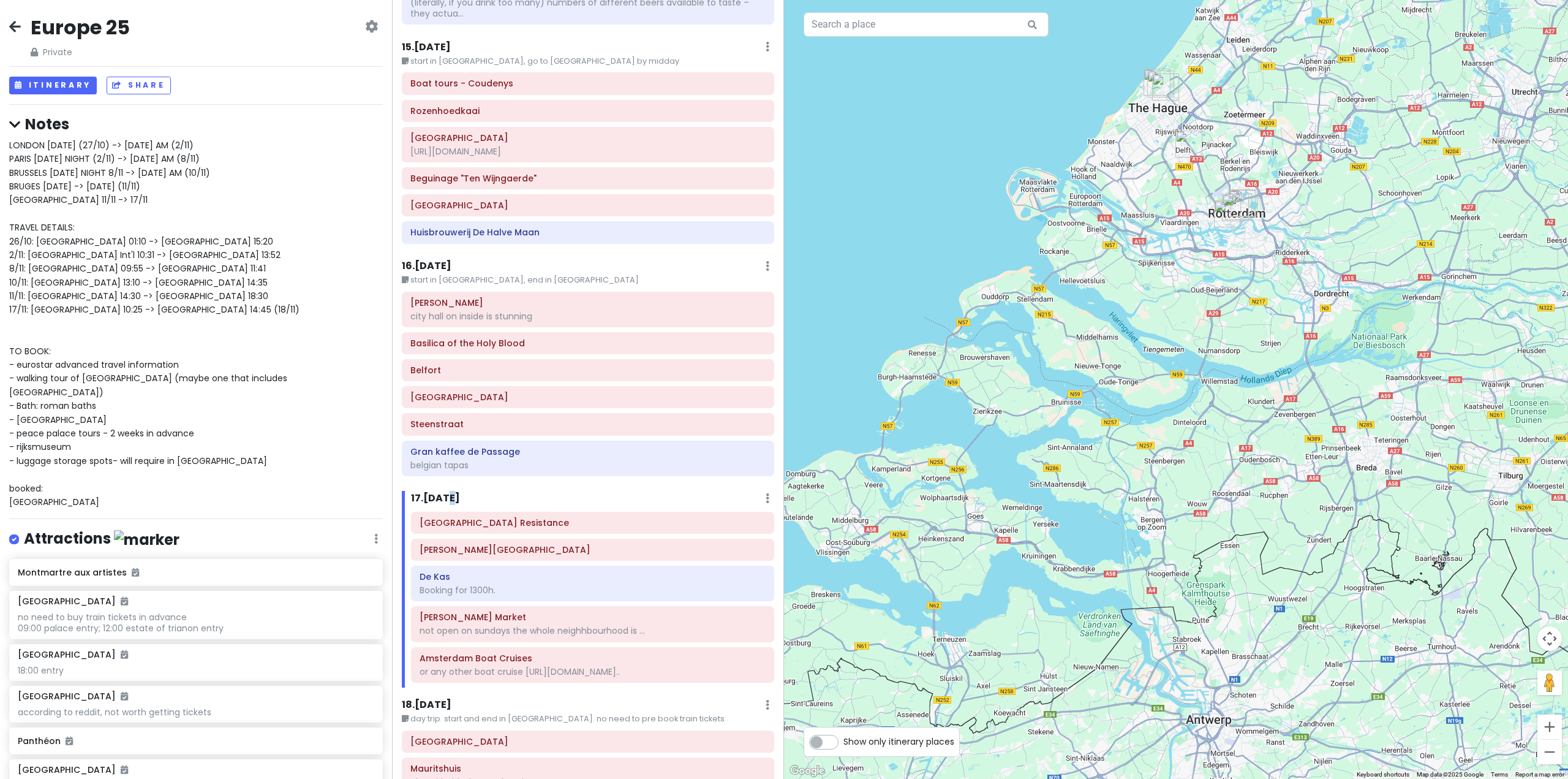
drag, startPoint x: 1171, startPoint y: 464, endPoint x: 1015, endPoint y: 594, distance: 203.1
click at [1016, 598] on div at bounding box center [1176, 389] width 784 height 779
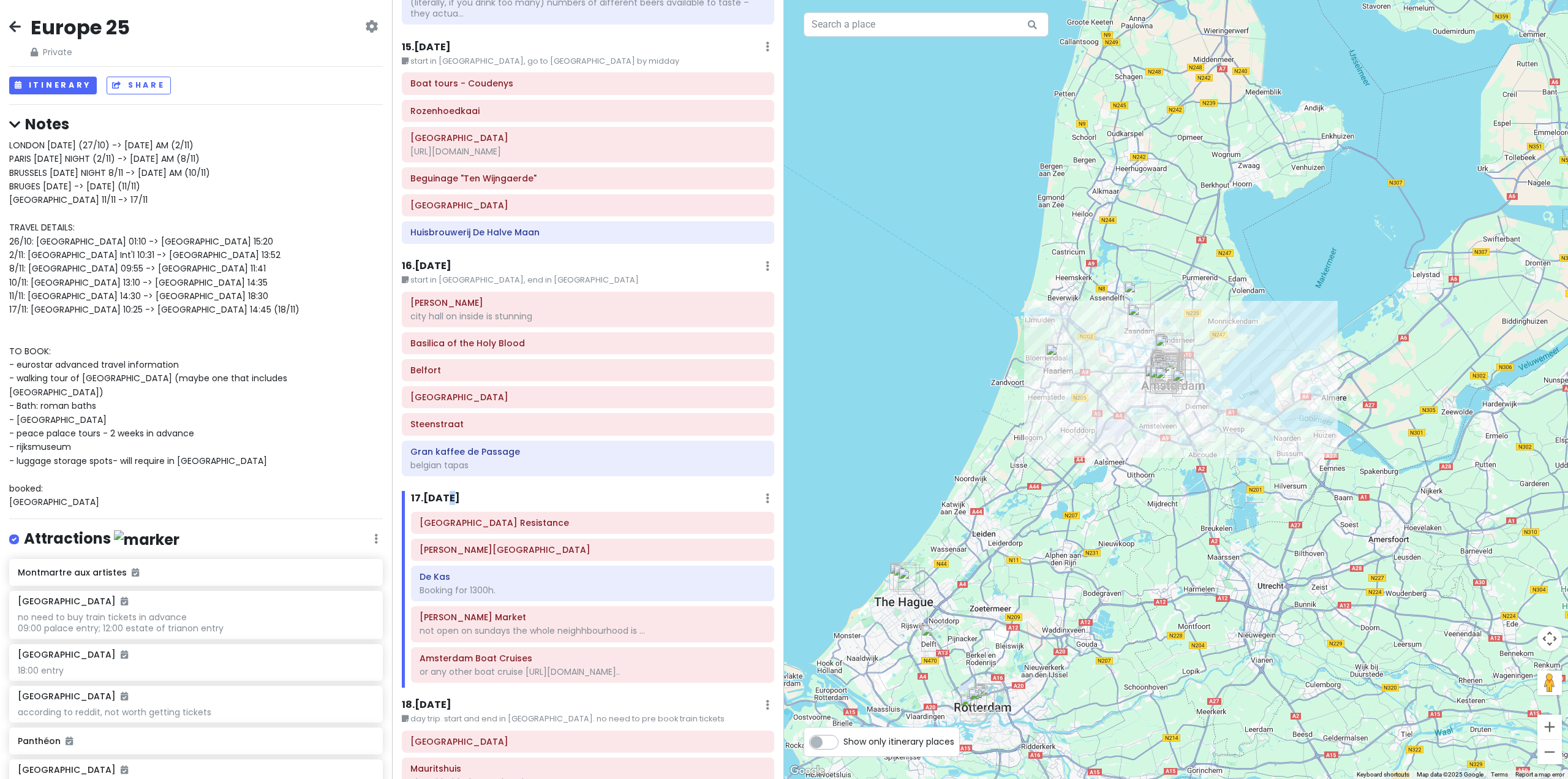
drag, startPoint x: 1287, startPoint y: 305, endPoint x: 1132, endPoint y: 599, distance: 332.4
click at [1138, 591] on div at bounding box center [1176, 389] width 784 height 779
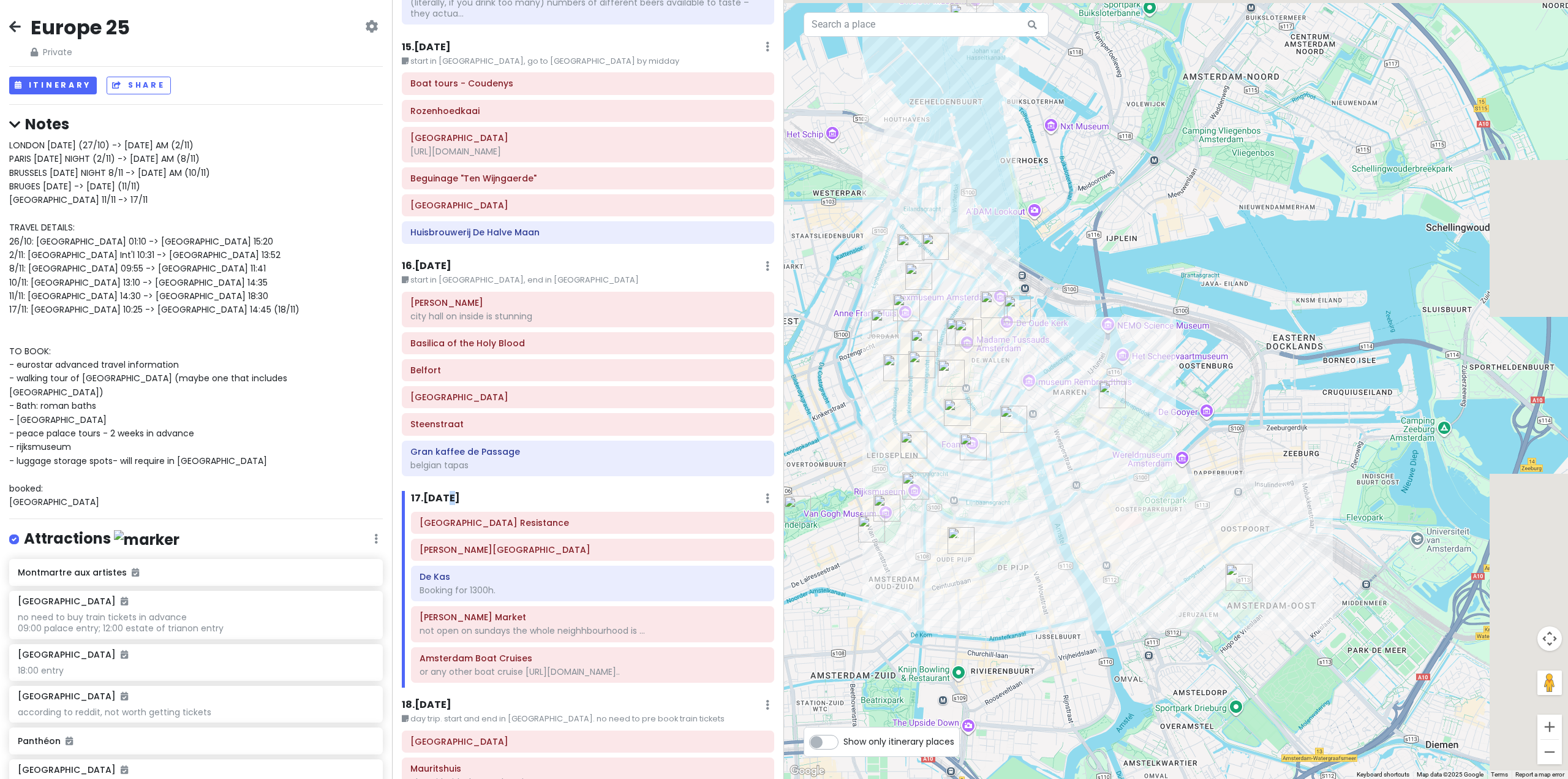
drag, startPoint x: 1120, startPoint y: 450, endPoint x: 1028, endPoint y: 567, distance: 148.8
click at [1029, 567] on div at bounding box center [1176, 389] width 784 height 779
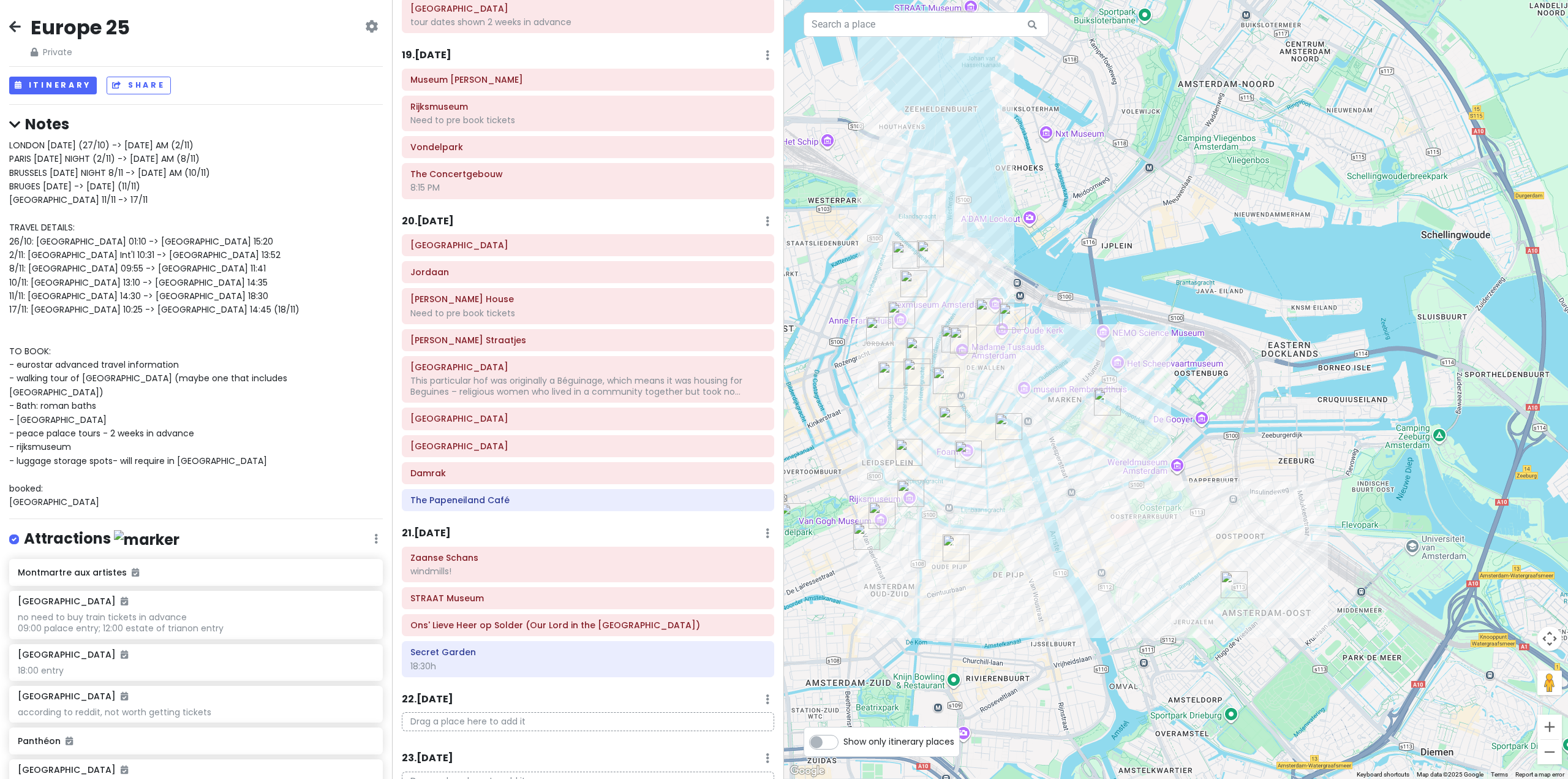
scroll to position [3864, 0]
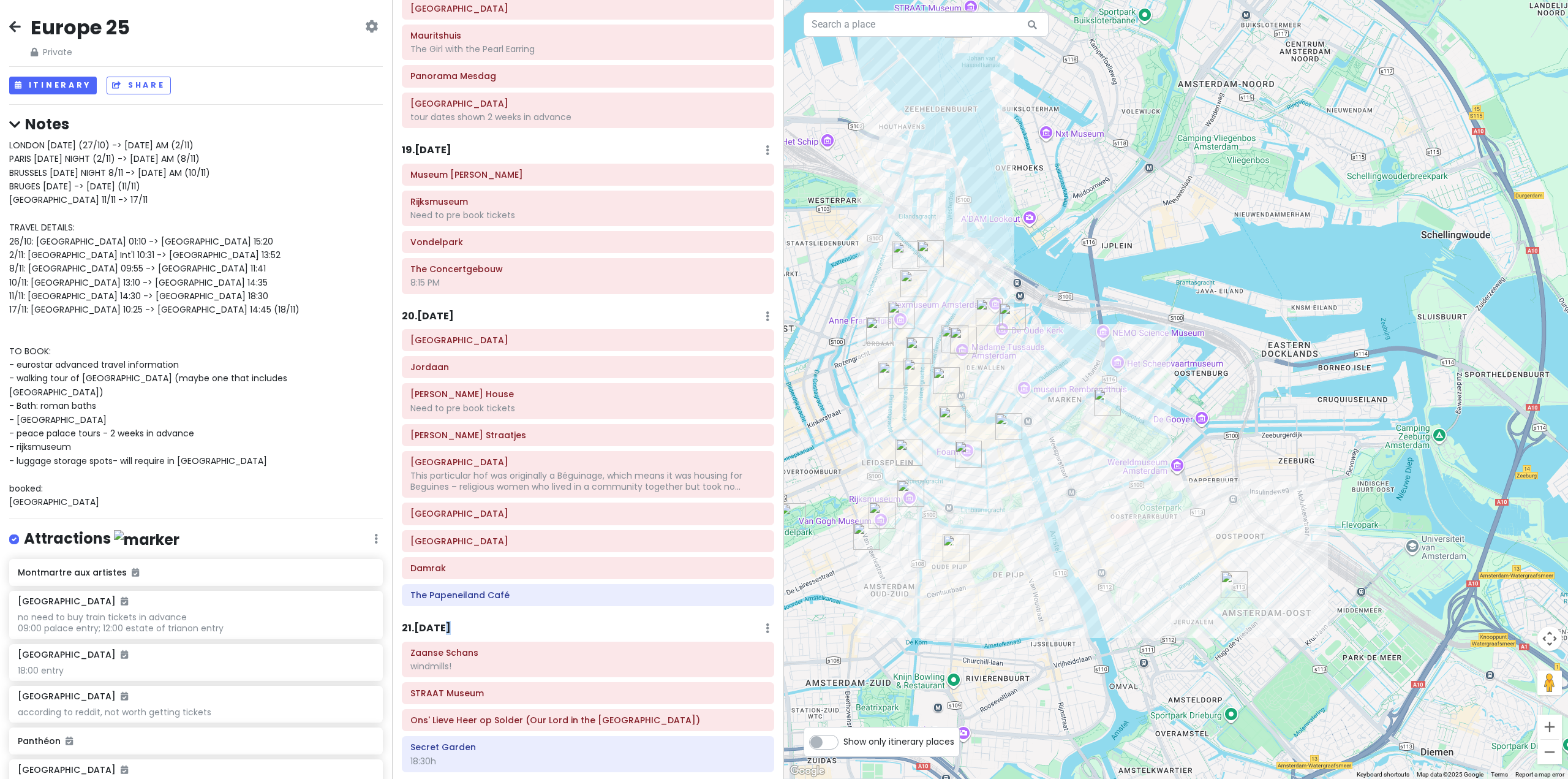
click at [443, 622] on h6 "21 . Sun 11/16" at bounding box center [426, 628] width 49 height 13
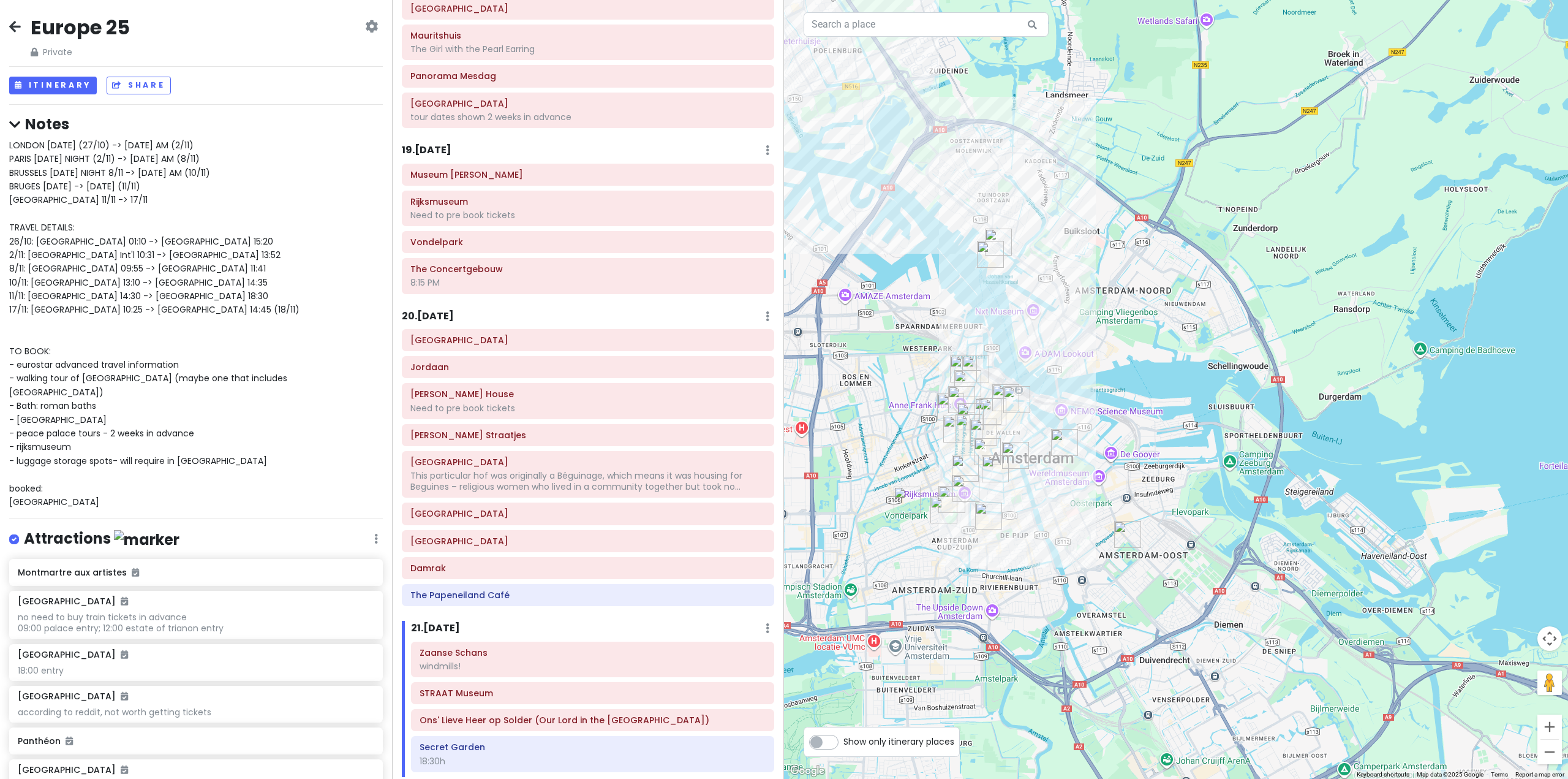
click at [451, 309] on div "20 . Sat 11/15 Add Day Notes Delete Day" at bounding box center [588, 319] width 372 height 21
click at [451, 311] on h6 "20 . Sat 11/15" at bounding box center [427, 317] width 52 height 13
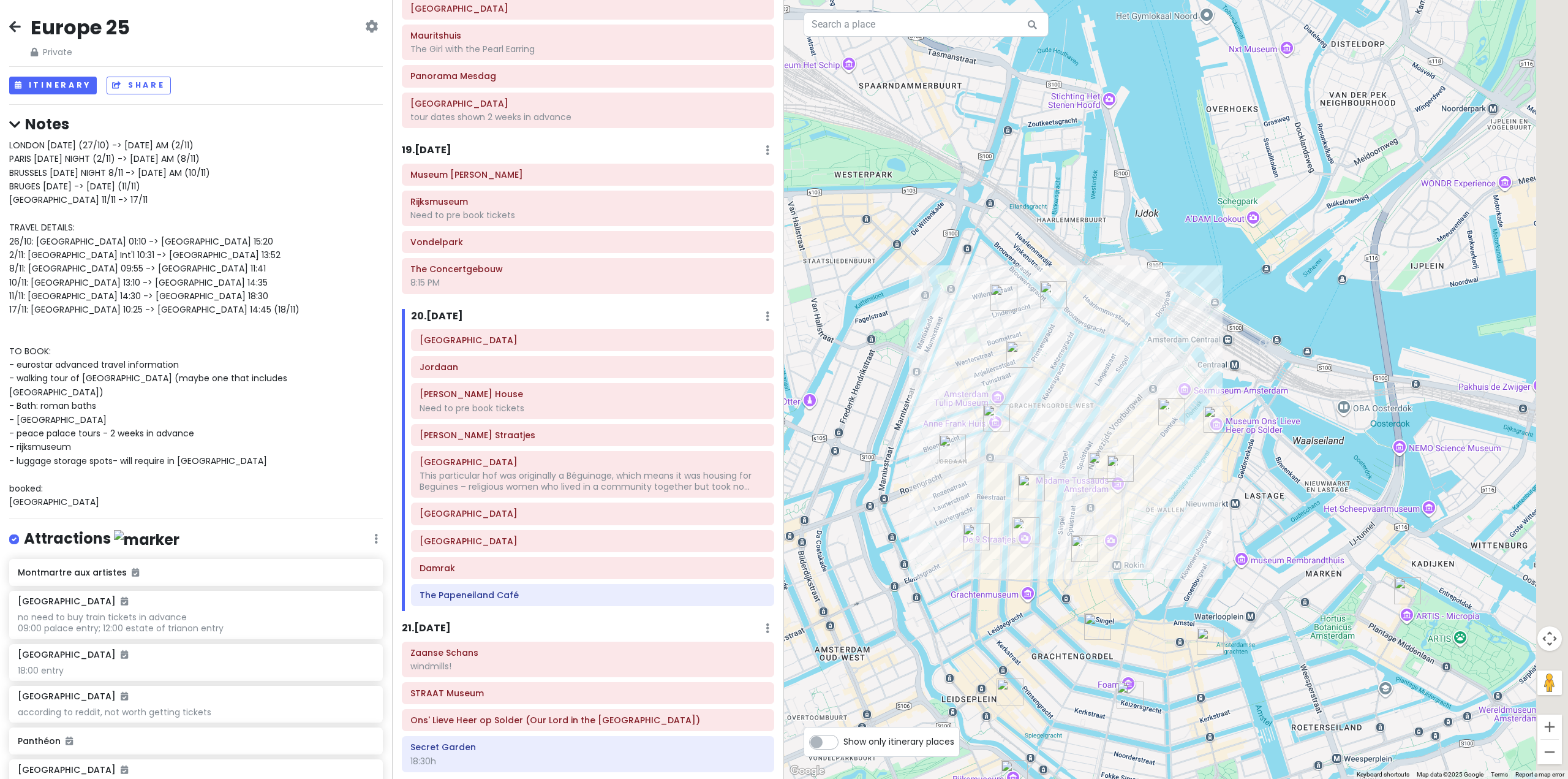
drag, startPoint x: 1116, startPoint y: 479, endPoint x: 1018, endPoint y: 560, distance: 127.1
click at [1018, 560] on div at bounding box center [1176, 389] width 784 height 779
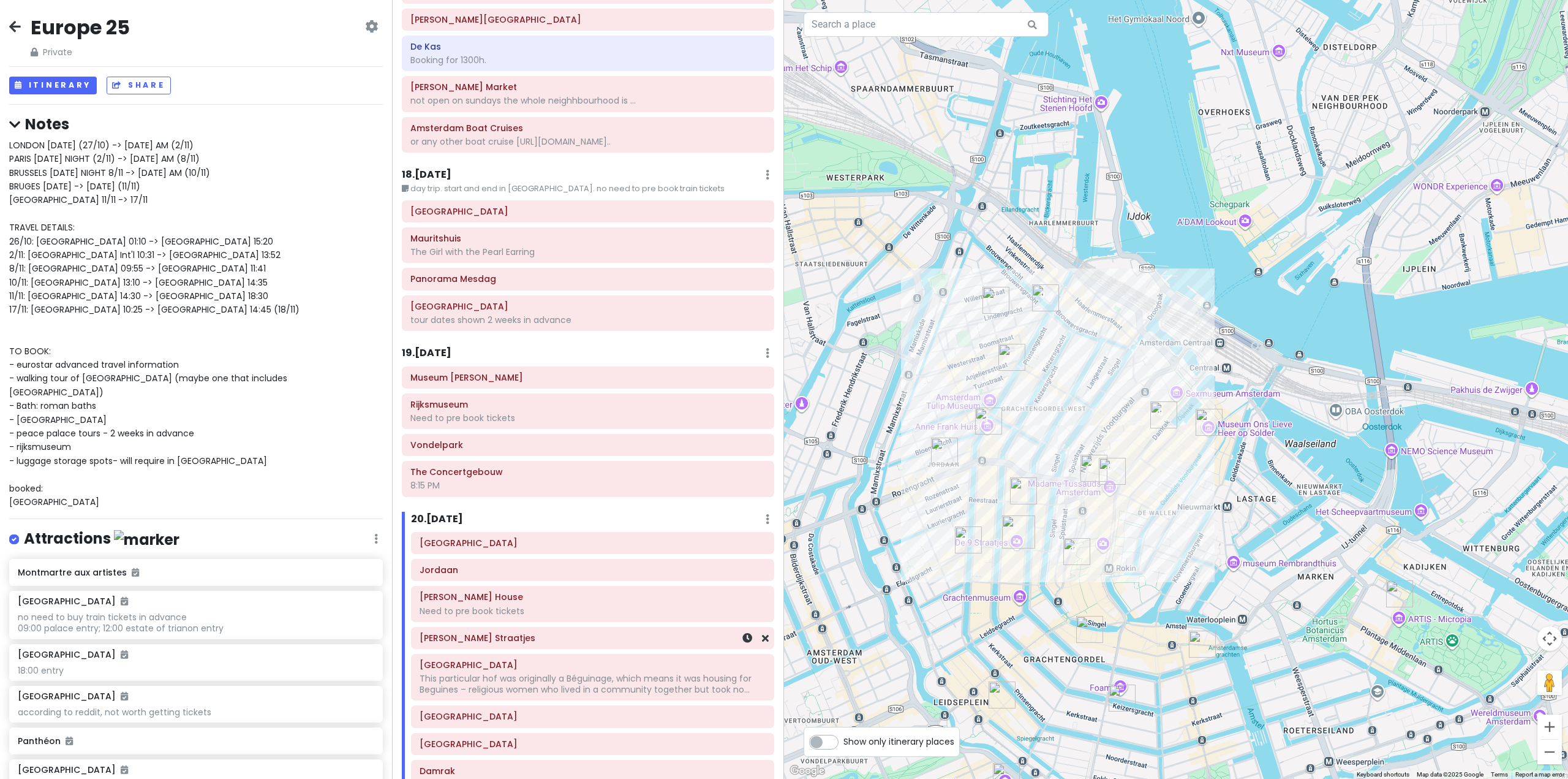
scroll to position [3558, 0]
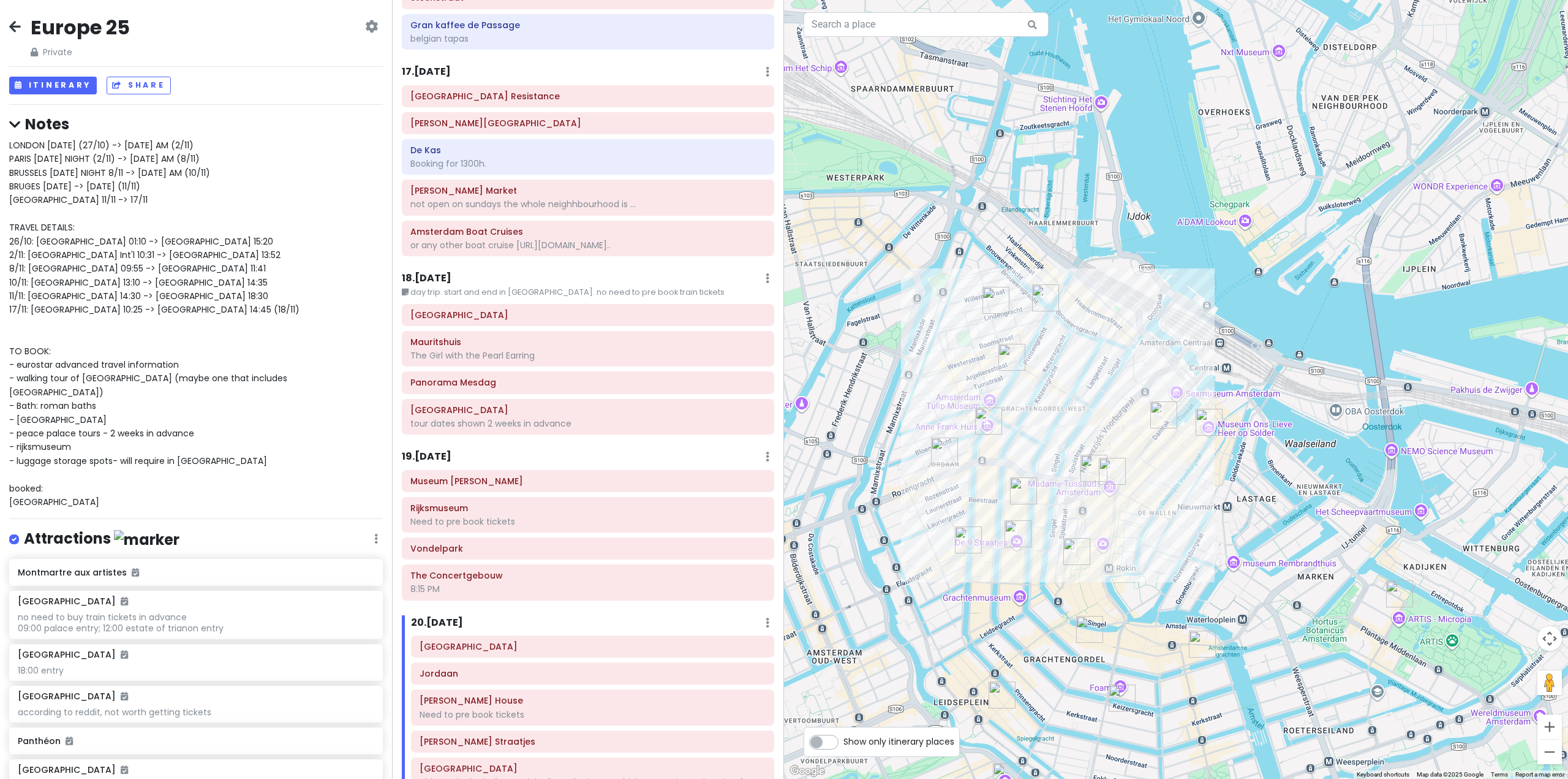
click at [437, 450] on h6 "19 . Fri 11/14" at bounding box center [426, 457] width 49 height 13
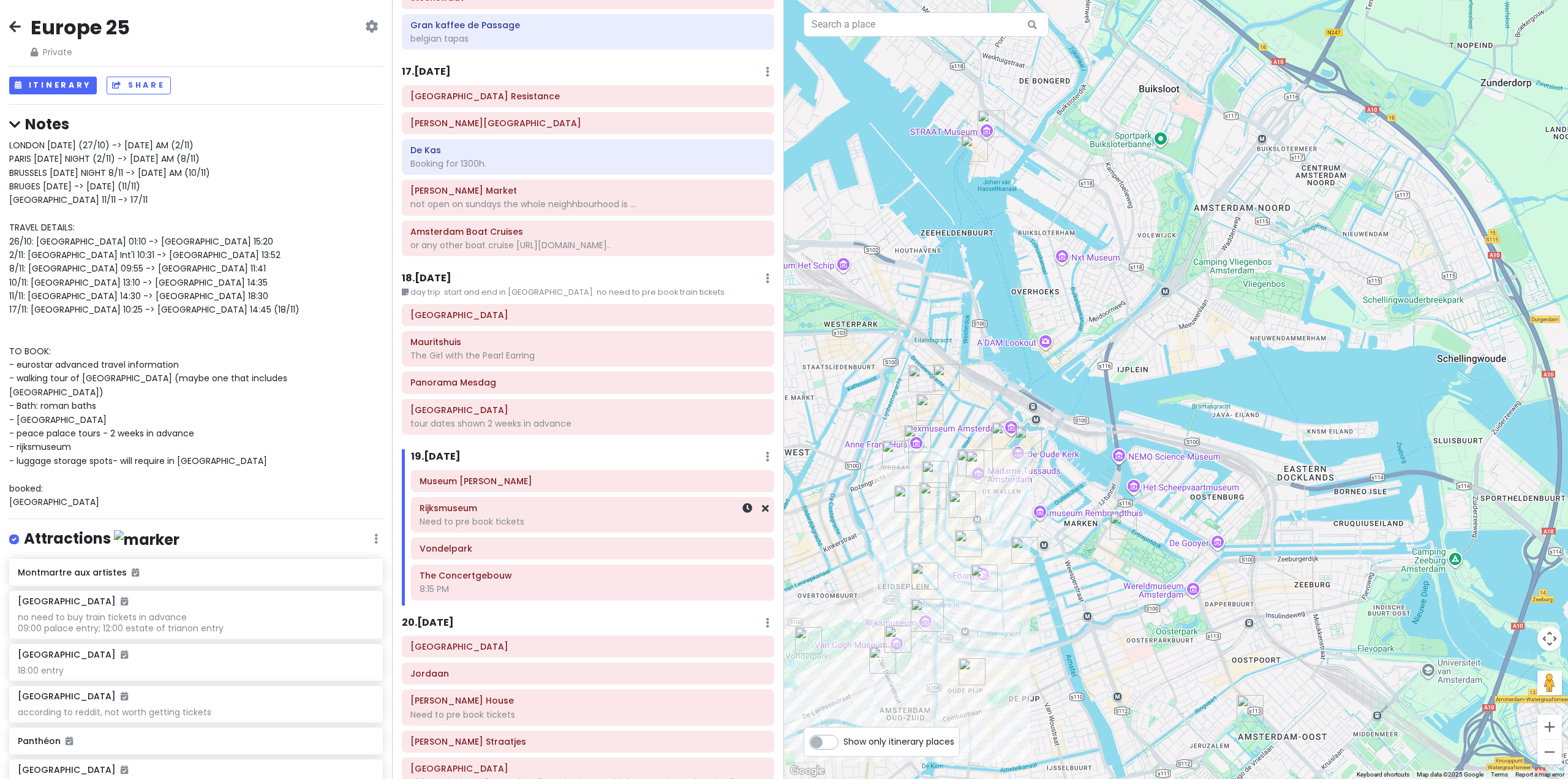
click at [601, 516] on div "Need to pre book tickets" at bounding box center [592, 521] width 346 height 11
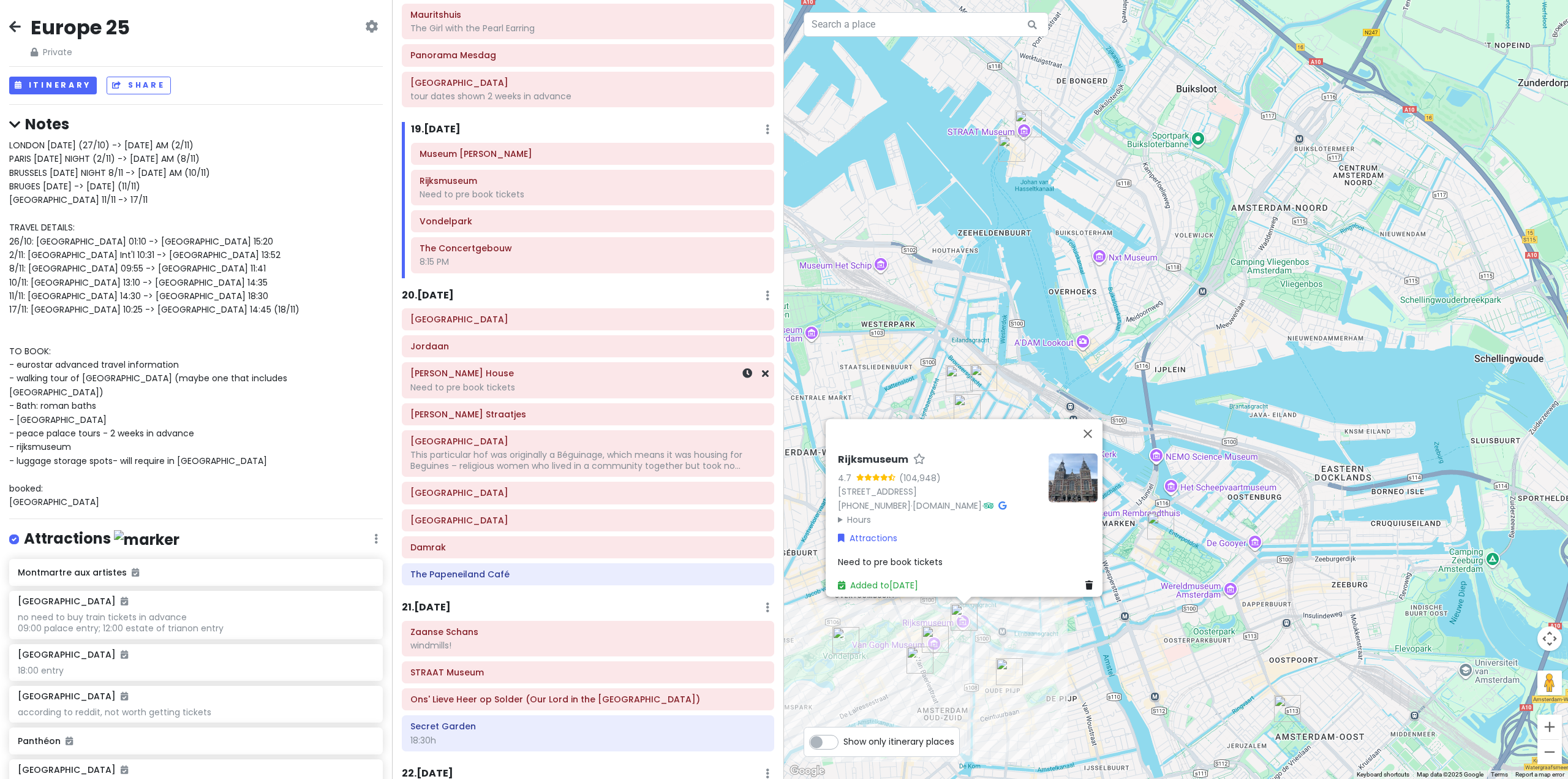
scroll to position [3987, 0]
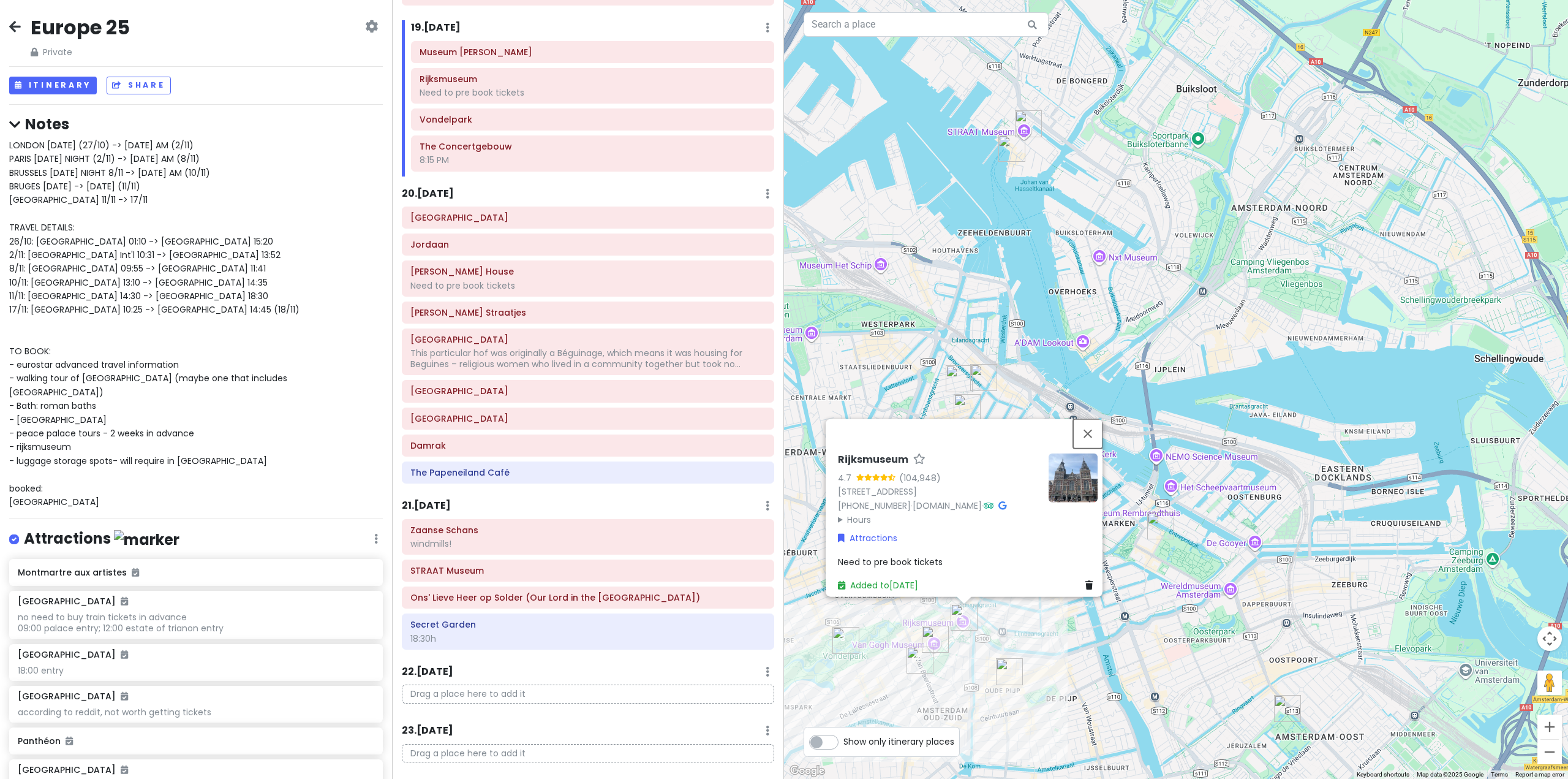
drag, startPoint x: 1092, startPoint y: 395, endPoint x: 1086, endPoint y: 393, distance: 6.3
click at [1093, 418] on button "Close" at bounding box center [1088, 433] width 29 height 29
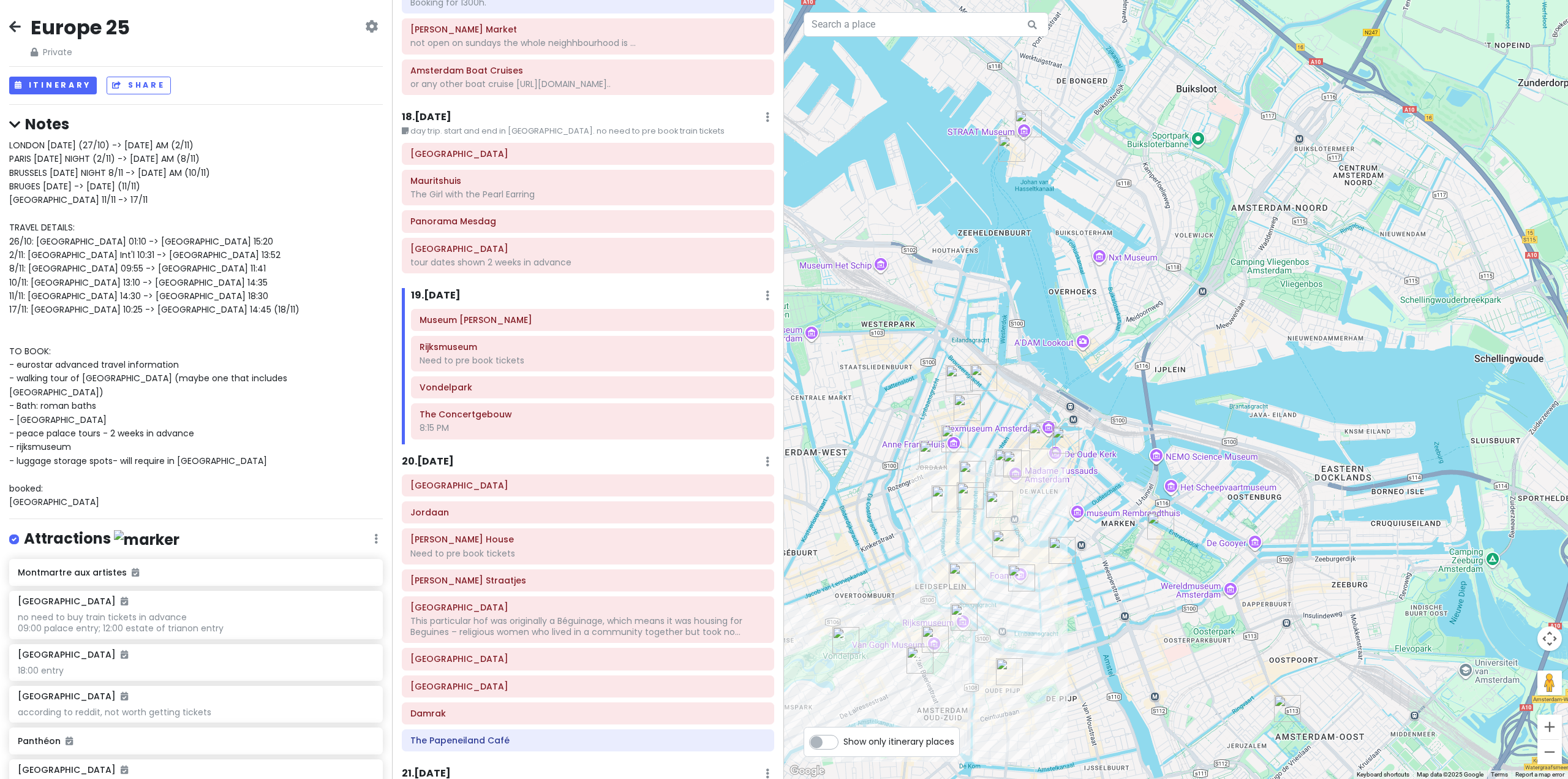
scroll to position [3742, 0]
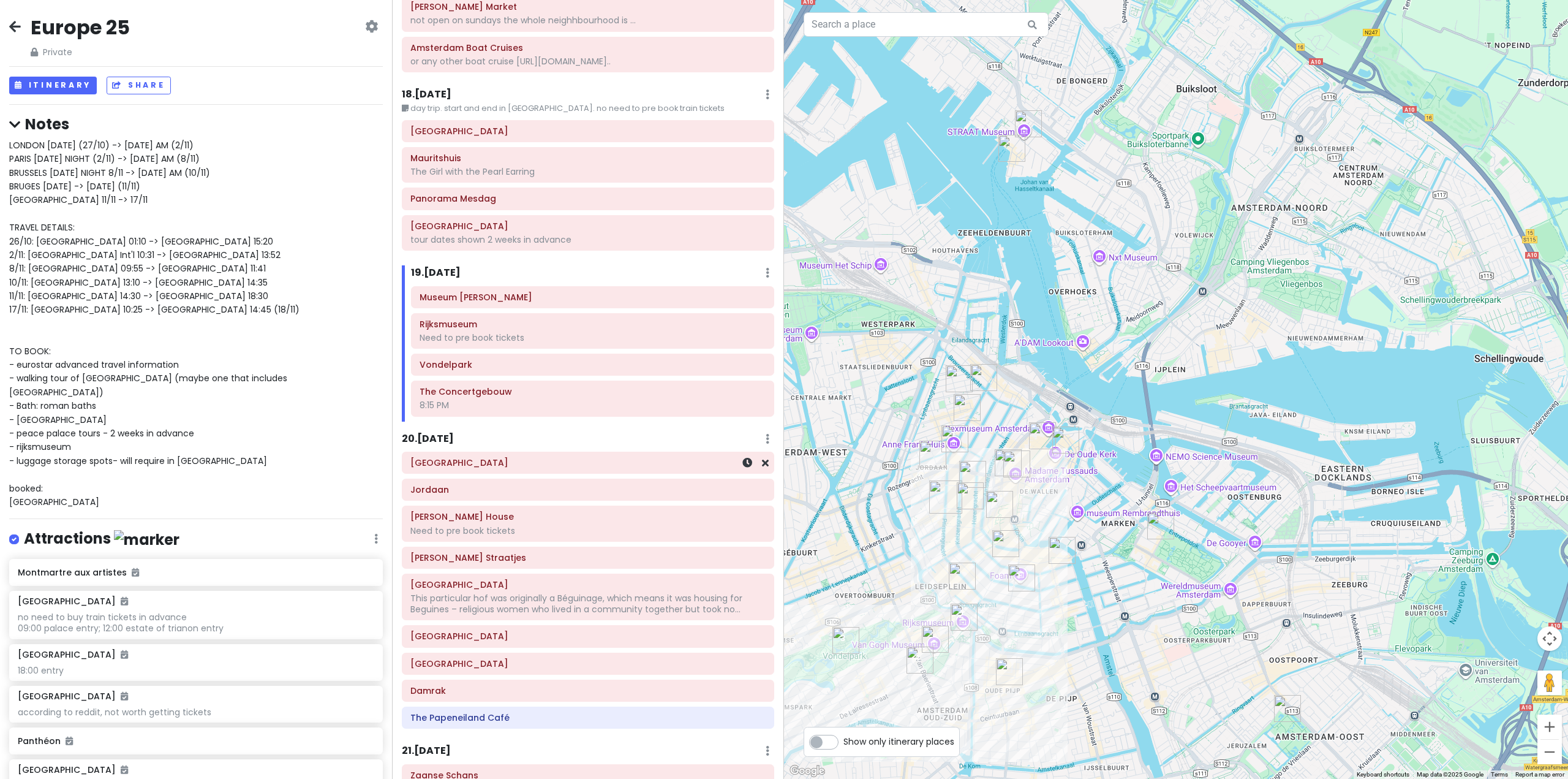
click at [517, 454] on div "[GEOGRAPHIC_DATA]" at bounding box center [588, 462] width 355 height 17
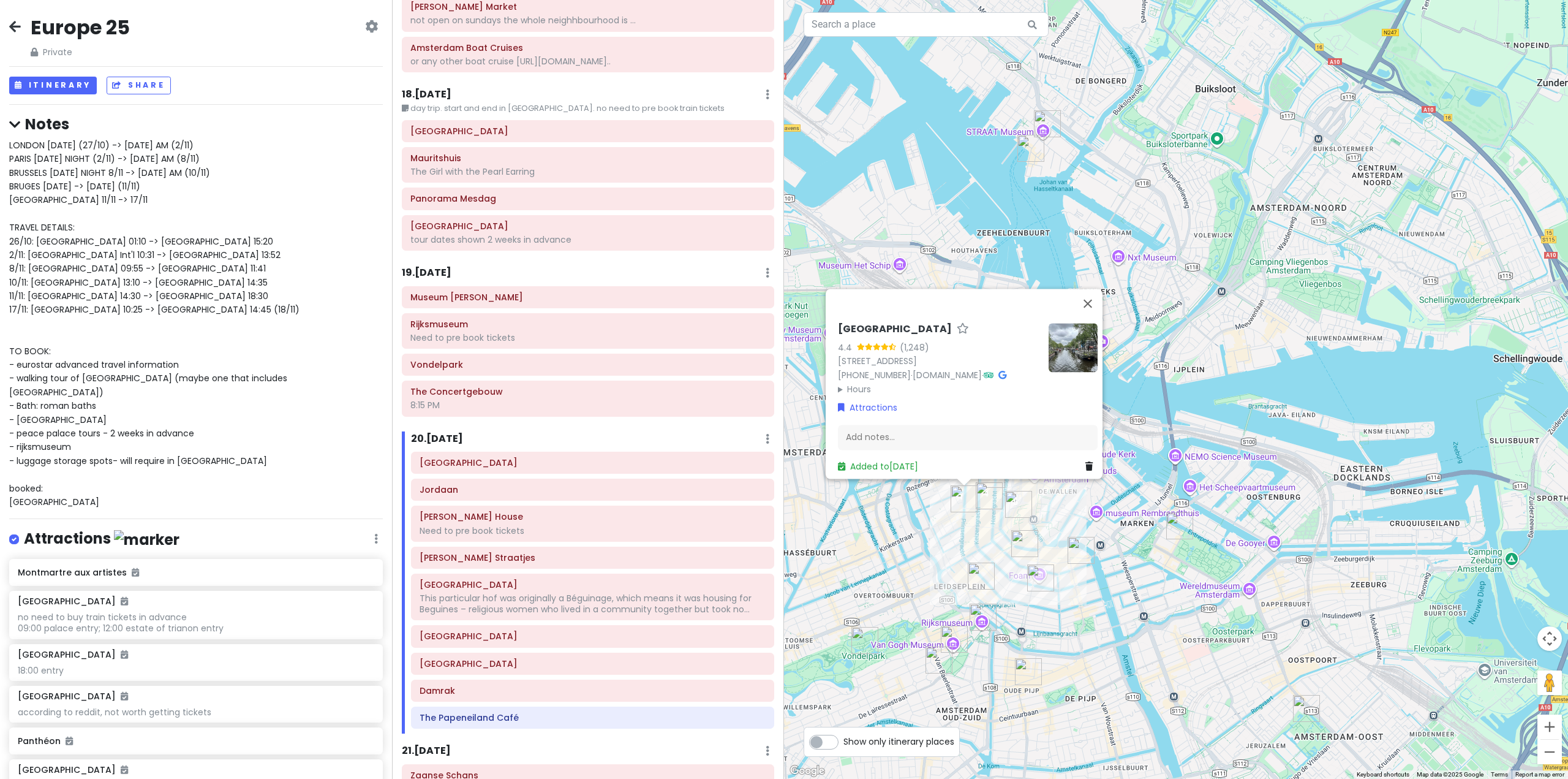
click at [667, 743] on div "21 . Sun 11/16 Add Day Notes Delete Day" at bounding box center [588, 753] width 372 height 21
click at [1090, 289] on button "Close" at bounding box center [1088, 303] width 29 height 29
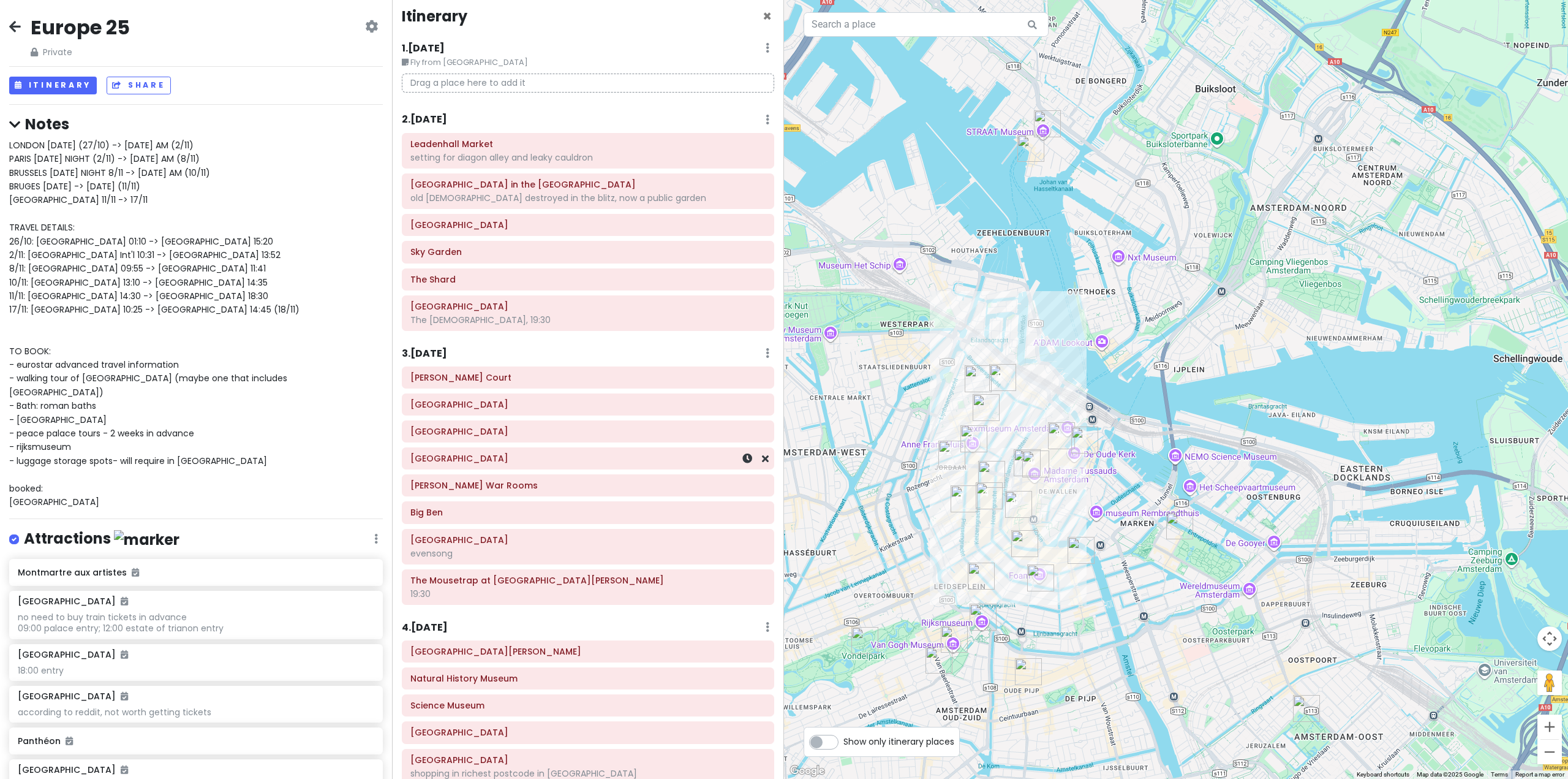
scroll to position [0, 0]
